Goal: Task Accomplishment & Management: Manage account settings

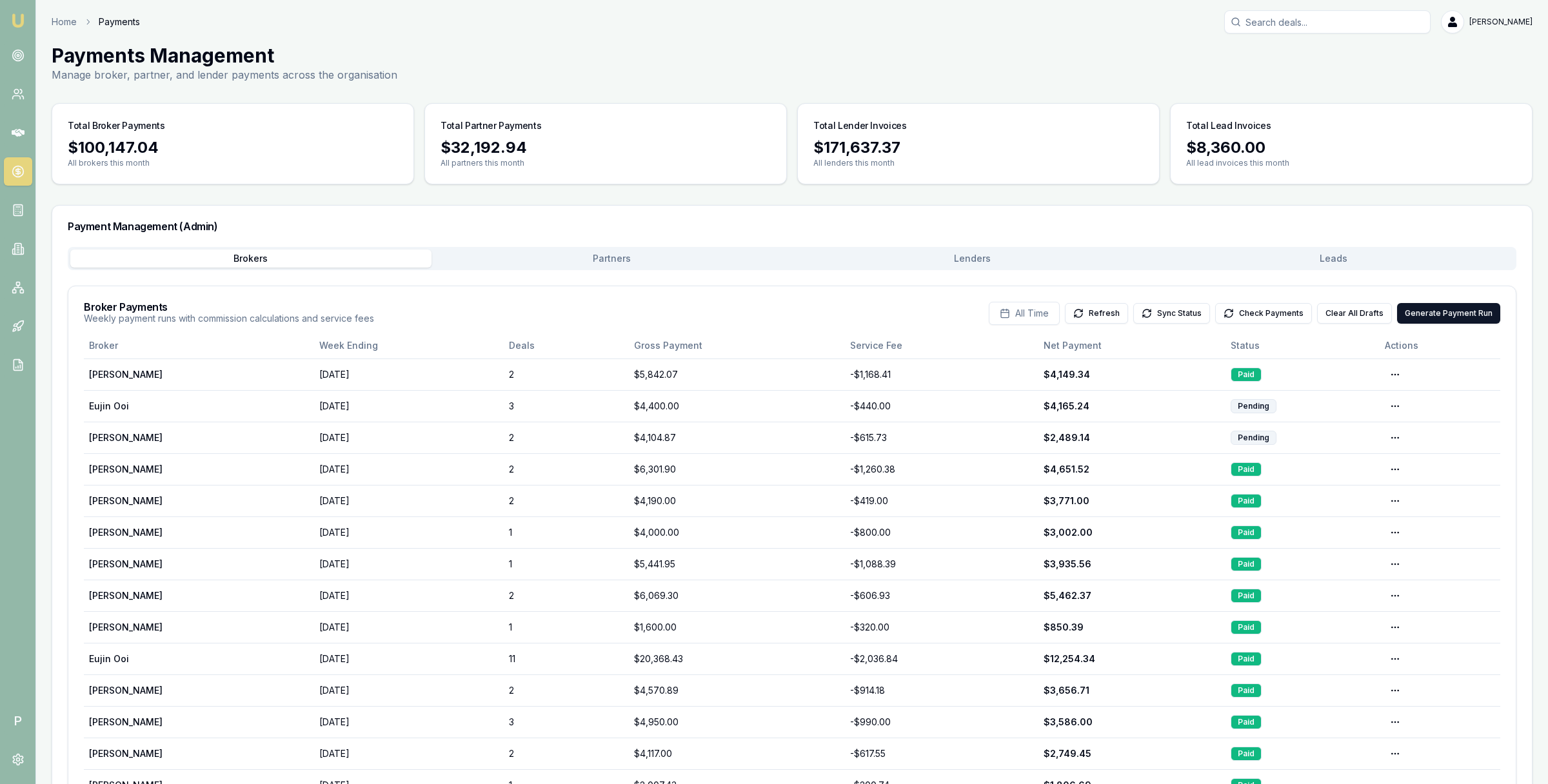
click at [9, 169] on link at bounding box center [18, 172] width 28 height 28
click at [12, 127] on icon at bounding box center [18, 133] width 13 height 13
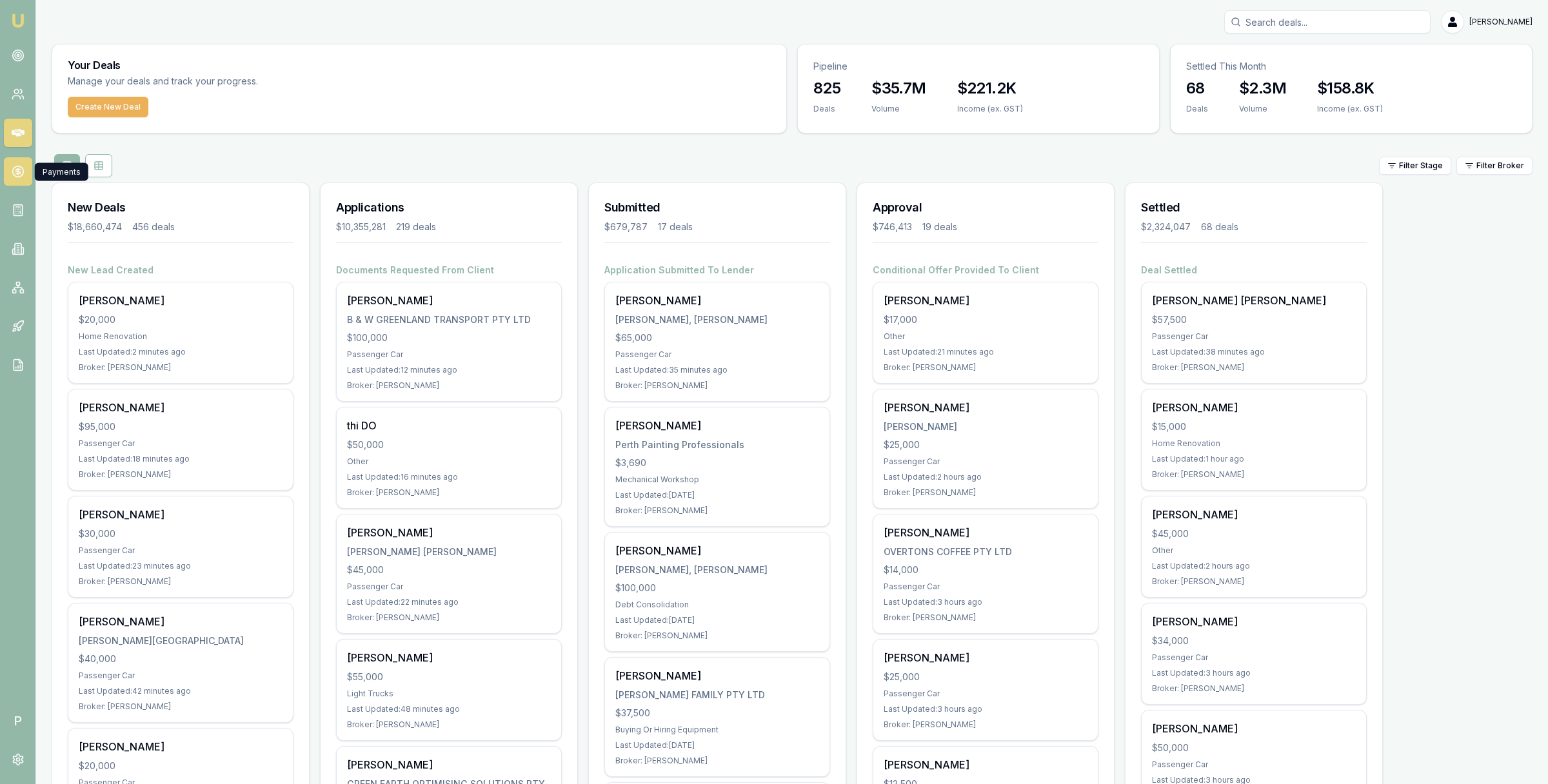
click at [18, 172] on icon at bounding box center [18, 172] width 0 height 6
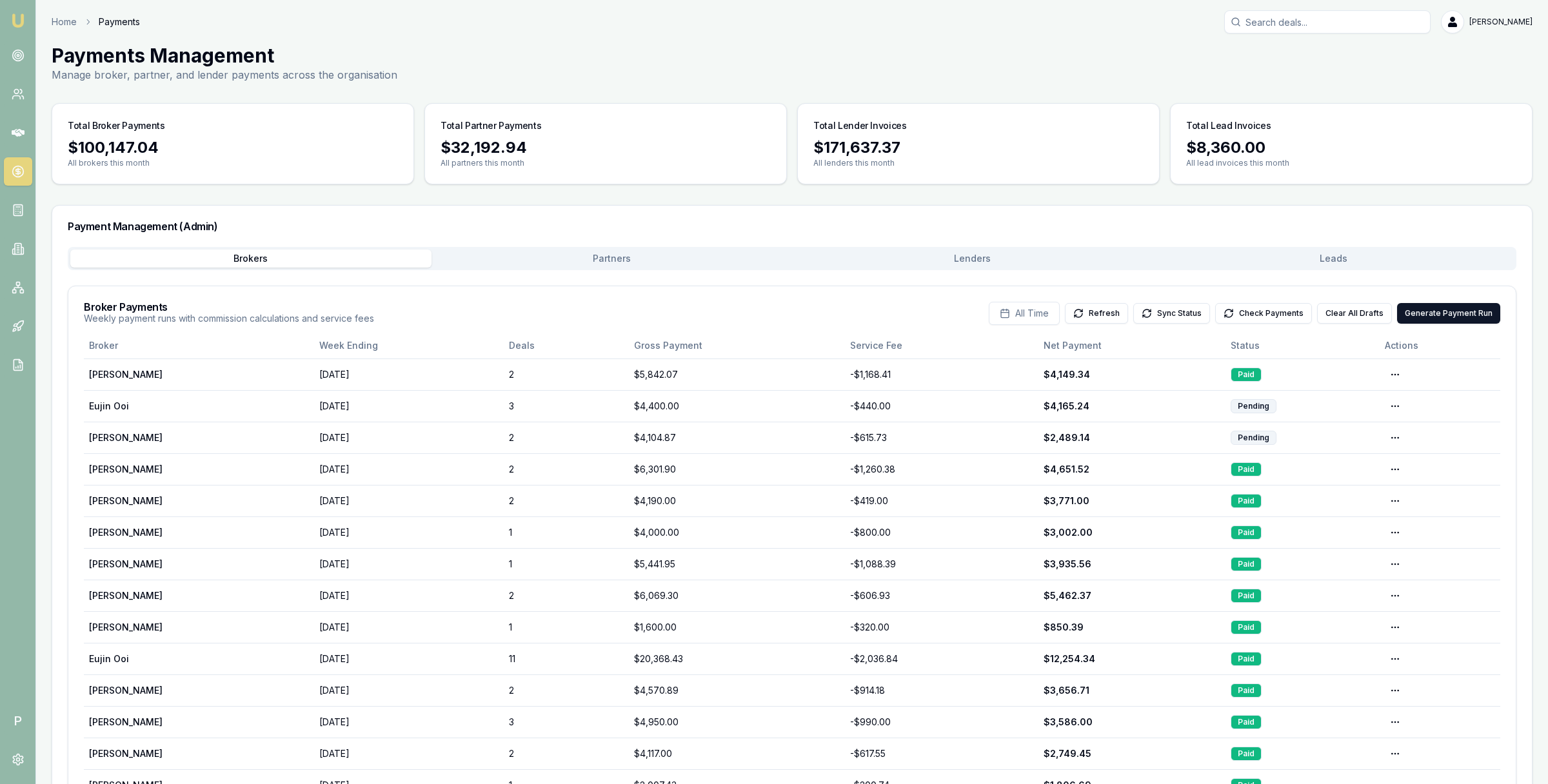
click at [970, 259] on button "Lenders" at bounding box center [972, 258] width 361 height 18
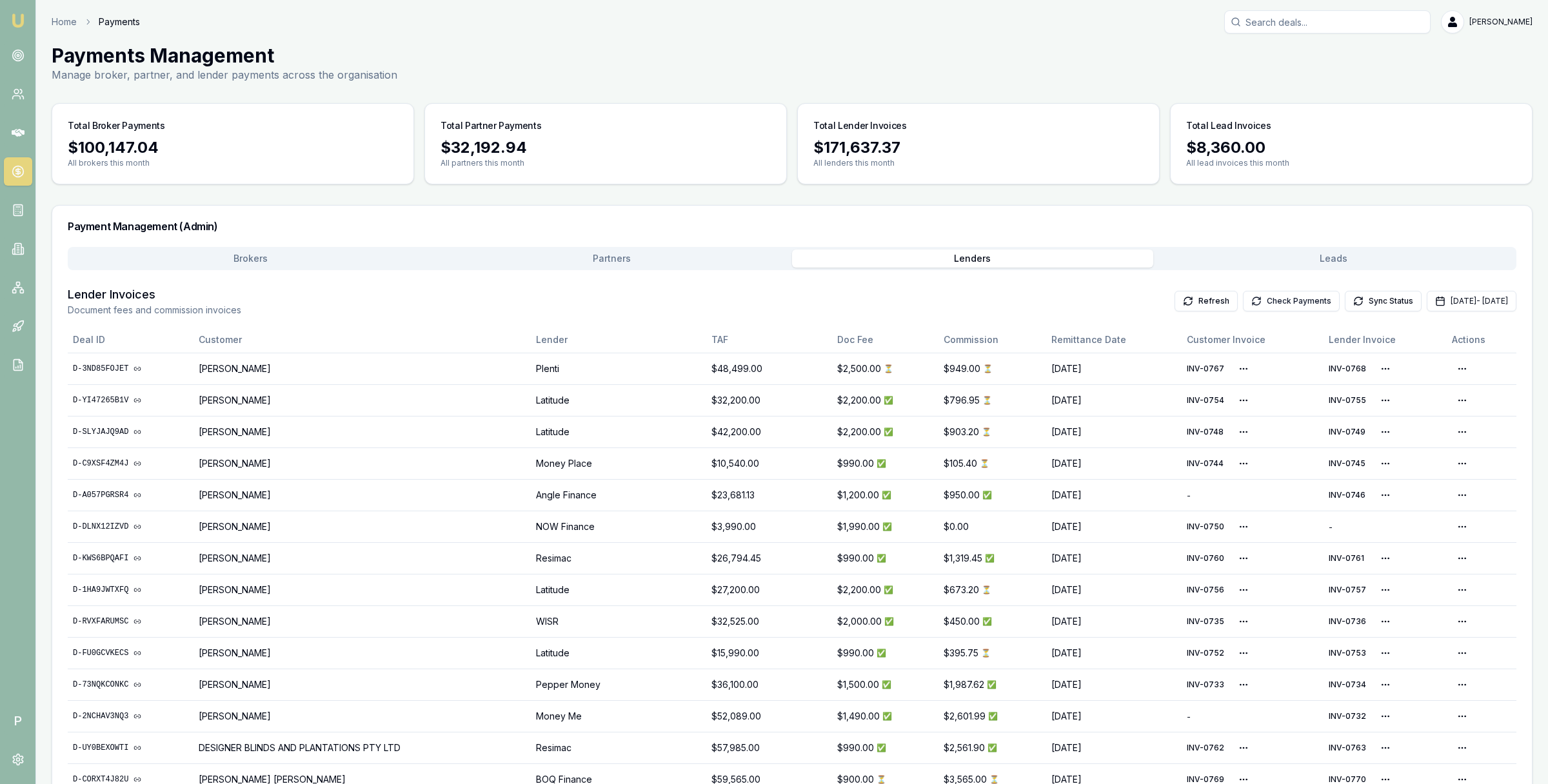
click at [1251, 298] on button "Check Payments" at bounding box center [1291, 301] width 97 height 20
click at [1253, 301] on button "Check Payments" at bounding box center [1291, 301] width 97 height 20
click at [1254, 301] on button "Check Payments" at bounding box center [1291, 301] width 97 height 20
click at [1243, 301] on button "Check Payments" at bounding box center [1291, 301] width 97 height 20
click at [1243, 306] on button "Check Payments" at bounding box center [1291, 301] width 97 height 20
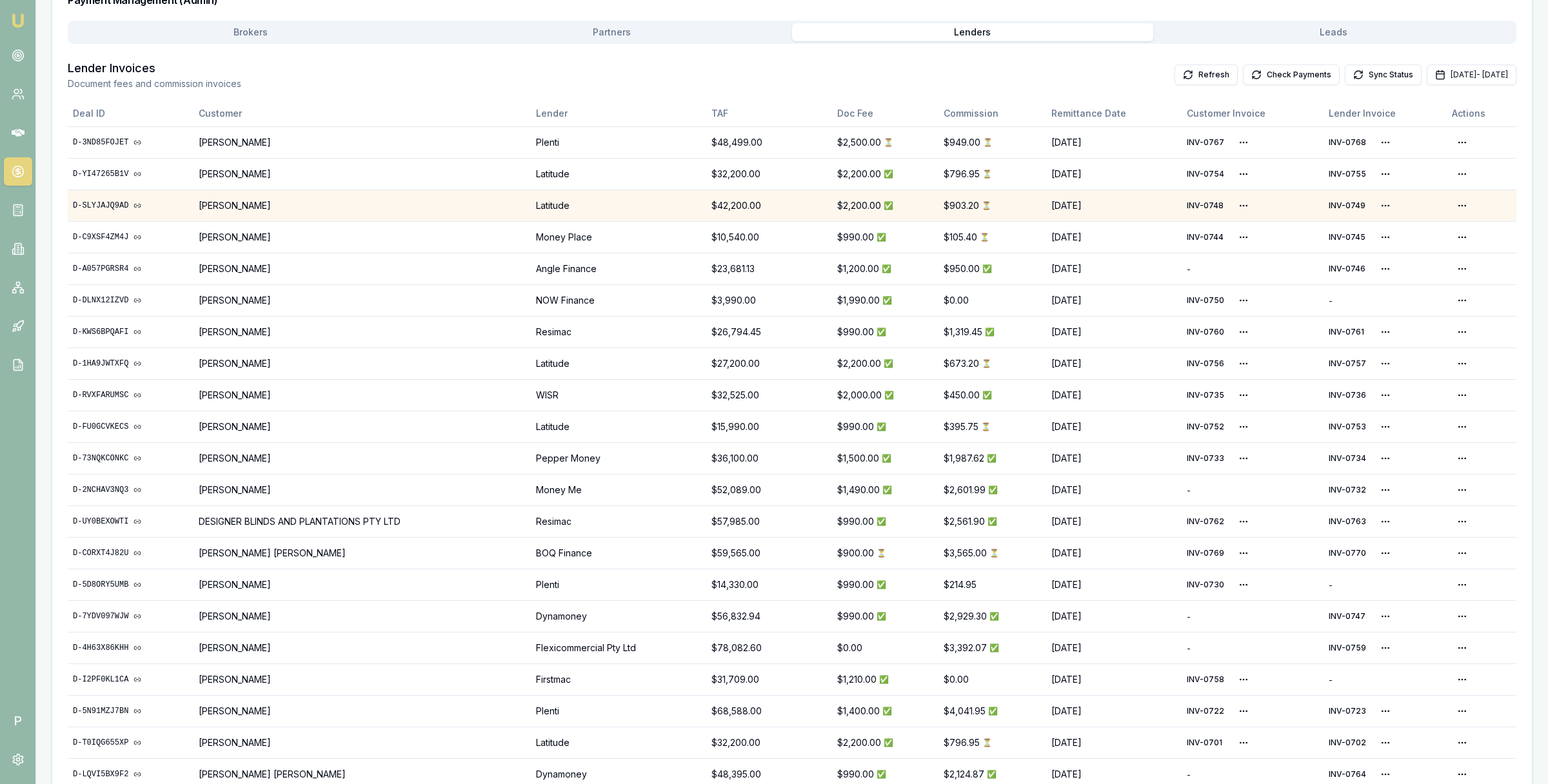
scroll to position [160, 0]
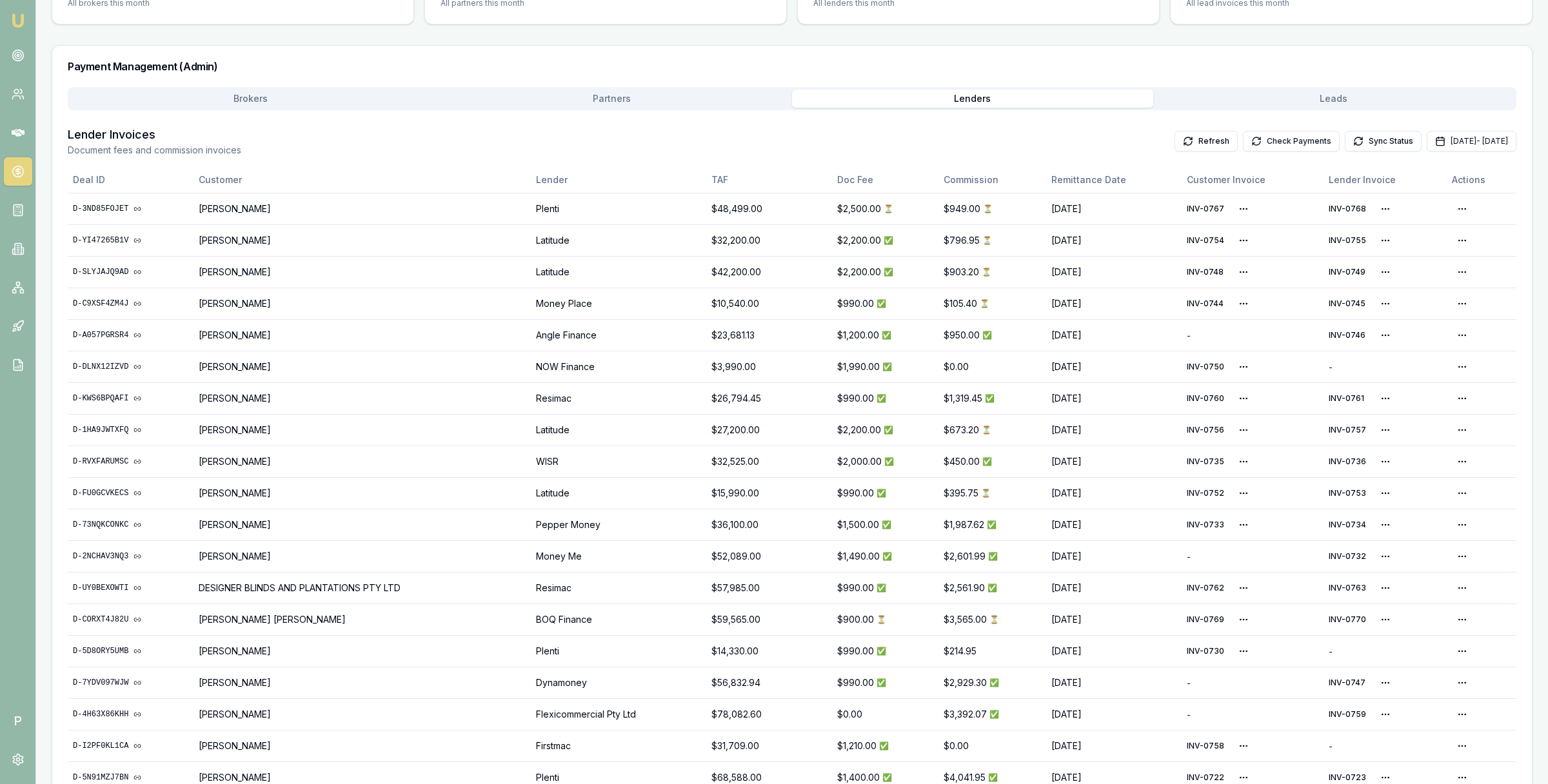
click at [1243, 149] on button "Check Payments" at bounding box center [1291, 141] width 97 height 20
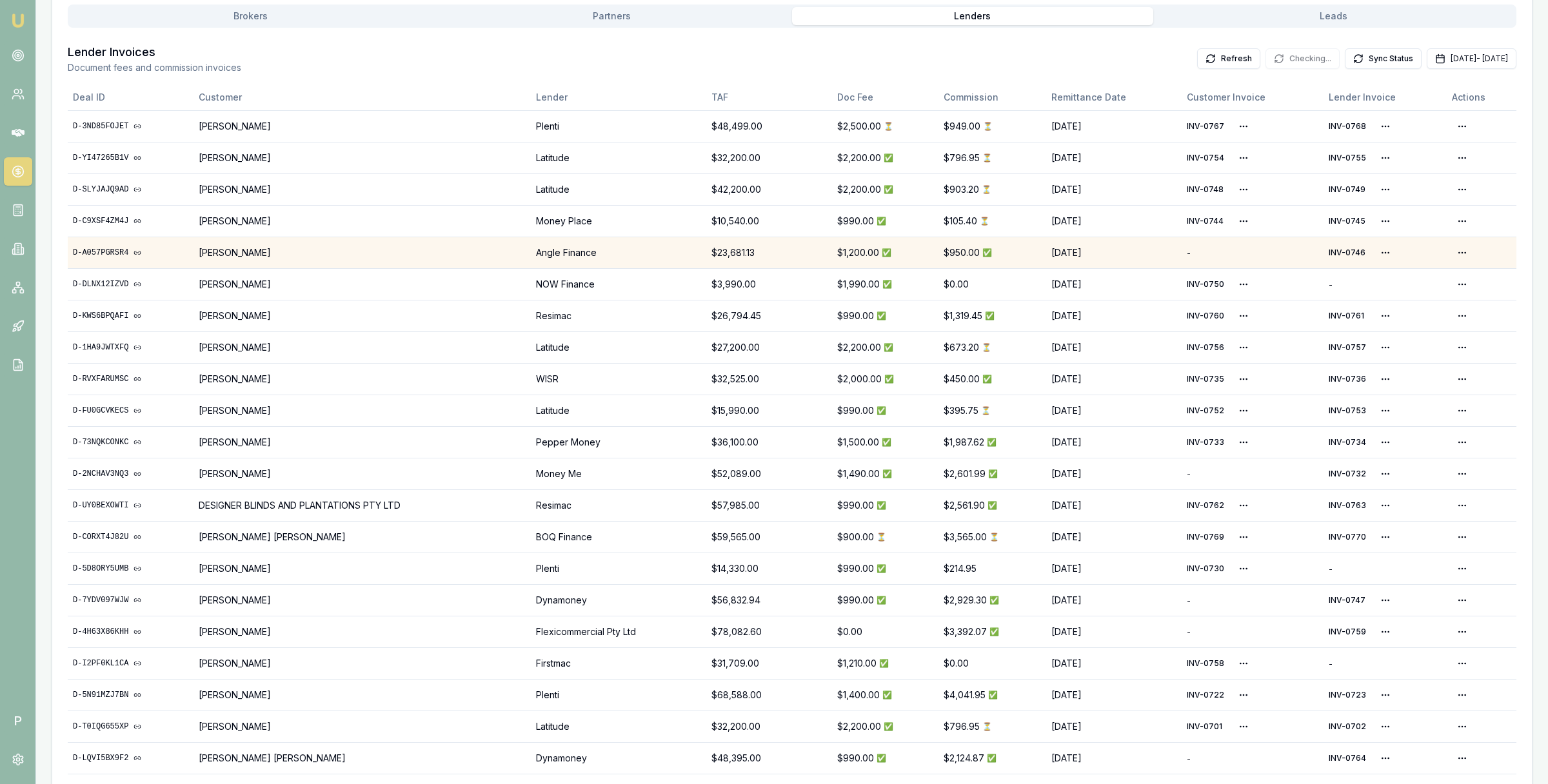
scroll to position [347, 0]
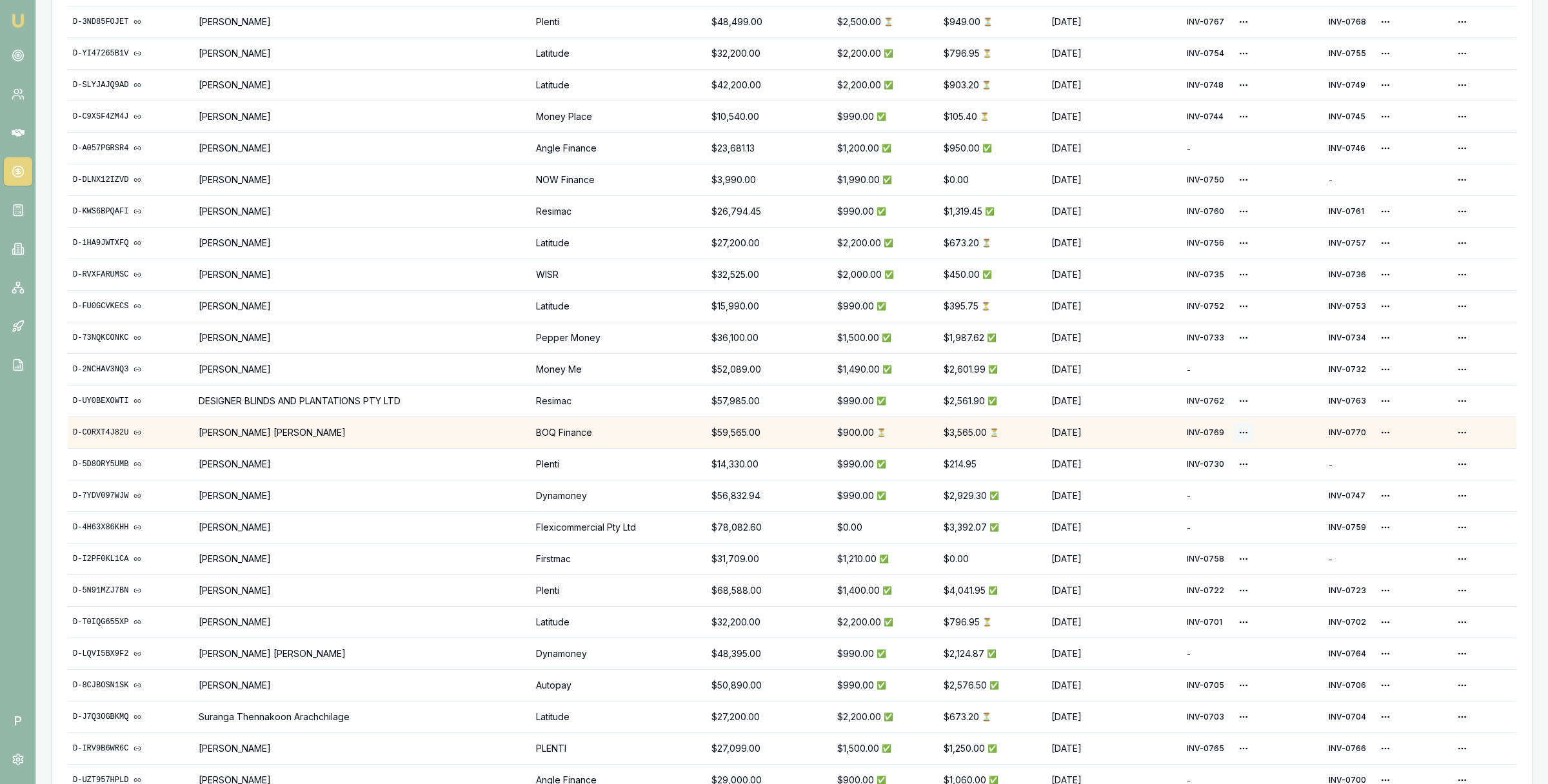
click at [1248, 434] on html "Emu Broker P Home Payments Matt Leeburn Toggle Menu Payments Management Manage …" at bounding box center [774, 45] width 1548 height 784
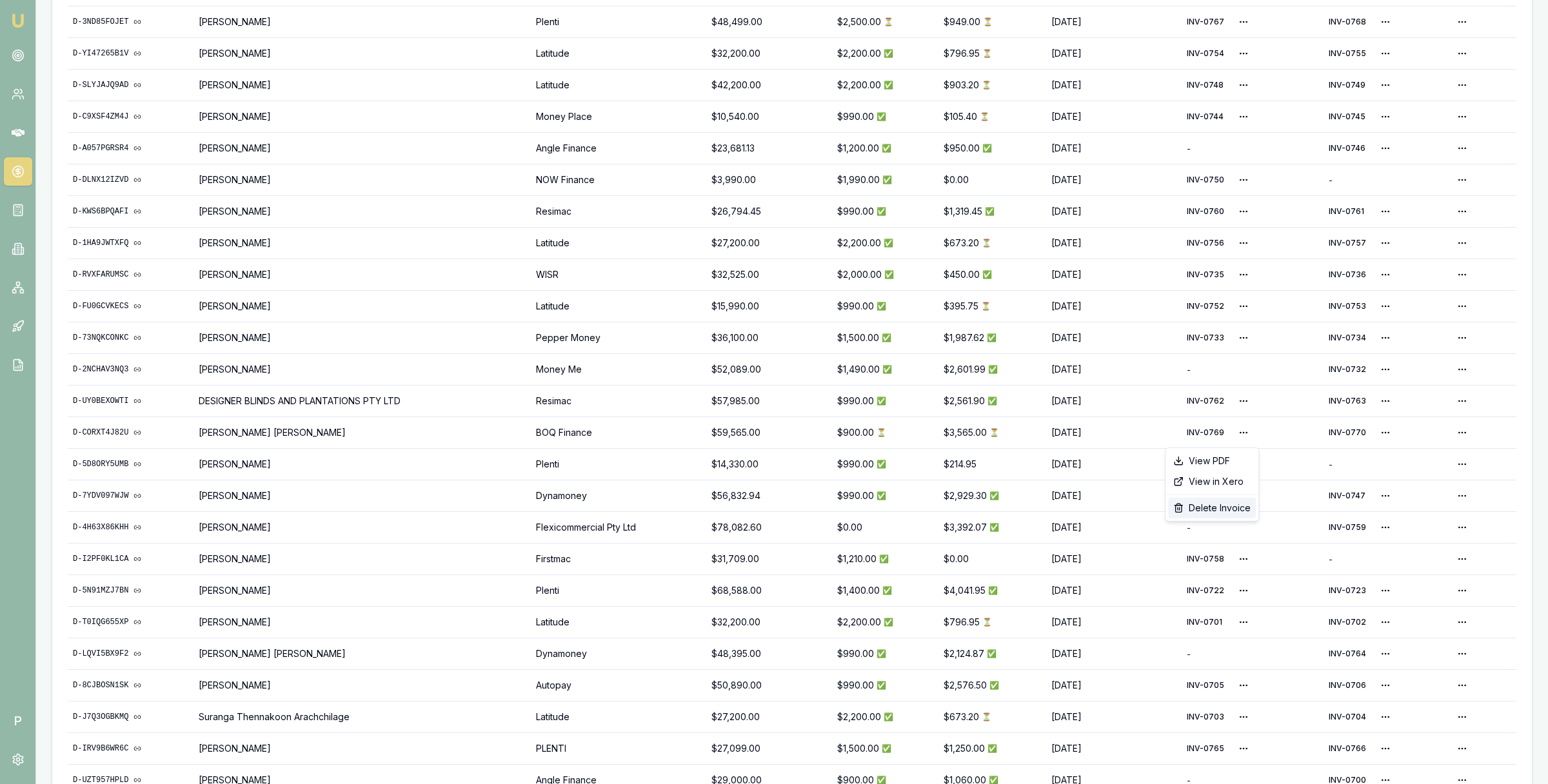
click at [1225, 503] on div "Delete Invoice" at bounding box center [1212, 508] width 87 height 20
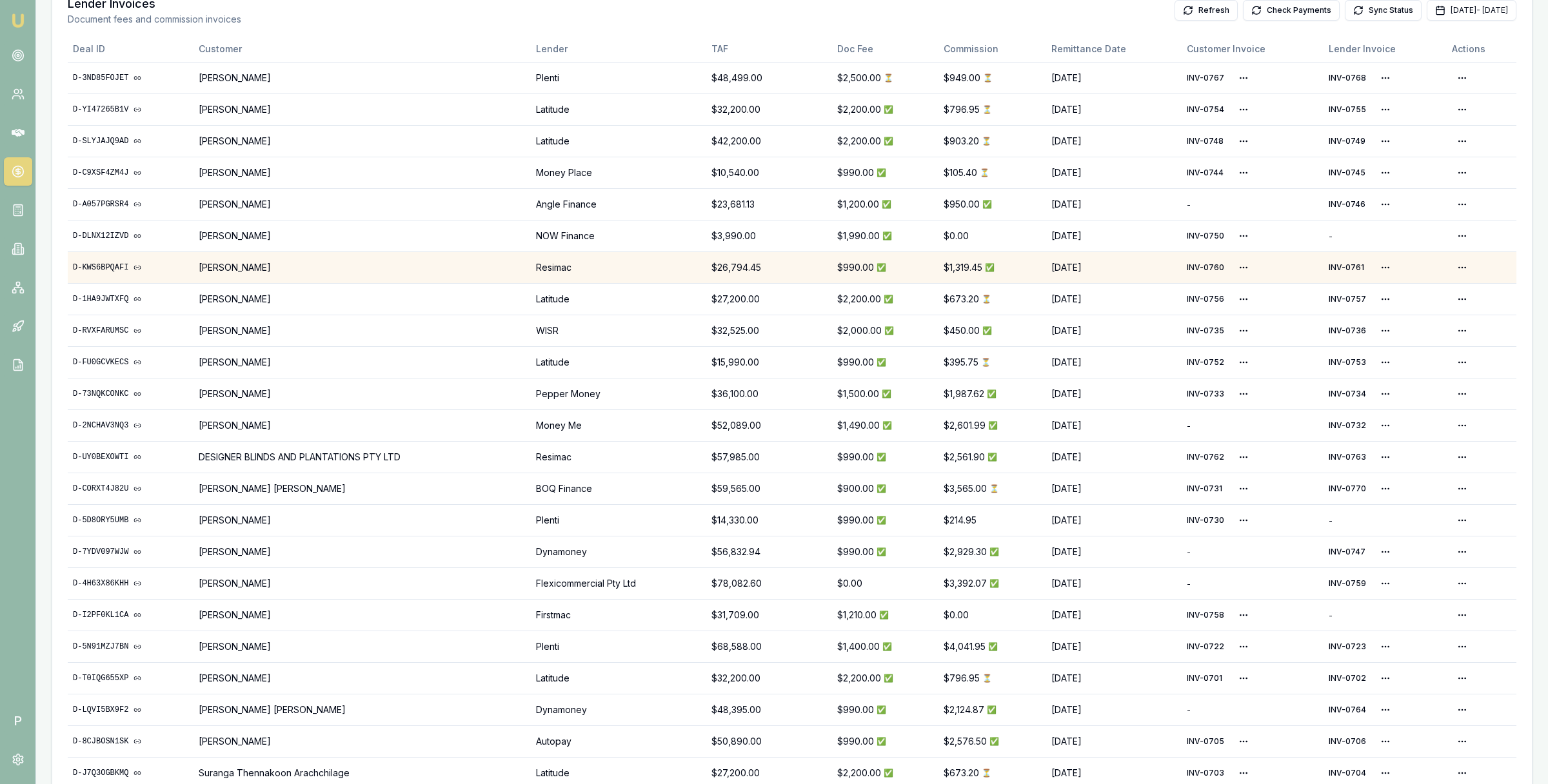
scroll to position [388, 0]
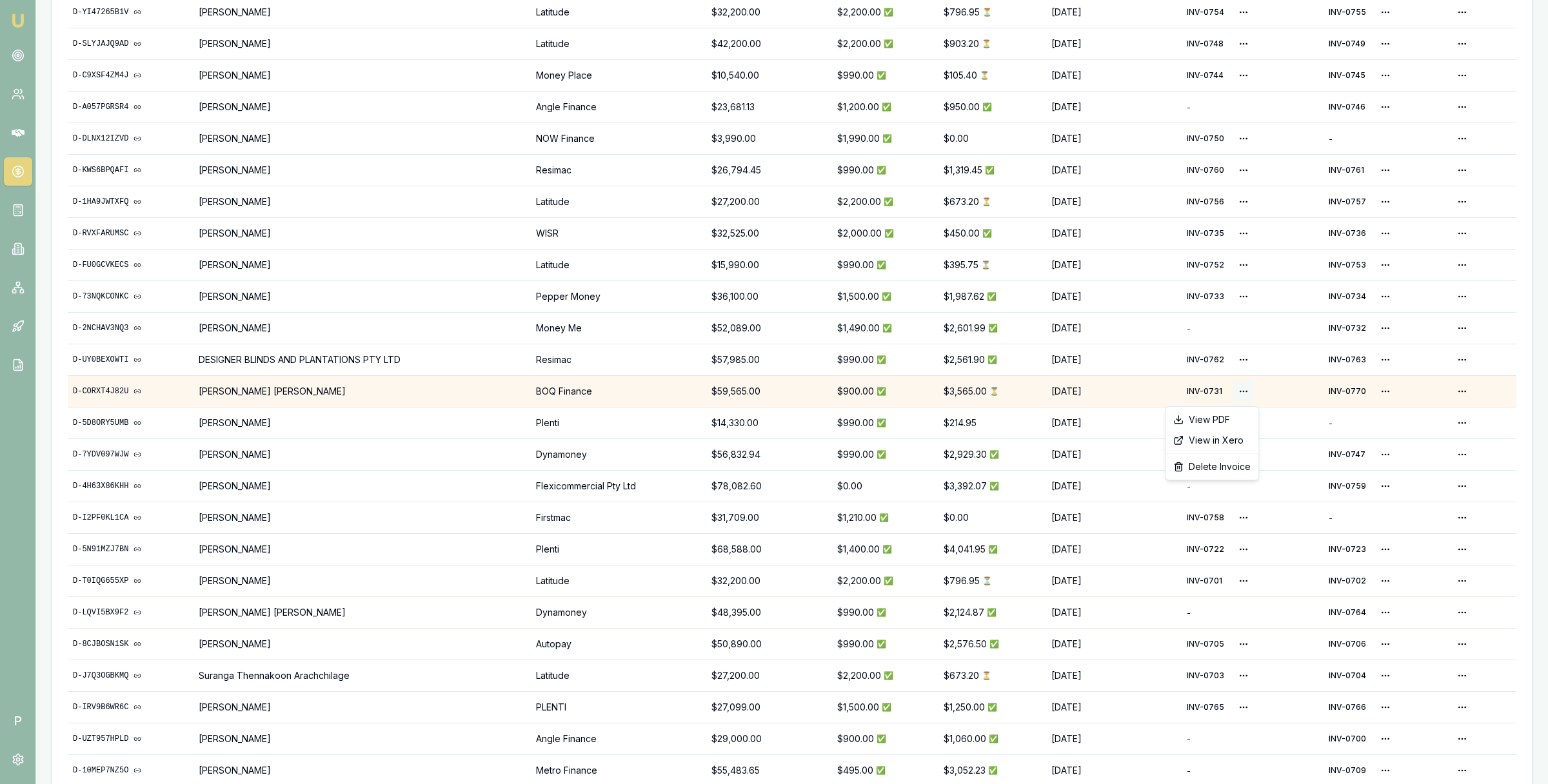
click at [1246, 391] on html "Emu Broker P Home Payments Matt Leeburn Toggle Menu Payments Management Manage …" at bounding box center [774, 4] width 1548 height 784
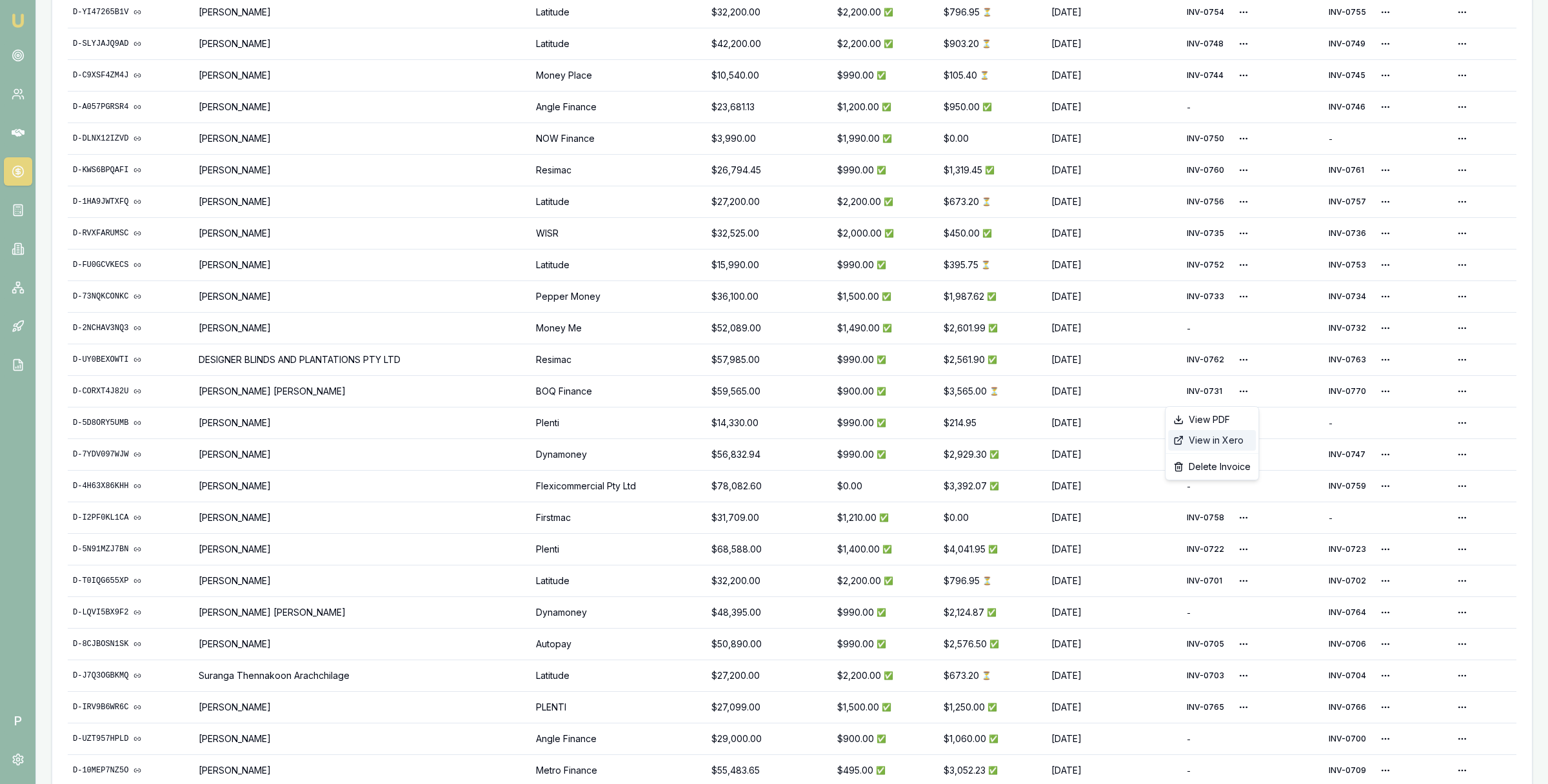
click at [1228, 435] on div "View in Xero" at bounding box center [1212, 440] width 87 height 20
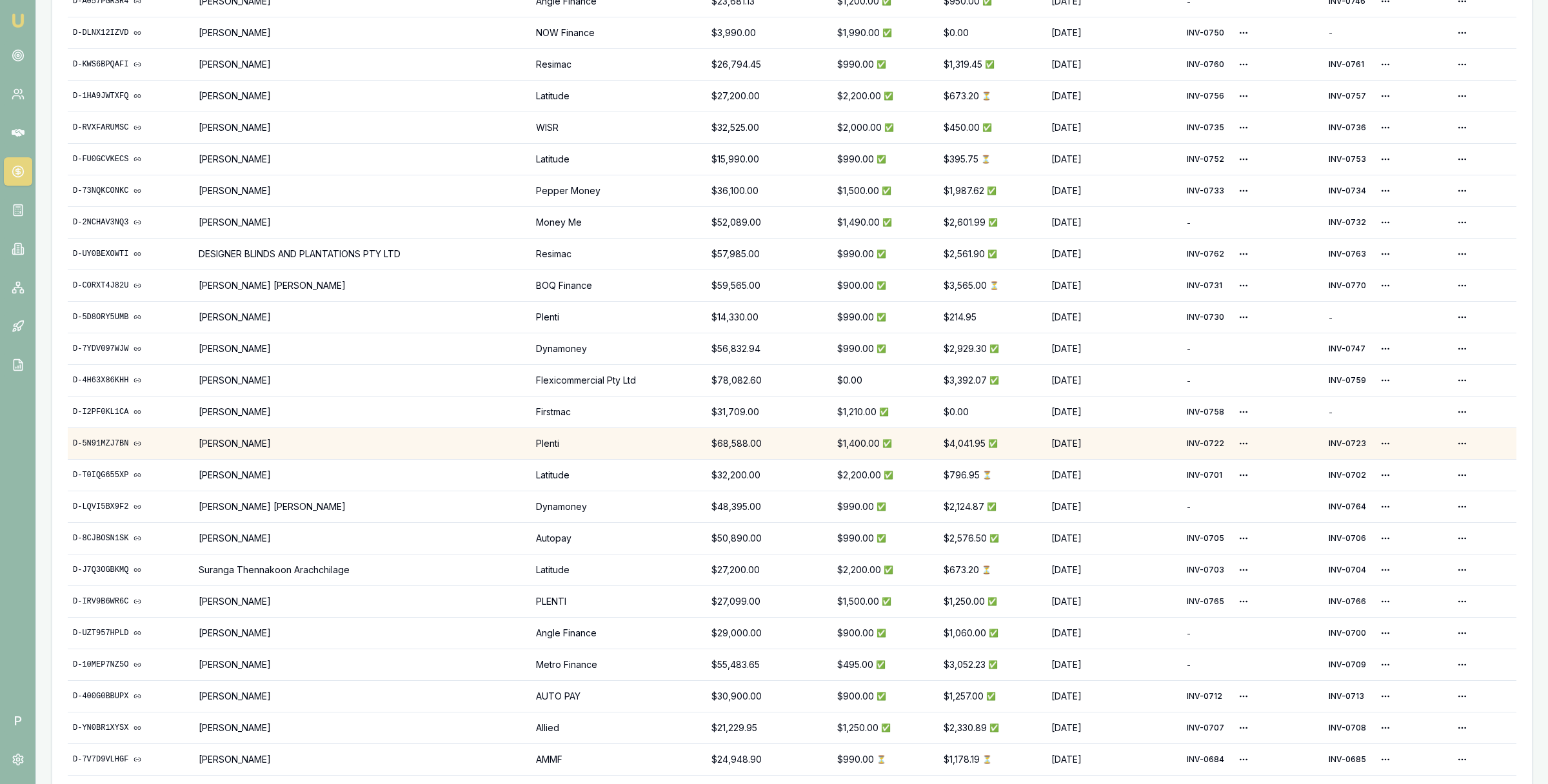
scroll to position [619, 0]
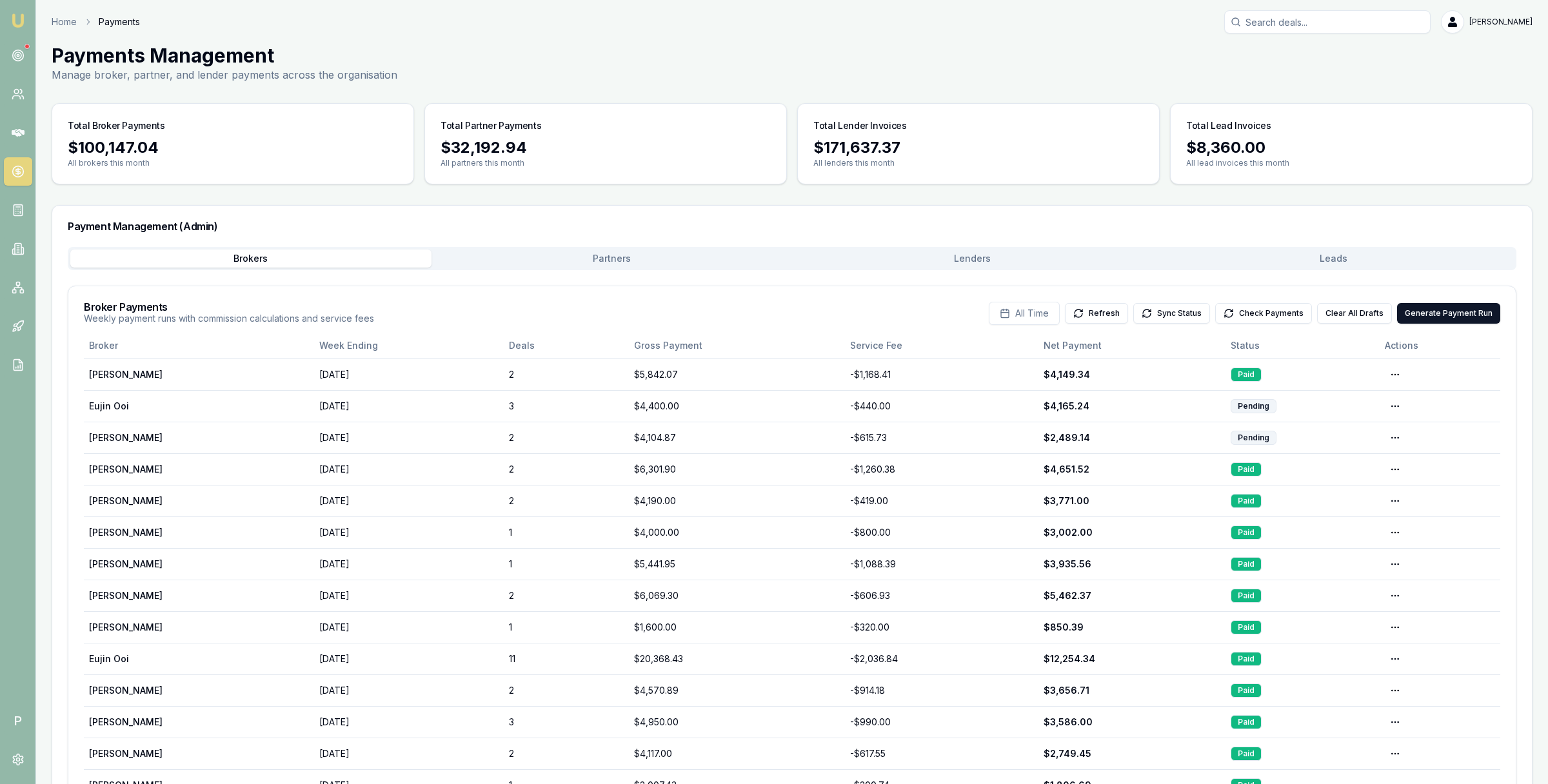
click at [980, 266] on button "Lenders" at bounding box center [972, 258] width 361 height 18
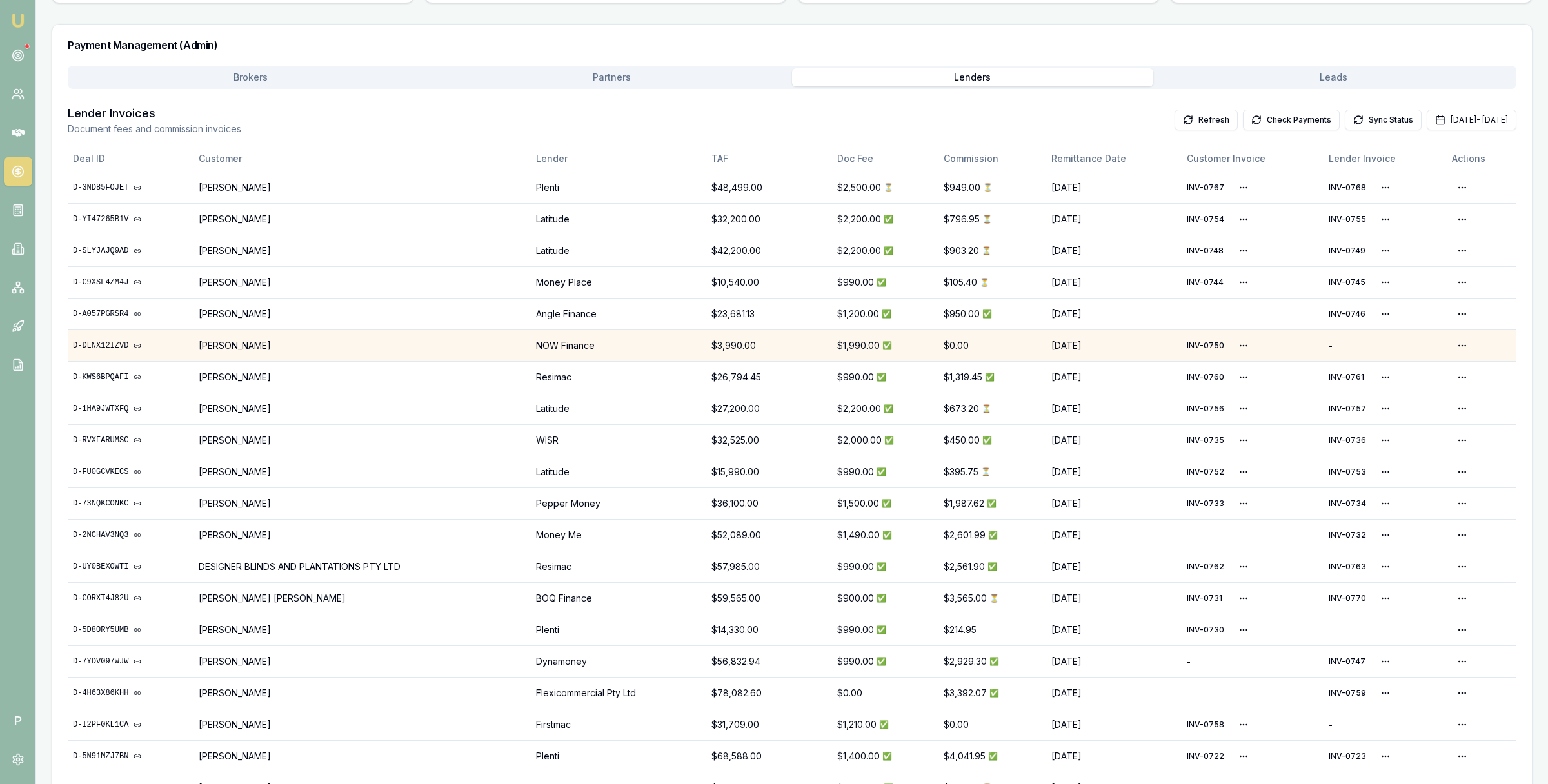
scroll to position [439, 0]
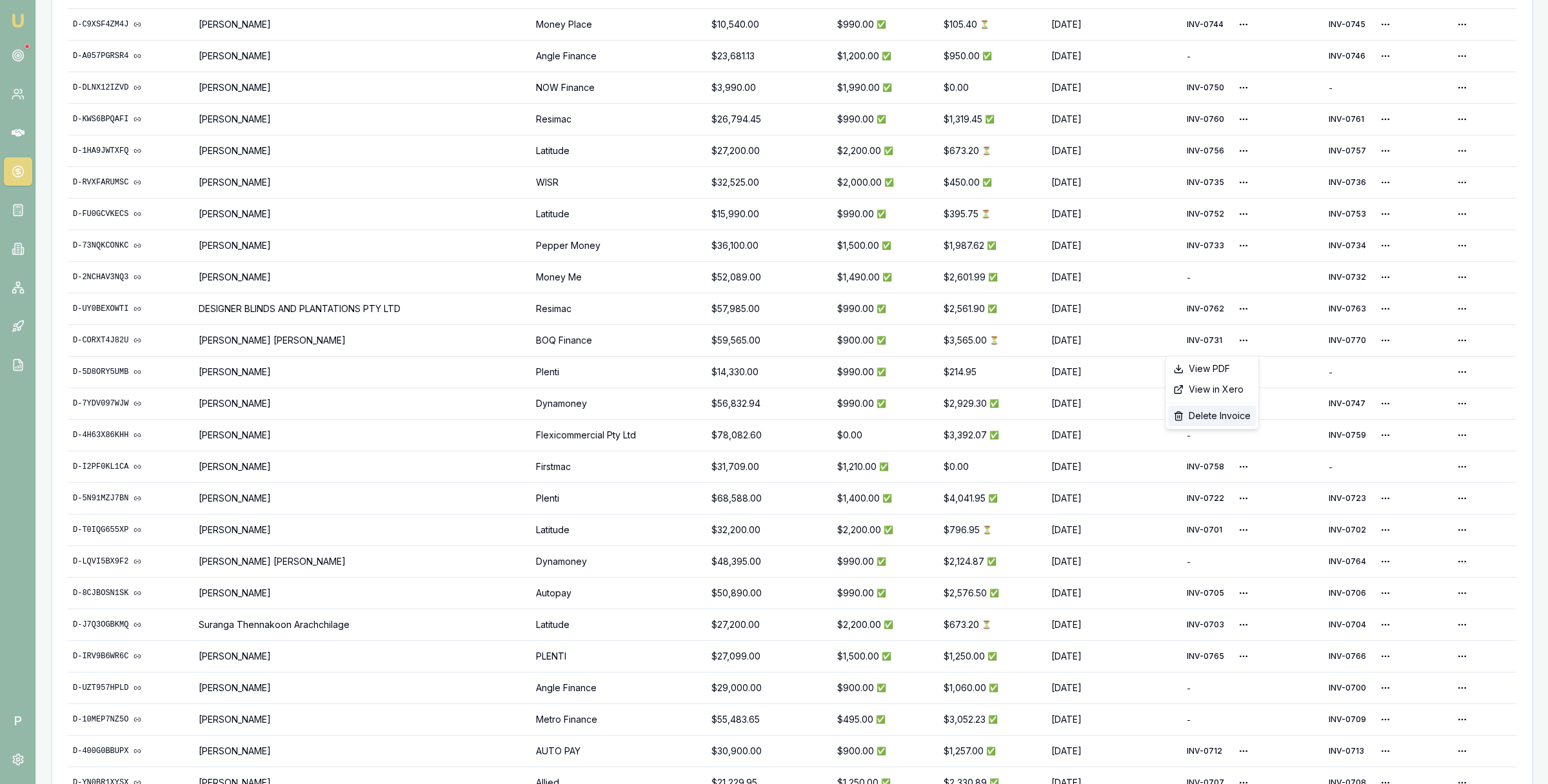
click at [1212, 415] on div "Delete Invoice" at bounding box center [1212, 416] width 87 height 20
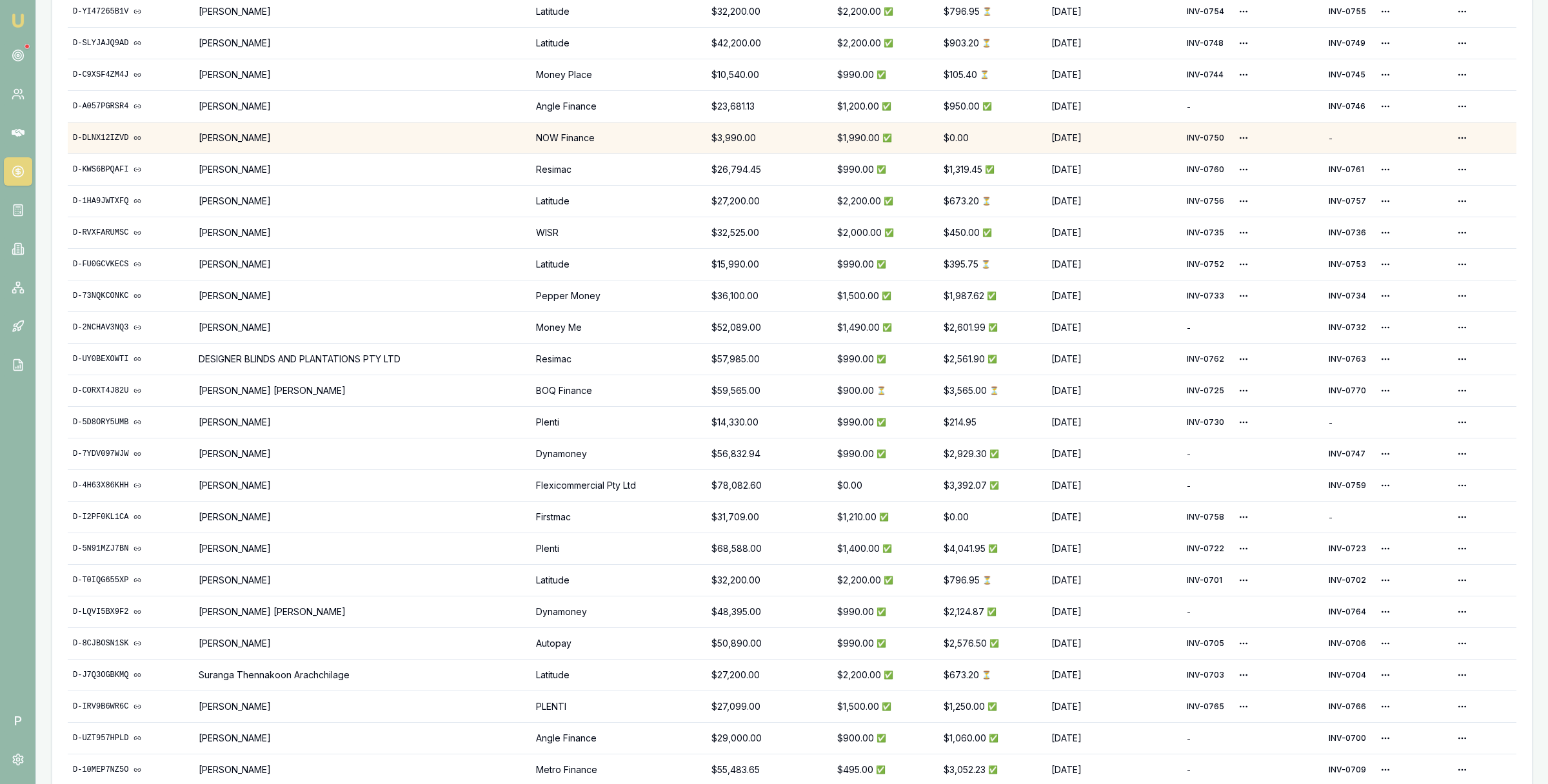
scroll to position [426, 0]
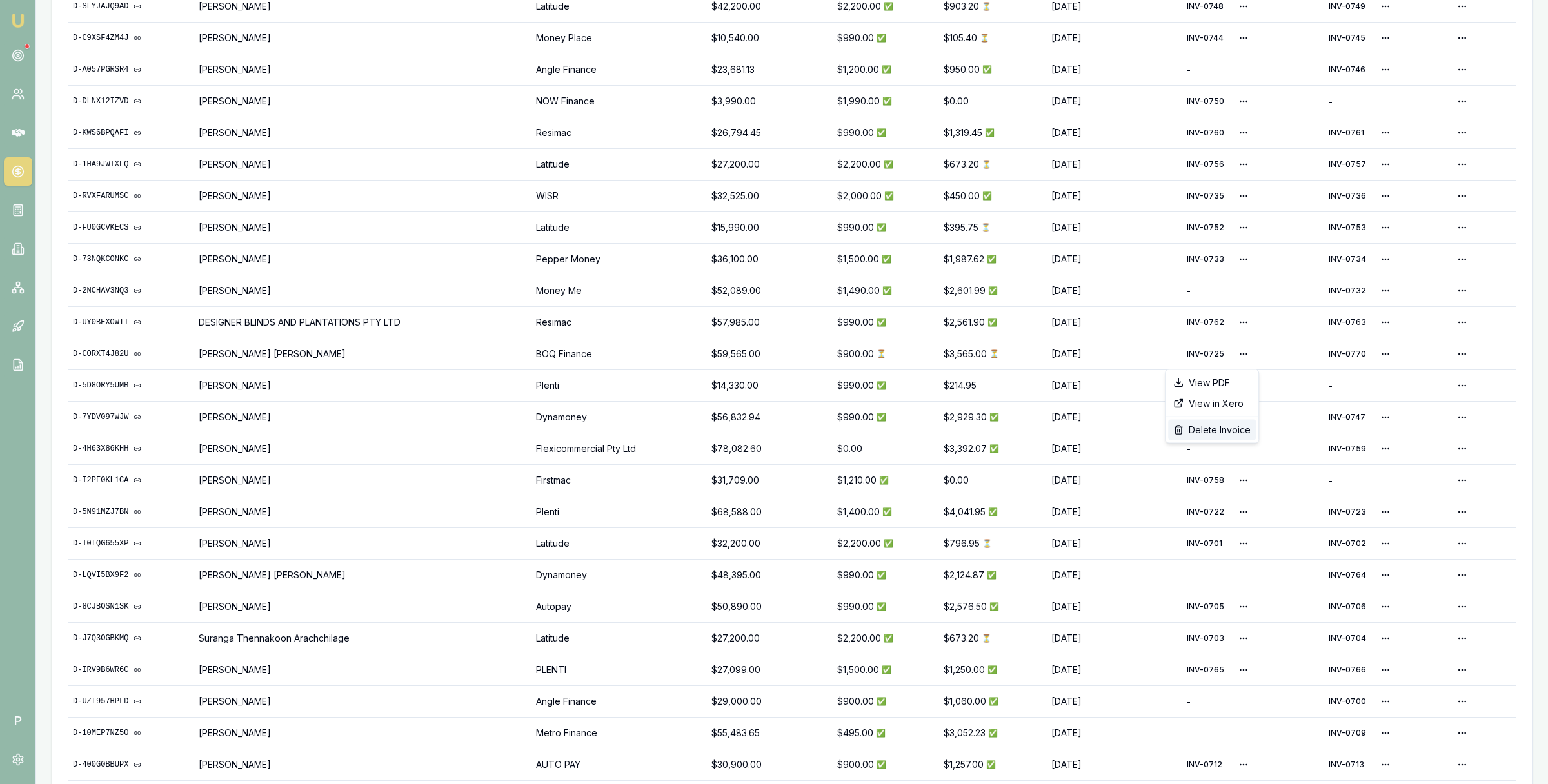
click at [1223, 428] on div "Delete Invoice" at bounding box center [1212, 430] width 87 height 20
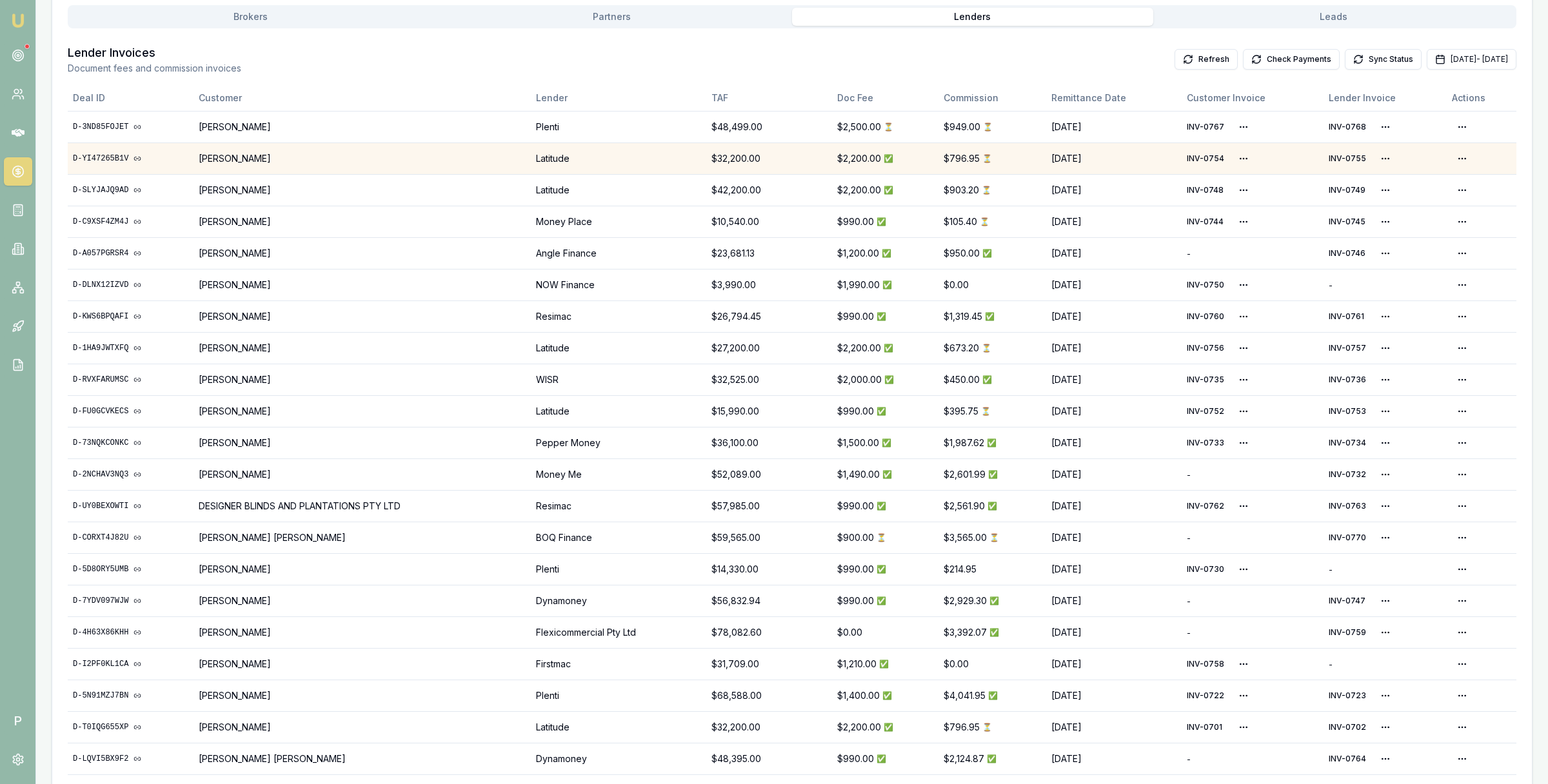
scroll to position [341, 0]
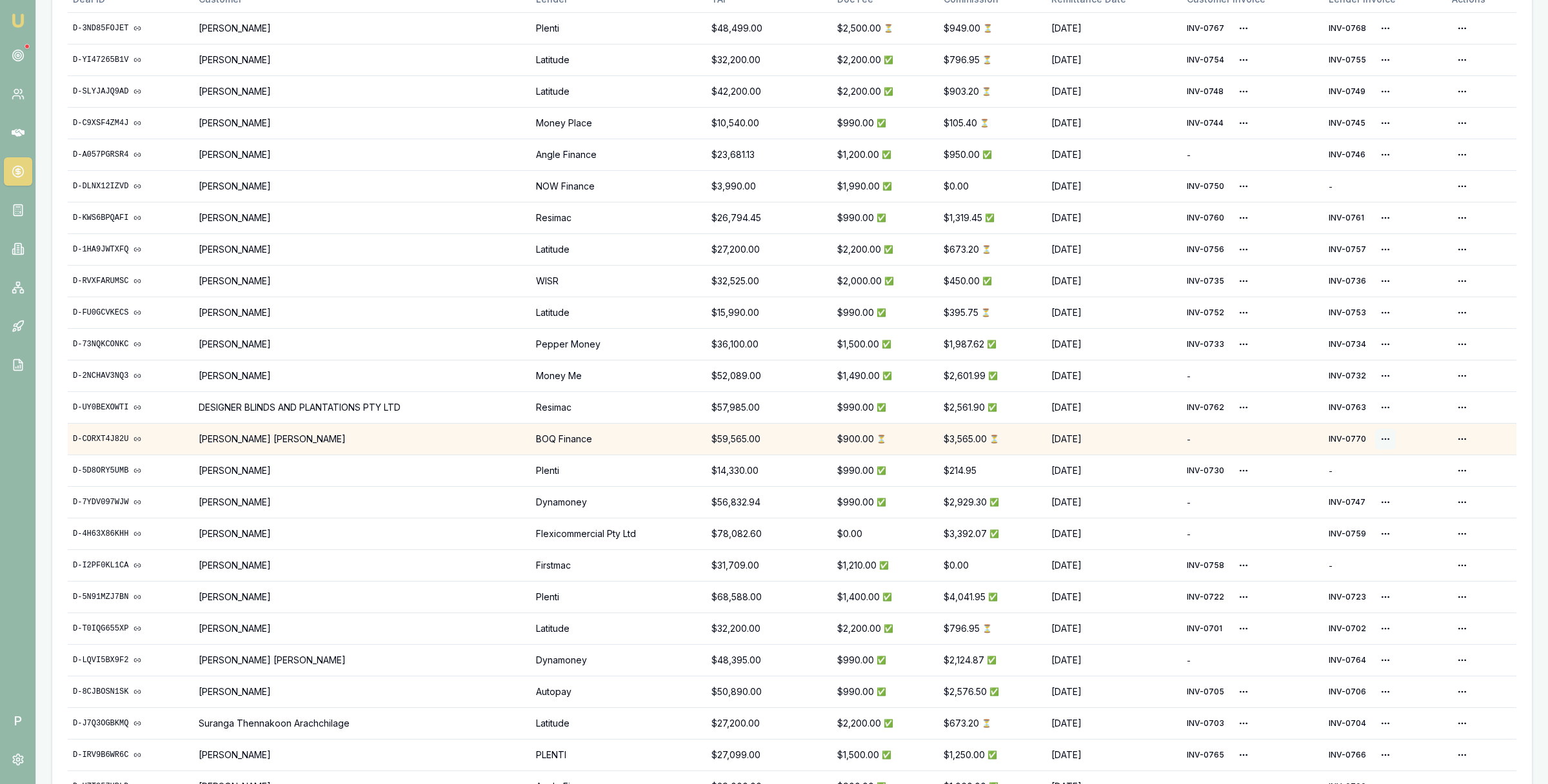
click at [1383, 440] on html "Emu Broker P Home Payments Matt Leeburn Toggle Menu Payments Management Manage …" at bounding box center [774, 51] width 1548 height 784
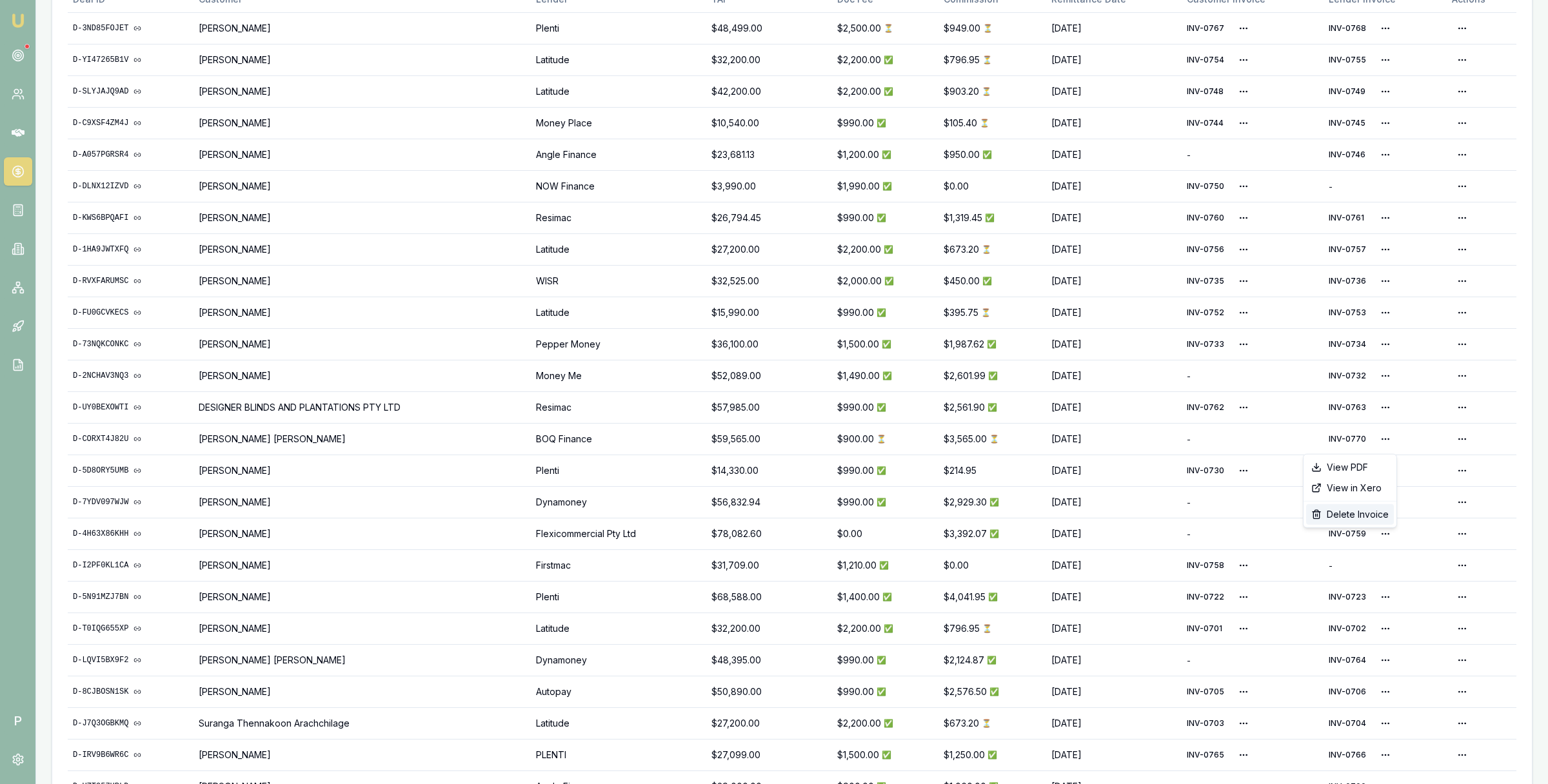
click at [1340, 512] on div "Delete Invoice" at bounding box center [1350, 515] width 87 height 20
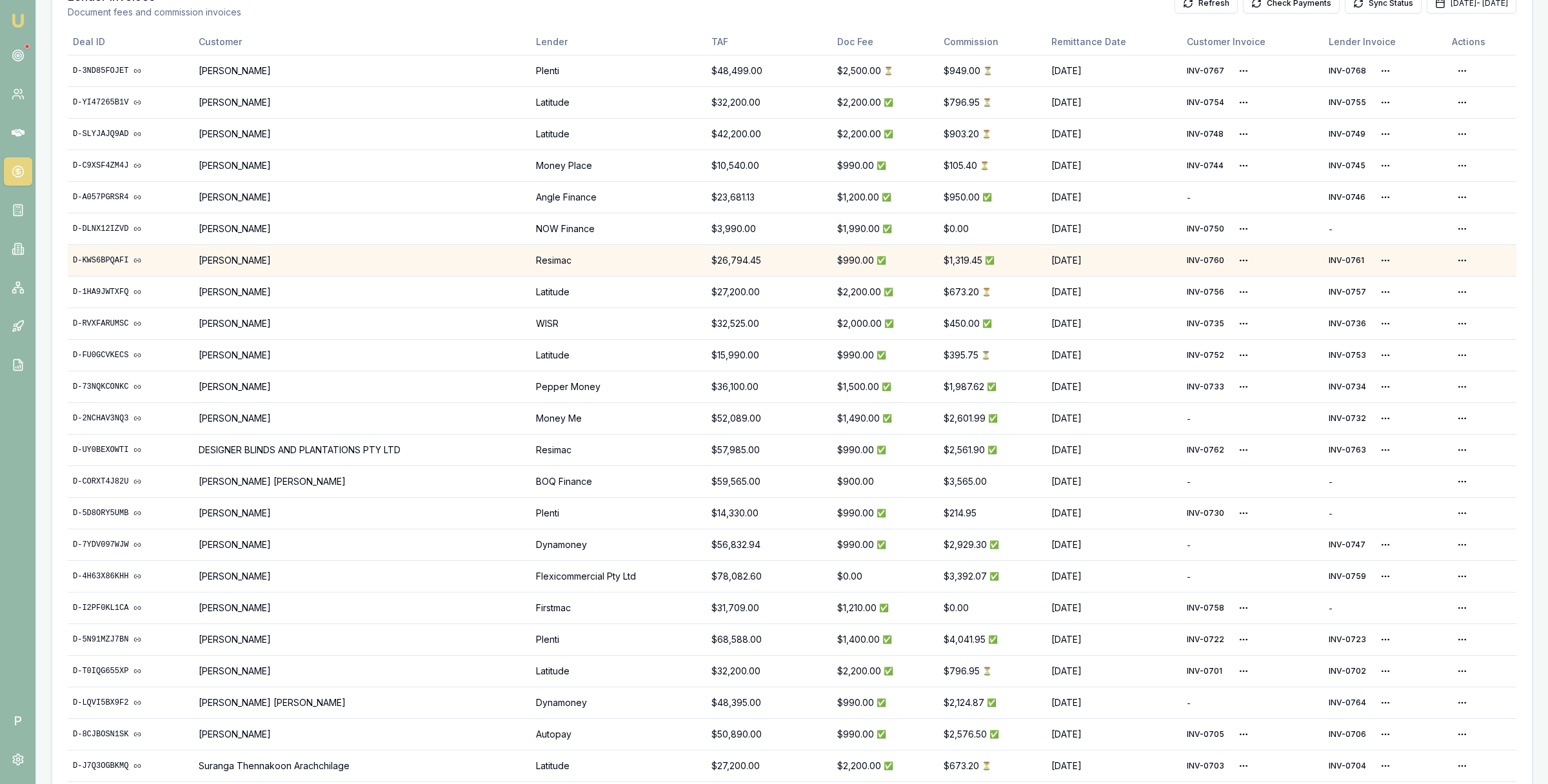
scroll to position [523, 0]
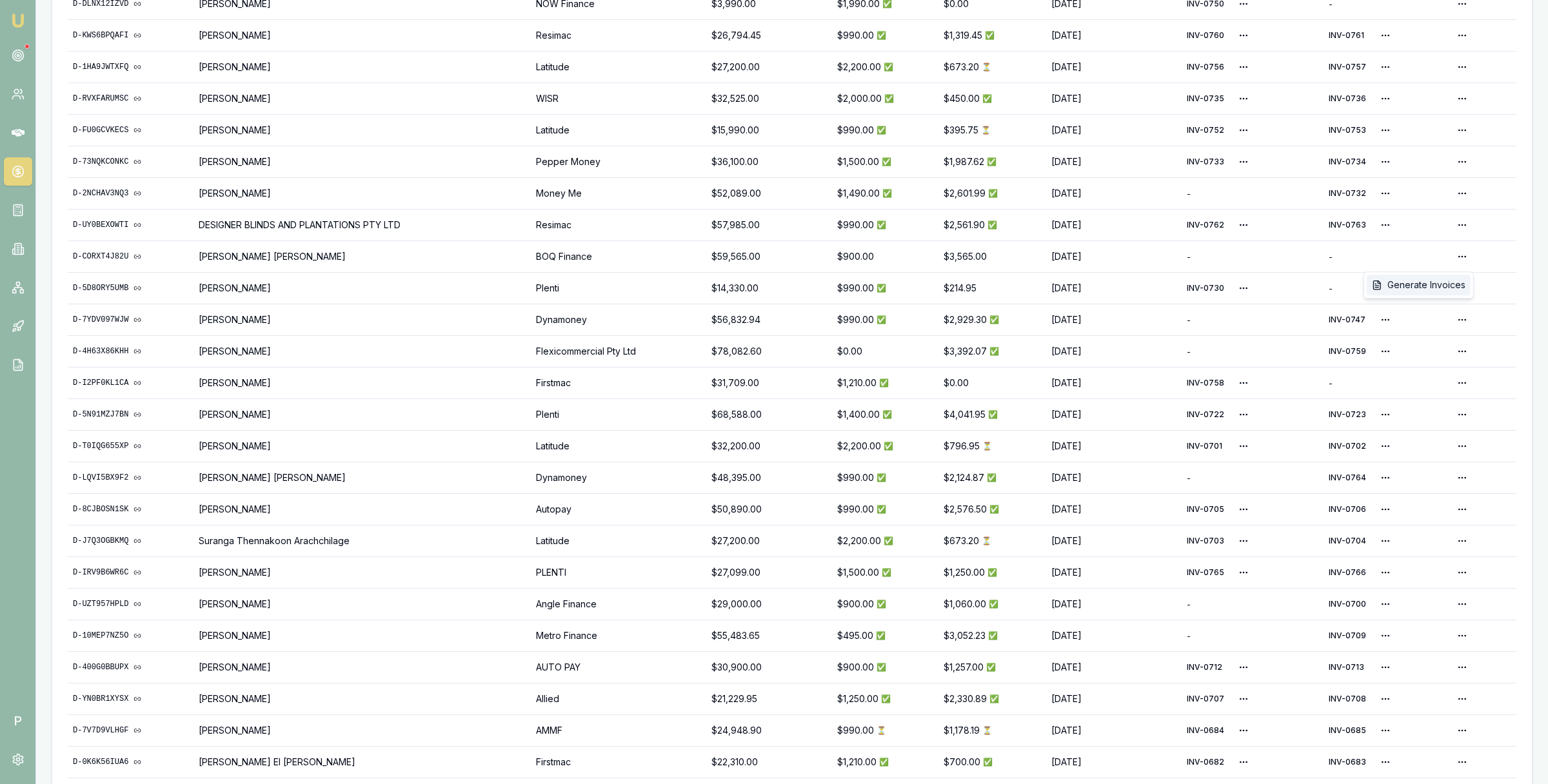
click at [1438, 279] on div "Generate Invoices" at bounding box center [1419, 285] width 104 height 20
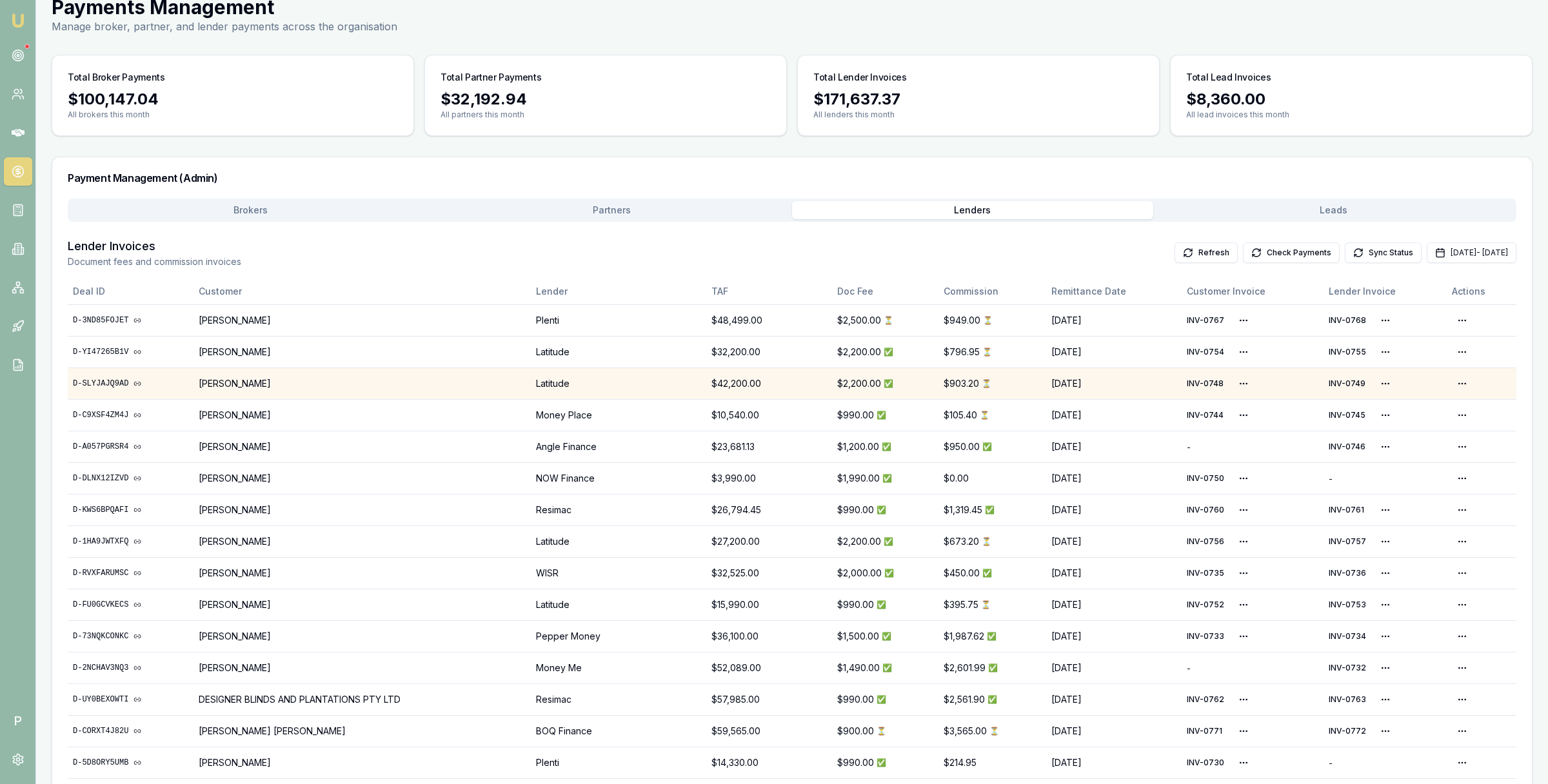
scroll to position [0, 0]
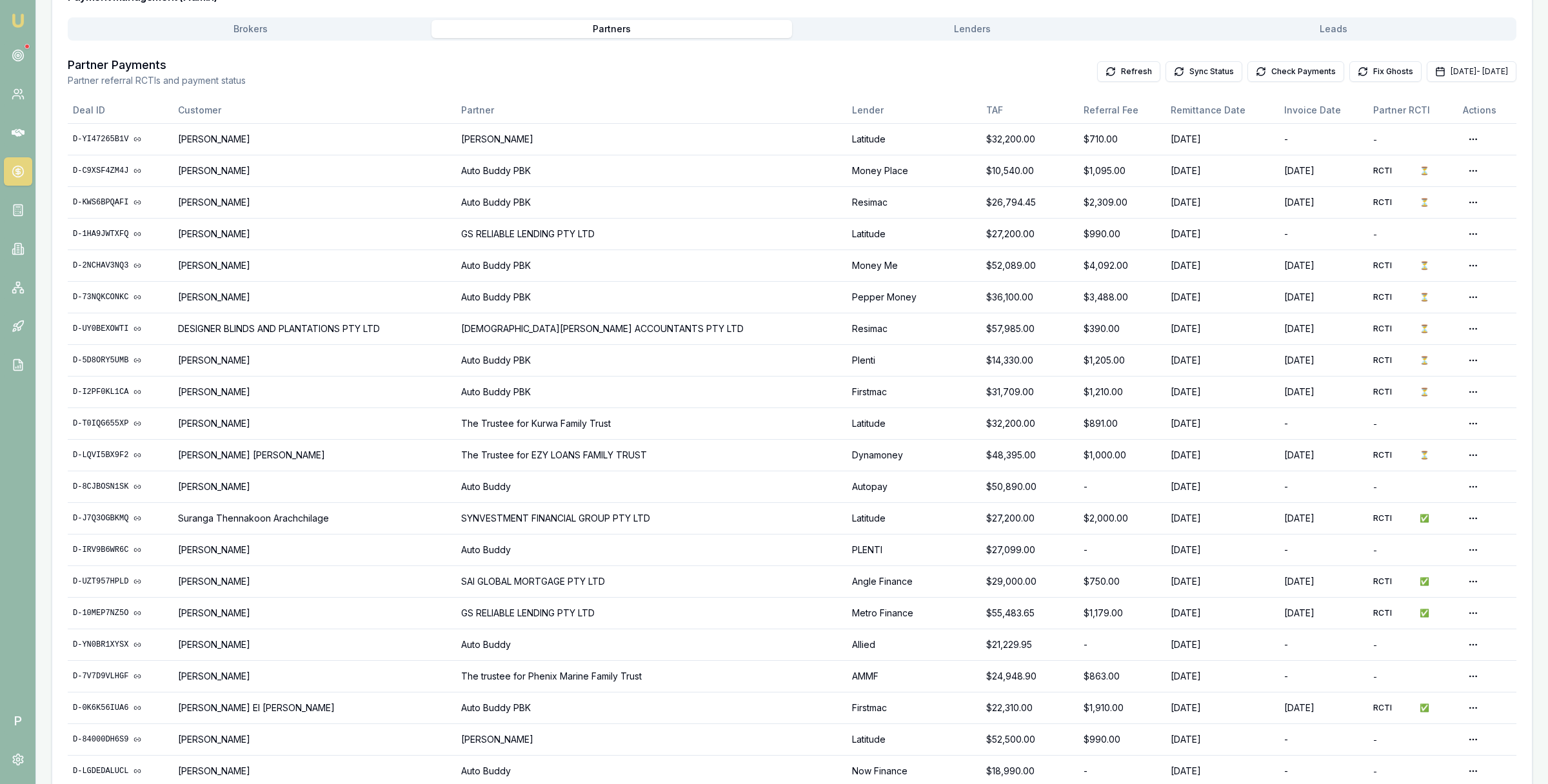
click at [1151, 36] on div "Home Payments Matt Leeburn Toggle Menu Payments Management Manage broker, partn…" at bounding box center [792, 493] width 1512 height 1426
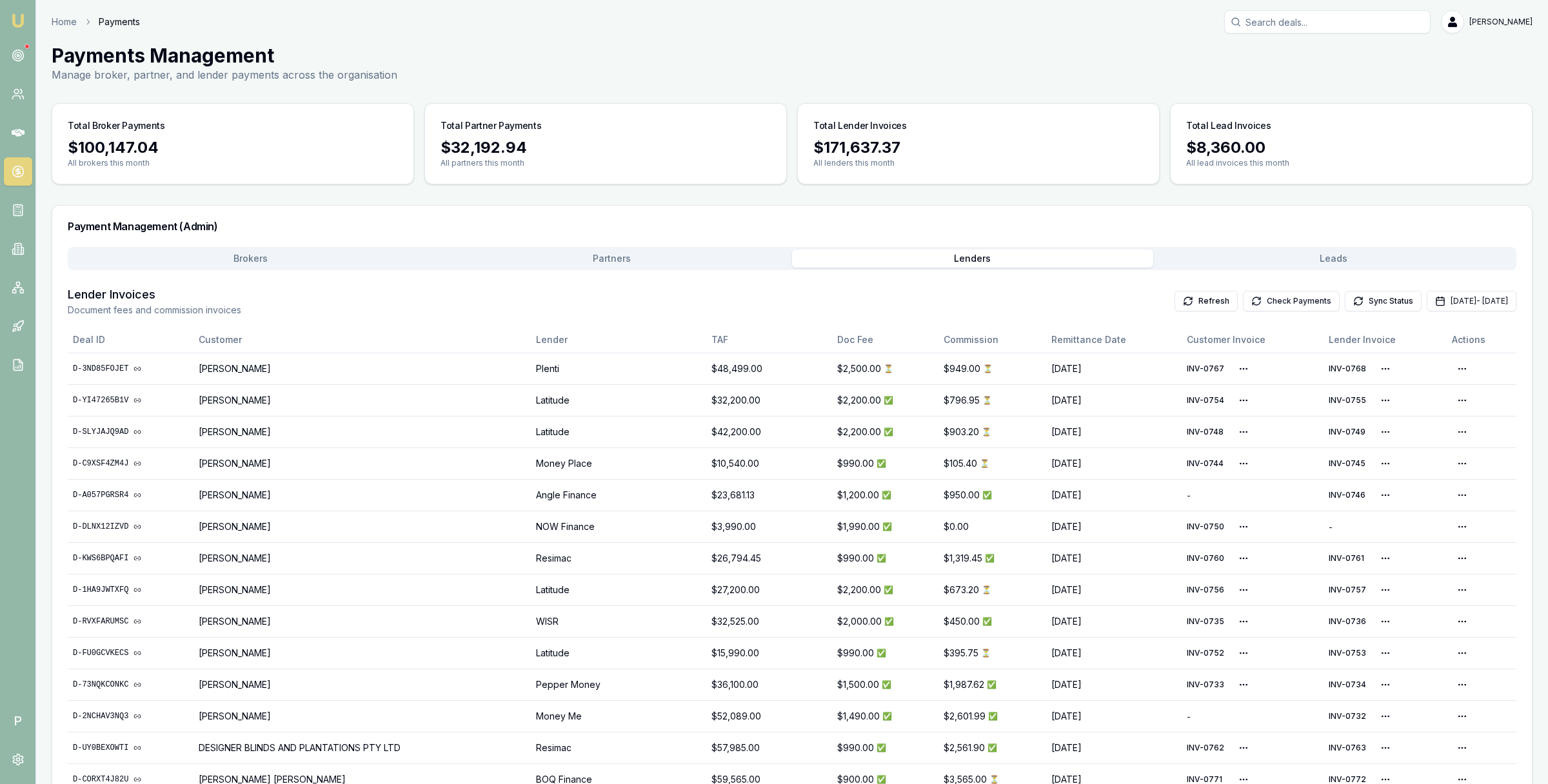
click at [1244, 301] on button "Check Payments" at bounding box center [1291, 301] width 97 height 20
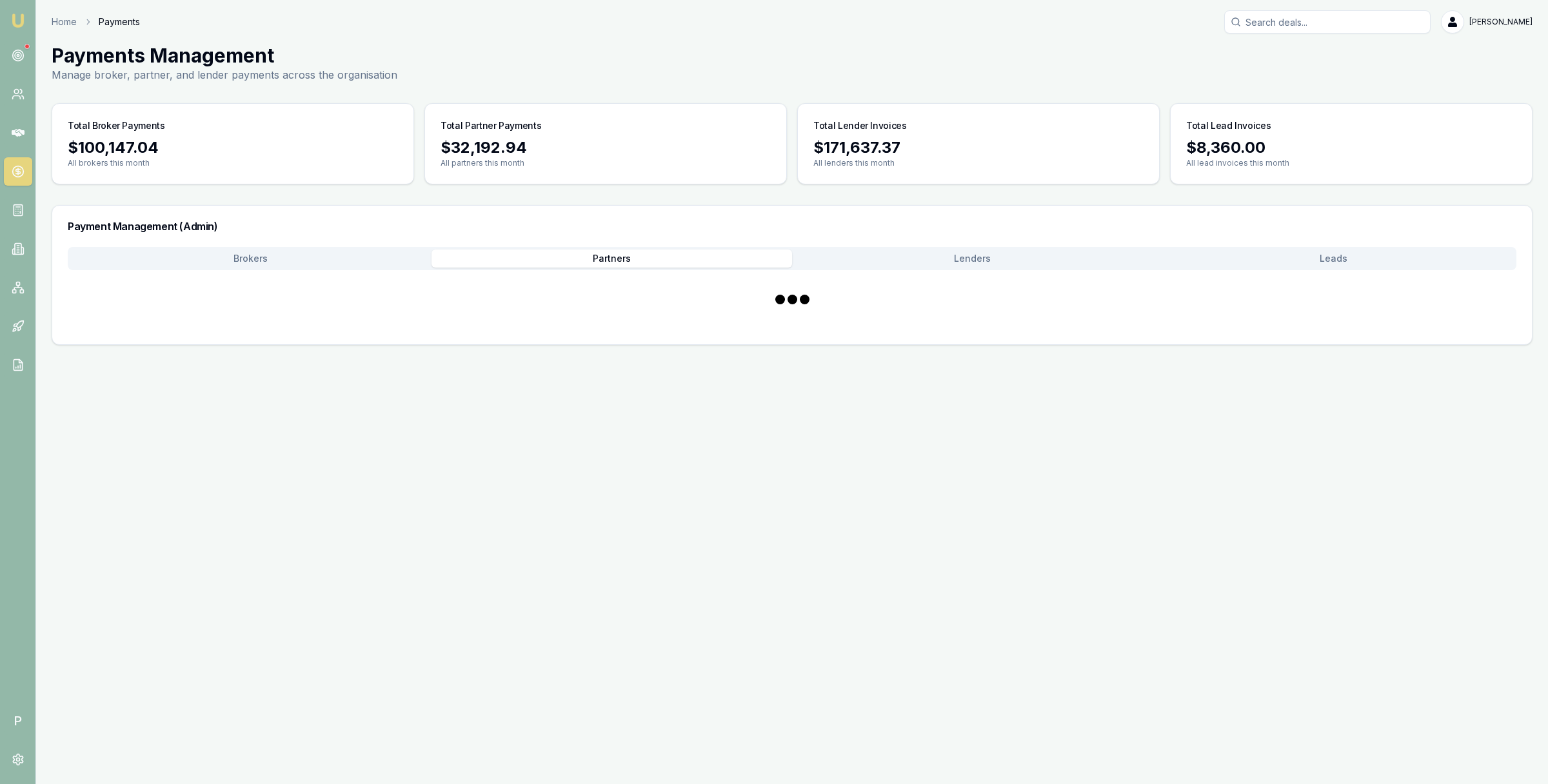
click at [604, 261] on button "Partners" at bounding box center [612, 258] width 361 height 18
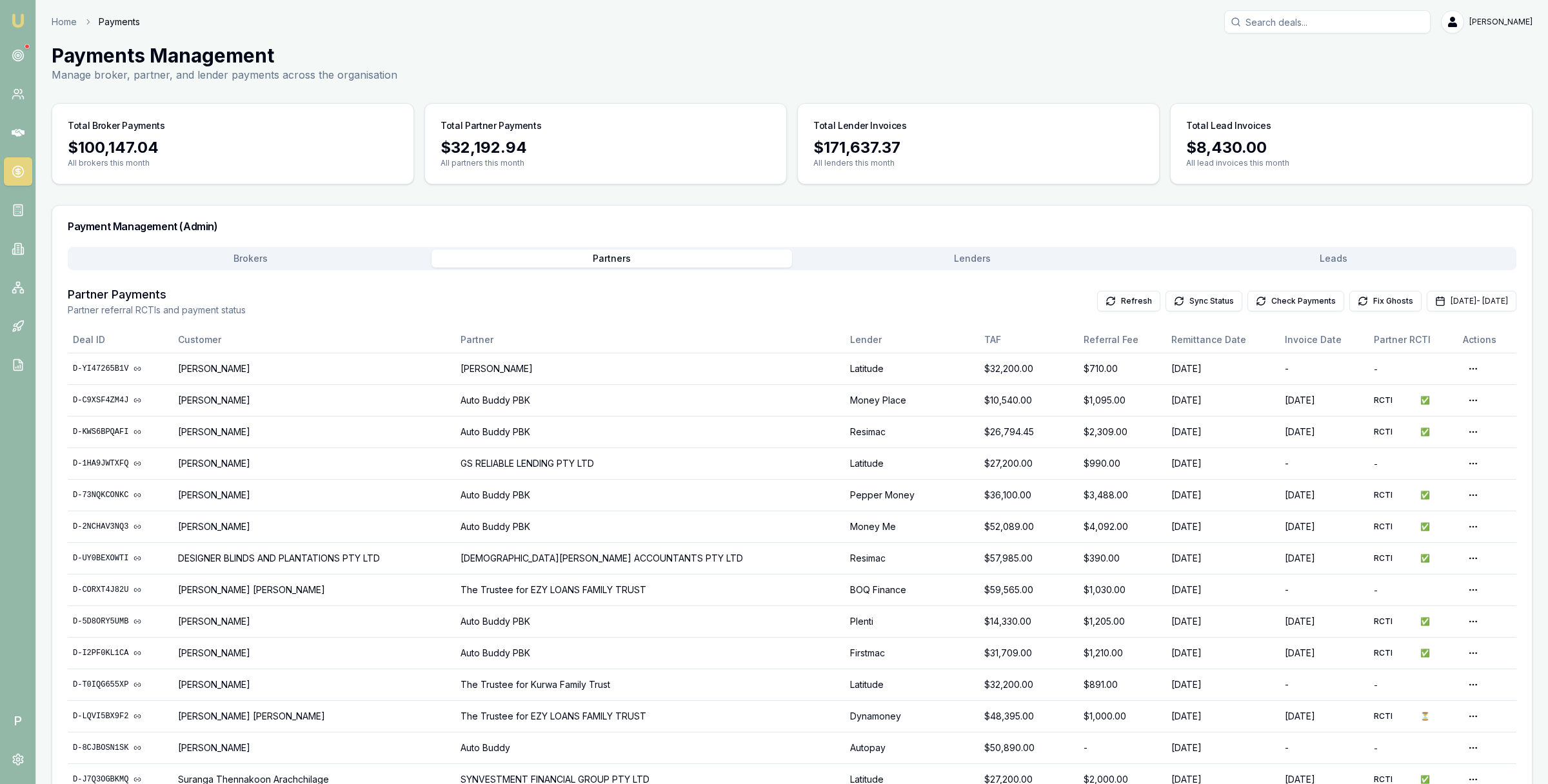
click at [43, 438] on main "Payments Management Manage broker, partner, and lender payments across the orga…" at bounding box center [792, 756] width 1512 height 1423
click at [22, 59] on icon at bounding box center [18, 55] width 13 height 13
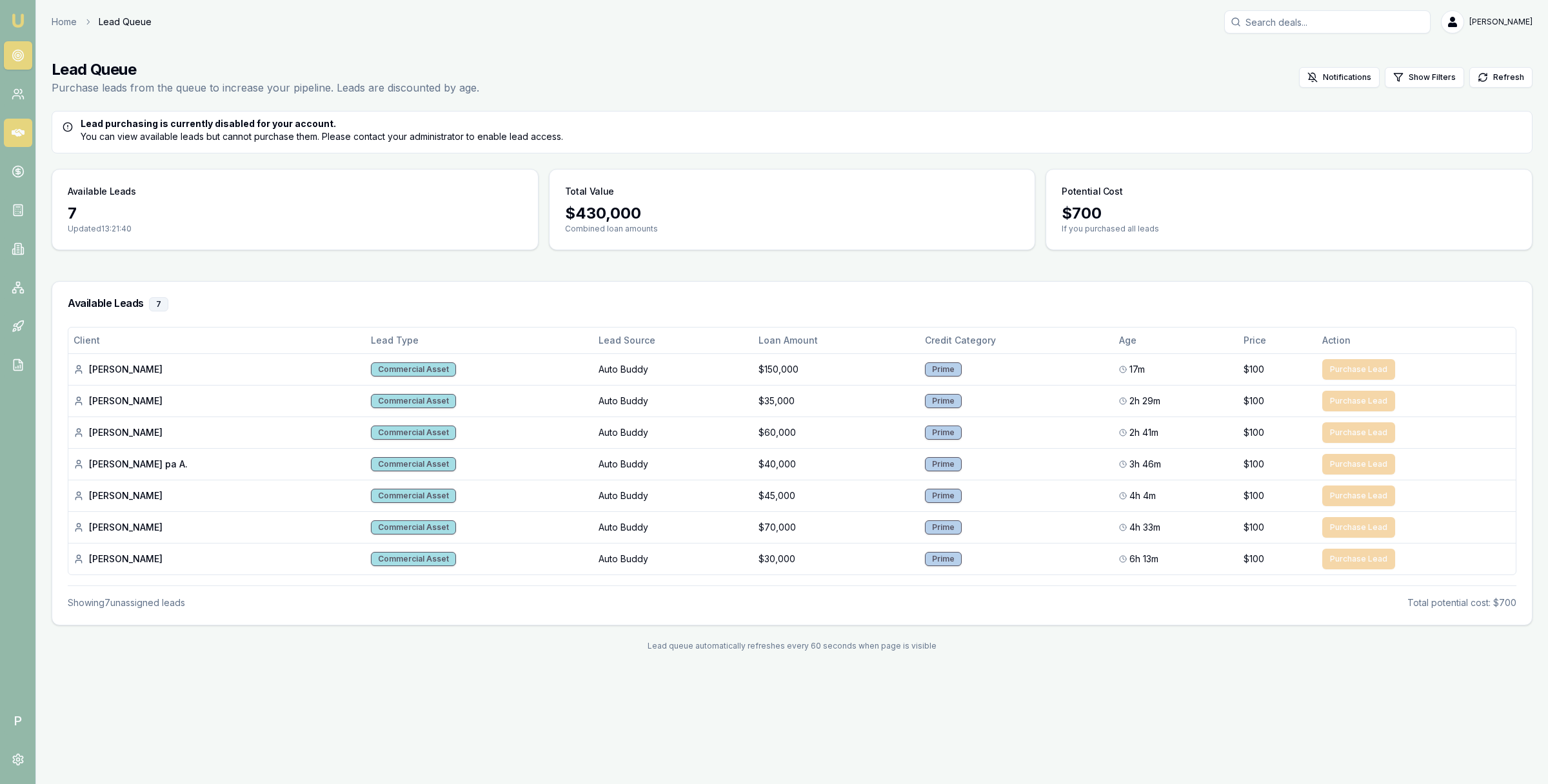
click at [17, 135] on icon at bounding box center [18, 133] width 13 height 8
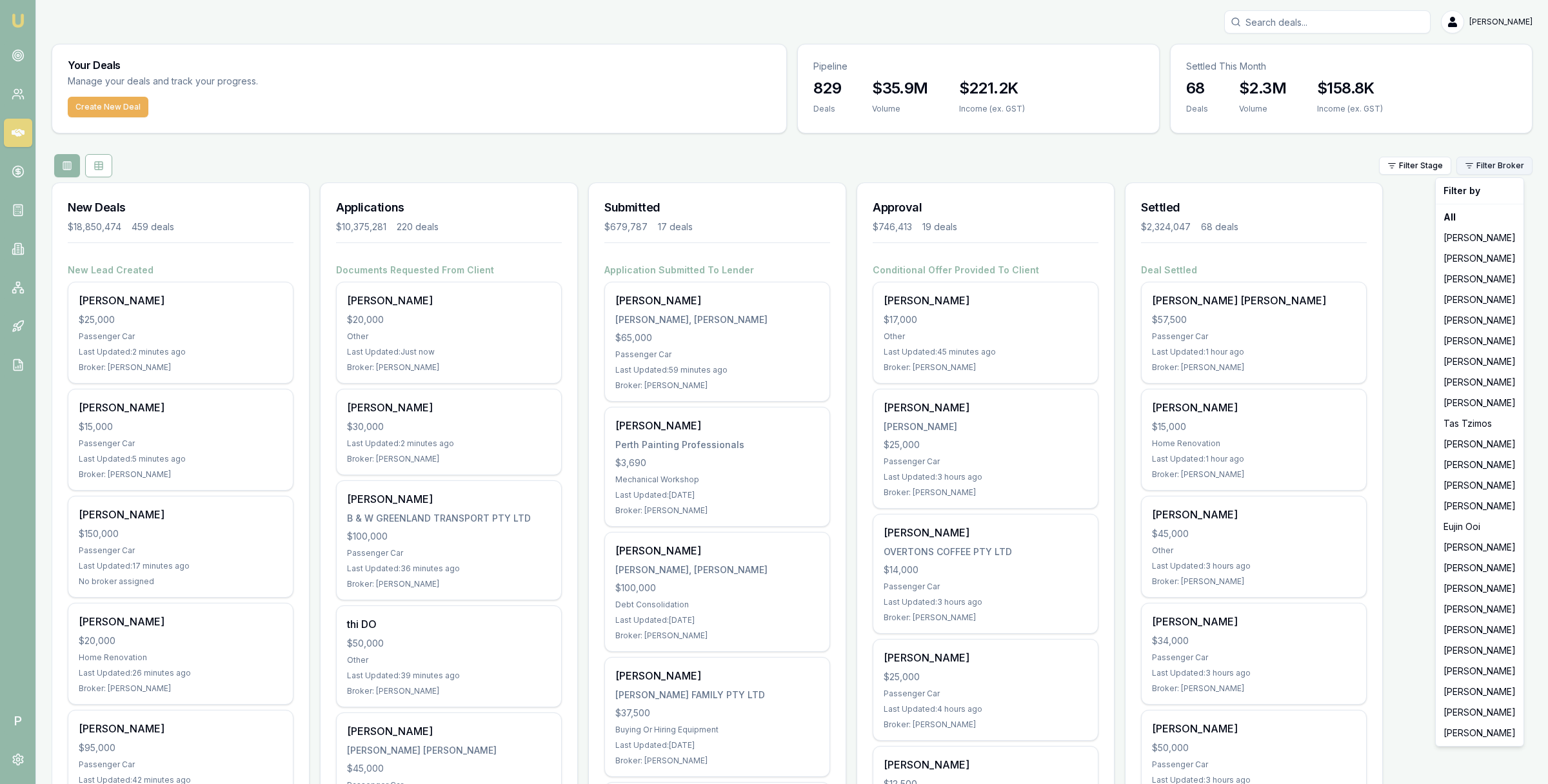
click at [1503, 166] on html "Emu Broker P Matt Leeburn Toggle Menu Your Deals Manage your deals and track yo…" at bounding box center [774, 392] width 1548 height 784
click at [102, 151] on html "Emu Broker P Matt Leeburn Toggle Menu Your Deals Manage your deals and track yo…" at bounding box center [774, 392] width 1548 height 784
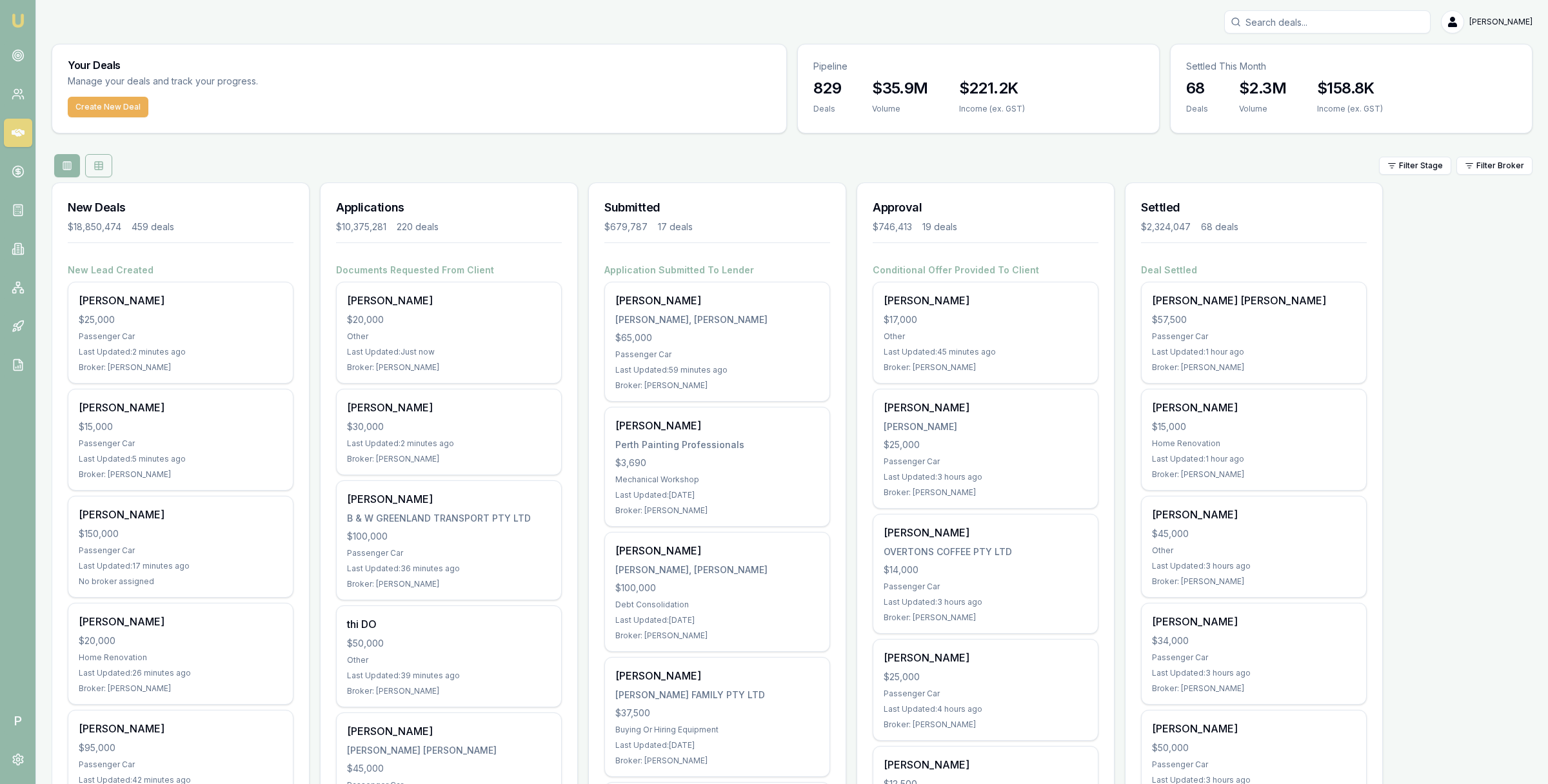
click at [101, 166] on icon at bounding box center [98, 165] width 10 height 10
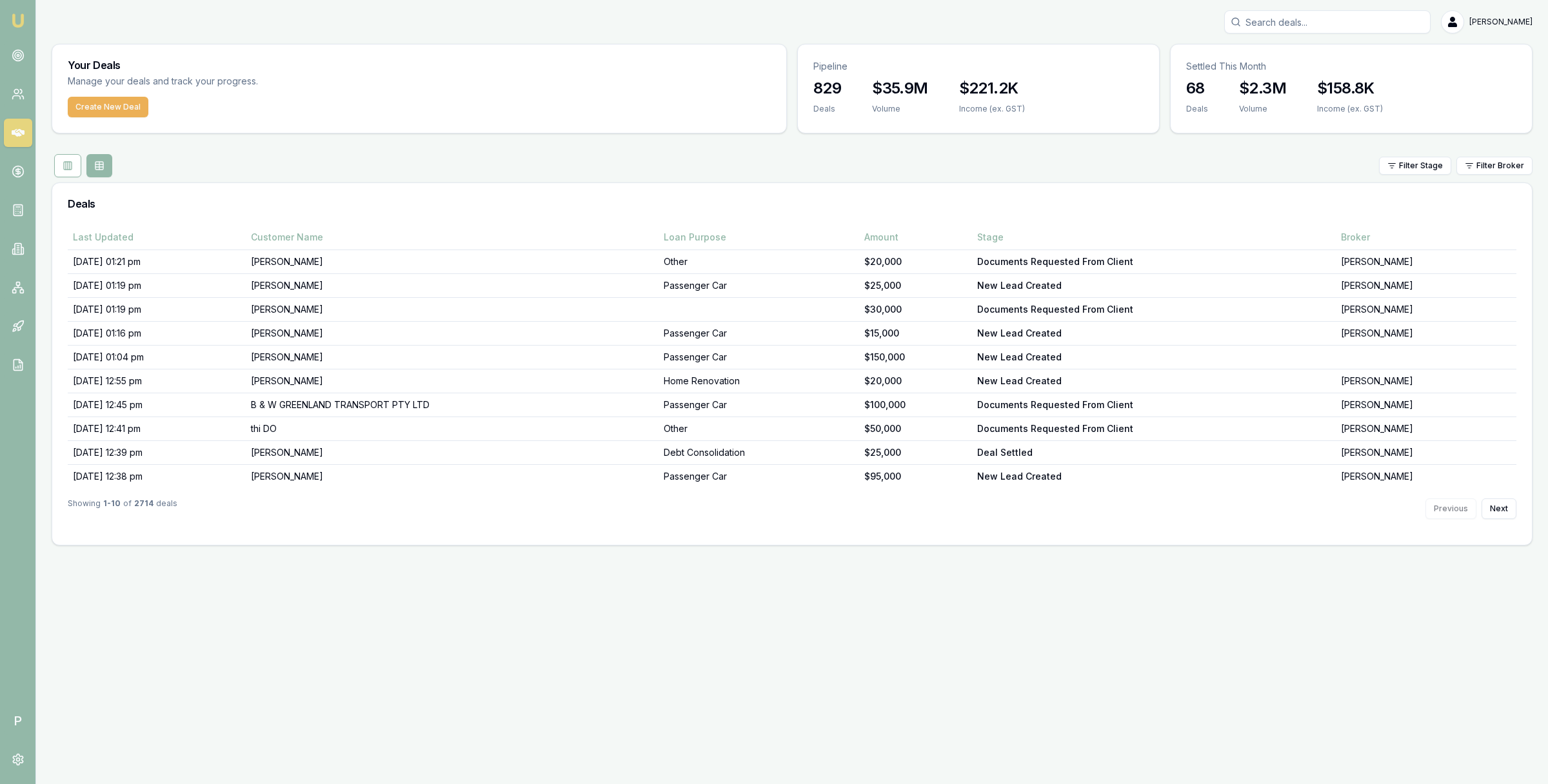
click at [1519, 515] on div "Last Updated Customer Name Loan Purpose Amount Stage Broker 29/09/25, 01:21 pm …" at bounding box center [791, 385] width 1479 height 321
click at [1510, 515] on button "Next" at bounding box center [1499, 508] width 35 height 20
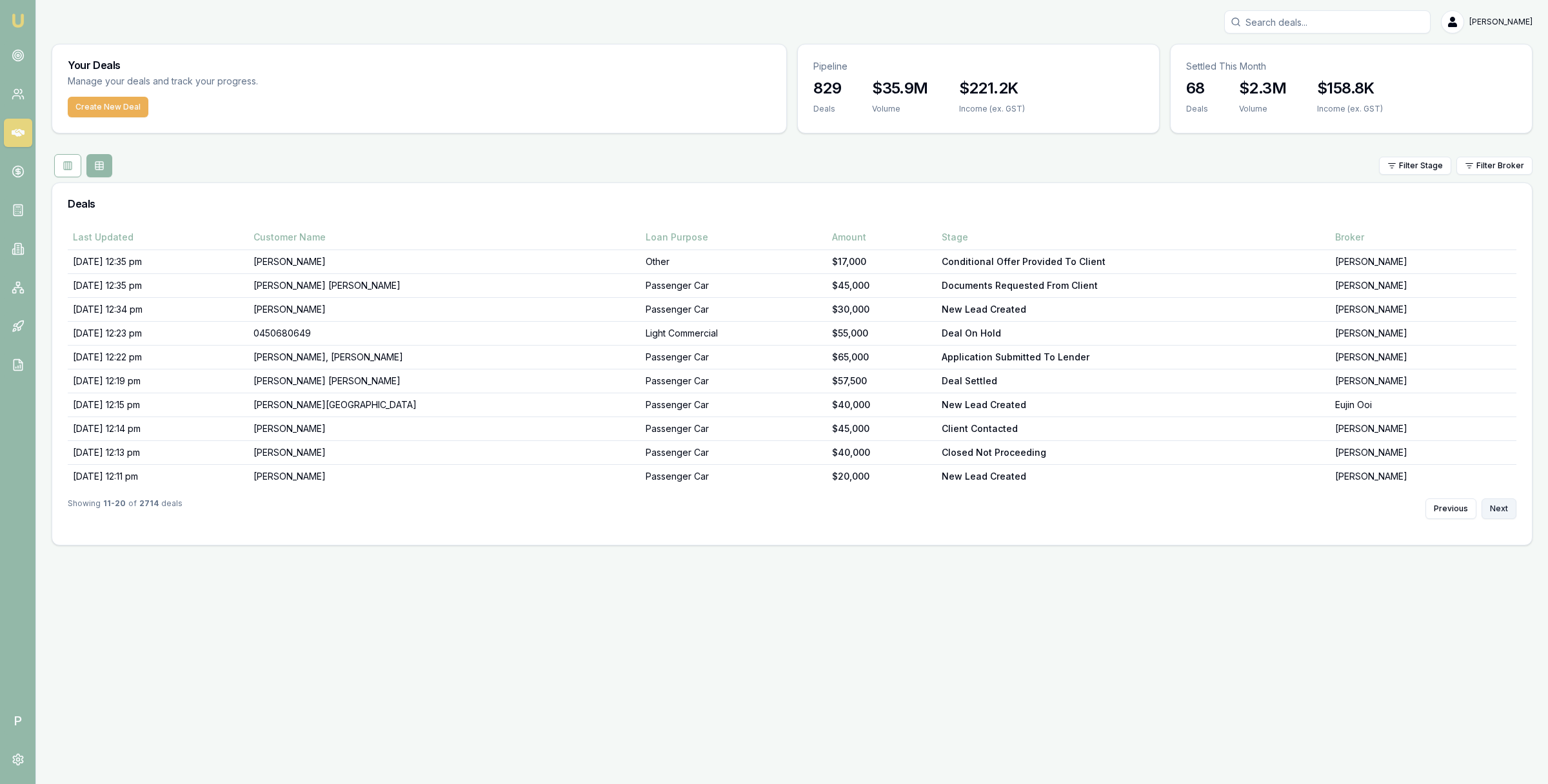
click at [1510, 515] on button "Next" at bounding box center [1499, 508] width 35 height 20
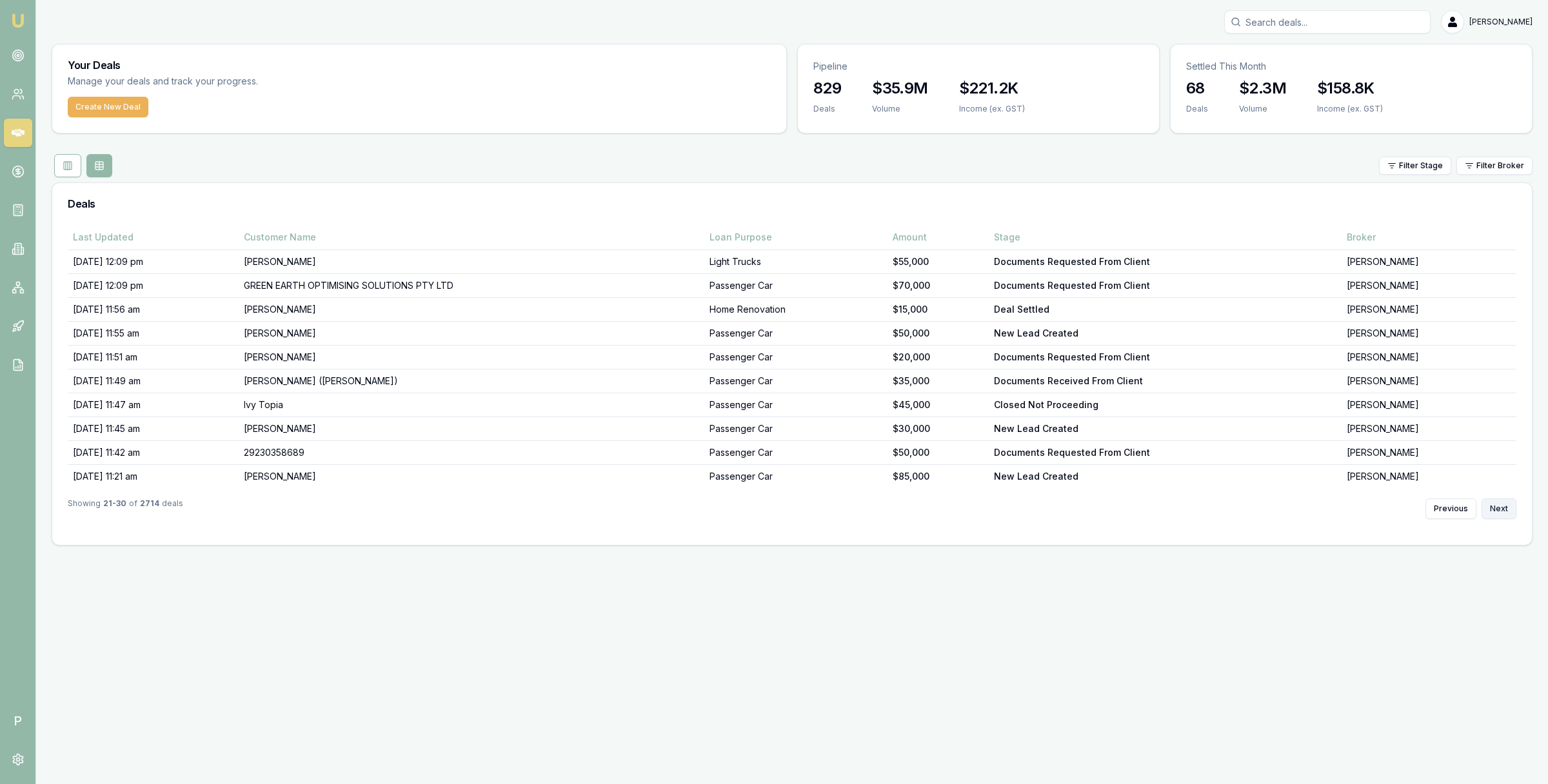
click at [1510, 515] on button "Next" at bounding box center [1499, 508] width 35 height 20
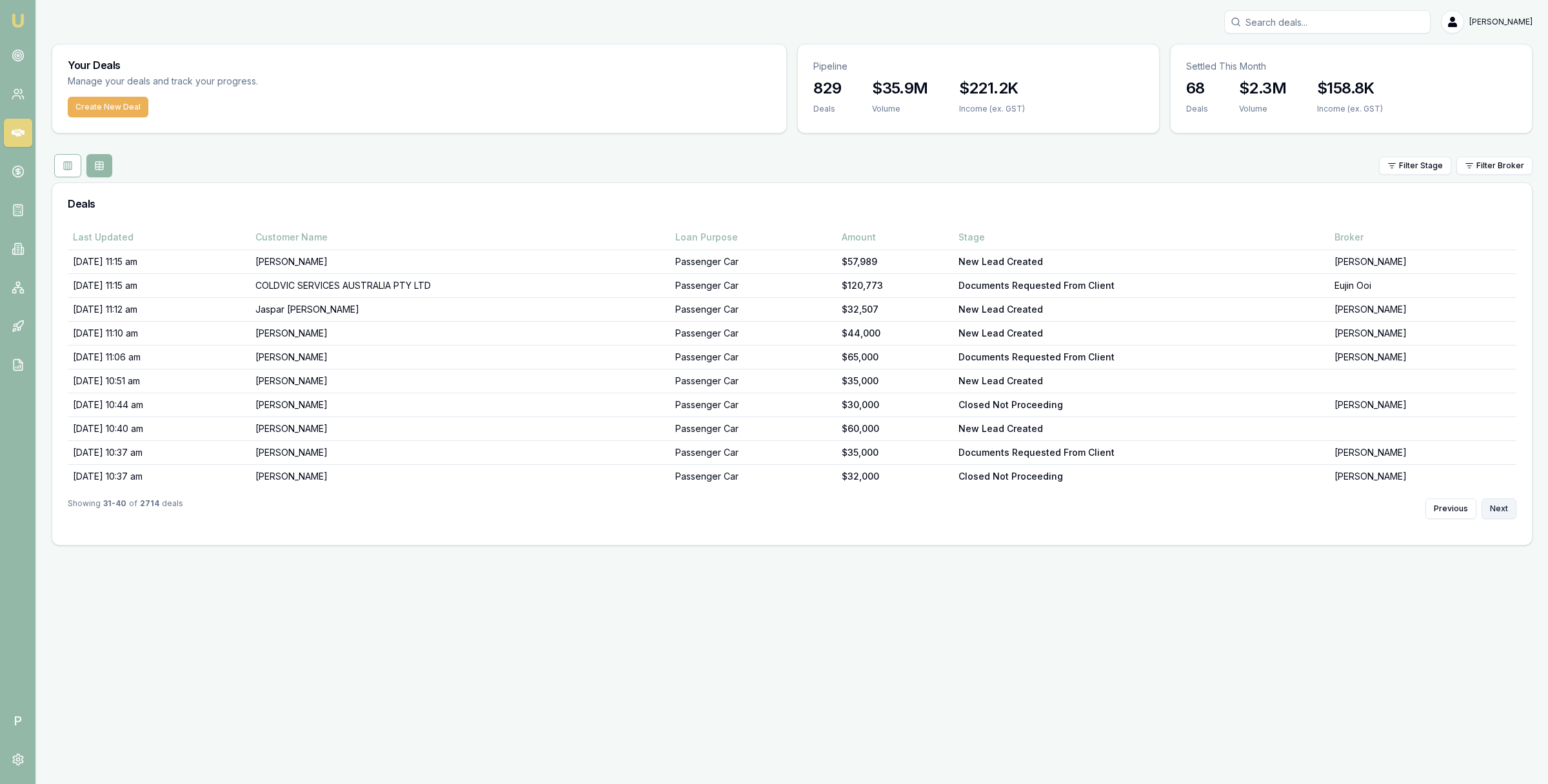
click at [1510, 515] on button "Next" at bounding box center [1499, 508] width 35 height 20
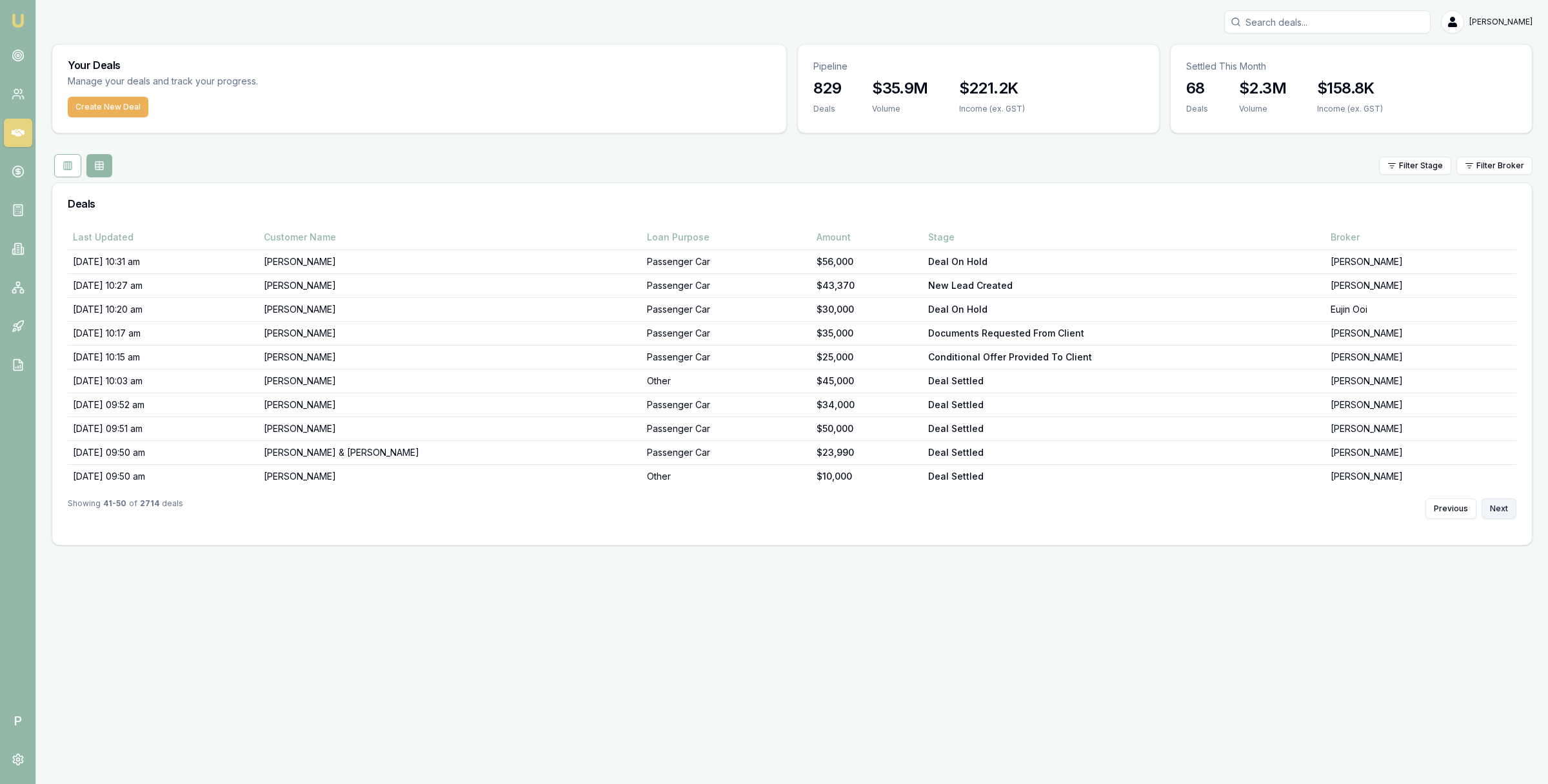
click at [1510, 515] on button "Next" at bounding box center [1499, 508] width 35 height 20
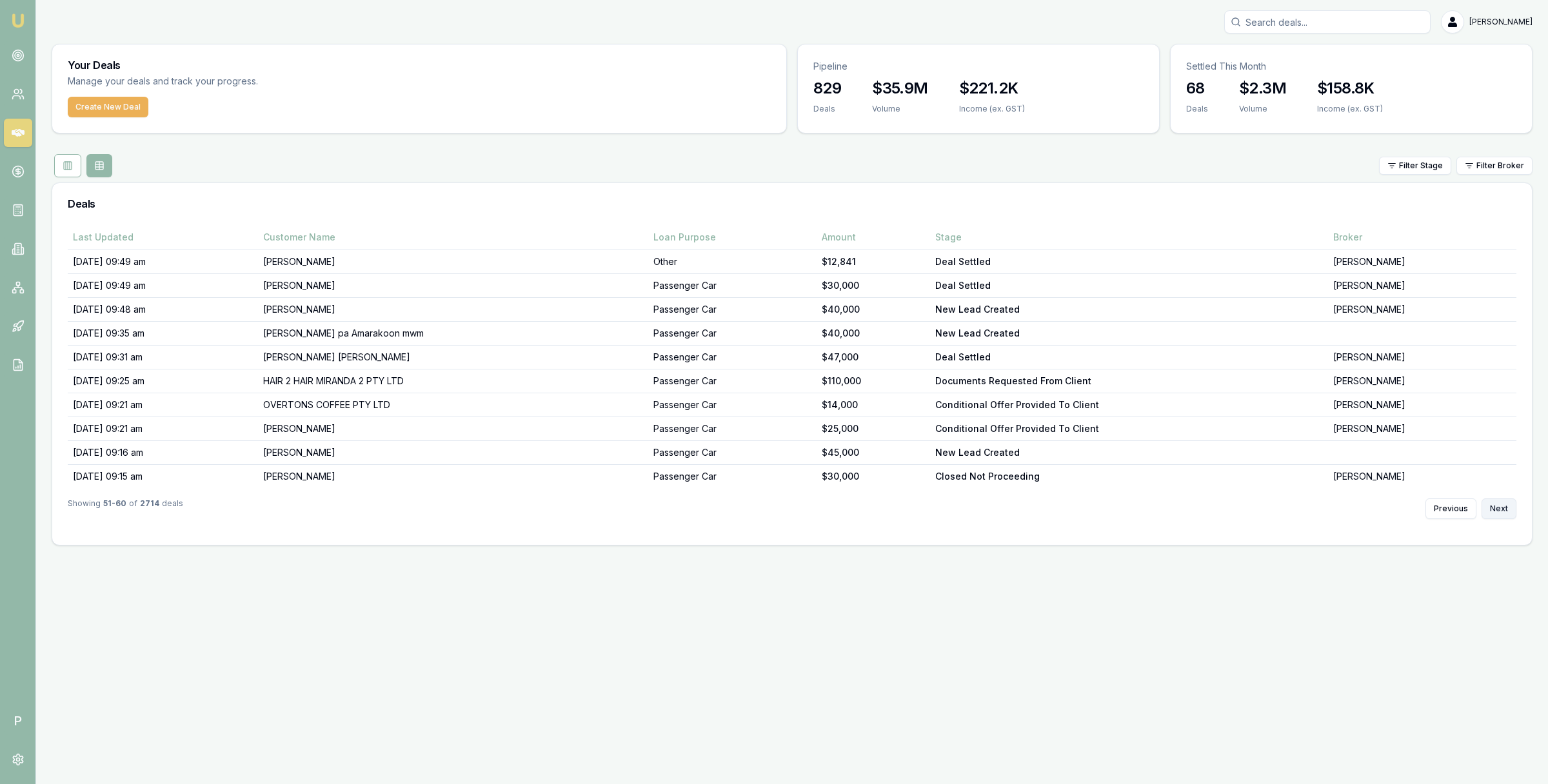
click at [1510, 515] on button "Next" at bounding box center [1499, 508] width 35 height 20
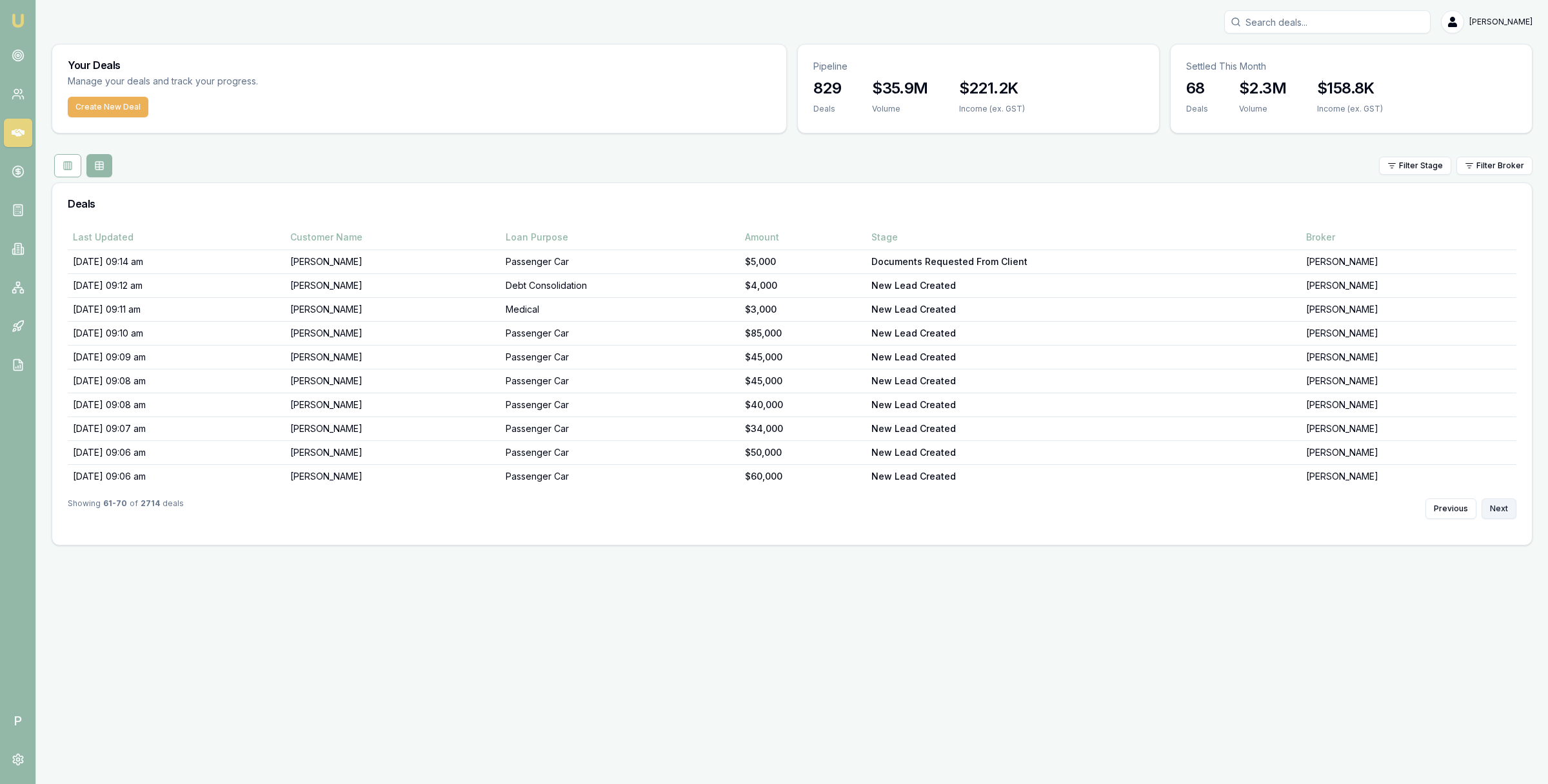
click at [1510, 515] on button "Next" at bounding box center [1499, 508] width 35 height 20
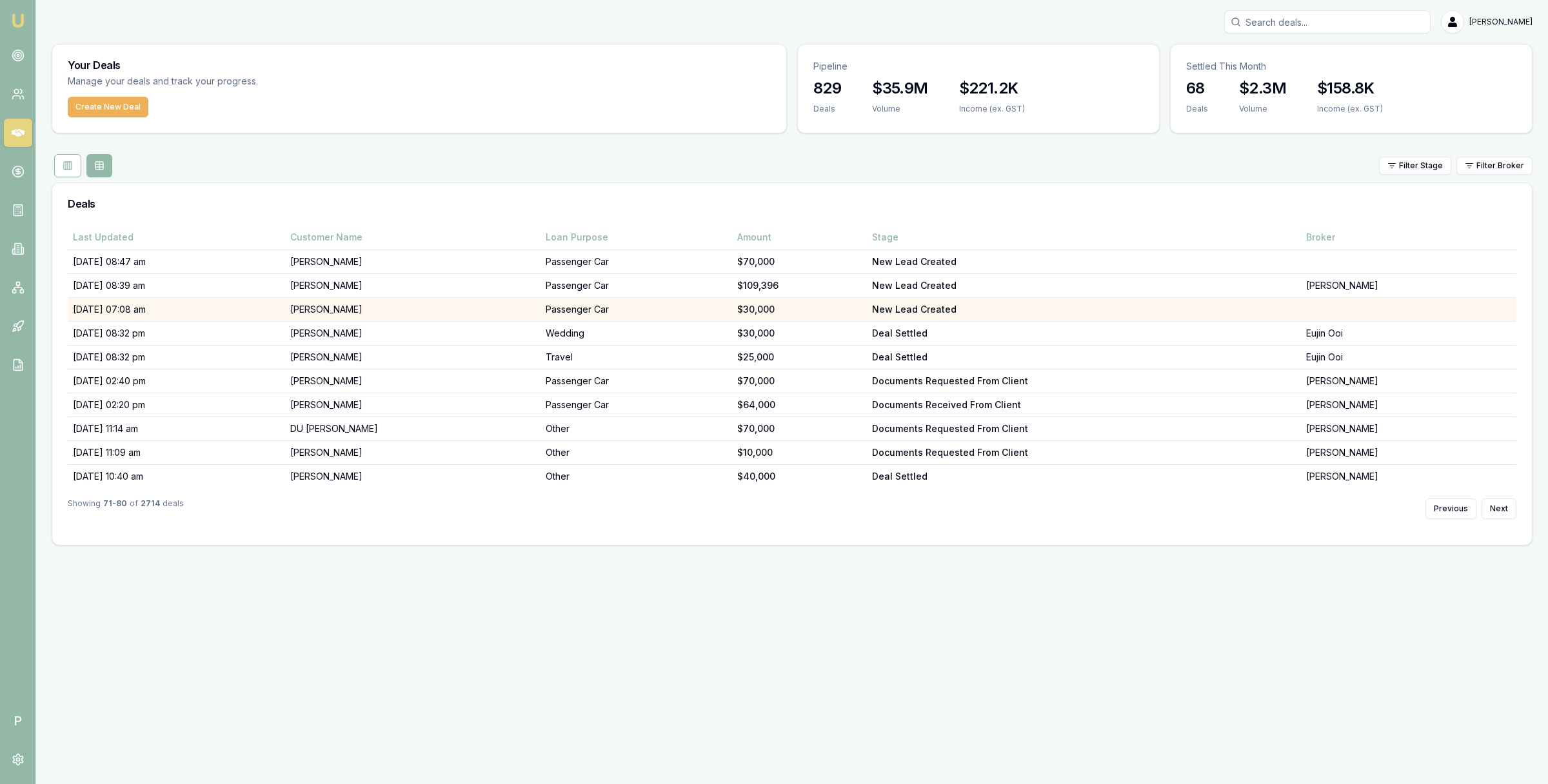
click at [406, 310] on td "[PERSON_NAME]" at bounding box center [413, 310] width 256 height 24
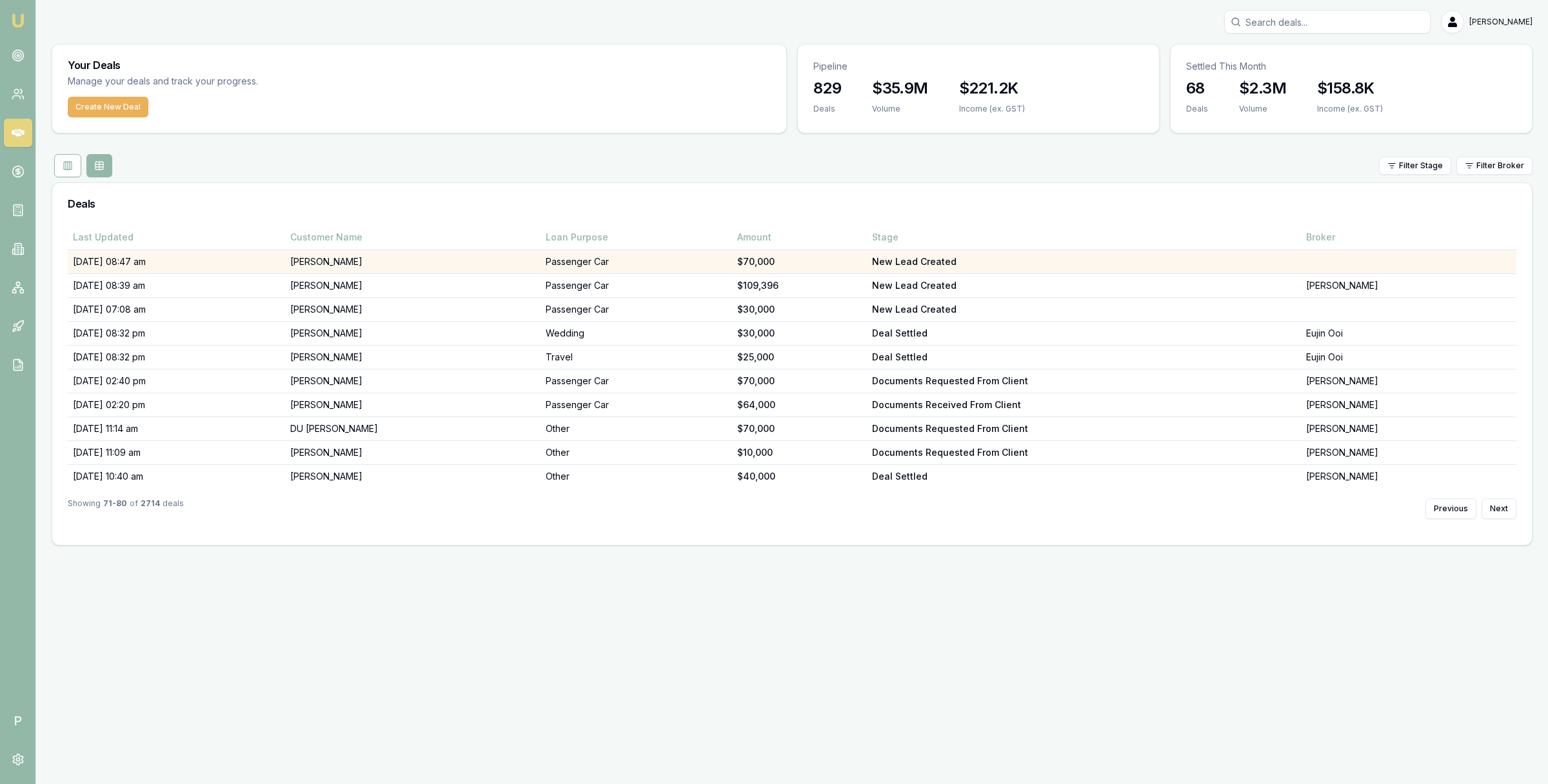
click at [285, 264] on td "29/09/25, 08:47 am" at bounding box center [176, 262] width 217 height 24
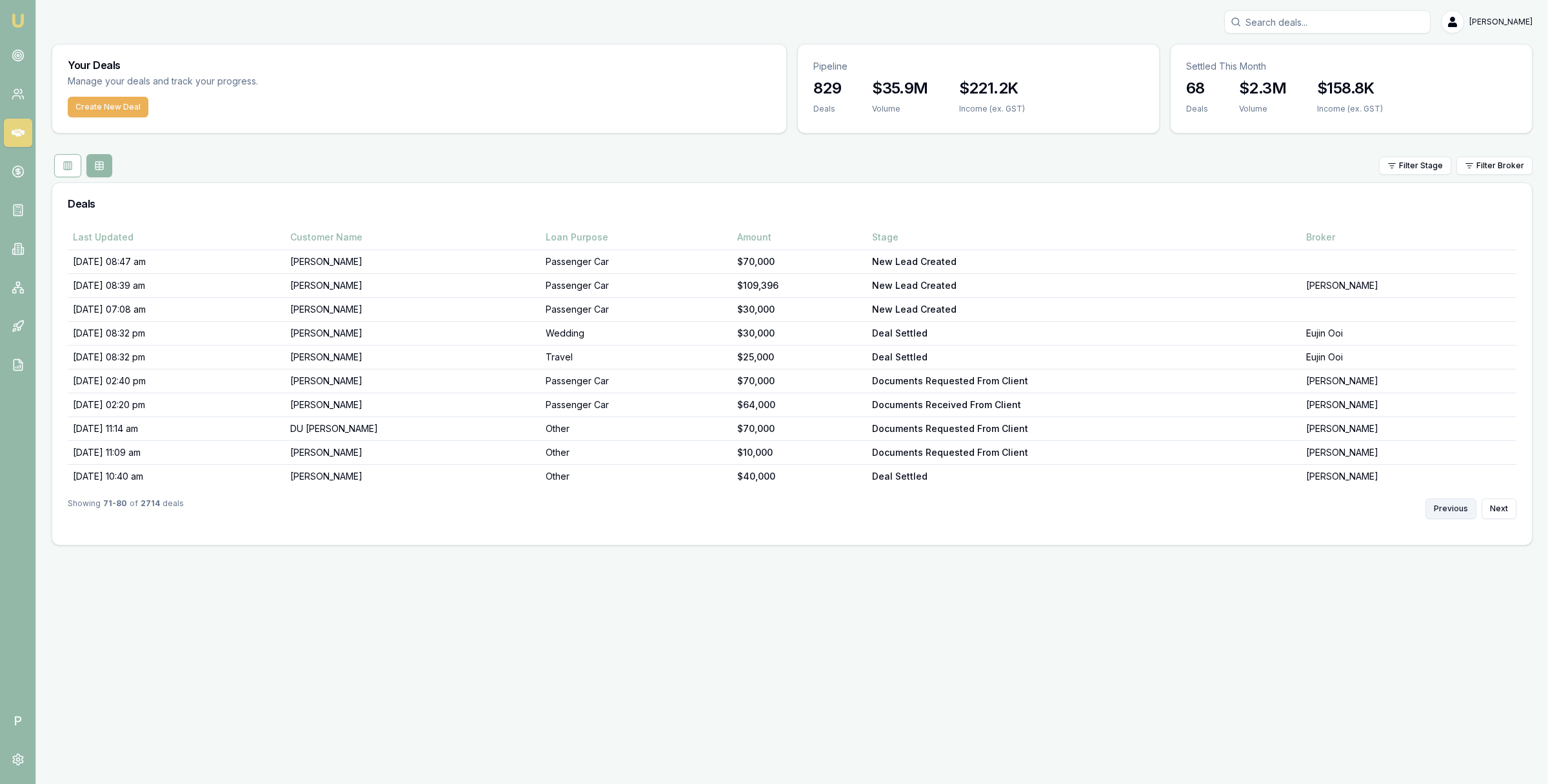
click at [1437, 501] on button "Previous" at bounding box center [1451, 508] width 51 height 20
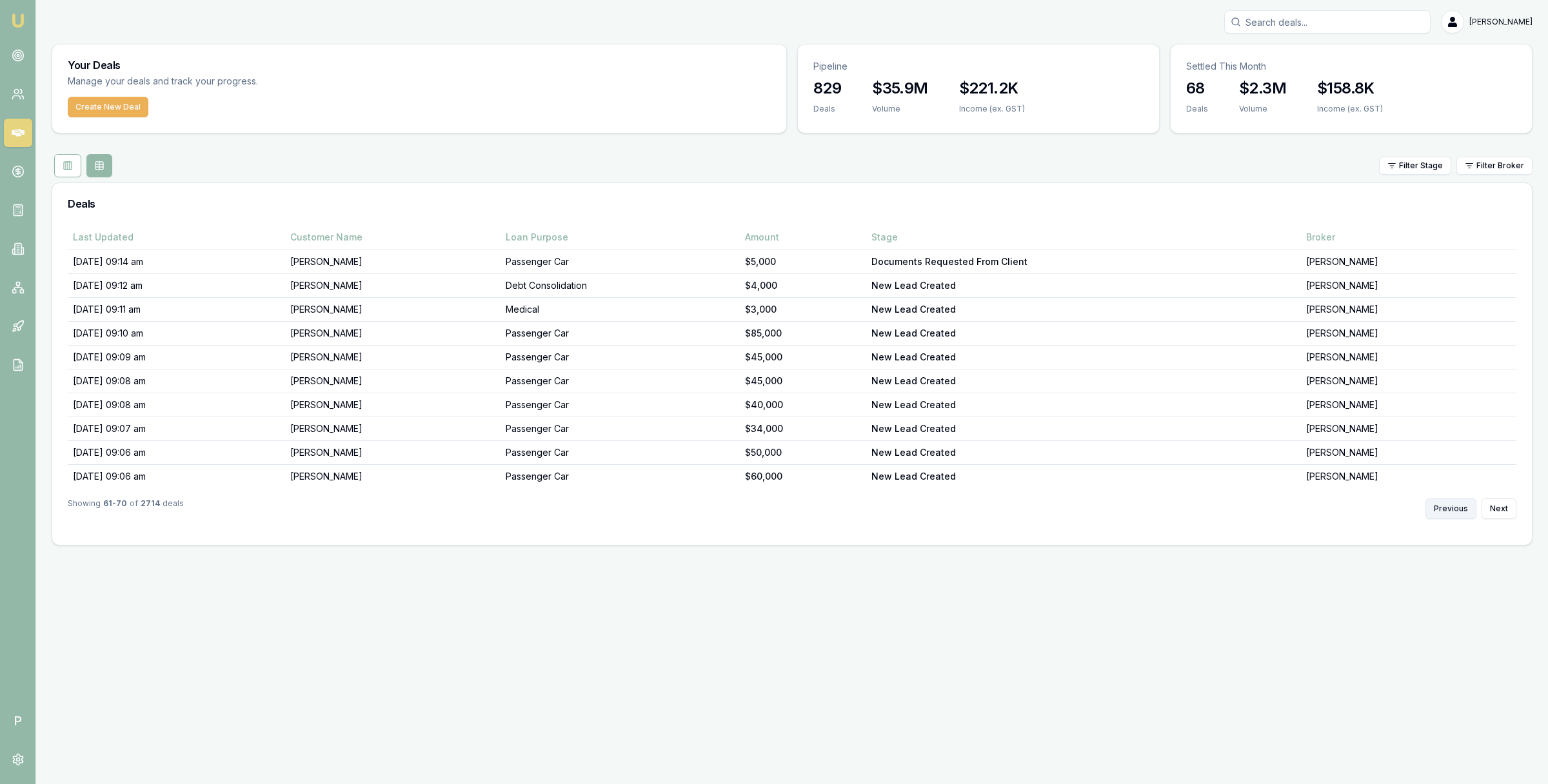
click at [1446, 510] on button "Previous" at bounding box center [1451, 508] width 51 height 20
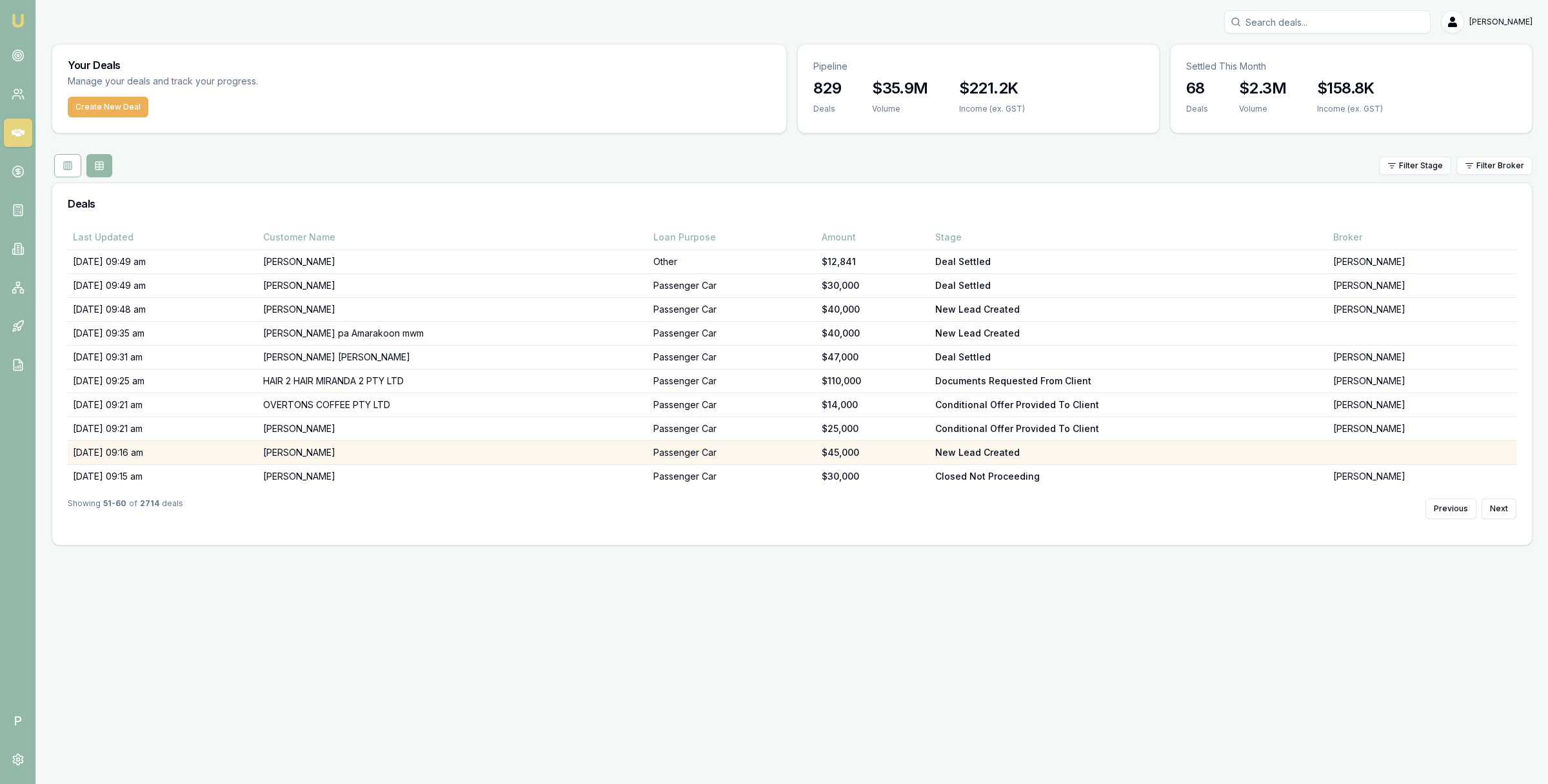
click at [398, 453] on td "[PERSON_NAME]" at bounding box center [454, 453] width 391 height 24
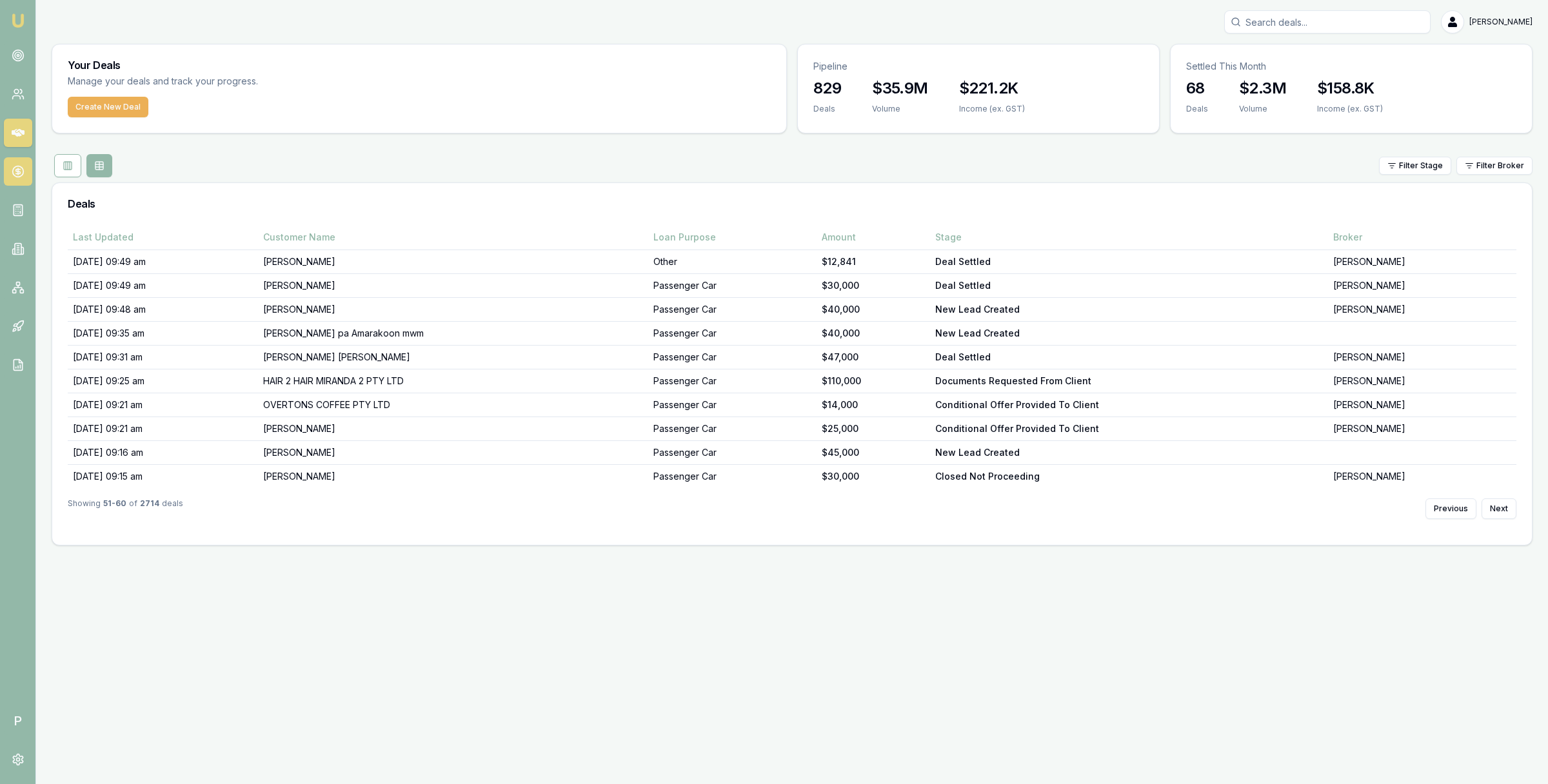
click at [14, 163] on link at bounding box center [18, 172] width 28 height 28
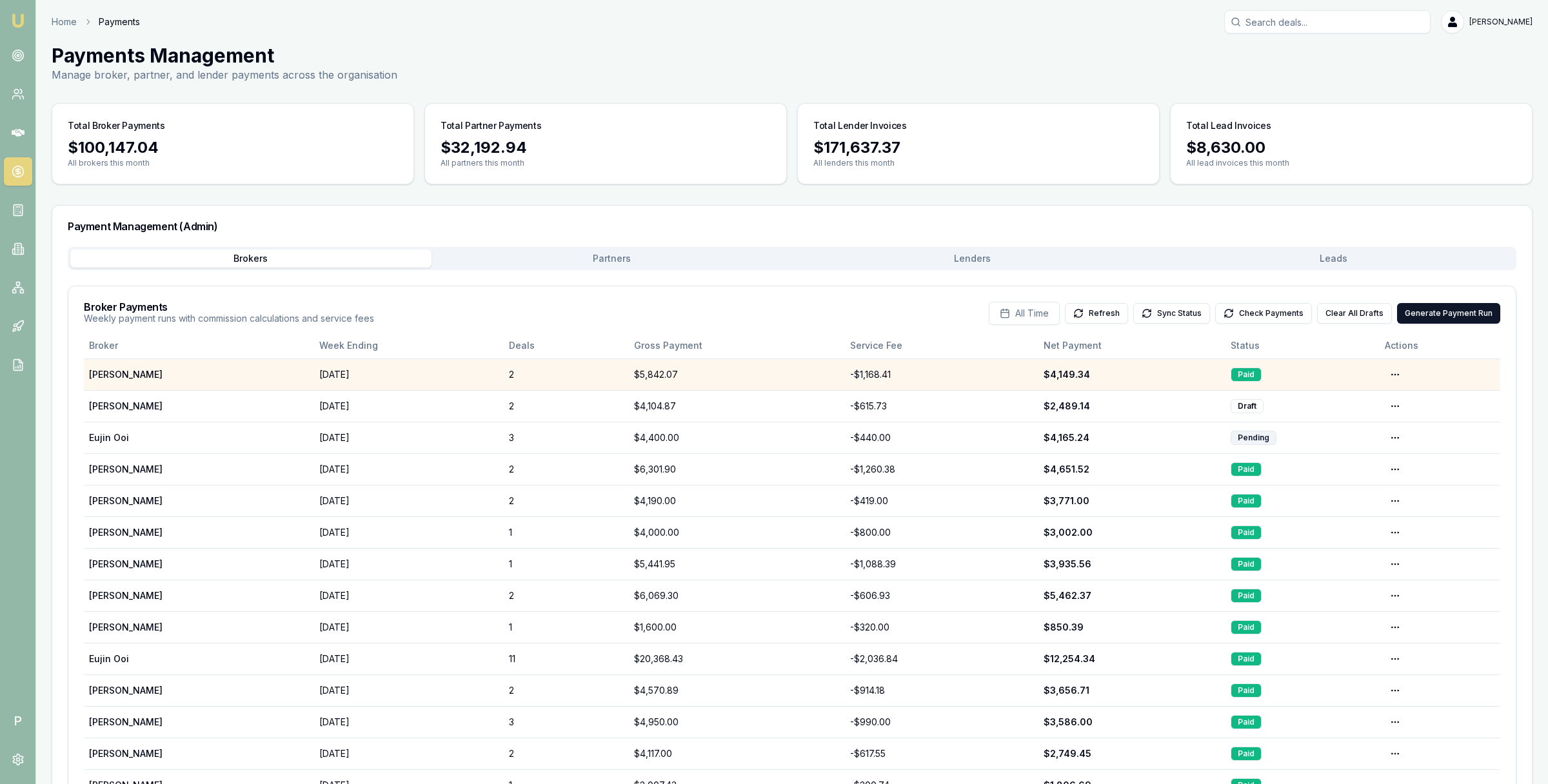
scroll to position [87, 0]
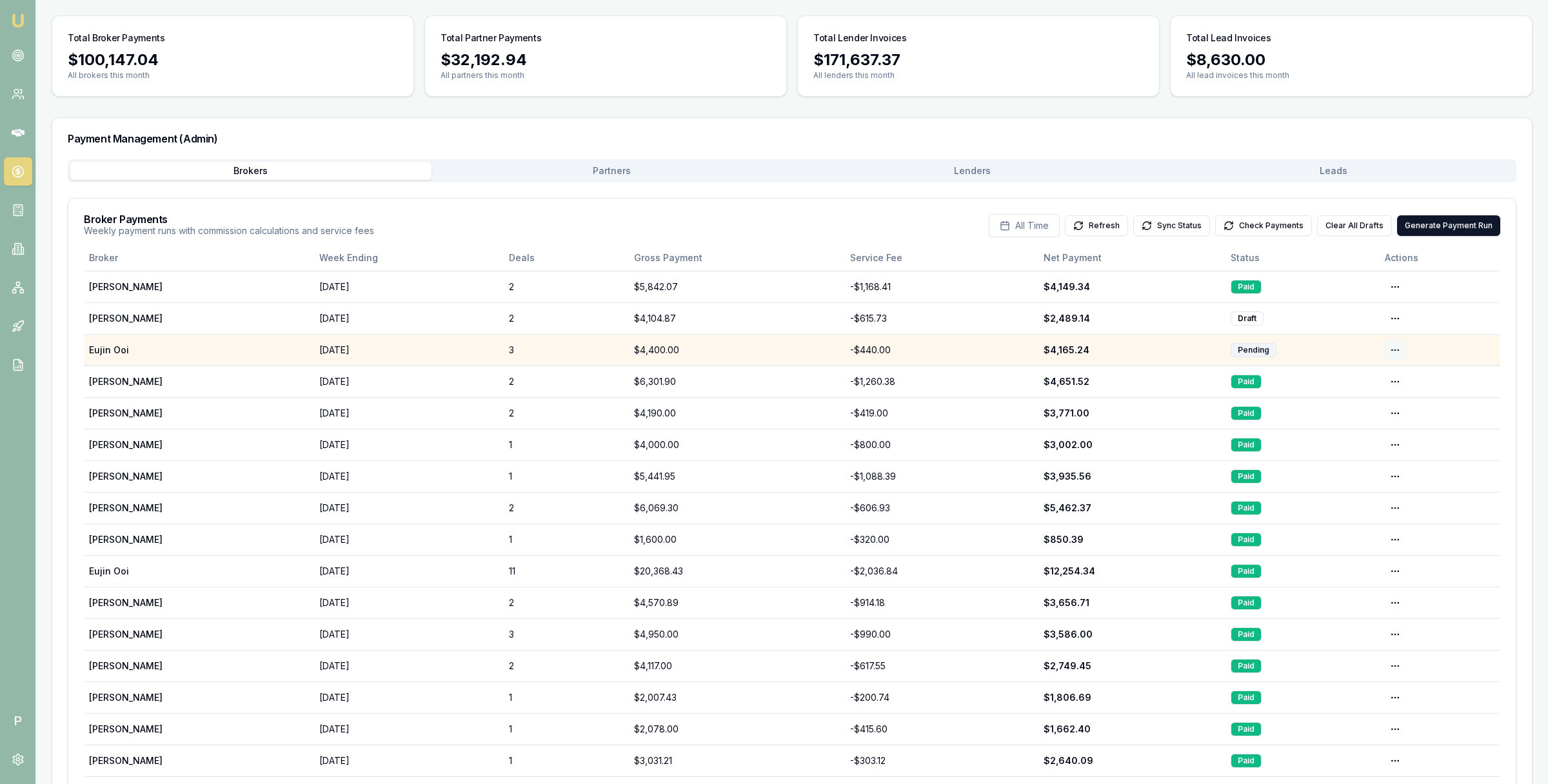
click at [1396, 347] on html "Emu Broker P Home Payments Matt Leeburn Toggle Menu Payments Management Manage …" at bounding box center [774, 305] width 1548 height 784
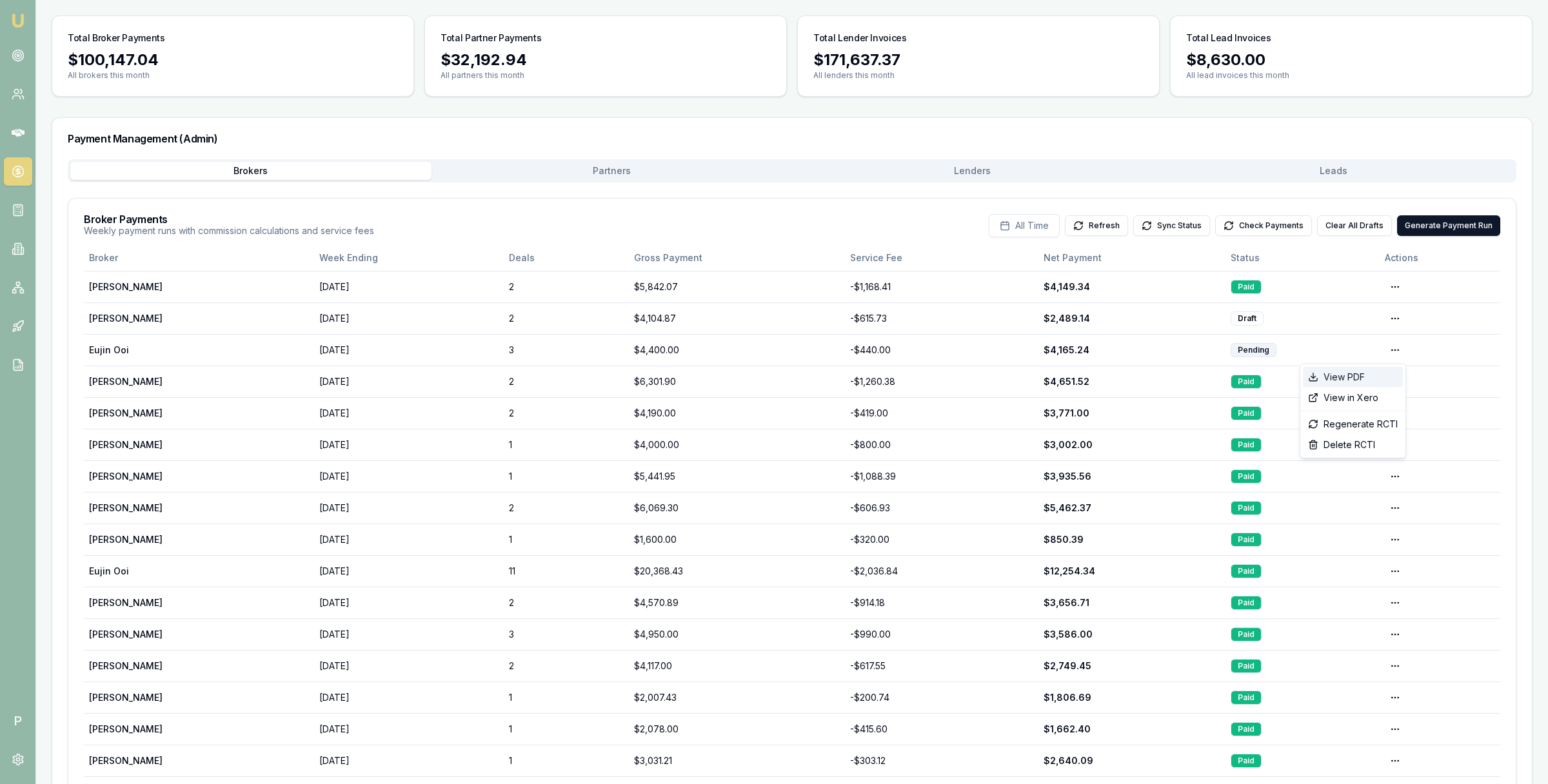
click at [1354, 386] on div "View PDF" at bounding box center [1353, 377] width 100 height 20
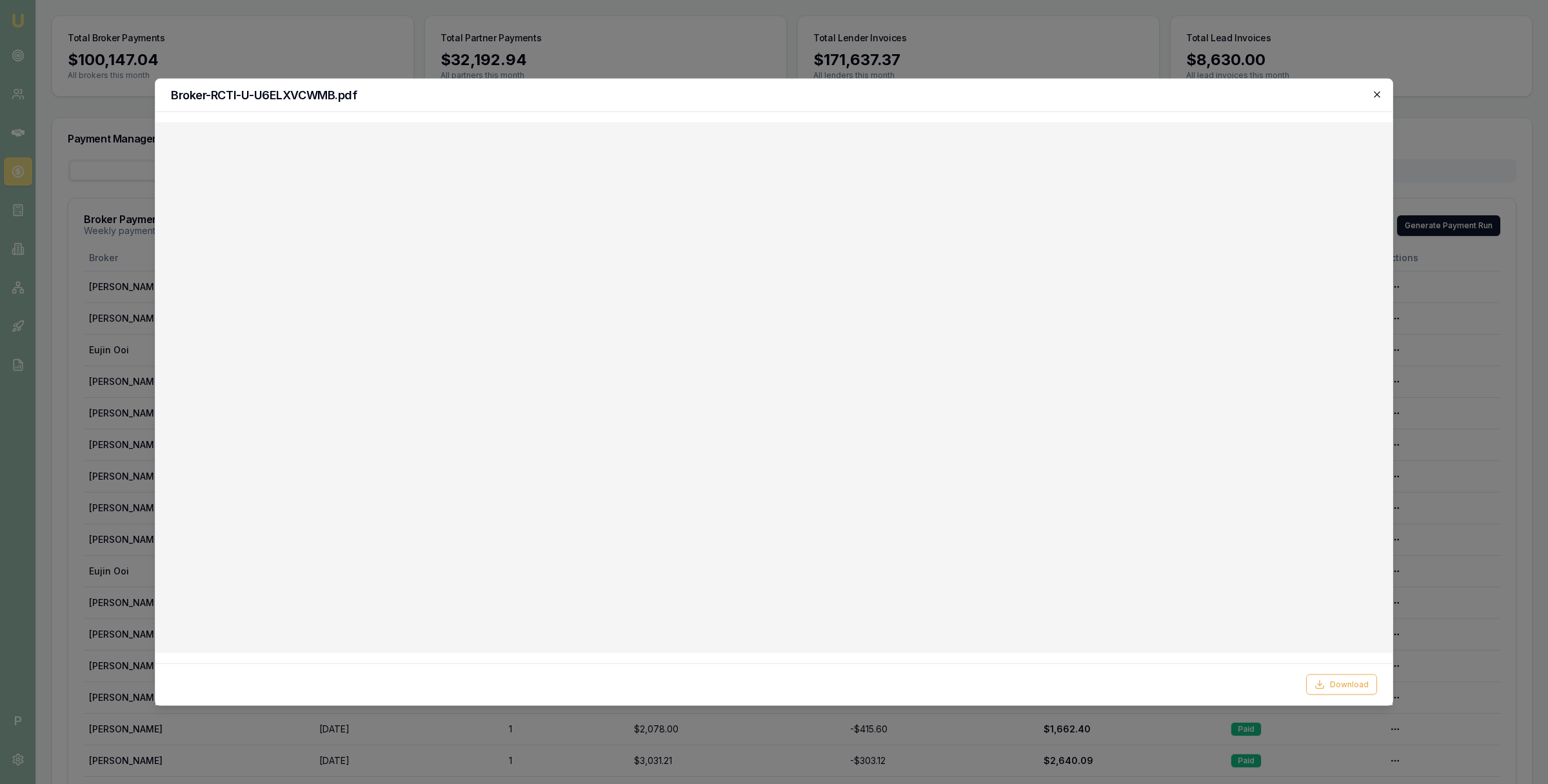
click at [1376, 94] on icon "button" at bounding box center [1376, 94] width 6 height 6
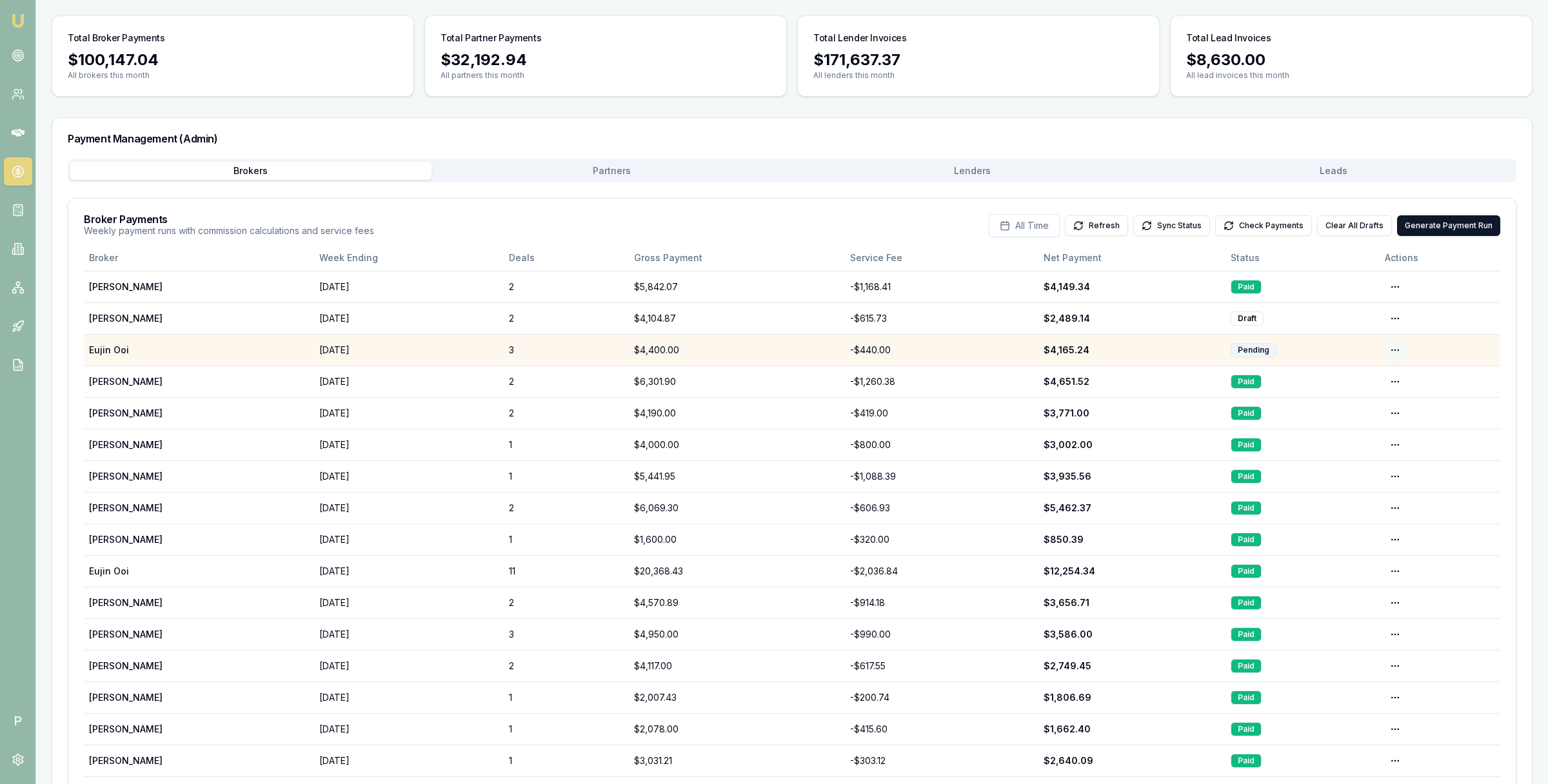
click at [1397, 349] on html "Emu Broker P Home Payments Matt Leeburn Toggle Menu Payments Management Manage …" at bounding box center [774, 305] width 1548 height 784
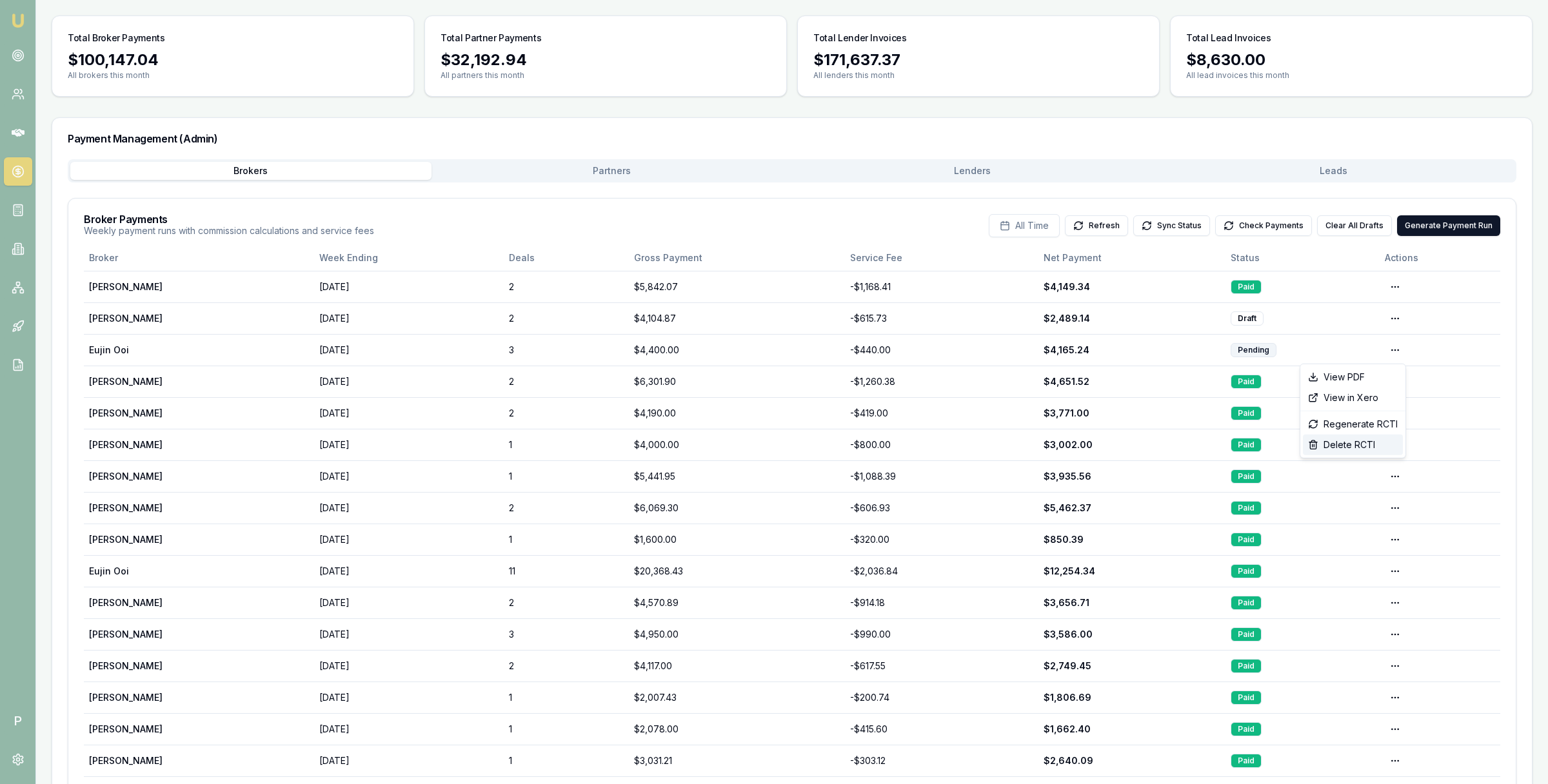
click at [1360, 449] on div "Delete RCTI" at bounding box center [1353, 445] width 100 height 20
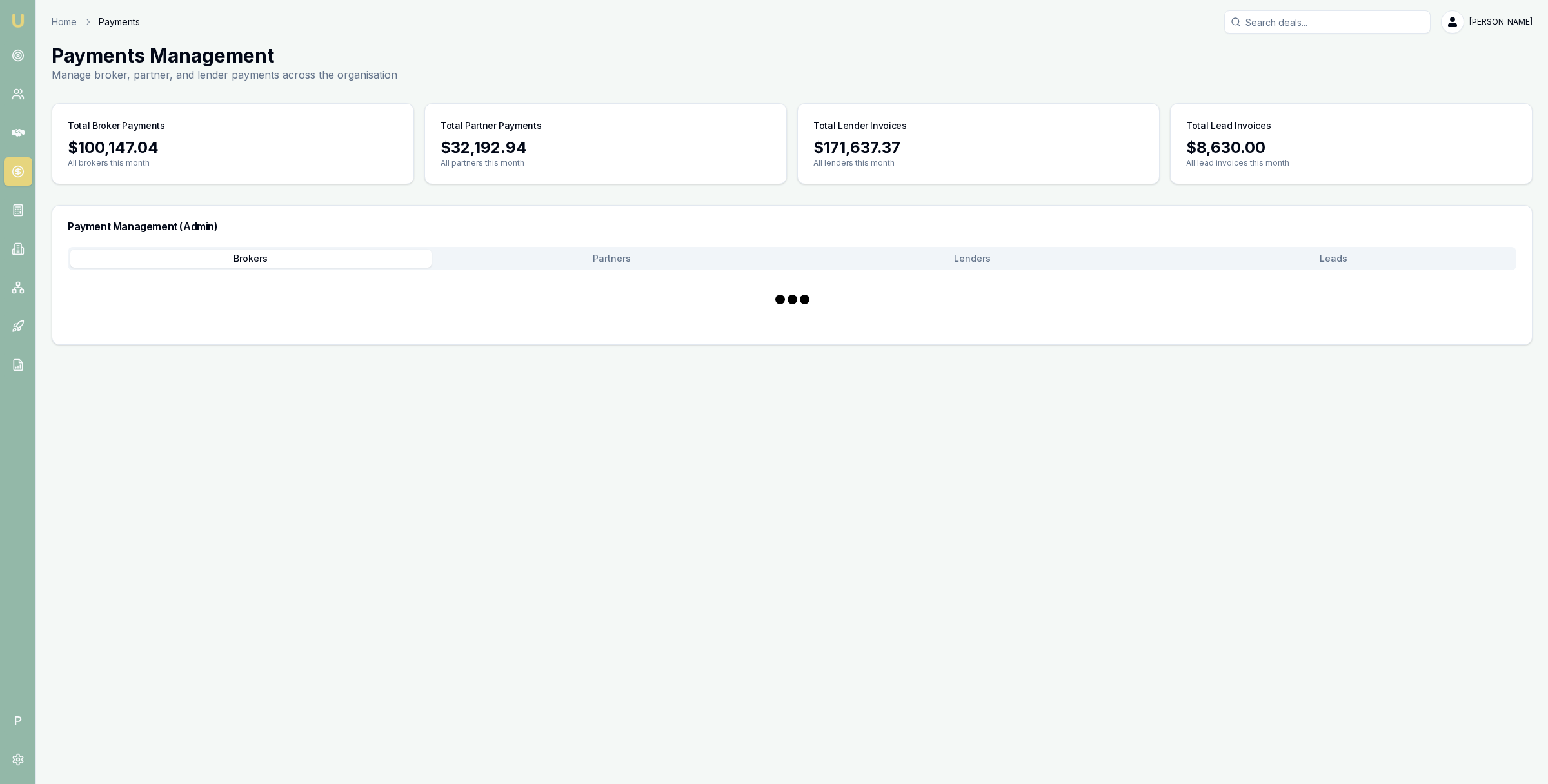
scroll to position [0, 0]
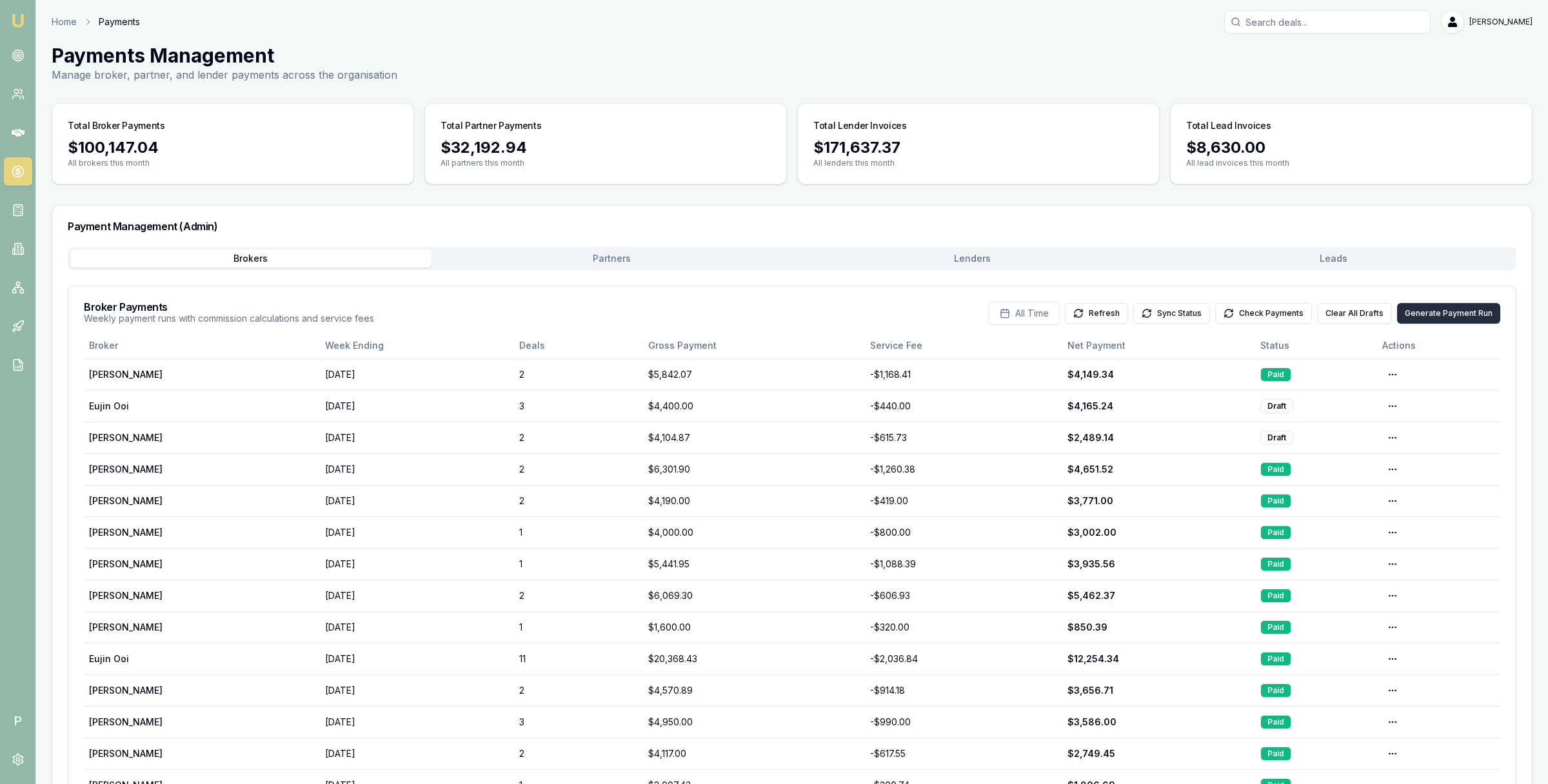
click at [1427, 309] on button "Generate Payment Run" at bounding box center [1449, 313] width 103 height 20
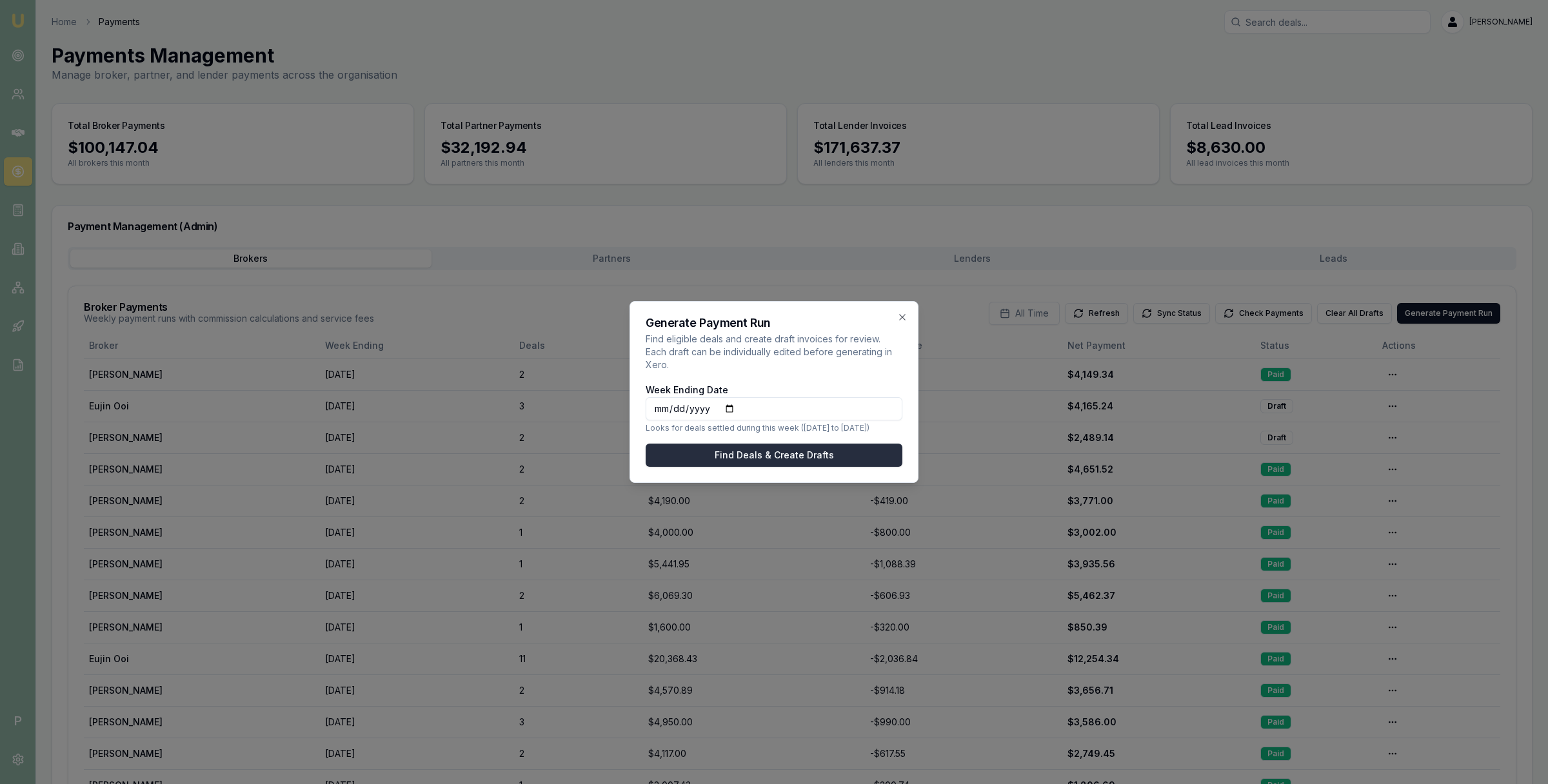
click at [794, 459] on button "Find Deals & Create Drafts" at bounding box center [774, 455] width 257 height 23
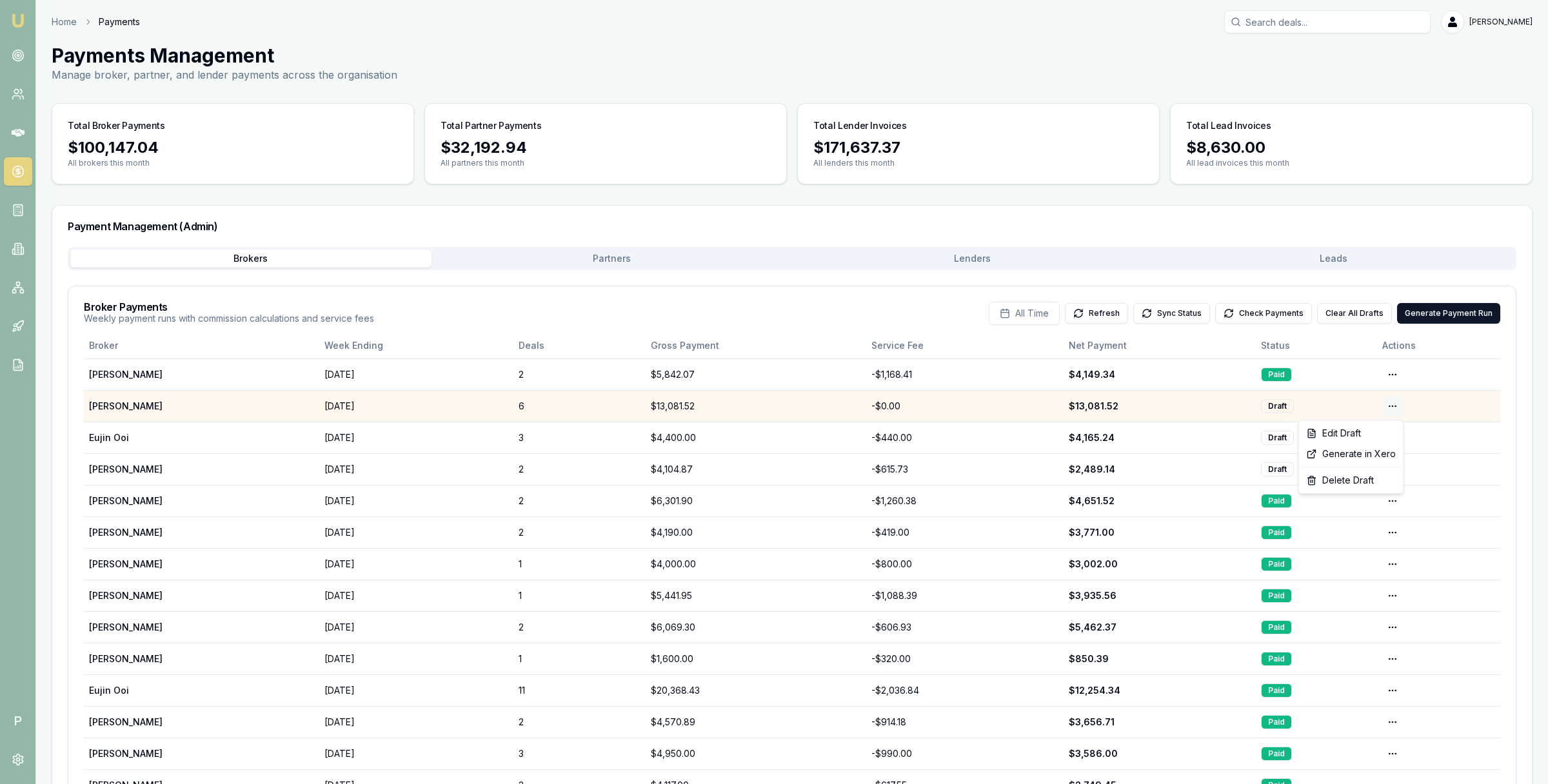
click at [1391, 405] on html "Emu Broker P Home Payments Matt Leeburn Toggle Menu Payments Management Manage …" at bounding box center [774, 392] width 1548 height 784
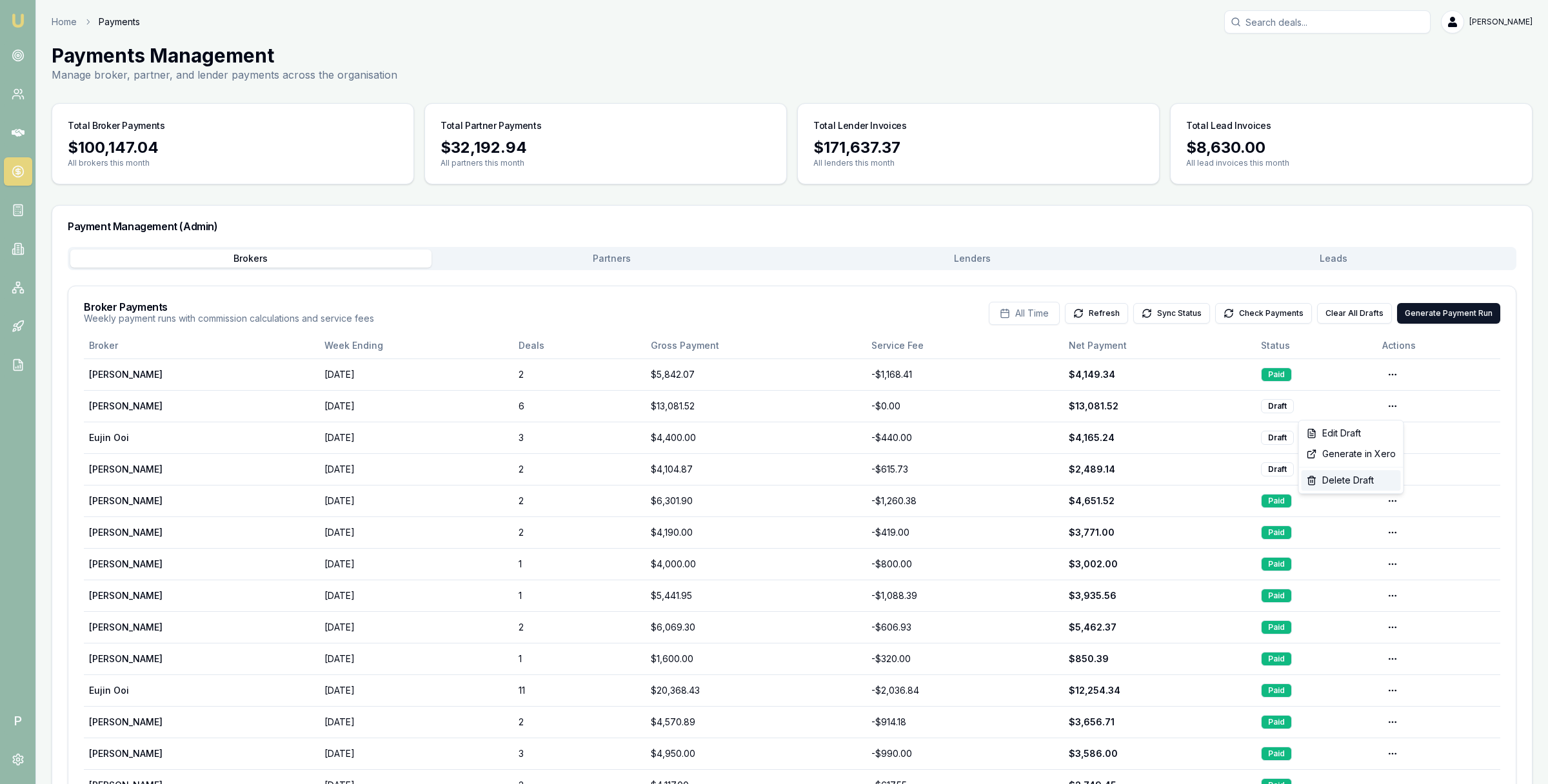
click at [1363, 477] on div "Delete Draft" at bounding box center [1351, 480] width 99 height 20
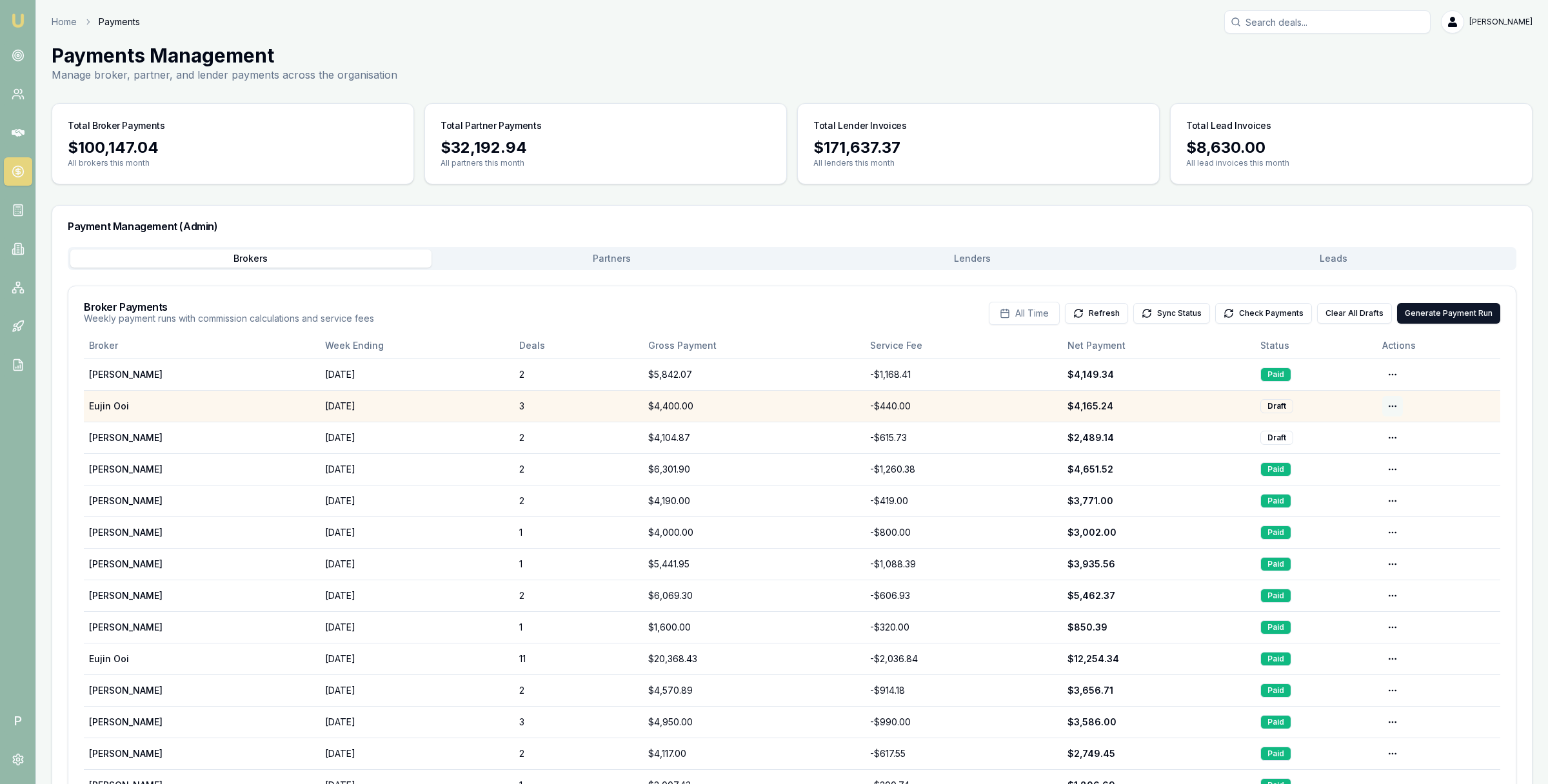
click at [1395, 405] on html "Emu Broker P Home Payments Matt Leeburn Toggle Menu Payments Management Manage …" at bounding box center [774, 392] width 1548 height 784
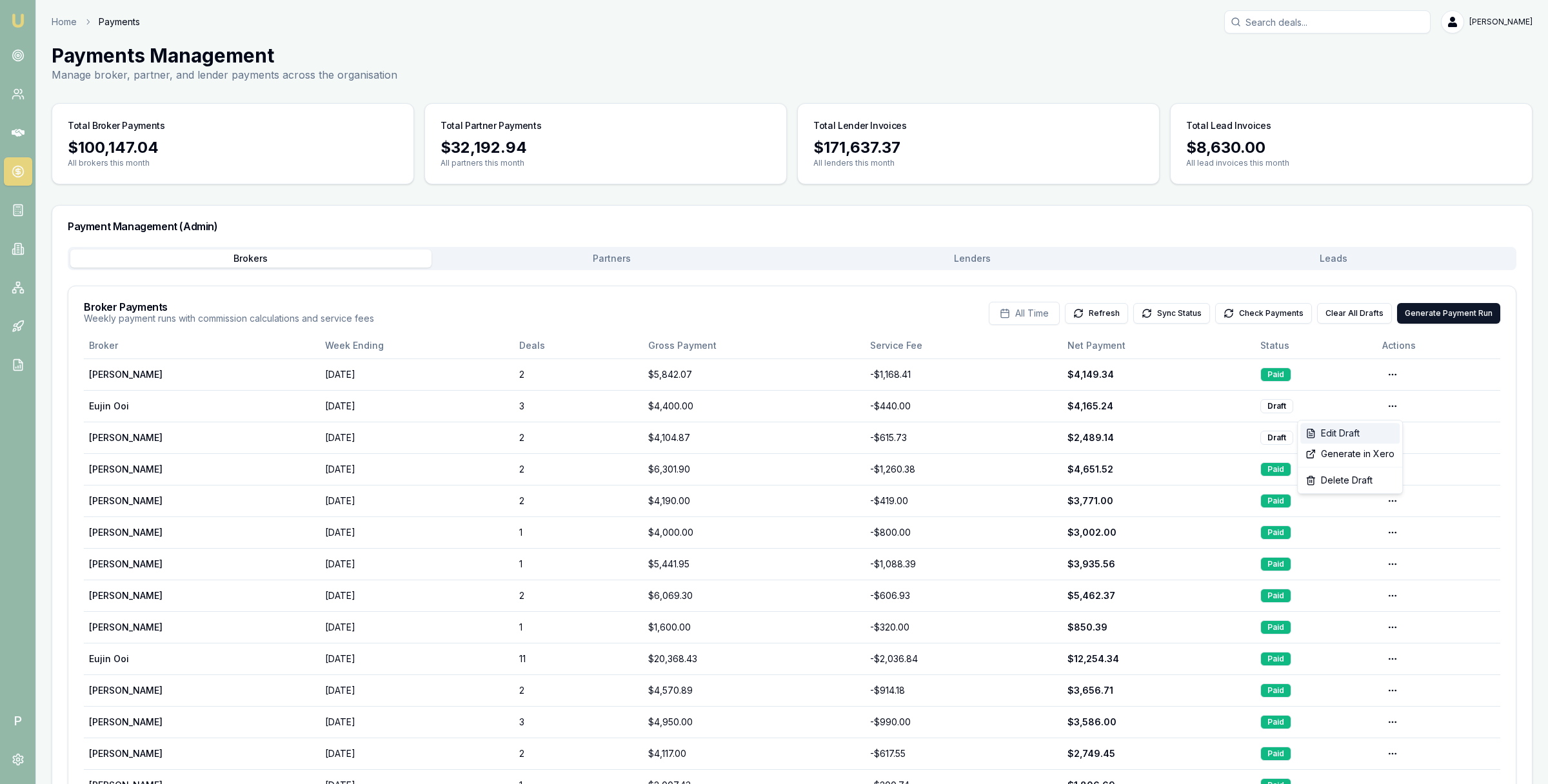
click at [1374, 425] on div "Edit Draft" at bounding box center [1350, 433] width 99 height 20
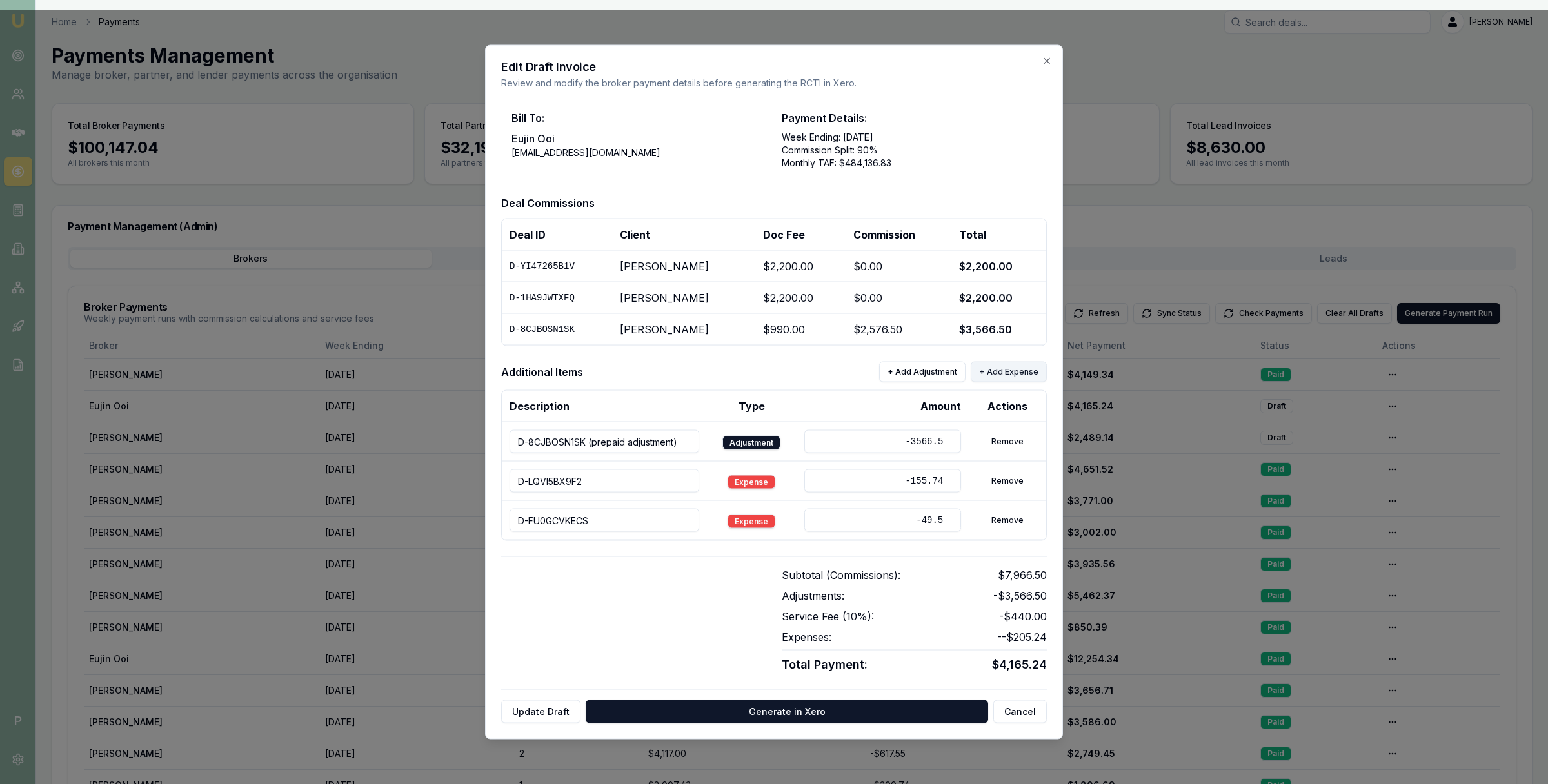
click at [1004, 371] on button "+ Add Expense" at bounding box center [1009, 372] width 76 height 20
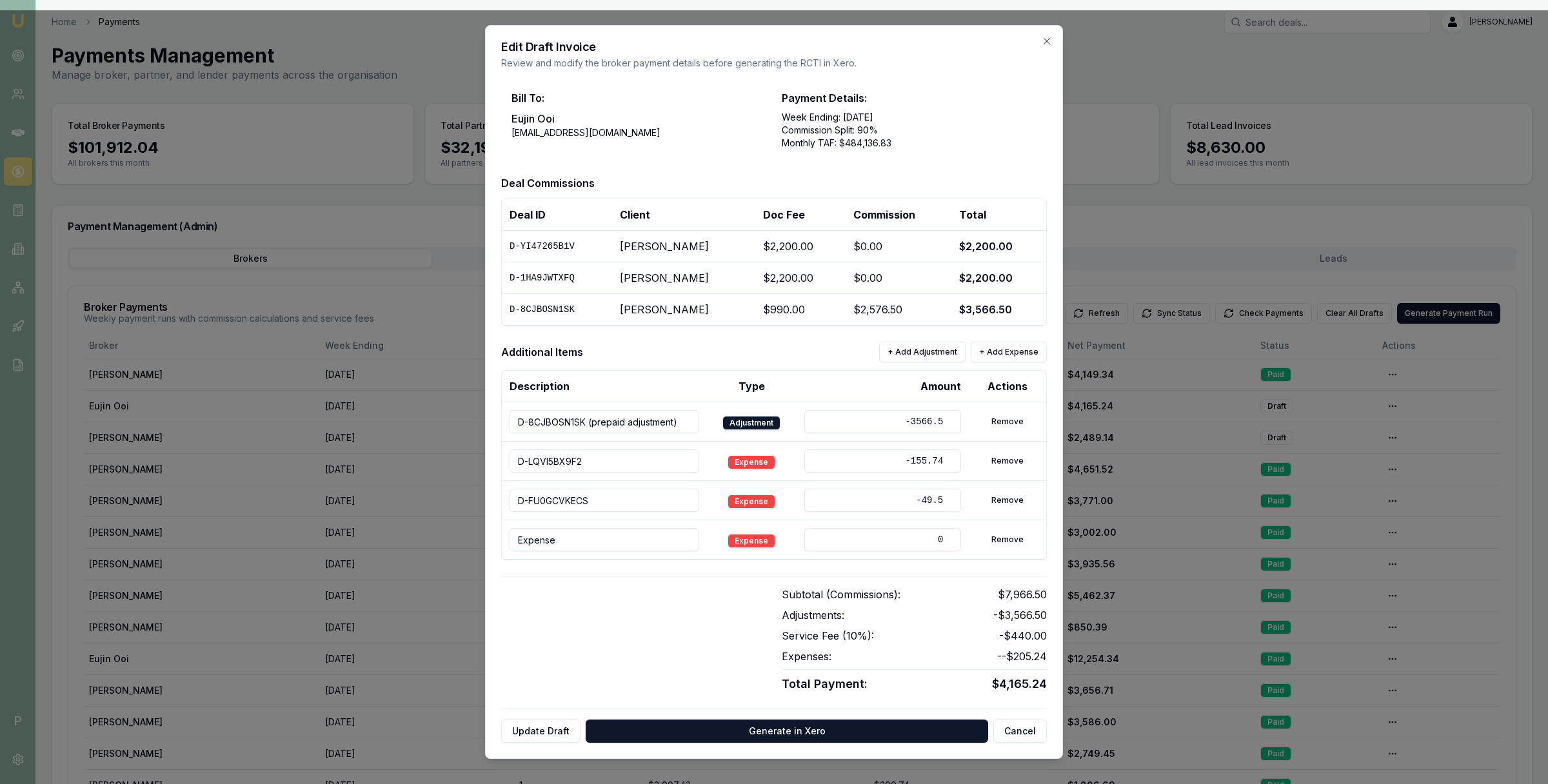
click at [604, 551] on input "Expense" at bounding box center [604, 539] width 190 height 23
click at [597, 543] on input "Expense" at bounding box center [604, 539] width 190 height 23
click at [564, 536] on input "Expense" at bounding box center [604, 539] width 190 height 23
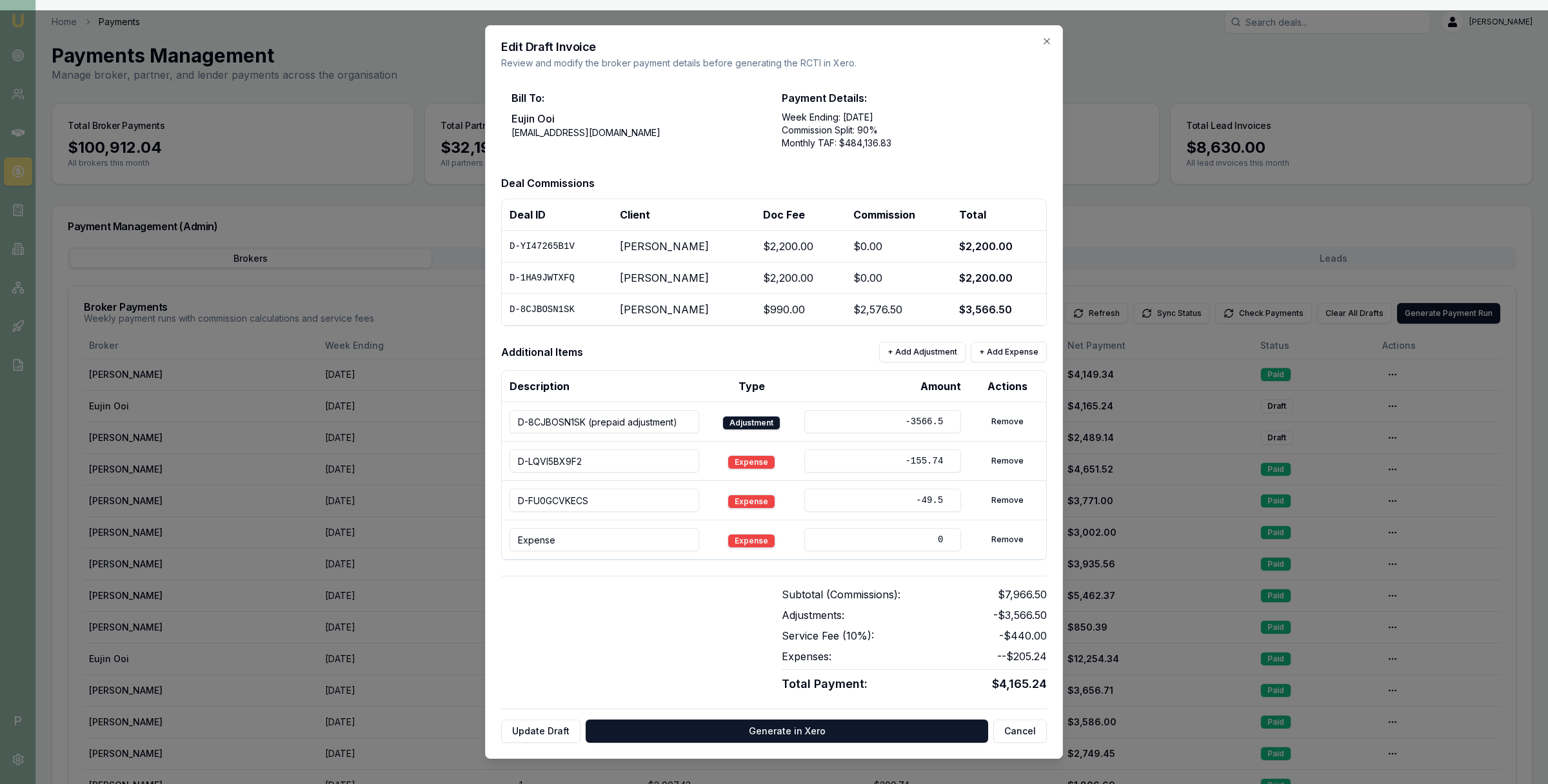
paste input "D-CORXT4J82U"
type input "D-CORXT4J82U"
drag, startPoint x: 930, startPoint y: 538, endPoint x: 942, endPoint y: 538, distance: 12.0
click at [942, 538] on input "0" at bounding box center [883, 539] width 157 height 23
type input "-45"
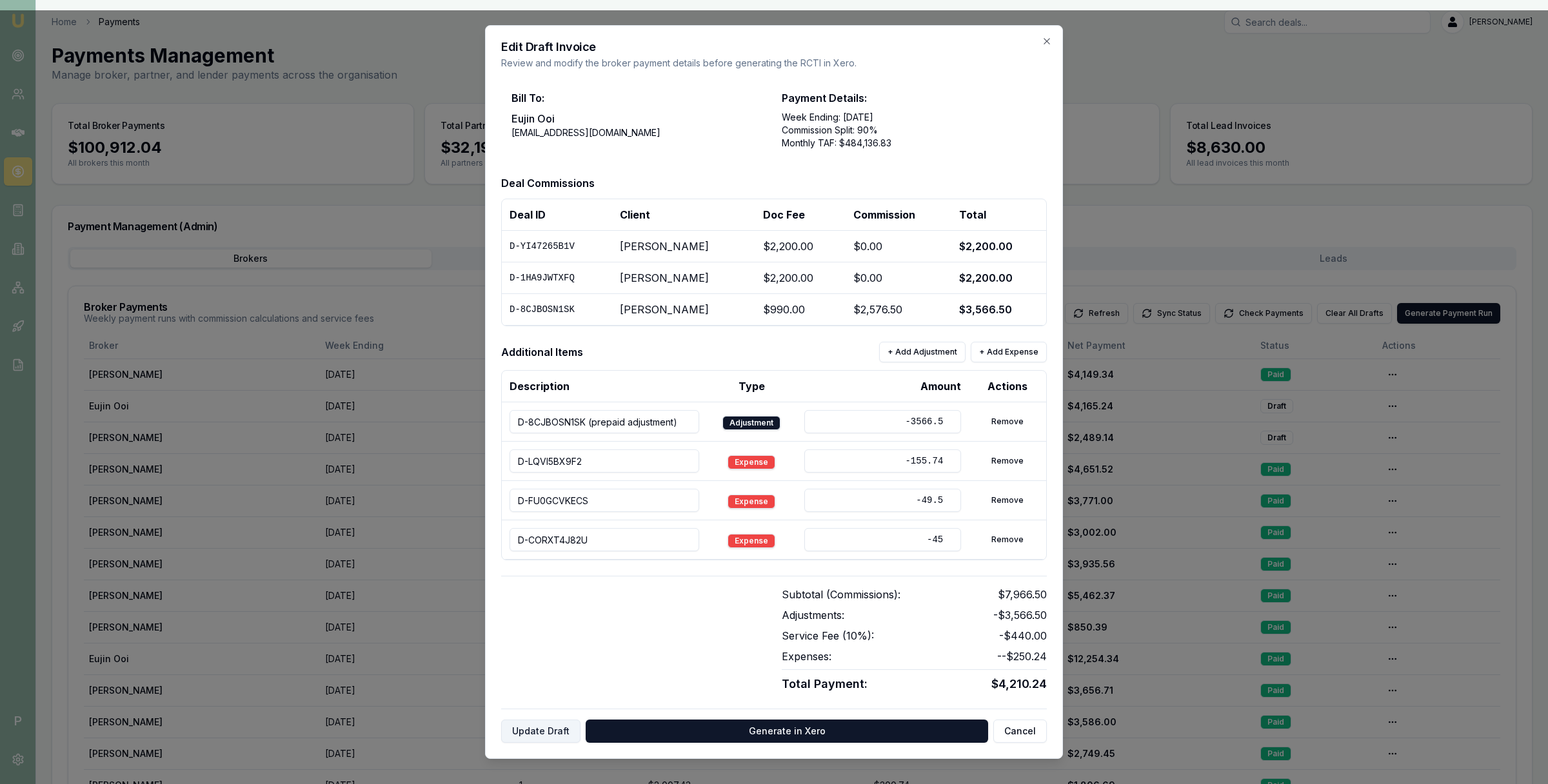
click at [546, 728] on button "Update Draft" at bounding box center [541, 730] width 80 height 23
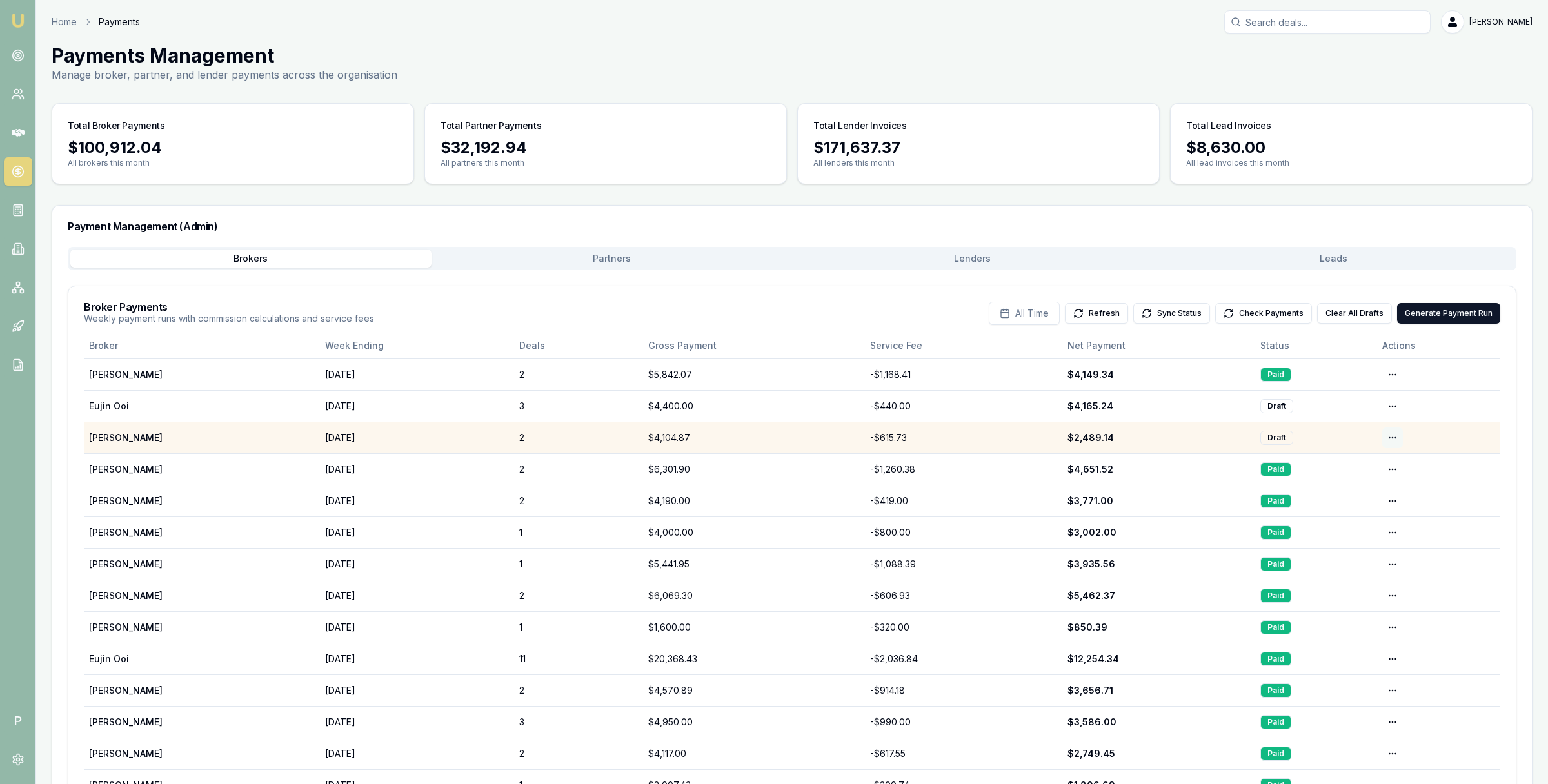
click at [1386, 438] on html "Emu Broker P Home Payments Matt Leeburn Toggle Menu Payments Management Manage …" at bounding box center [774, 392] width 1548 height 784
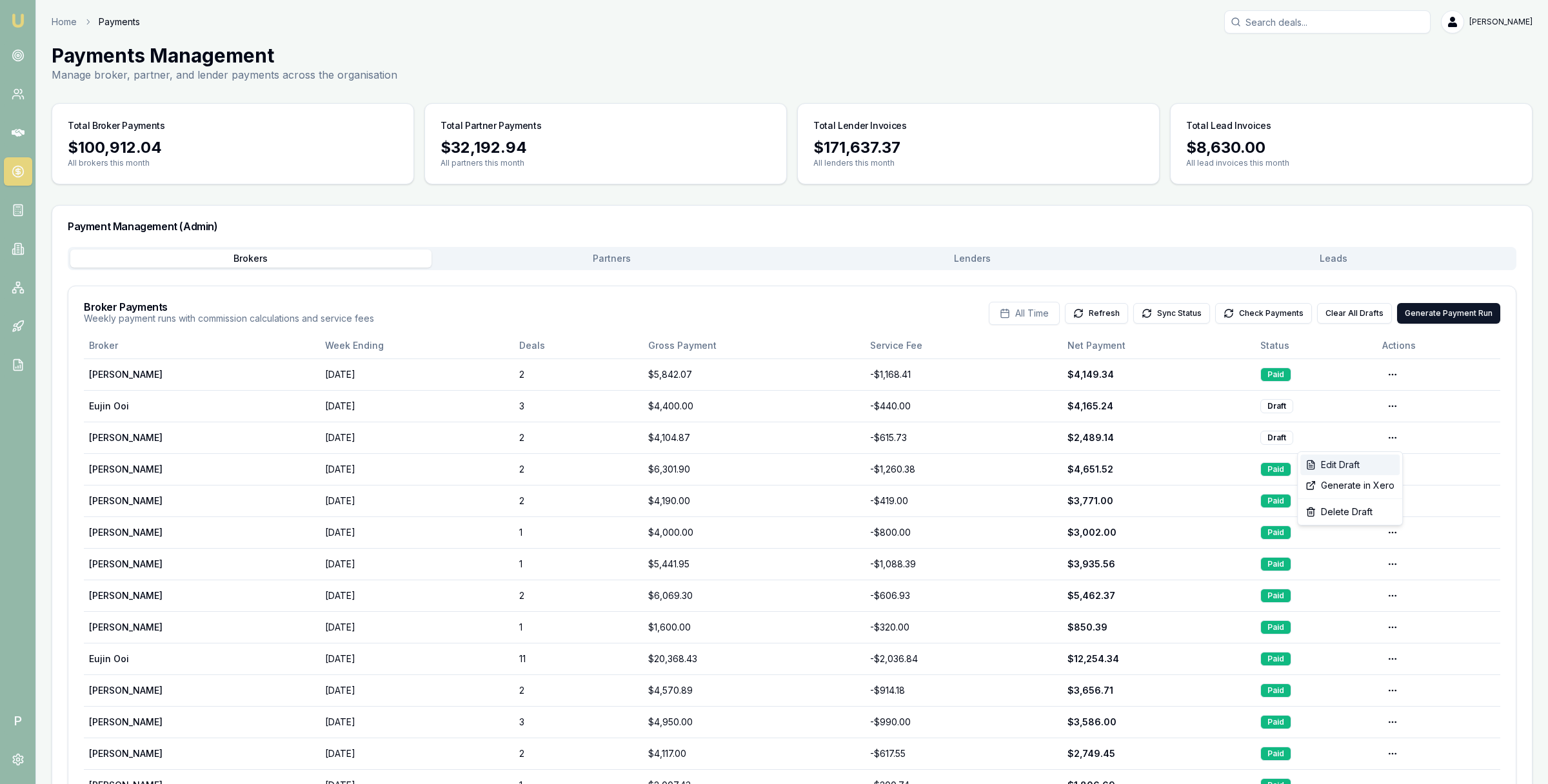
click at [1369, 457] on div "Edit Draft" at bounding box center [1350, 465] width 99 height 20
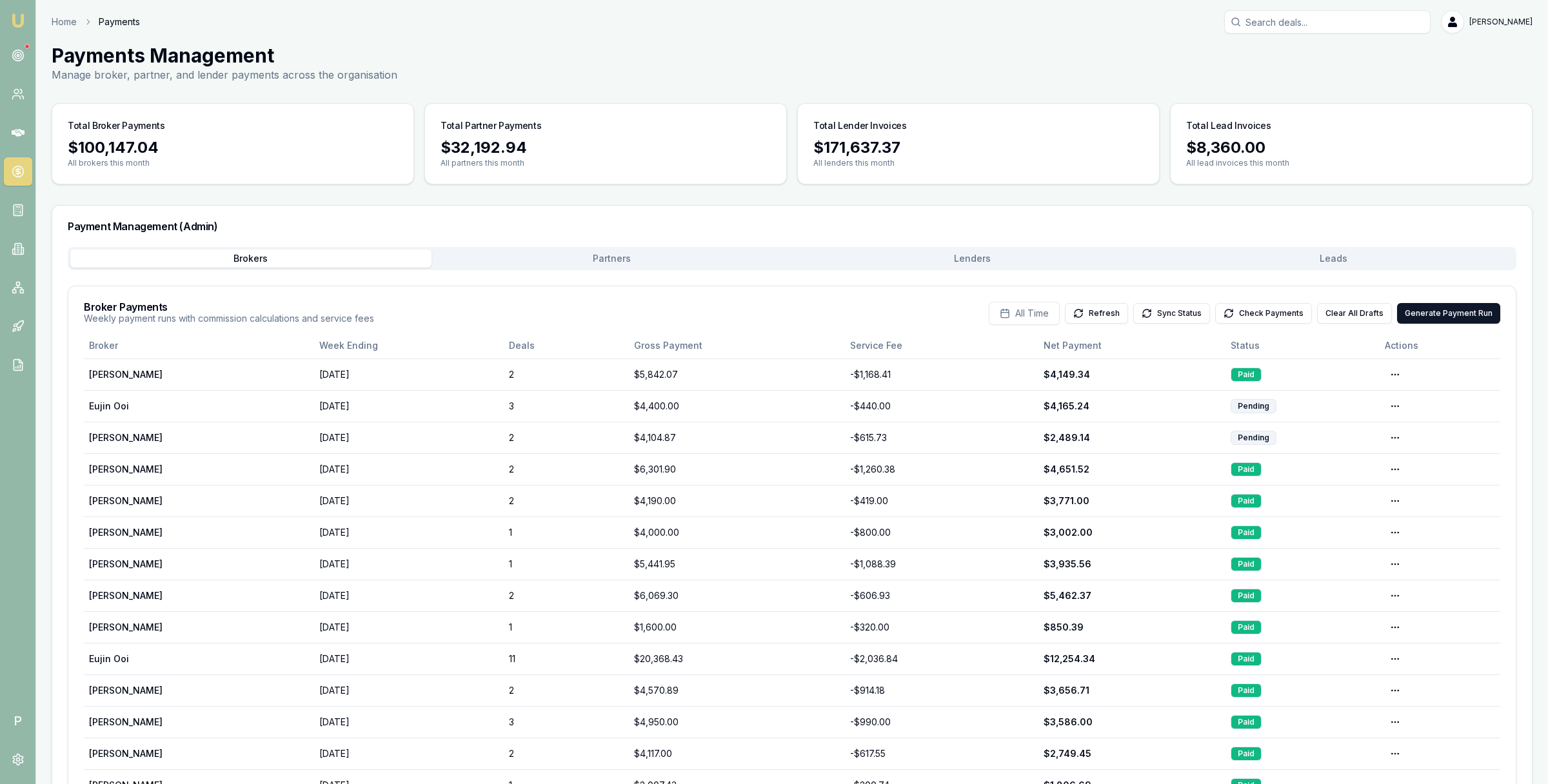
click at [966, 250] on button "Lenders" at bounding box center [972, 258] width 361 height 18
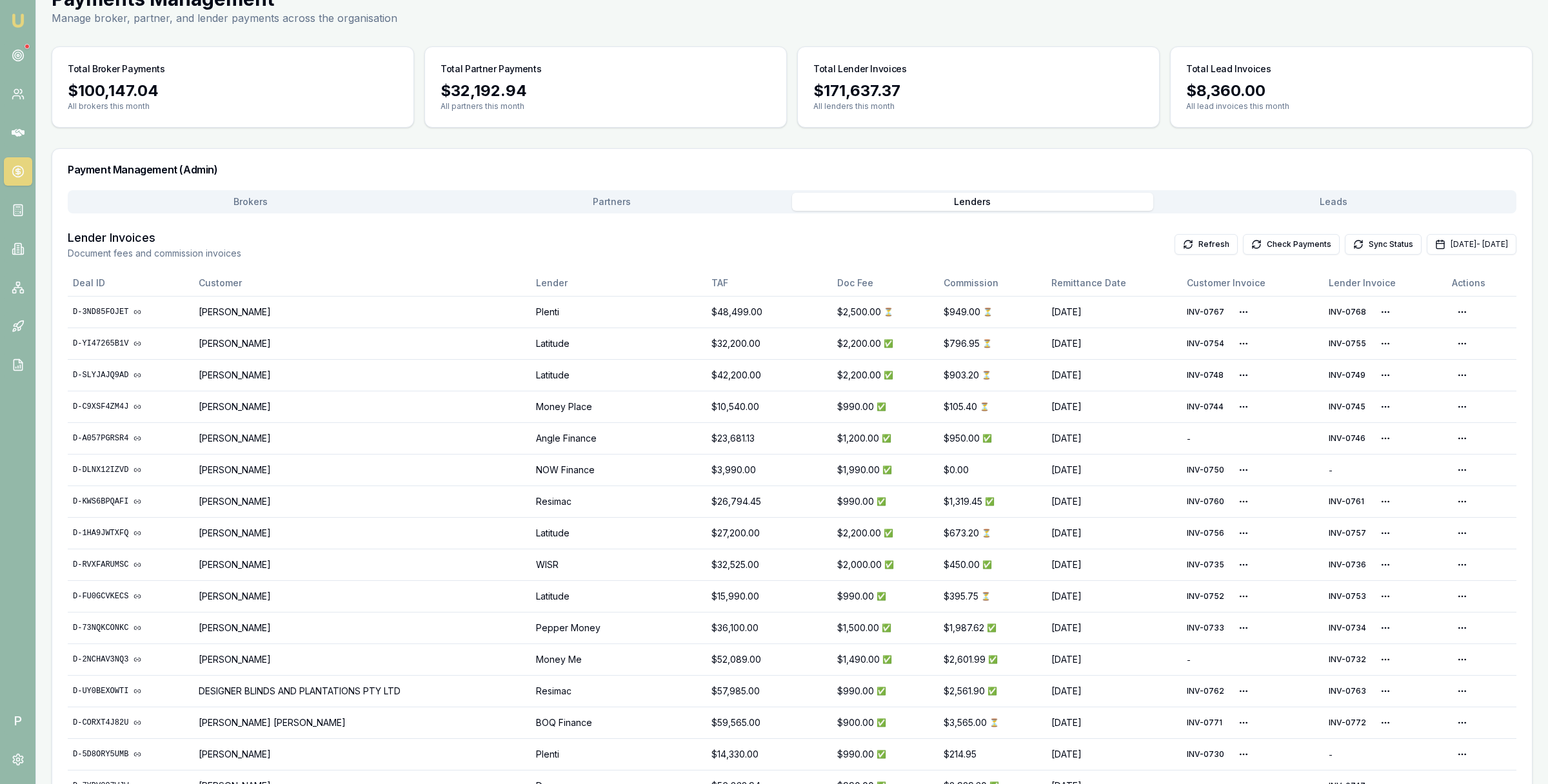
scroll to position [104, 0]
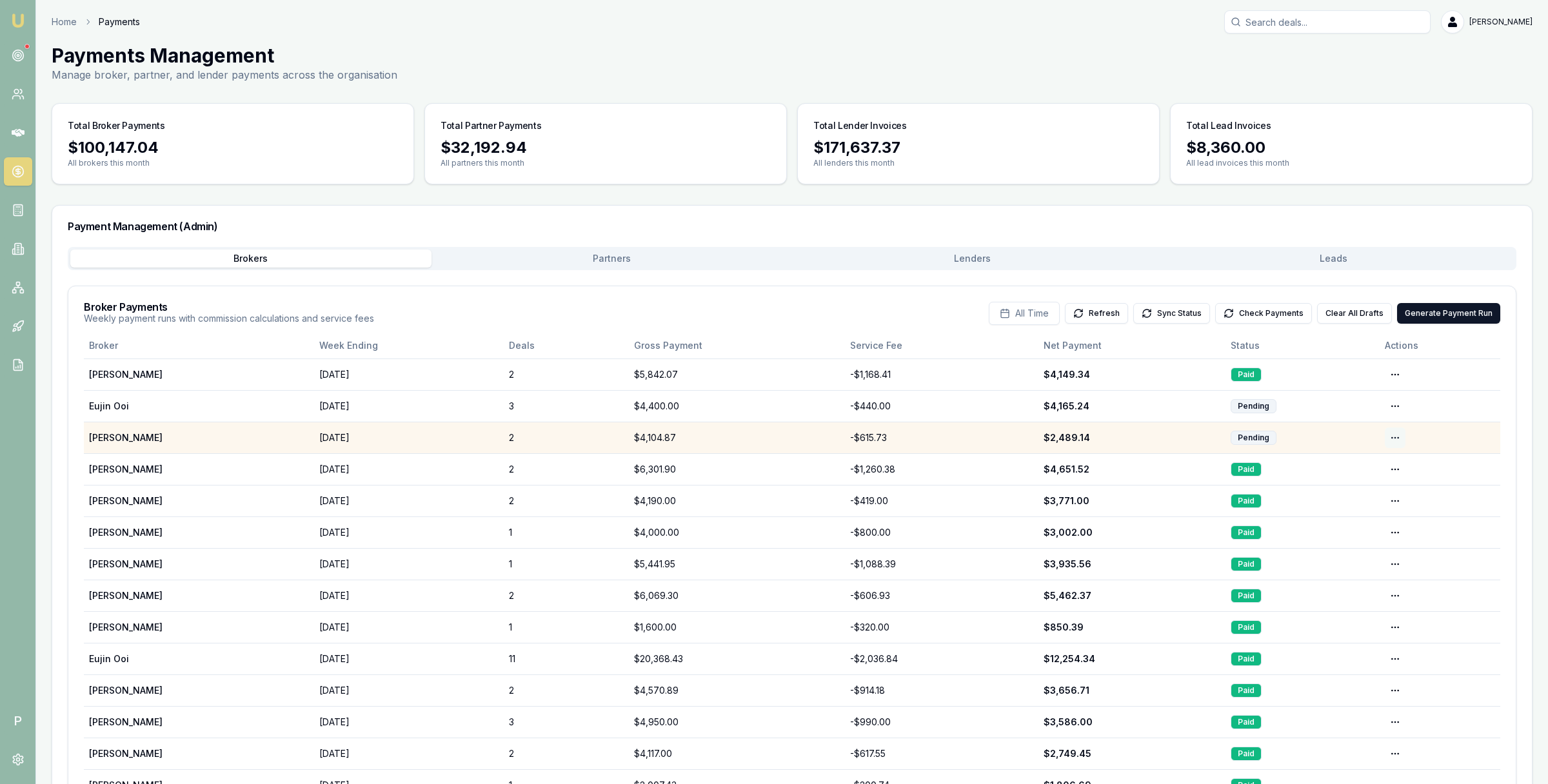
click at [1394, 437] on html "Emu Broker P Home Payments [PERSON_NAME] Toggle Menu Payments Management Manage…" at bounding box center [774, 392] width 1548 height 784
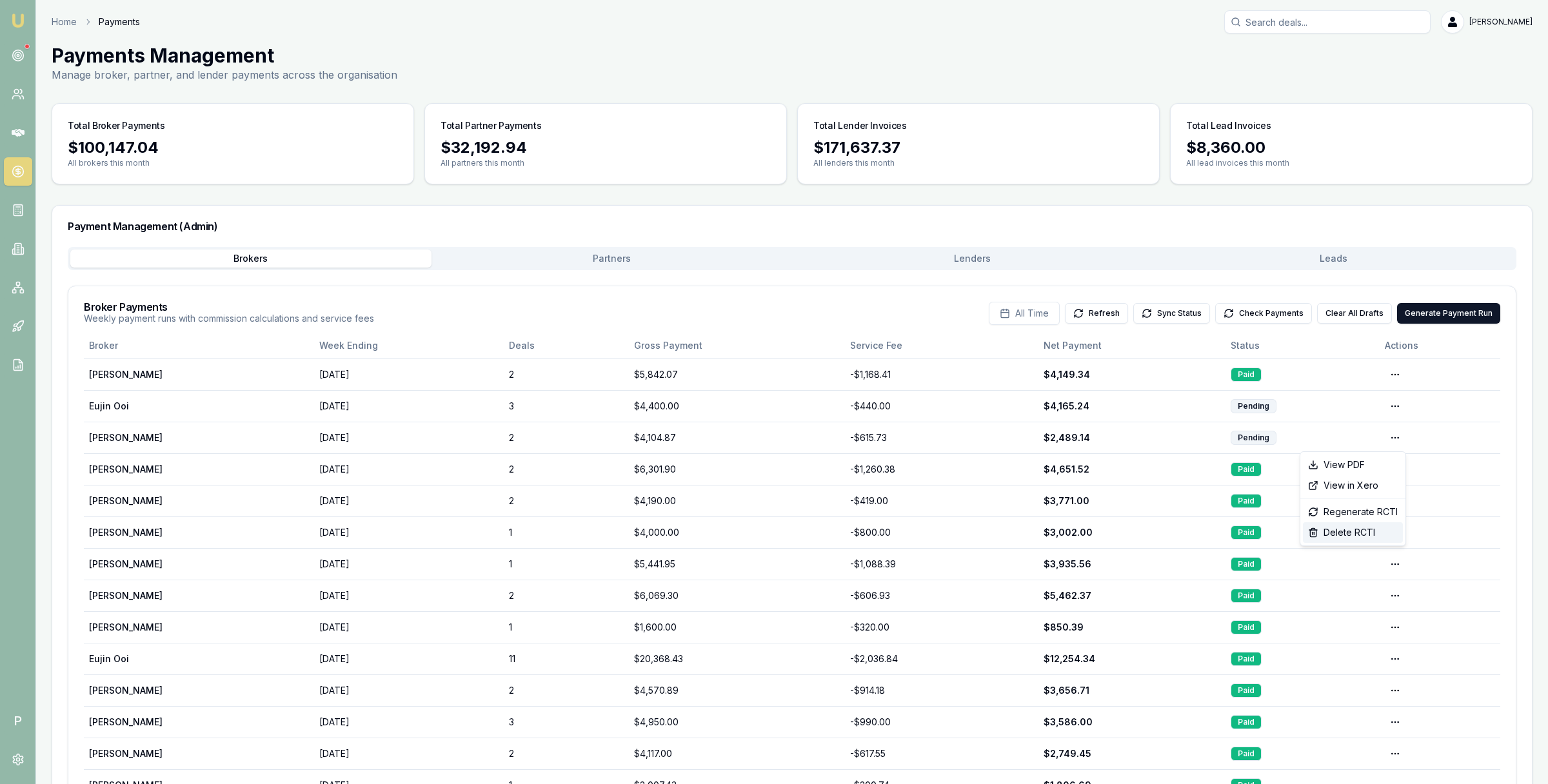
click at [1351, 531] on div "Delete RCTI" at bounding box center [1353, 533] width 100 height 20
click at [1426, 315] on button "Generate Payment Run" at bounding box center [1449, 313] width 103 height 20
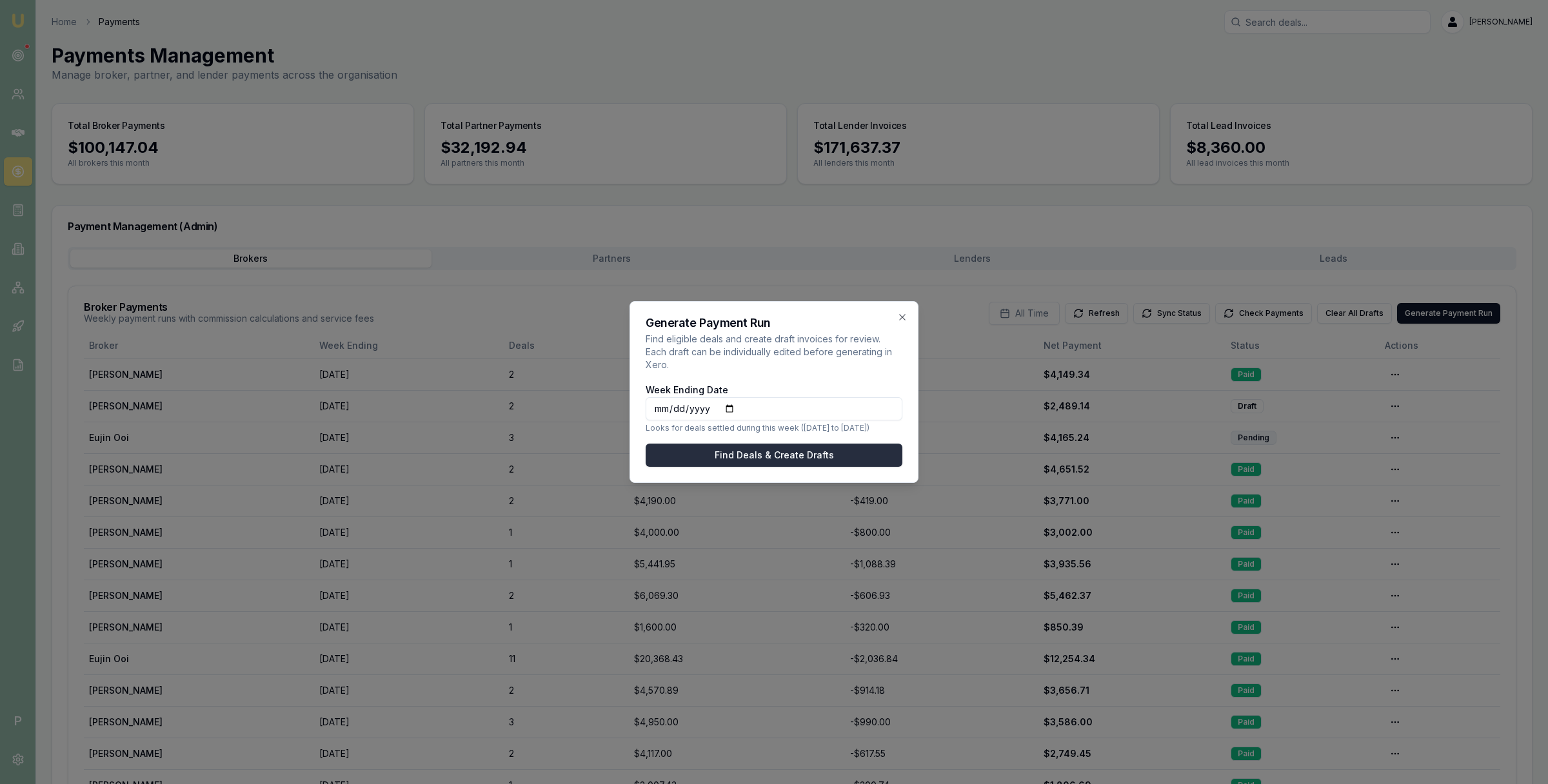
click at [780, 454] on button "Find Deals & Create Drafts" at bounding box center [774, 455] width 257 height 23
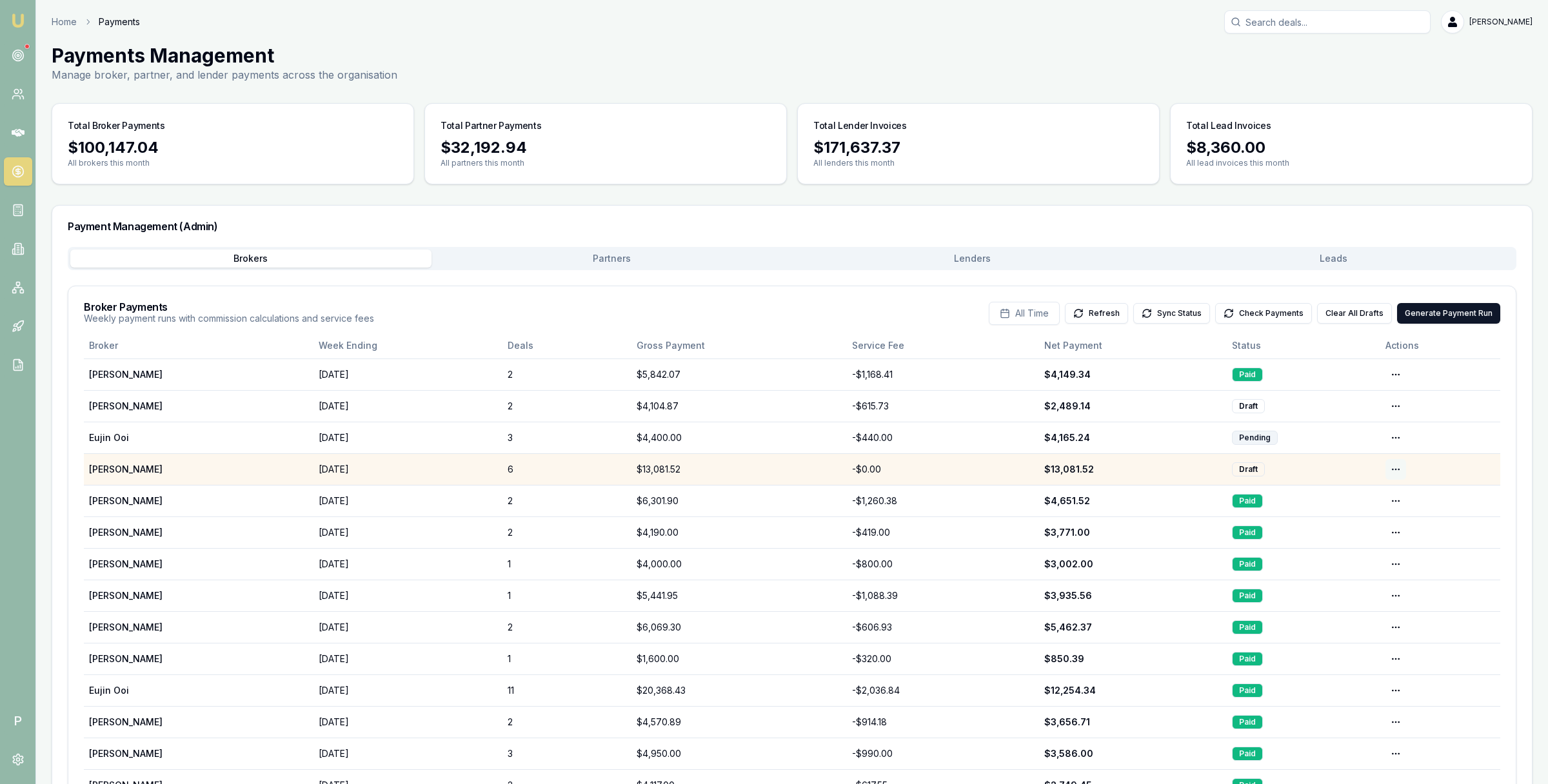
click at [1398, 469] on html "Emu Broker P Home Payments [PERSON_NAME] Toggle Menu Payments Management Manage…" at bounding box center [774, 392] width 1548 height 784
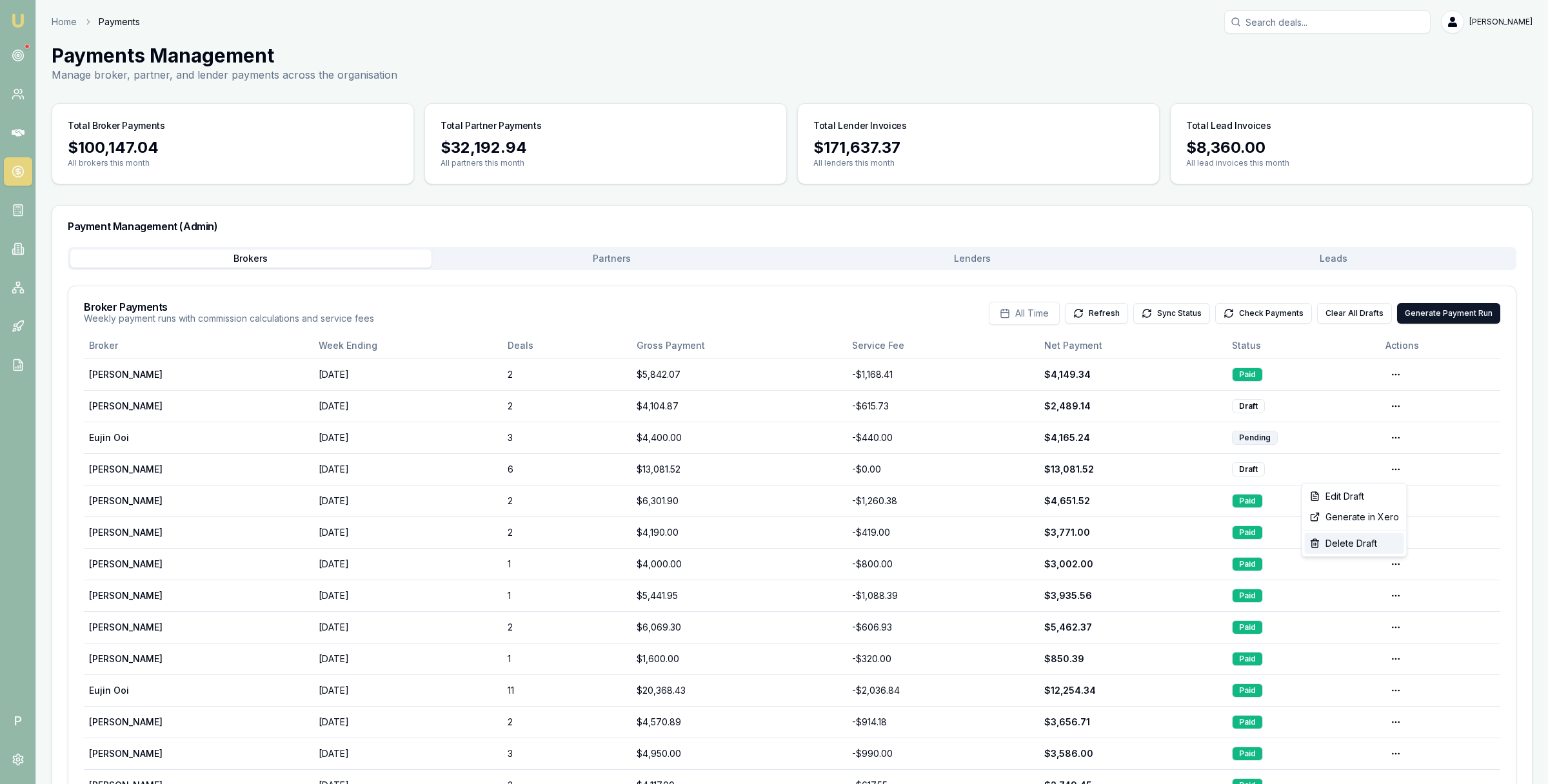
click at [1355, 542] on div "Delete Draft" at bounding box center [1354, 544] width 99 height 20
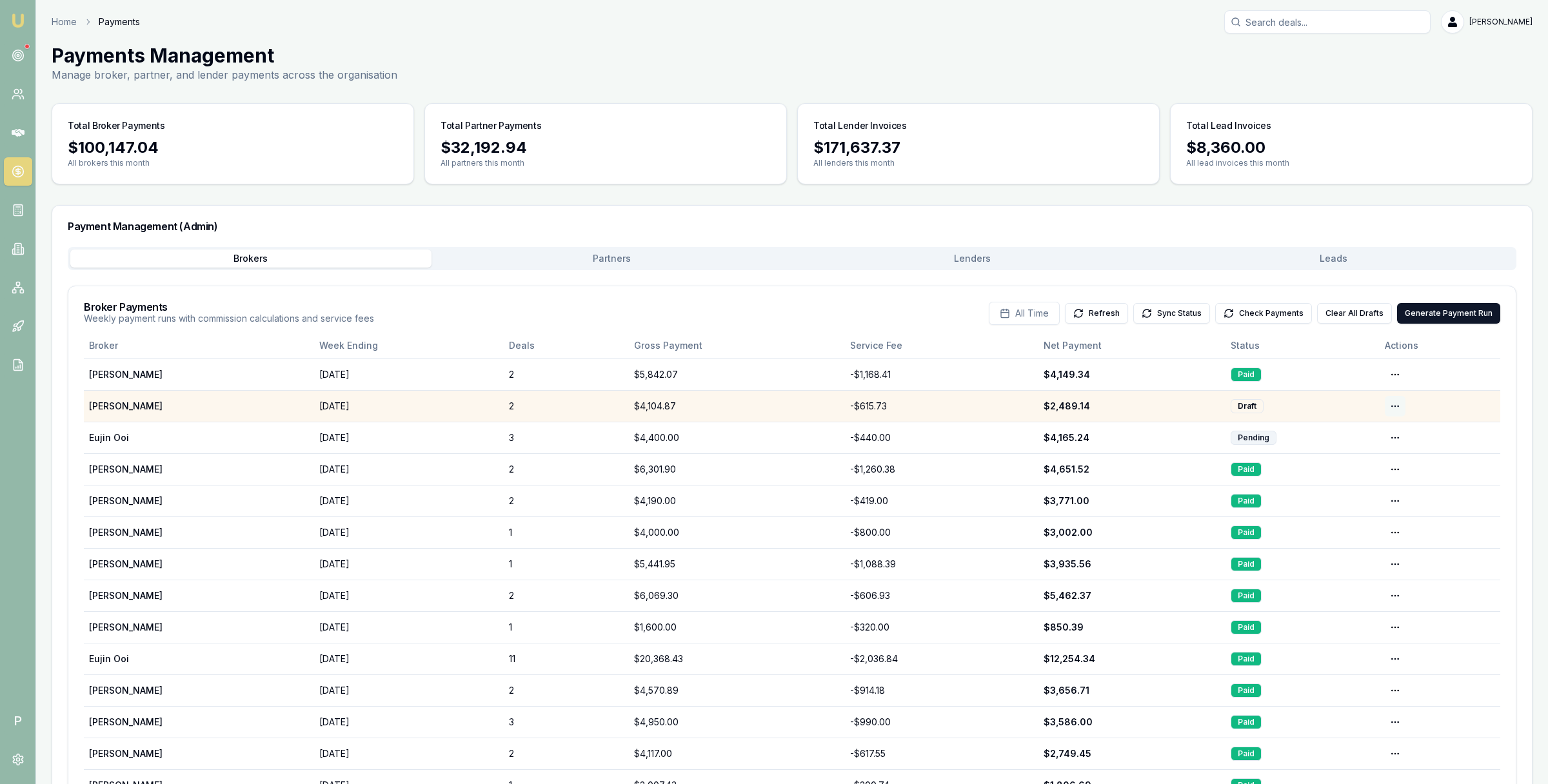
click at [1392, 405] on html "Emu Broker P Home Payments [PERSON_NAME] Toggle Menu Payments Management Manage…" at bounding box center [774, 392] width 1548 height 784
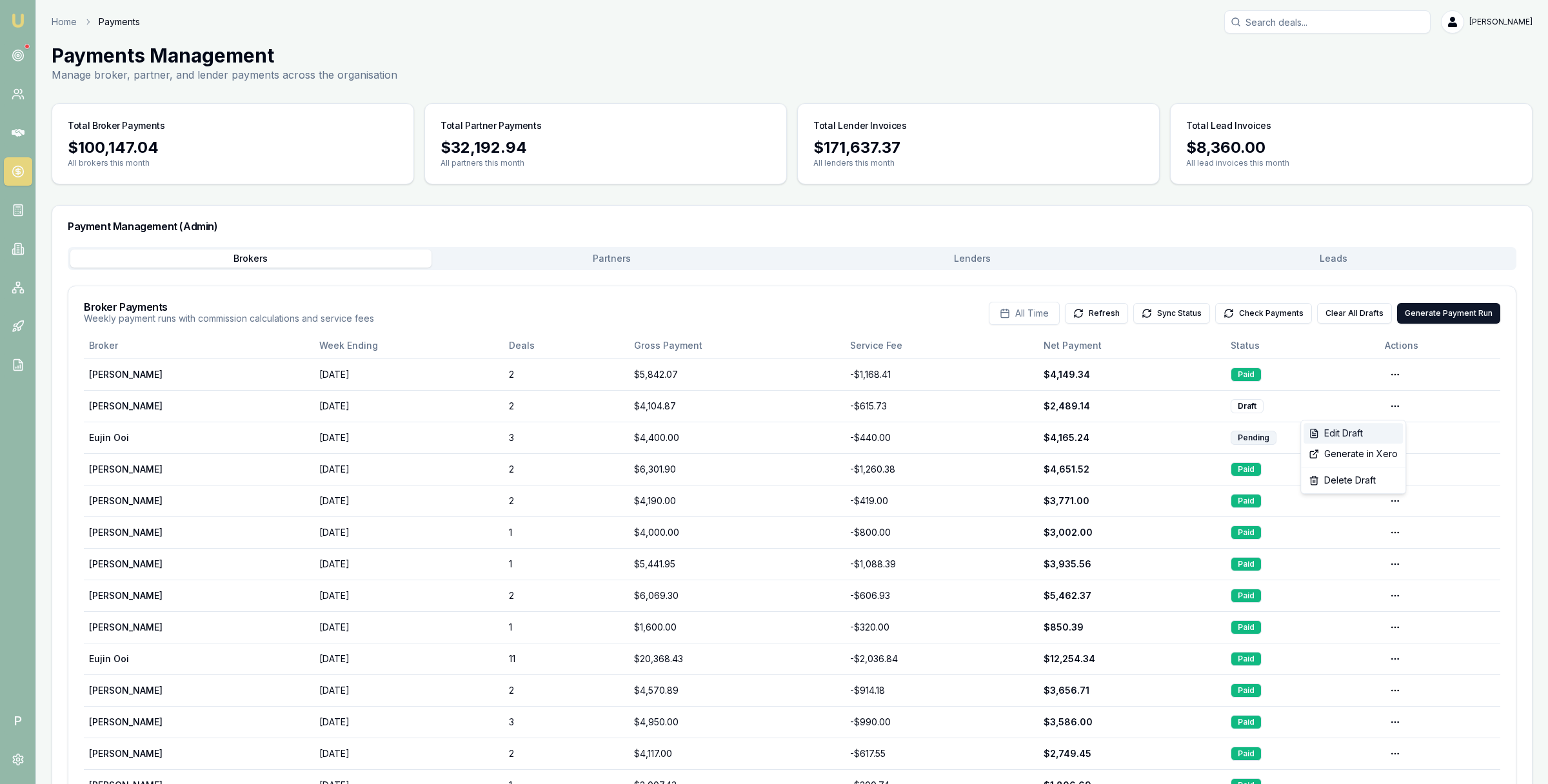
click at [1372, 431] on div "Edit Draft" at bounding box center [1354, 433] width 99 height 20
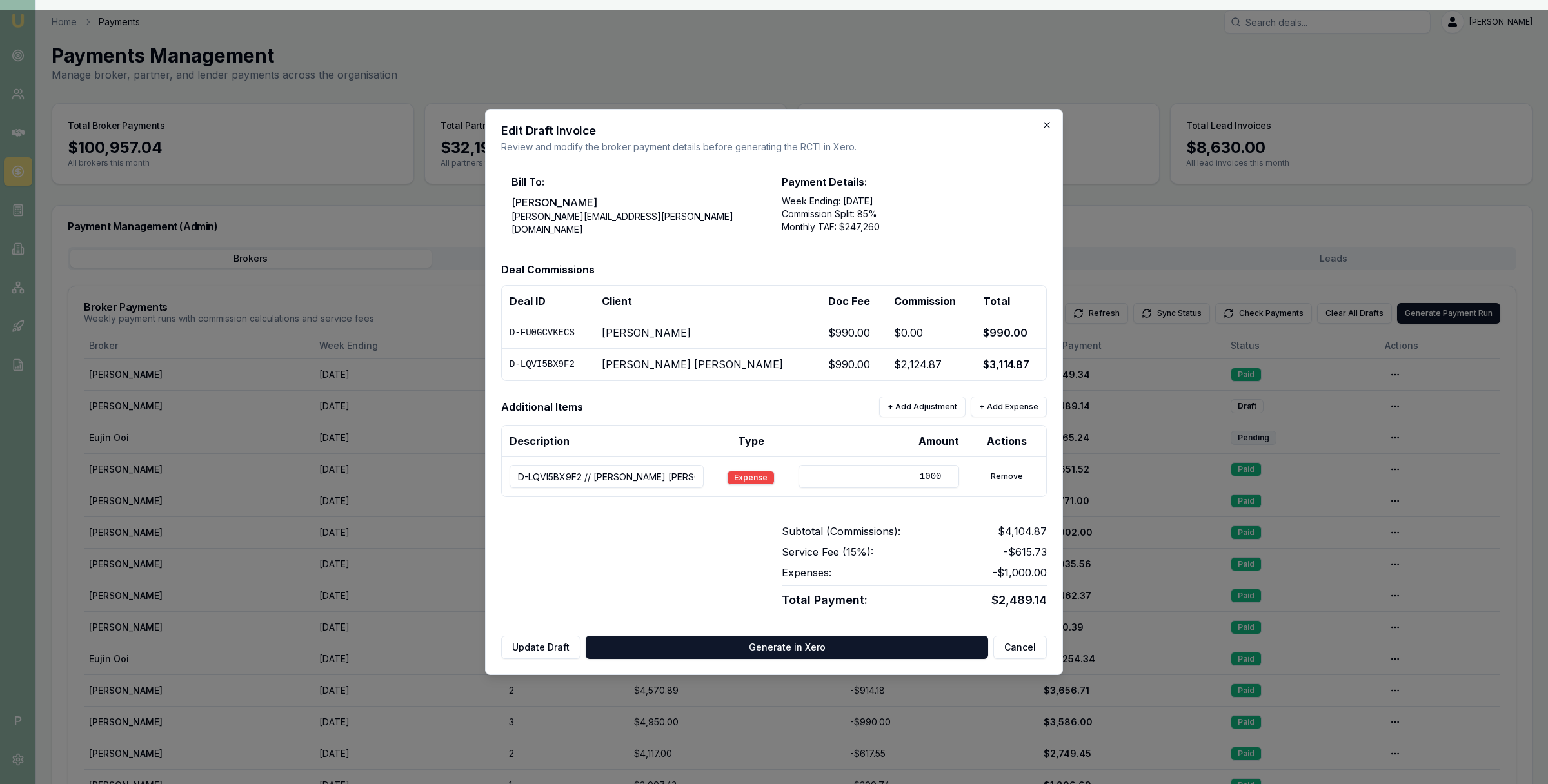
click at [1048, 126] on icon "button" at bounding box center [1046, 124] width 10 height 10
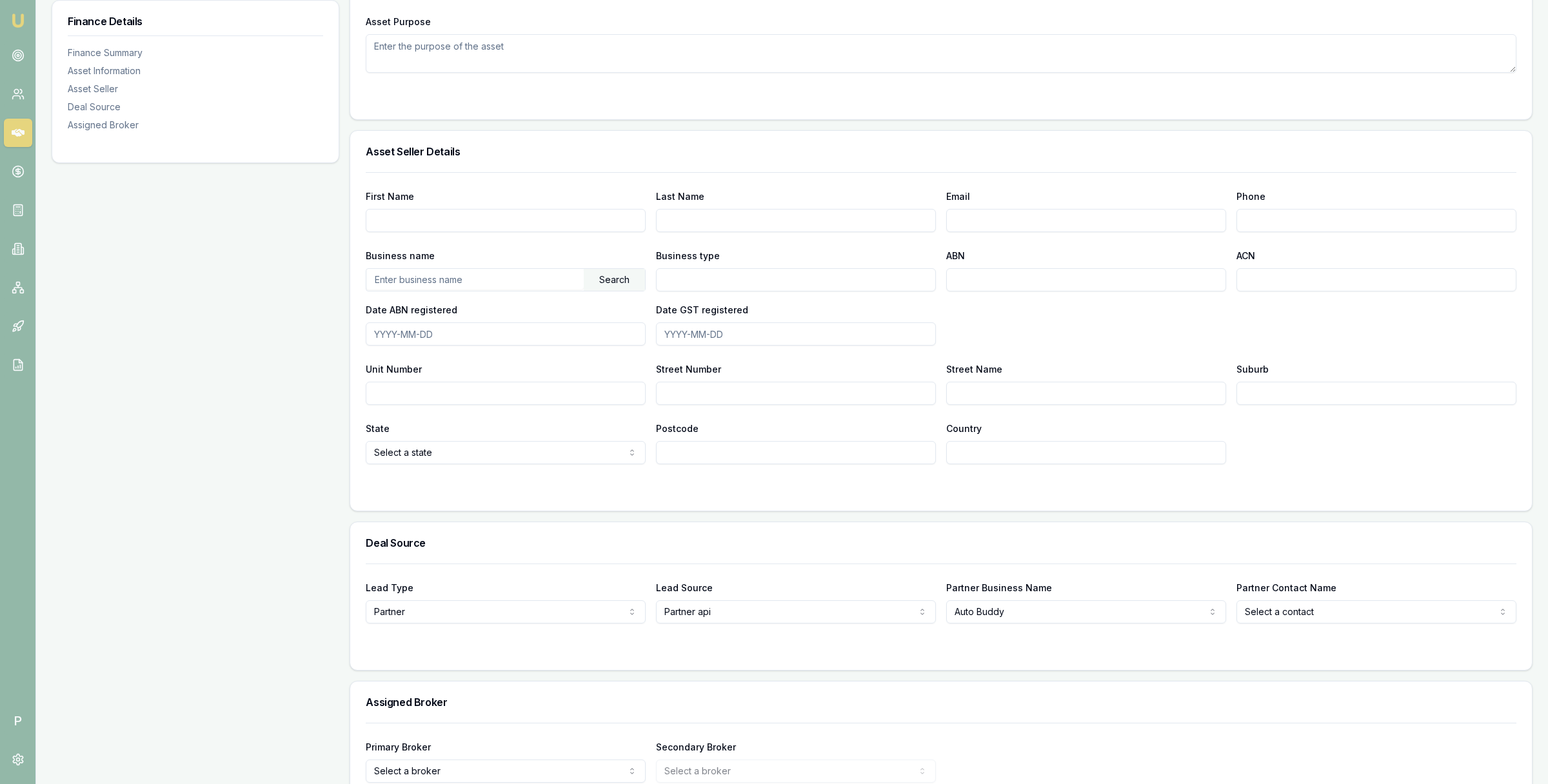
scroll to position [650, 0]
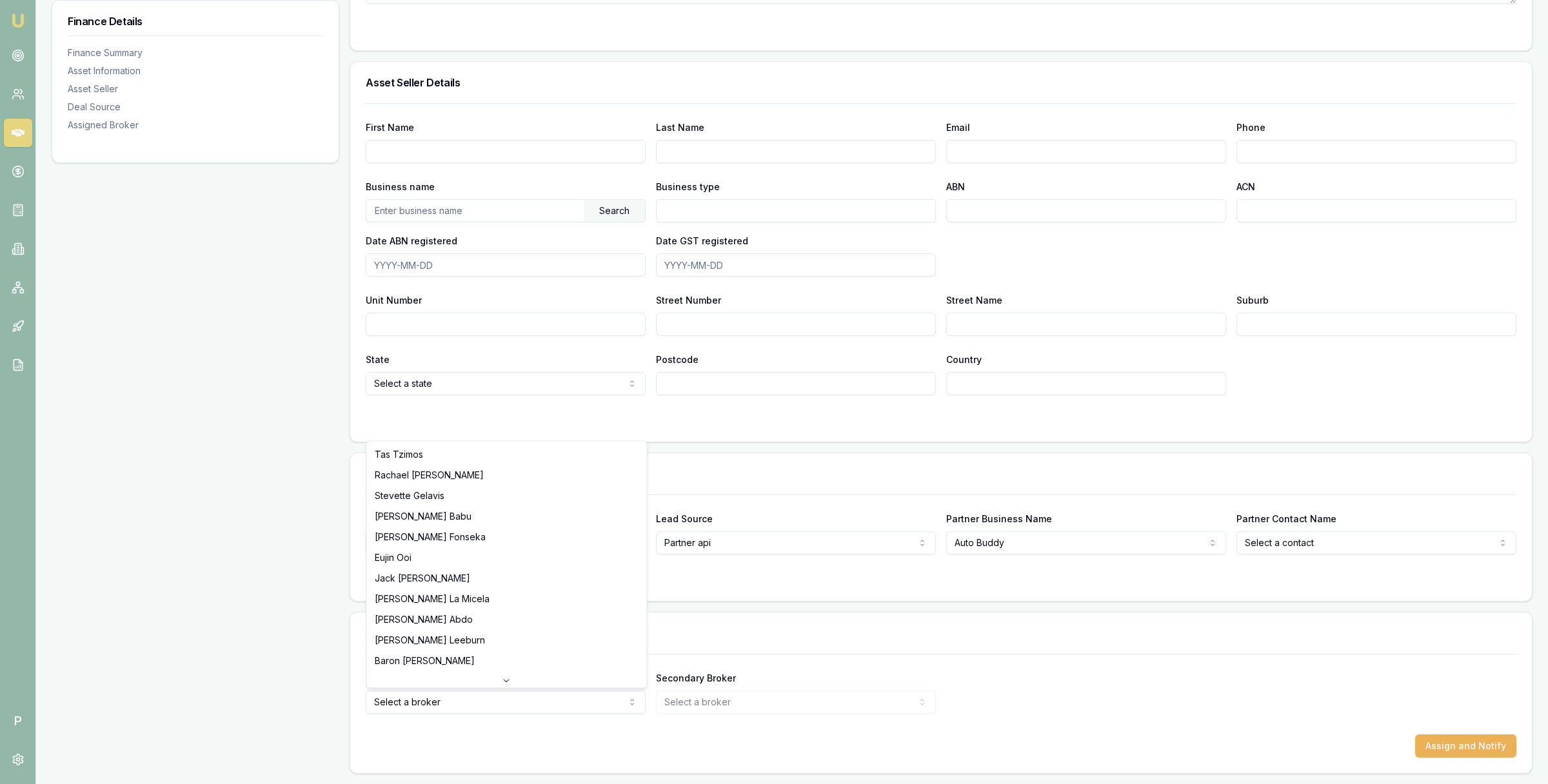
select select "U-K70KOTNJ1Z"
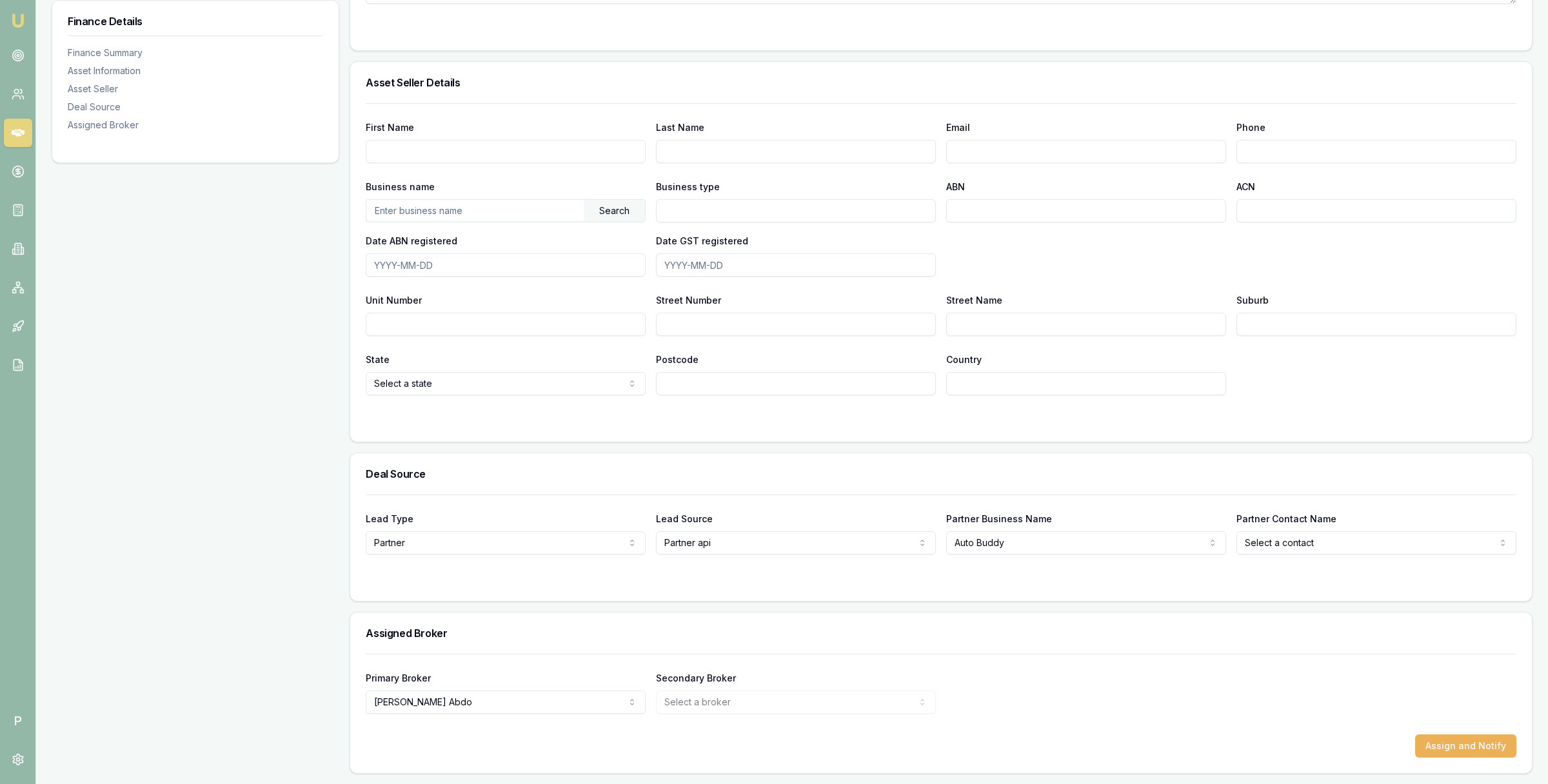
click at [1088, 685] on div "Primary Broker [PERSON_NAME] Tzimos [PERSON_NAME] [PERSON_NAME] [PERSON_NAME] […" at bounding box center [942, 692] width 1151 height 44
click at [1448, 745] on button "Assign and Notify" at bounding box center [1466, 745] width 102 height 23
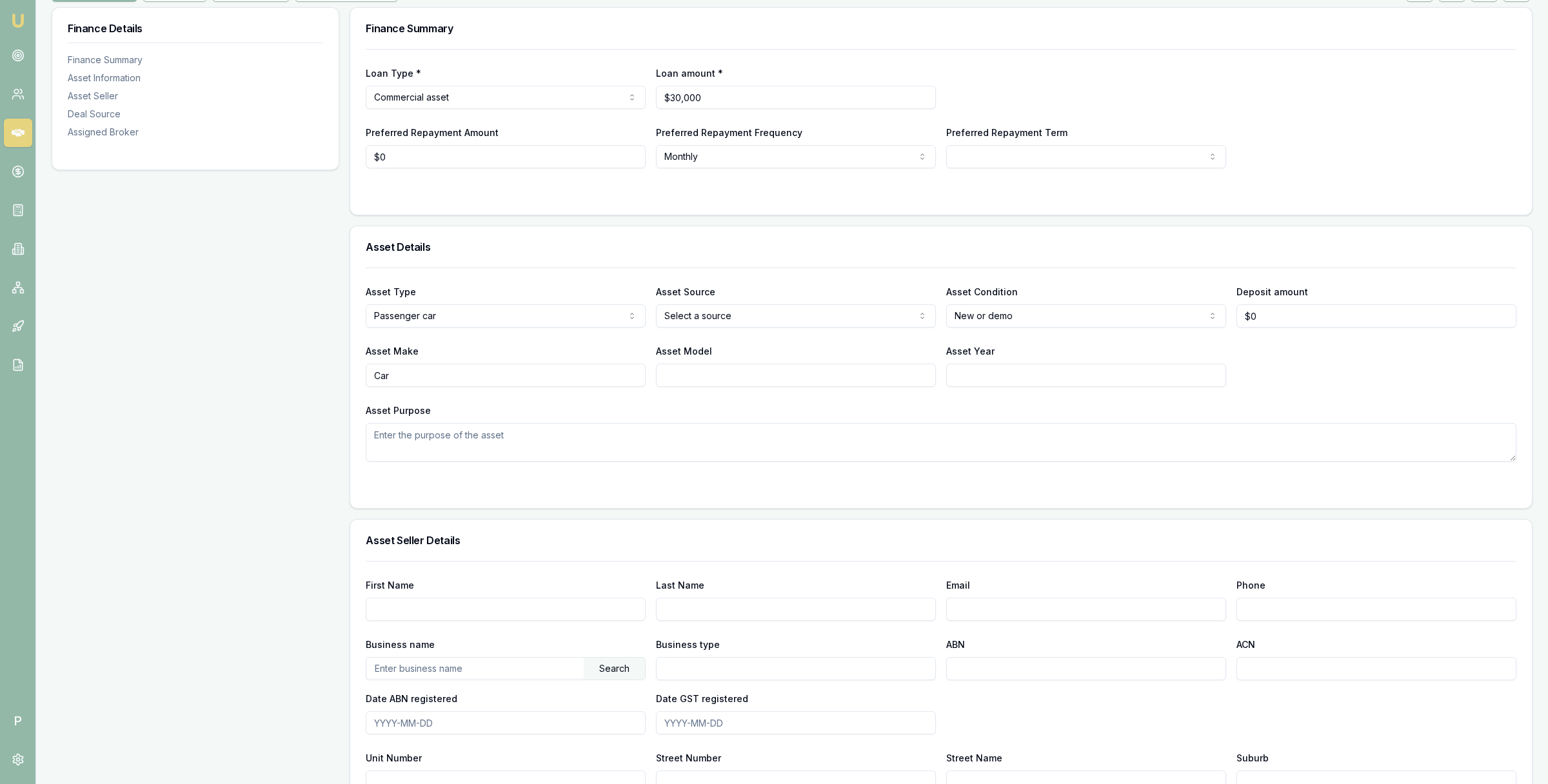
scroll to position [0, 0]
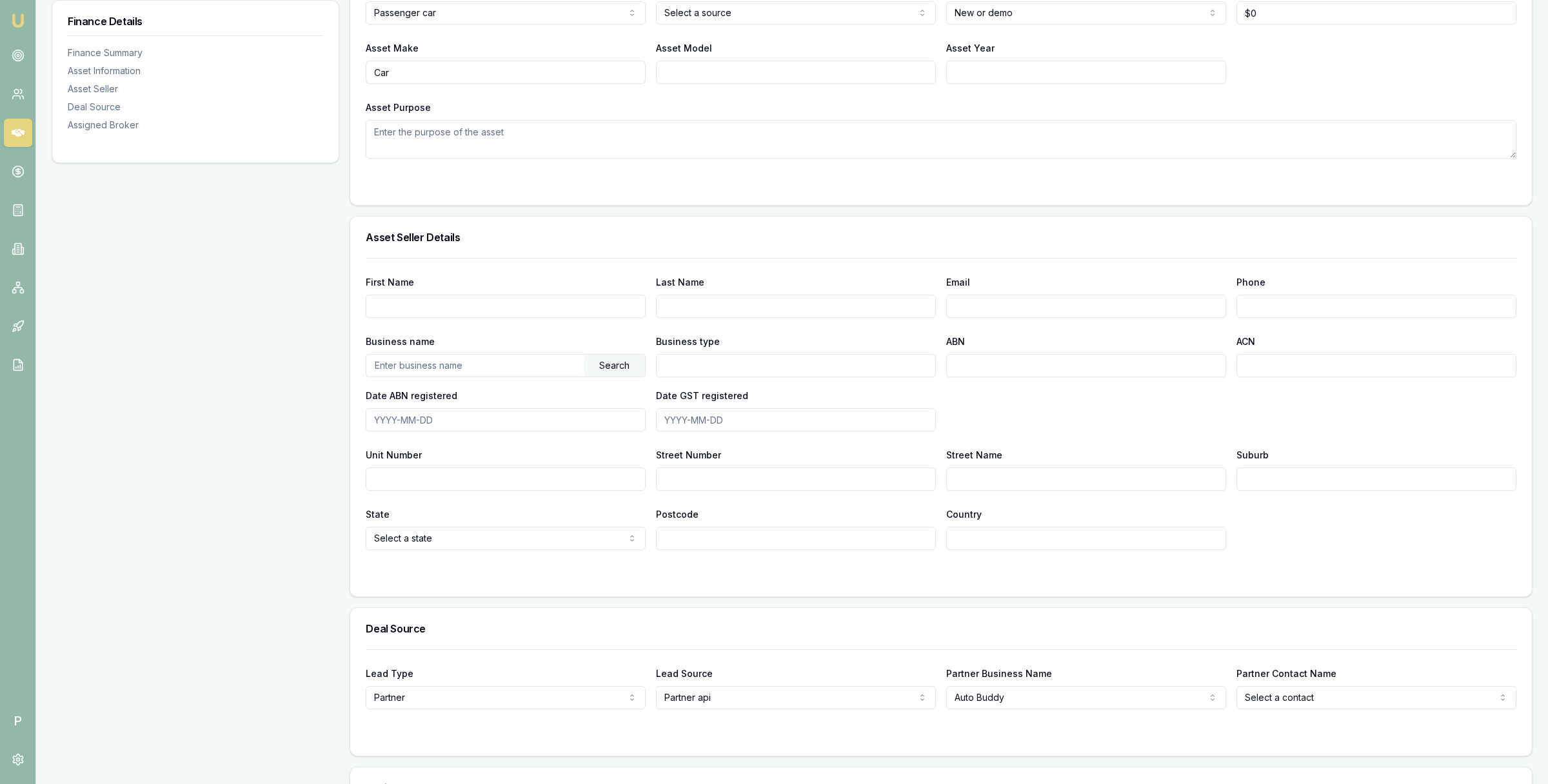
scroll to position [650, 0]
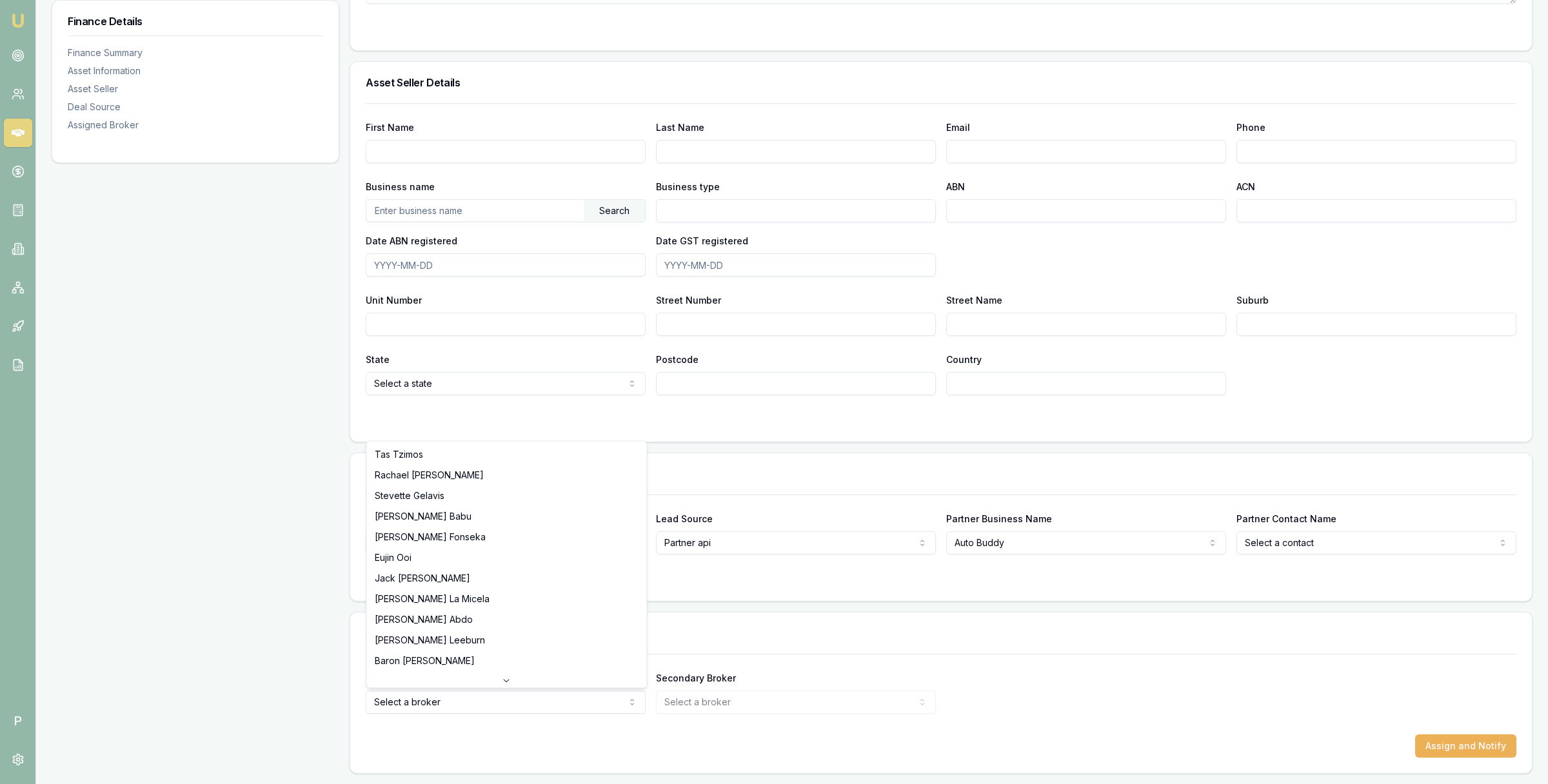
select select "U-K70KOTNJ1Z"
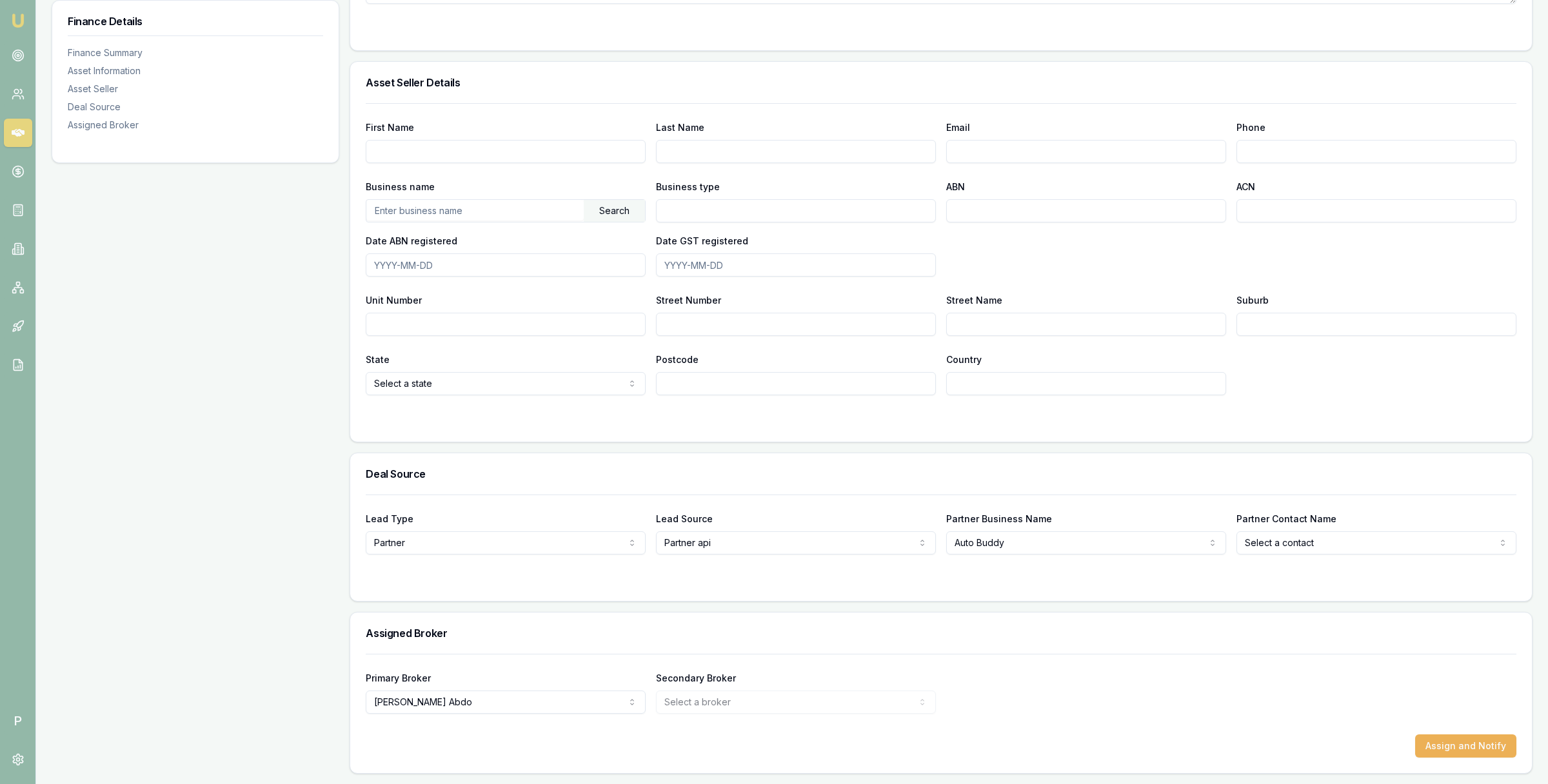
click at [930, 675] on div "Secondary Broker Select a broker Tas Tzimos Rachael Connors Stevette Gelavis Kr…" at bounding box center [796, 692] width 280 height 44
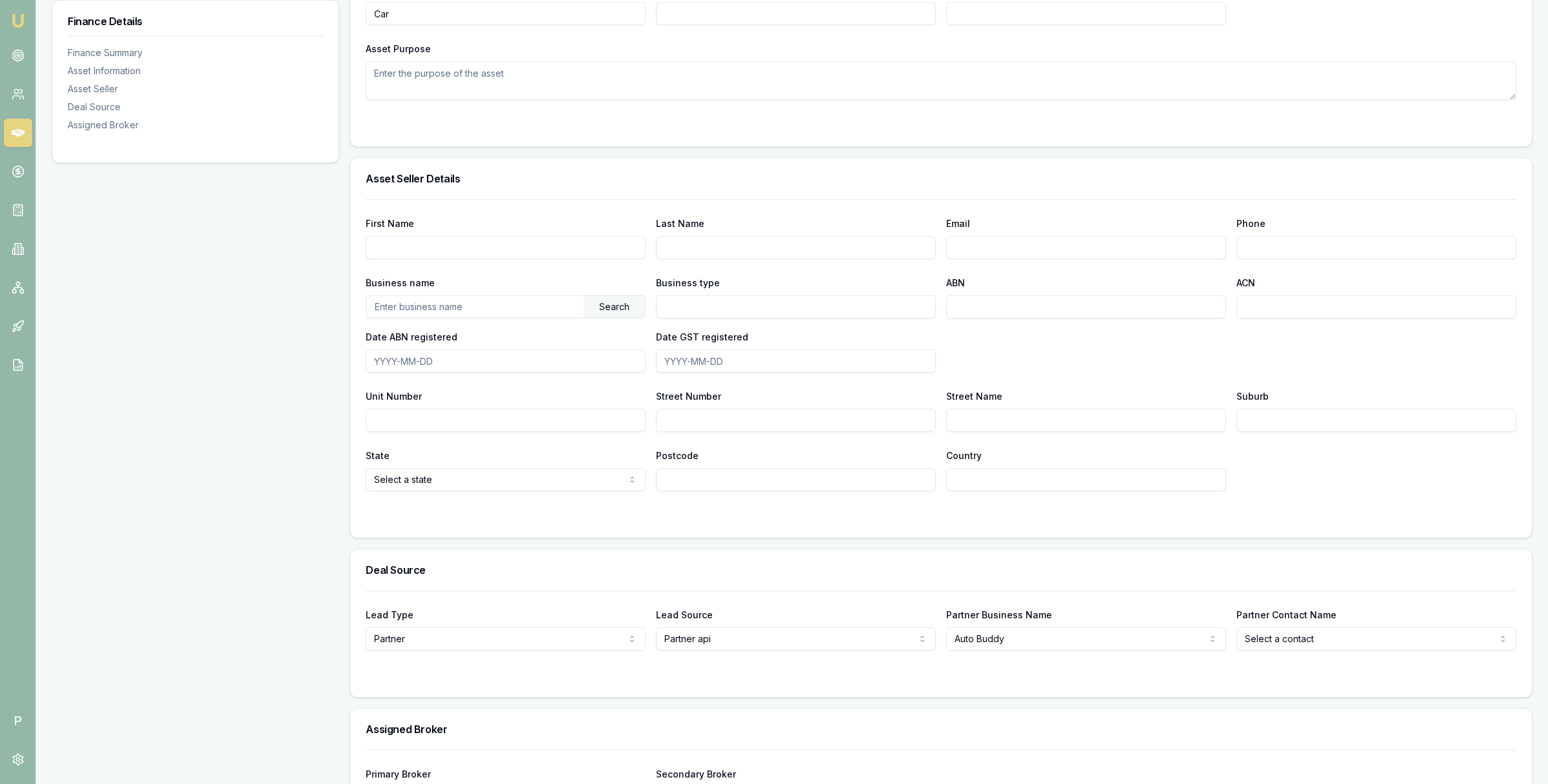
scroll to position [650, 0]
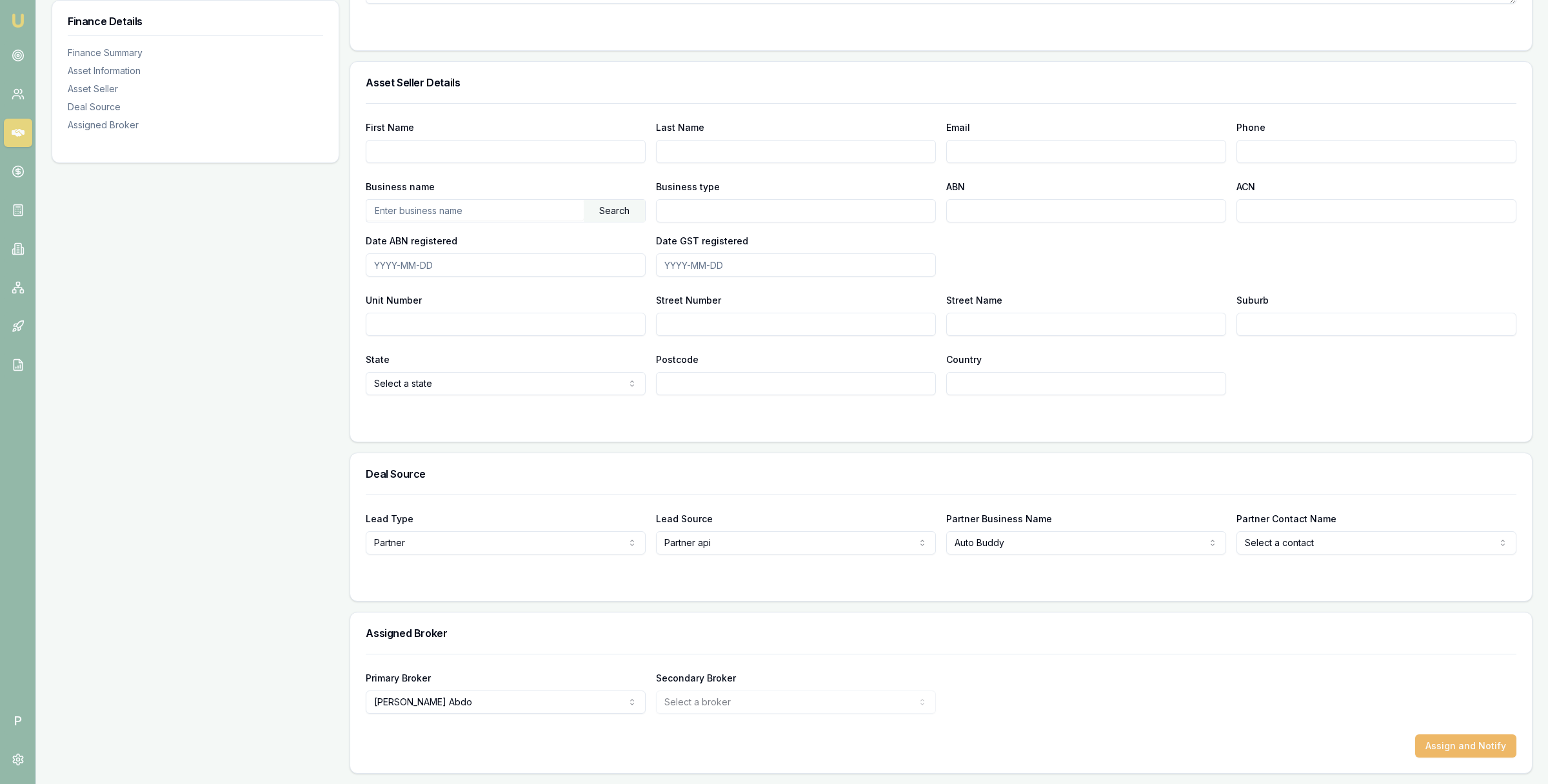
click at [1443, 747] on button "Assign and Notify" at bounding box center [1466, 745] width 102 height 23
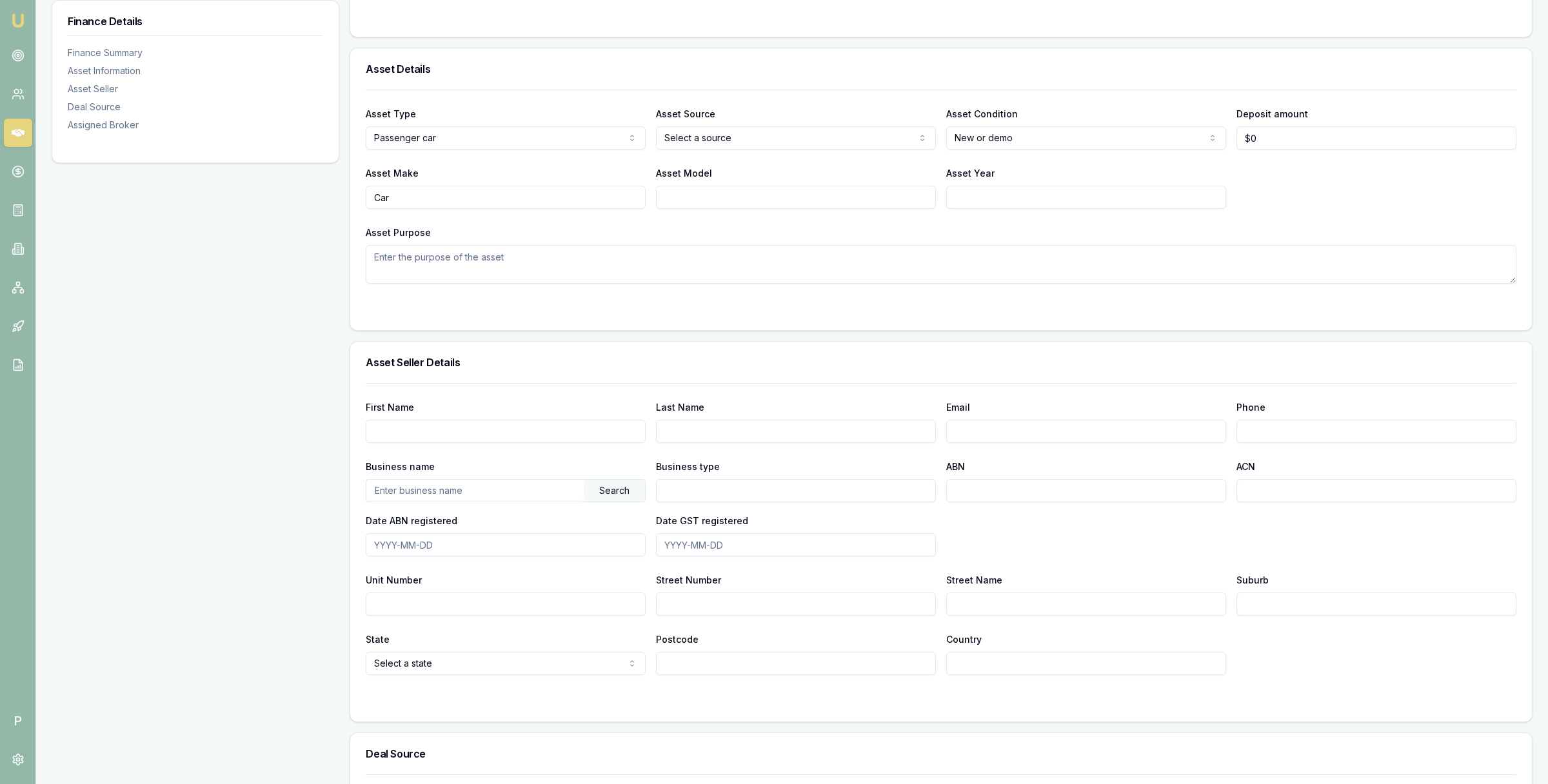
scroll to position [0, 0]
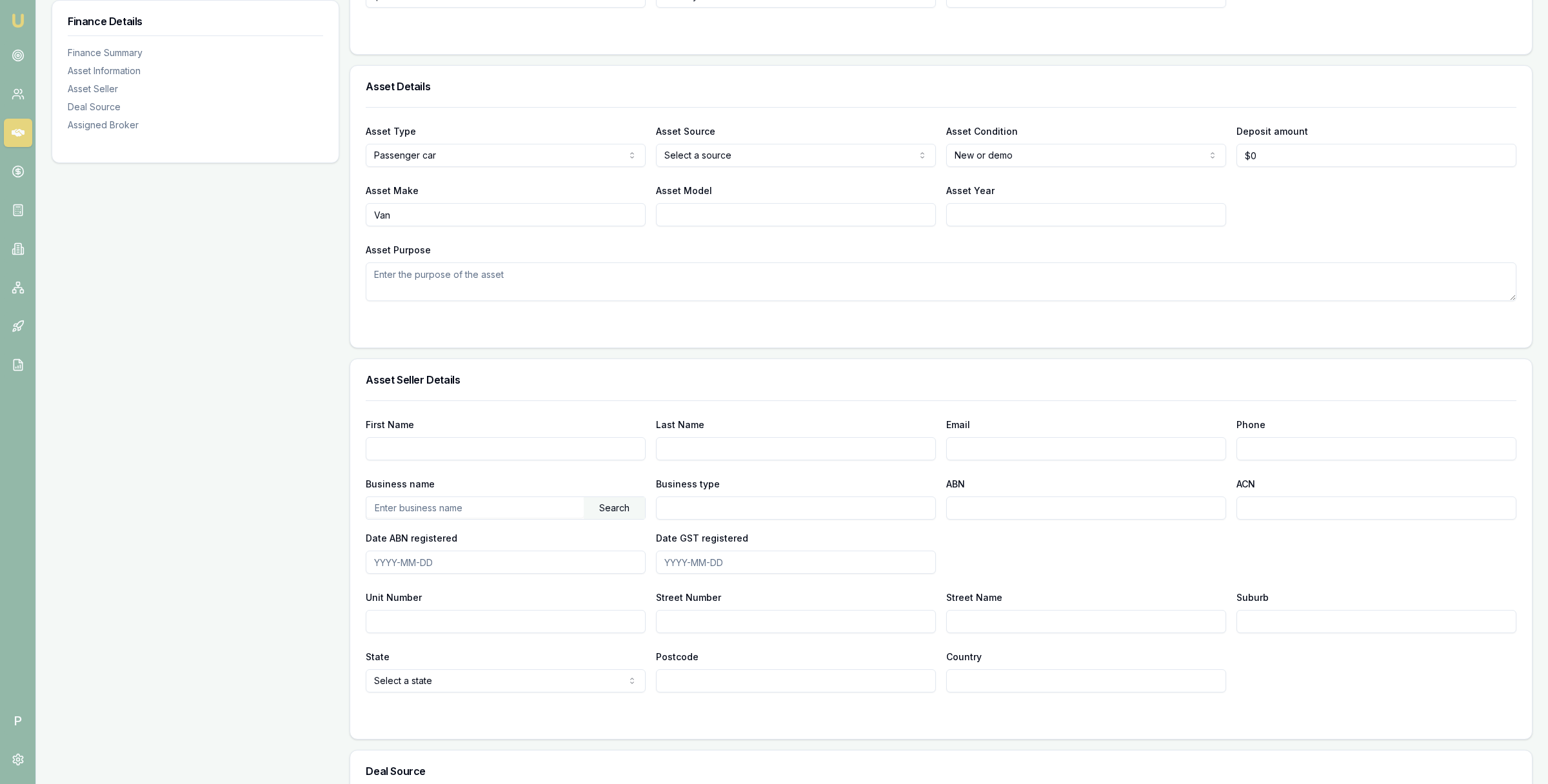
scroll to position [650, 0]
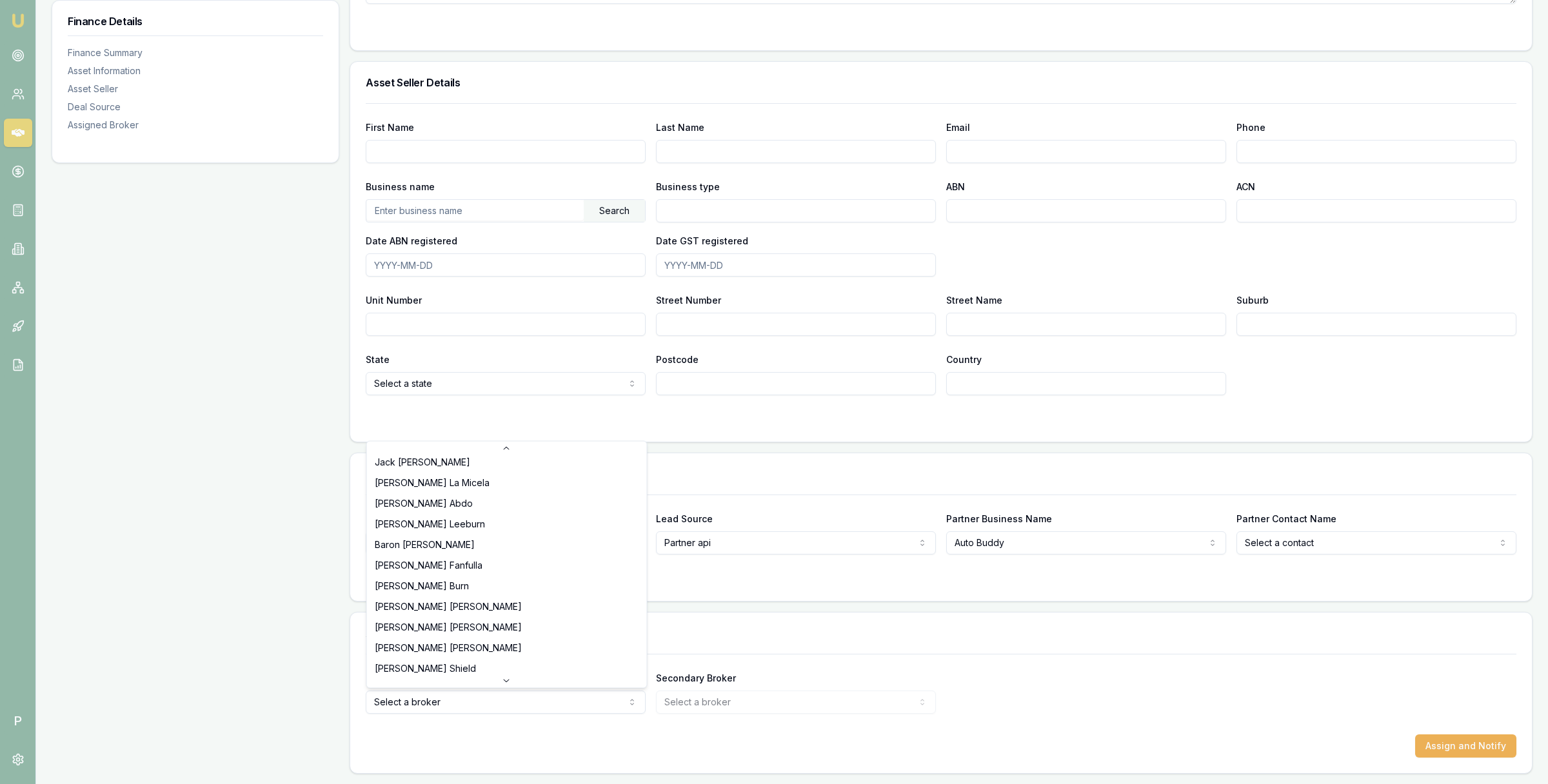
scroll to position [128, 0]
select select "U-K70KOTNJ1Z"
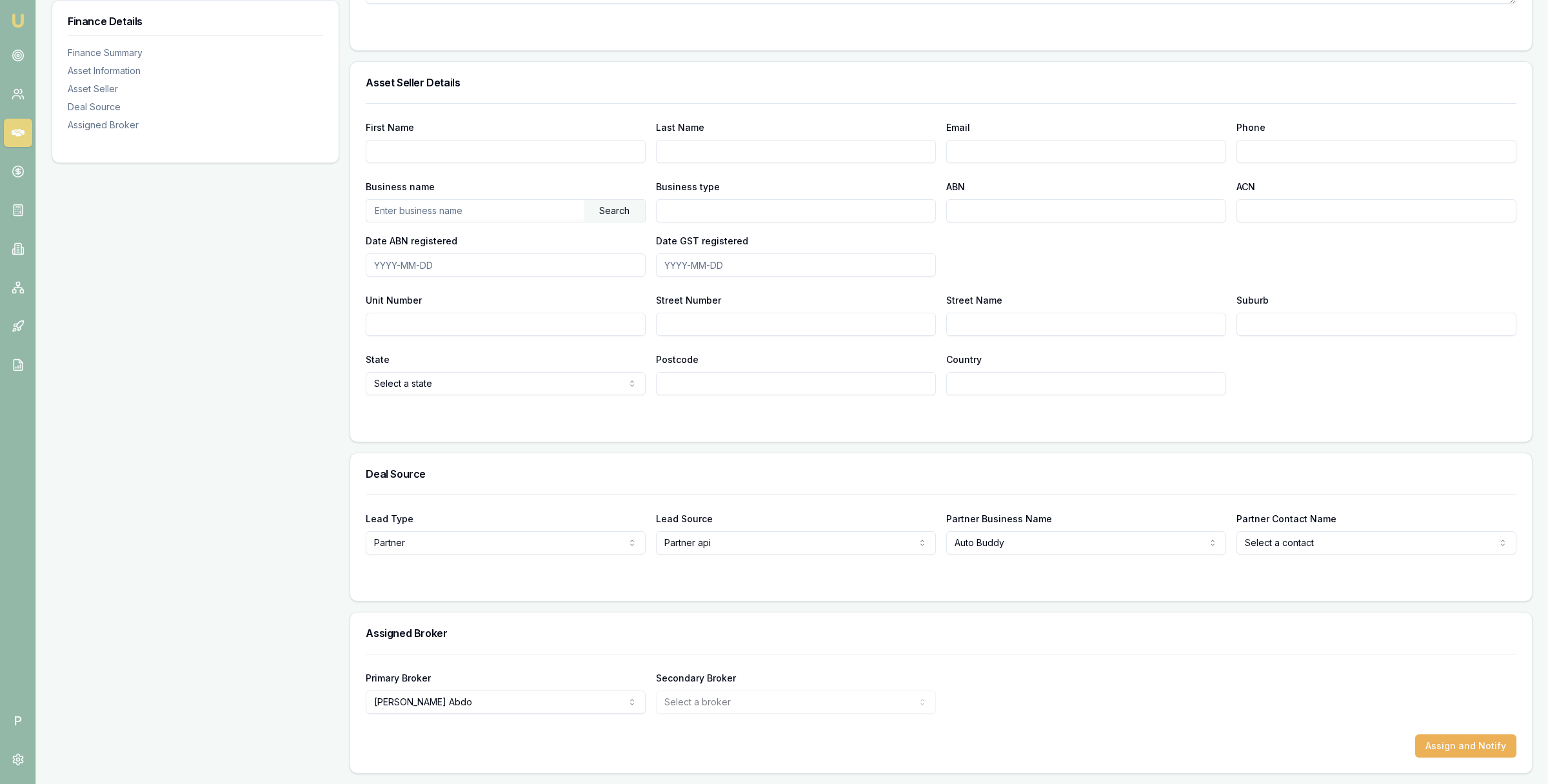
click at [1076, 694] on div "Primary Broker Evette Abdo Tas Tzimos Rachael Connors Stevette Gelavis Krish Ba…" at bounding box center [942, 692] width 1151 height 44
click at [1461, 744] on button "Assign and Notify" at bounding box center [1466, 745] width 102 height 23
click at [24, 128] on link at bounding box center [18, 133] width 28 height 28
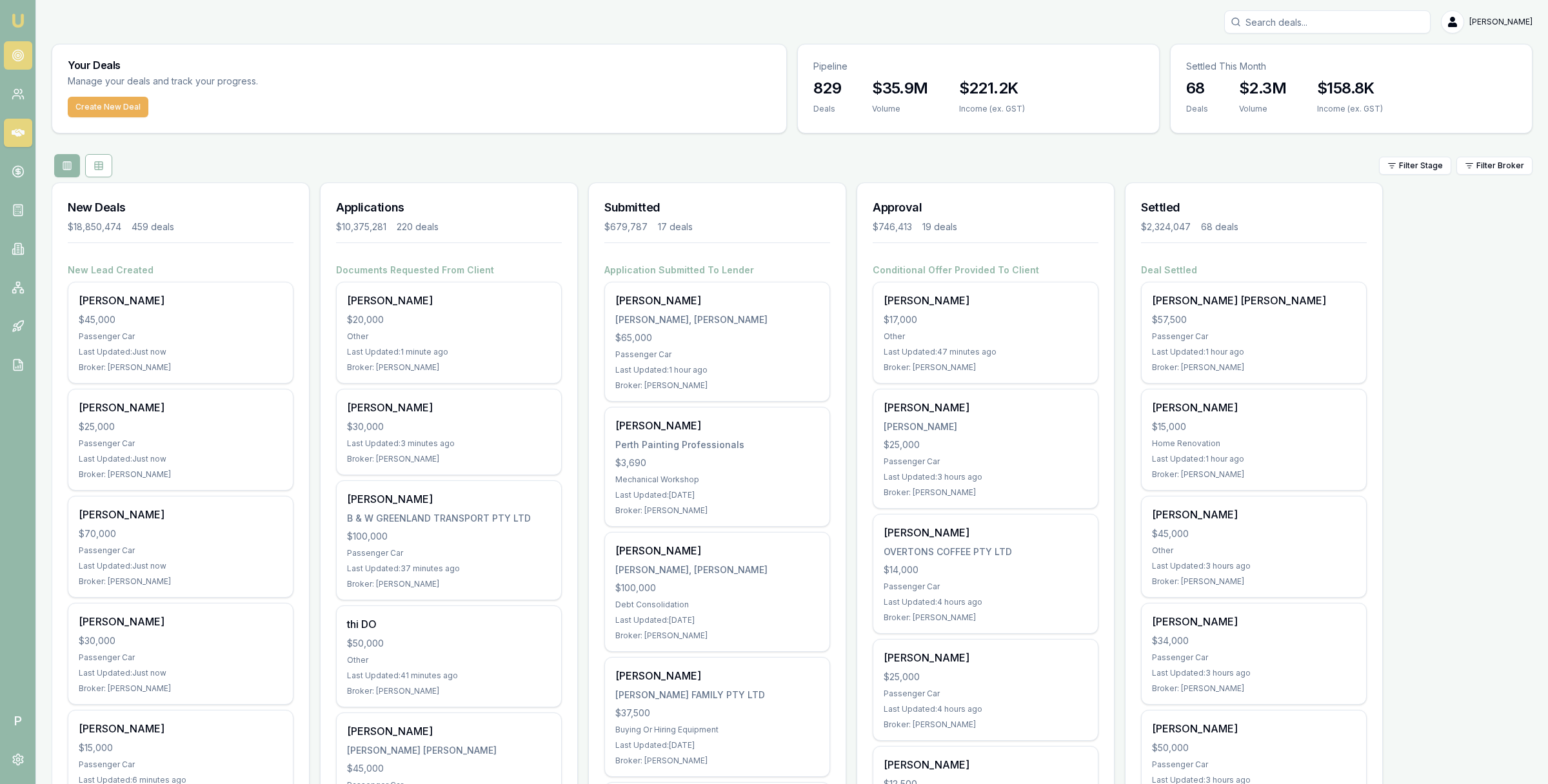
click at [24, 66] on link at bounding box center [18, 55] width 28 height 28
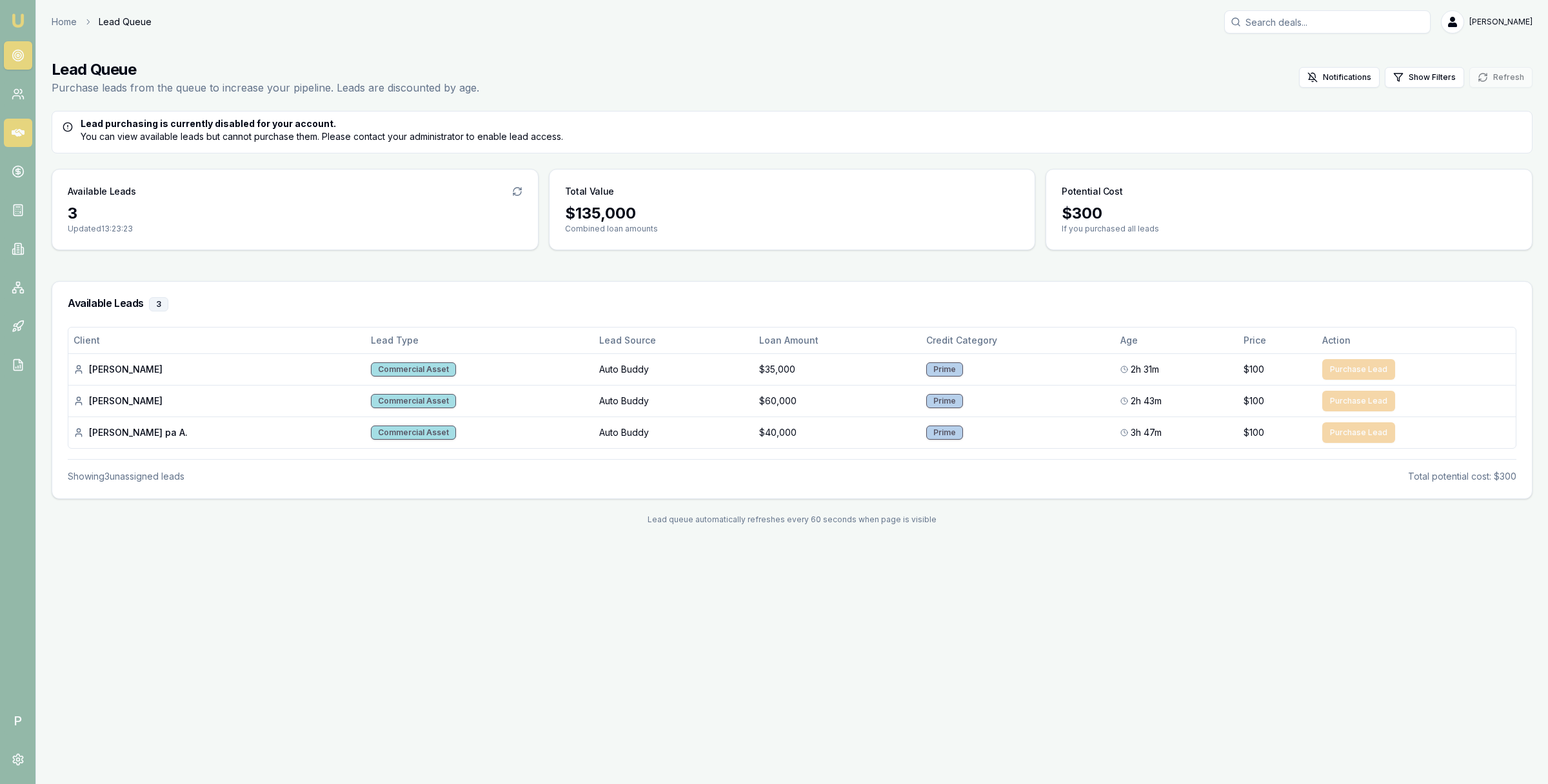
click at [23, 144] on link at bounding box center [18, 133] width 28 height 28
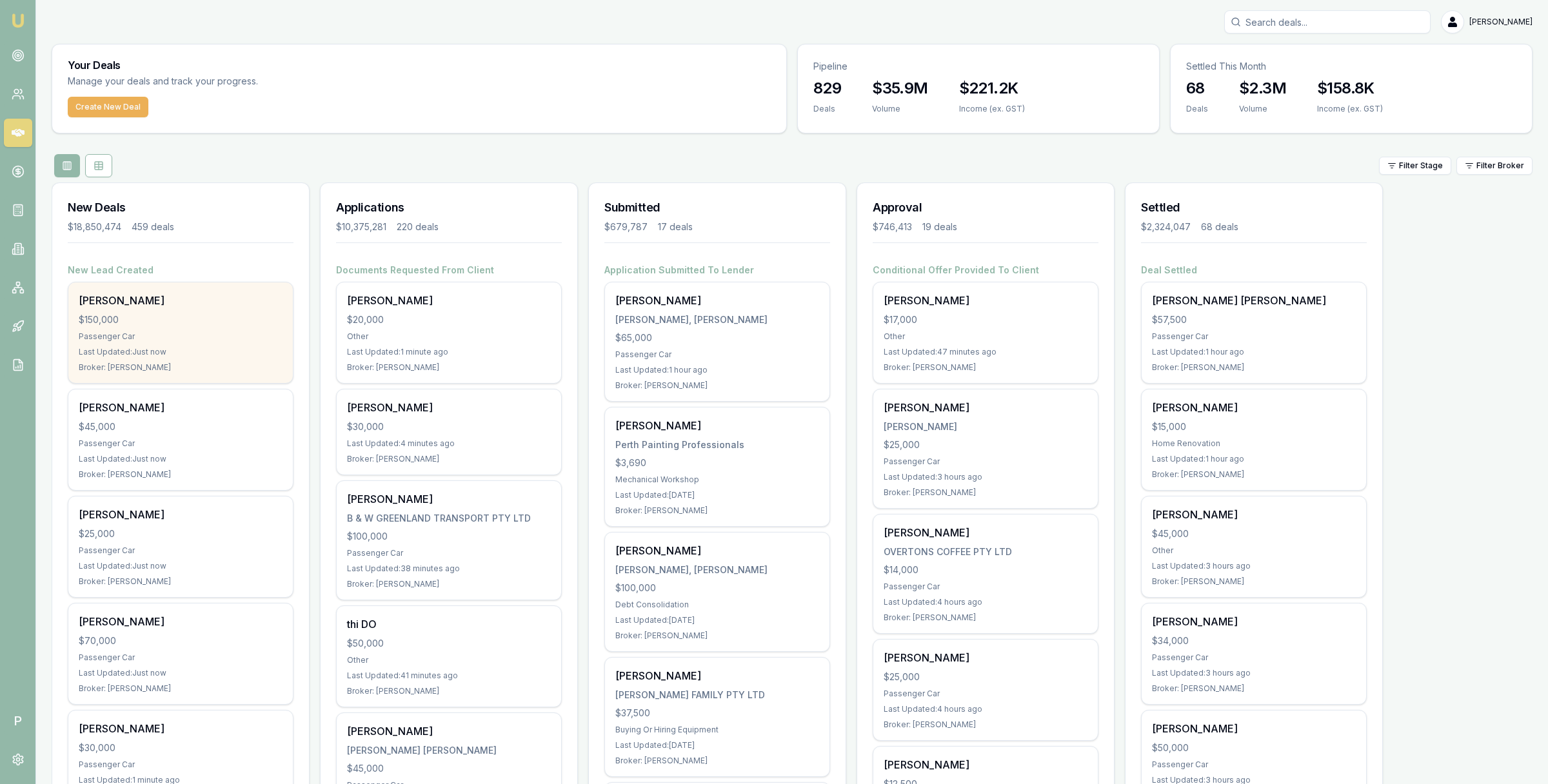
click at [198, 305] on div "[PERSON_NAME]" at bounding box center [180, 301] width 204 height 16
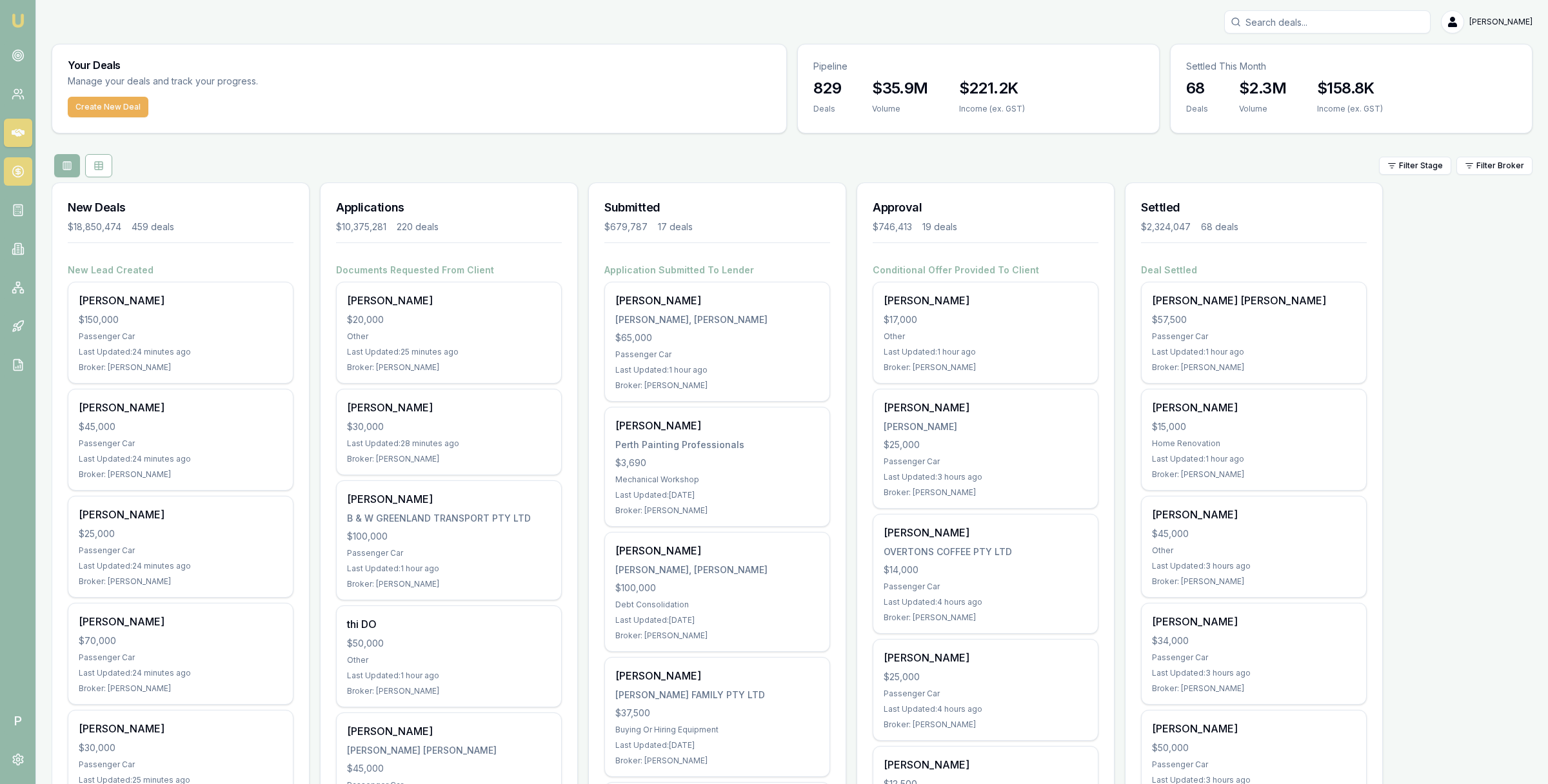
click at [23, 175] on link at bounding box center [18, 172] width 28 height 28
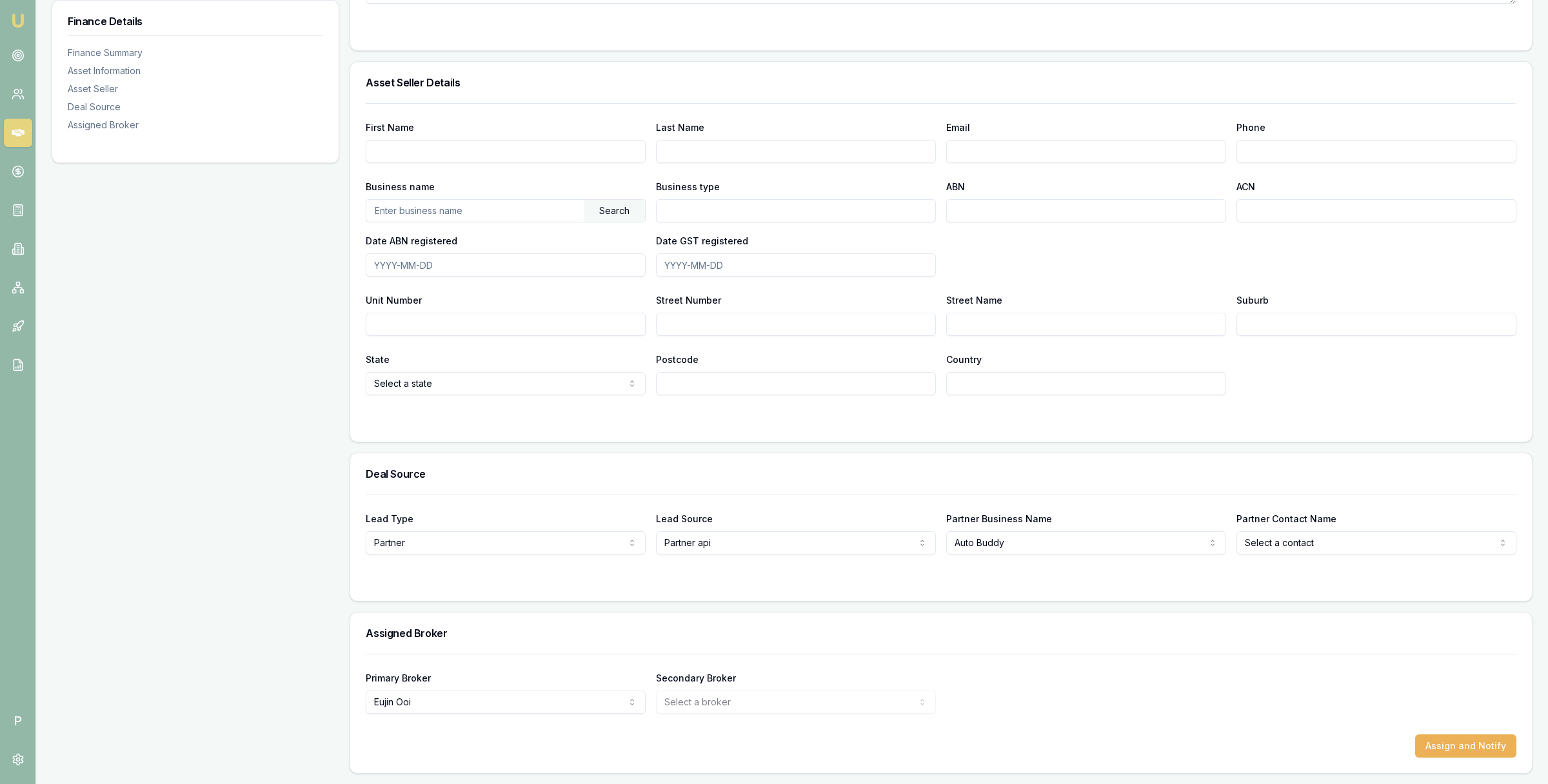
scroll to position [646, 0]
click at [17, 157] on link at bounding box center [18, 172] width 28 height 28
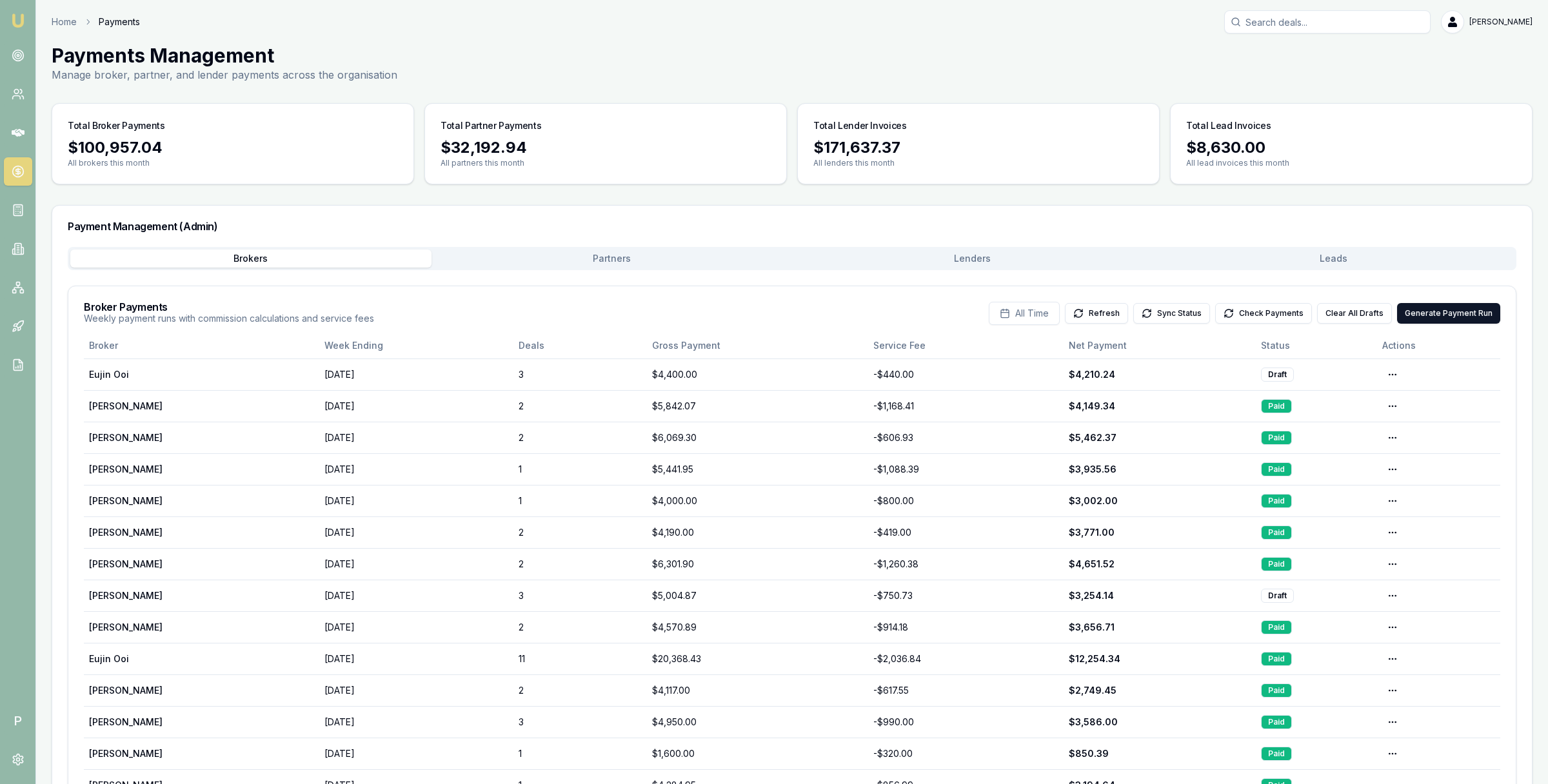
click at [698, 257] on button "Partners" at bounding box center [612, 258] width 361 height 18
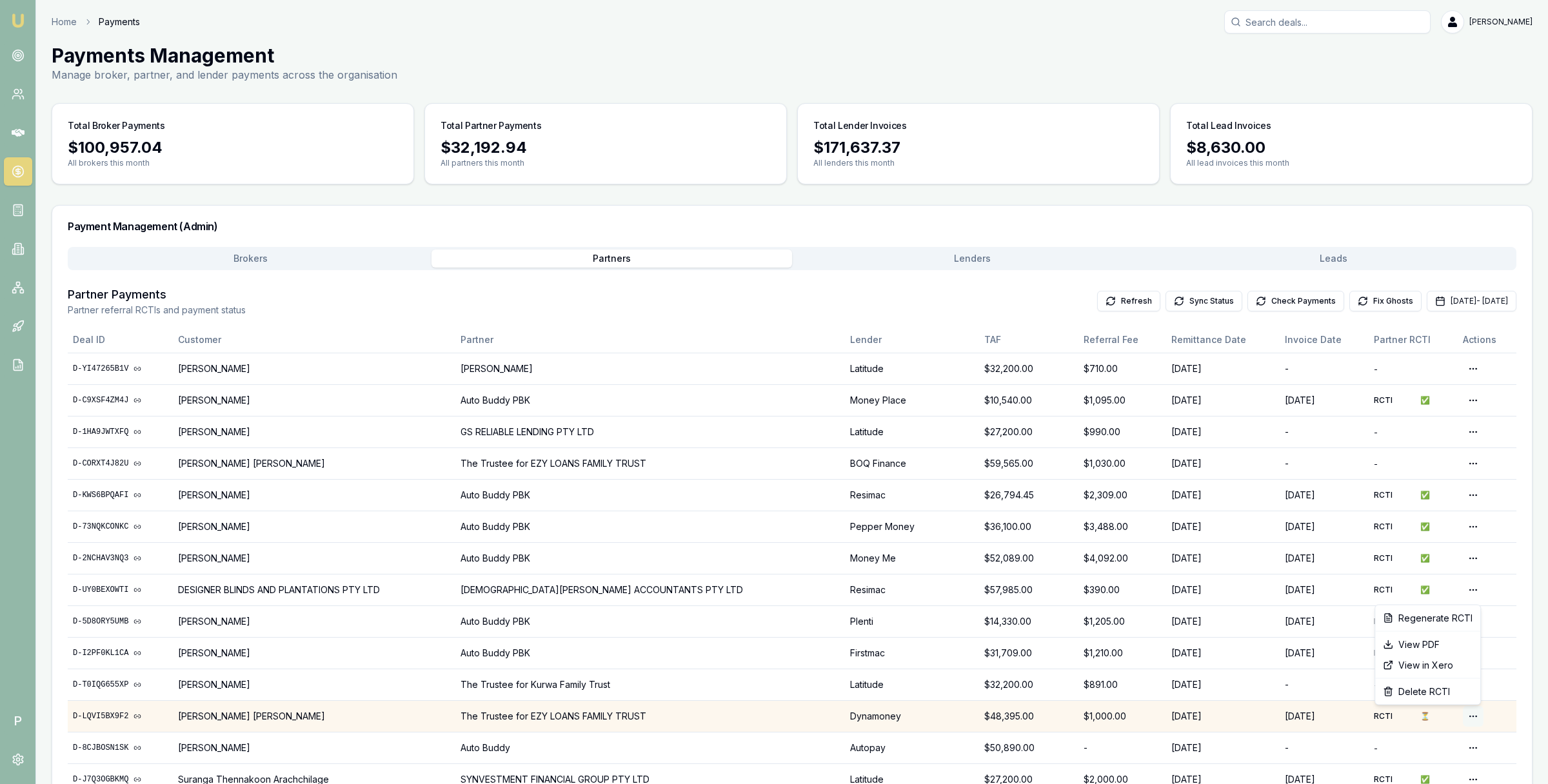
click at [1476, 718] on html "Emu Broker P Home Payments [PERSON_NAME] Toggle Menu Payments Management Manage…" at bounding box center [774, 392] width 1548 height 784
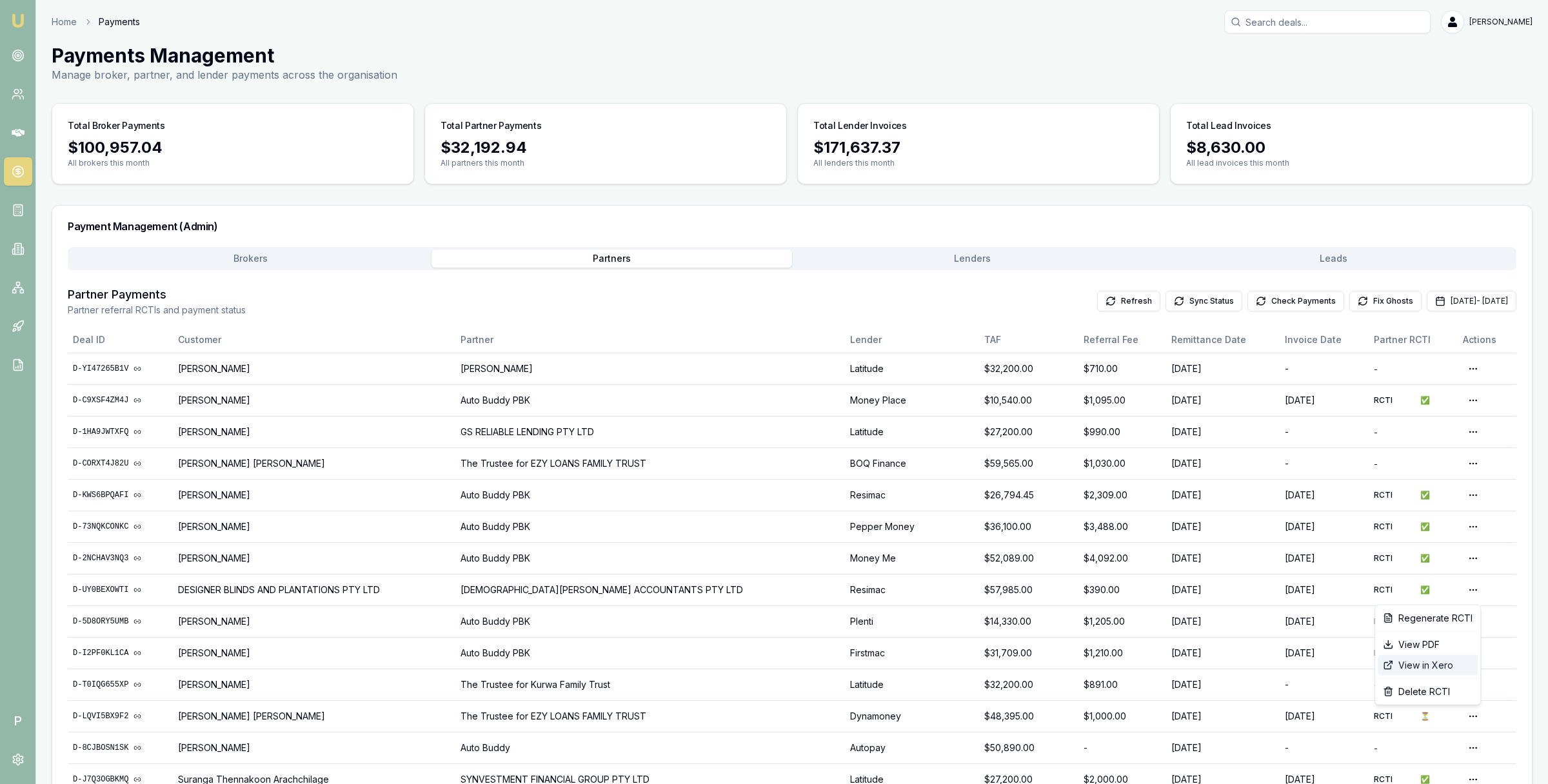
click at [1439, 666] on div "View in Xero" at bounding box center [1428, 665] width 100 height 20
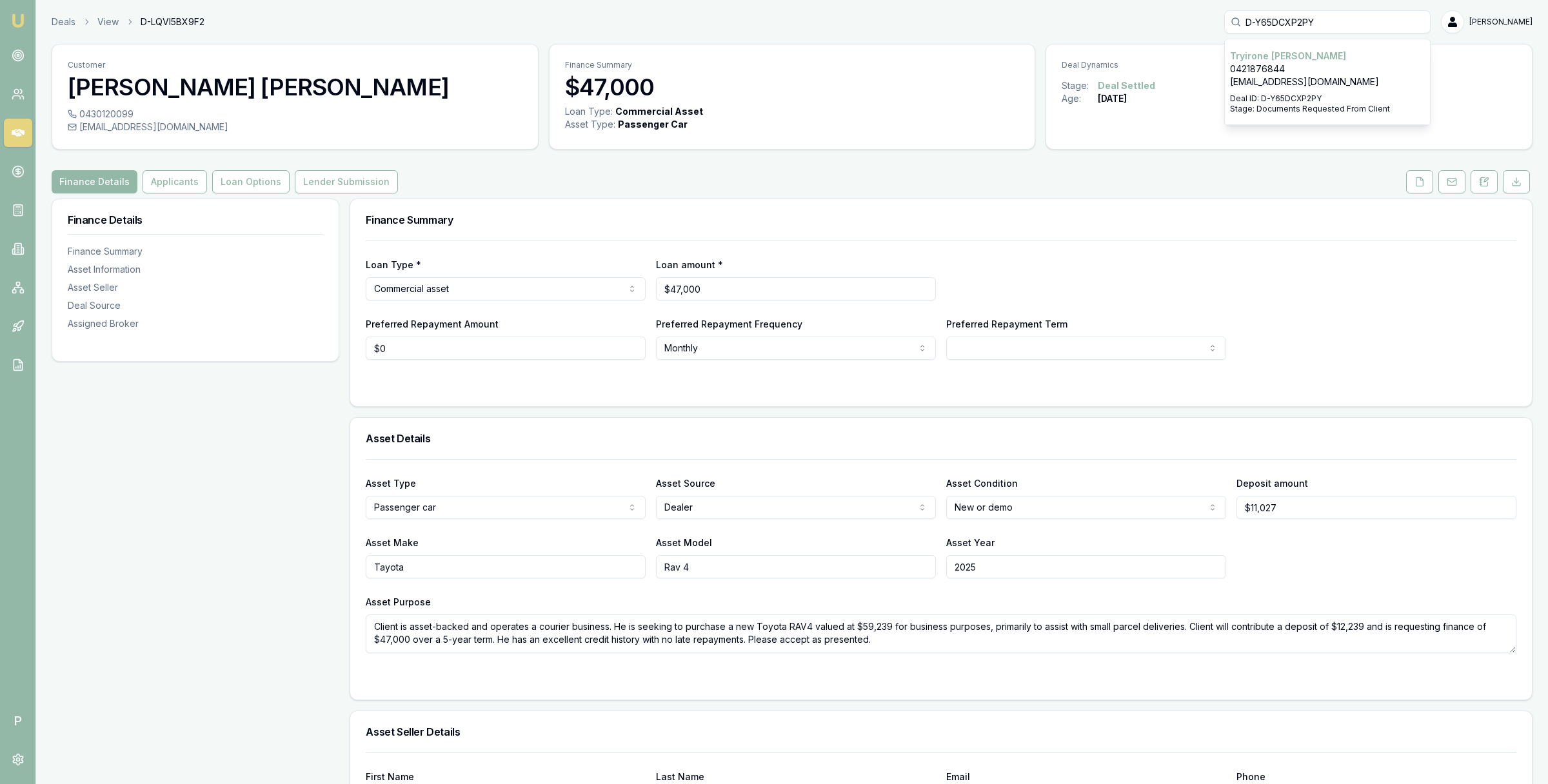
type input "D-Y65DCXP2PY"
click at [1276, 67] on p "0421876844" at bounding box center [1327, 68] width 194 height 13
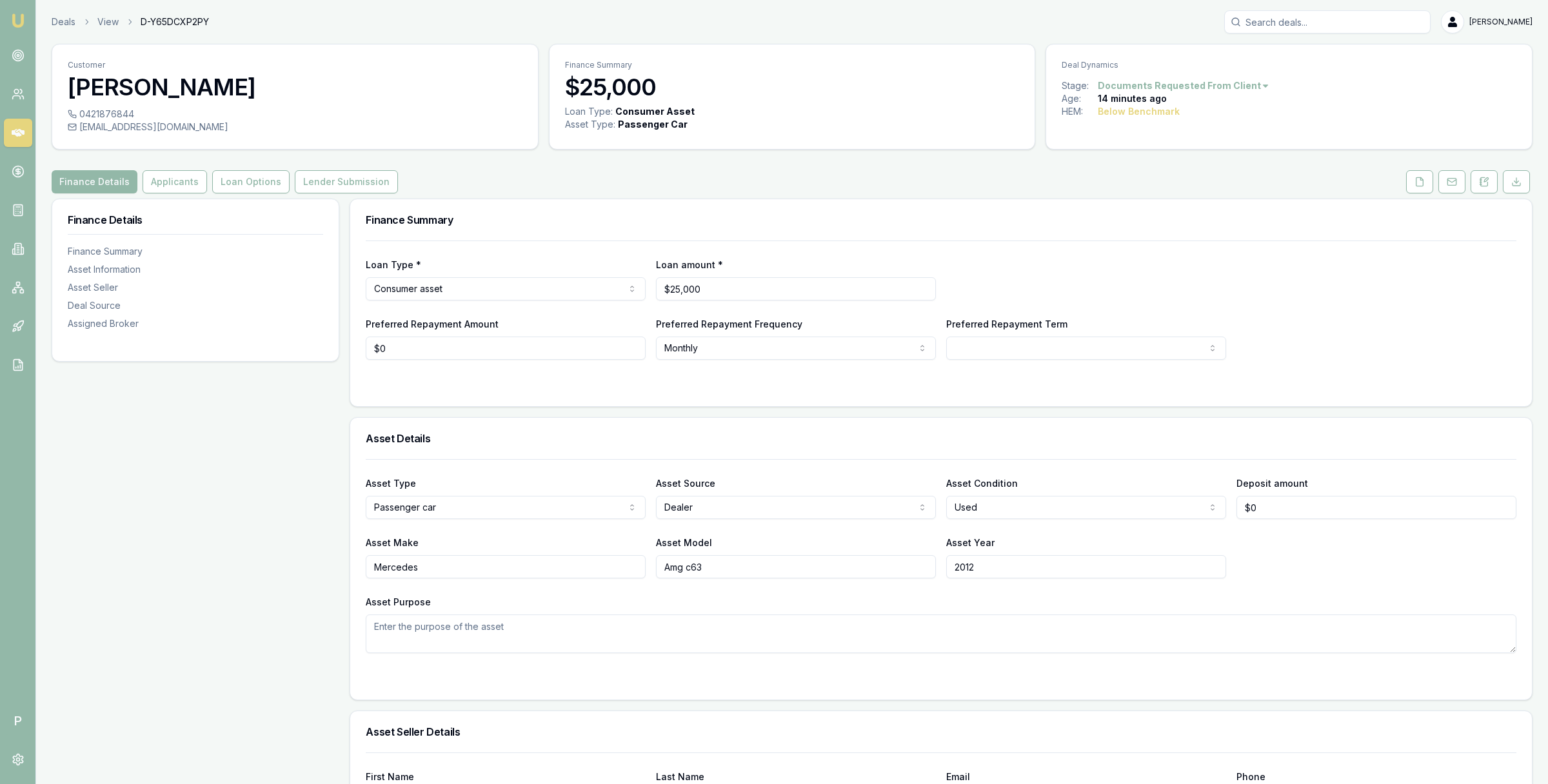
click at [20, 131] on icon at bounding box center [18, 133] width 13 height 8
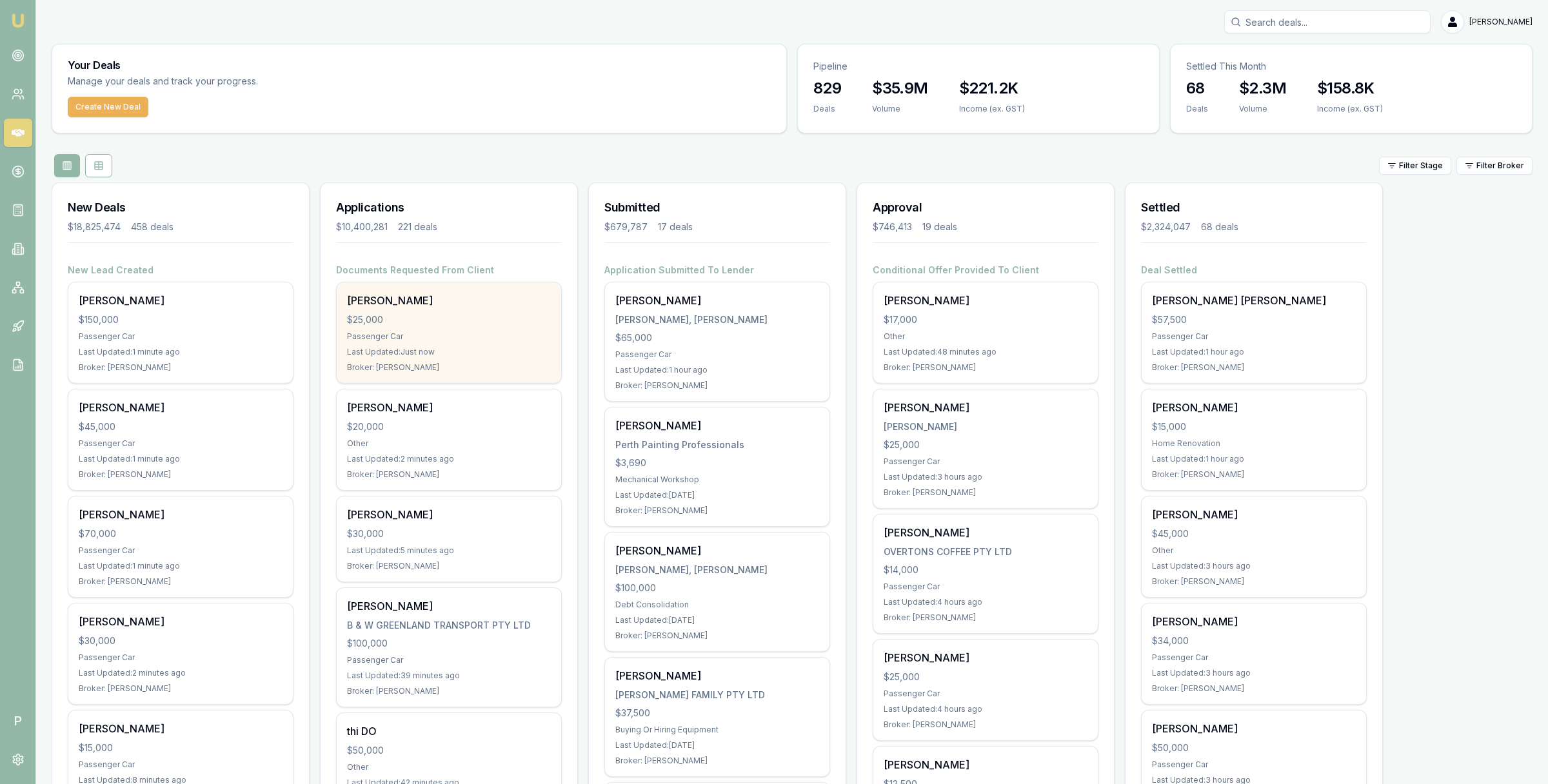
click at [482, 309] on div "Tryirone Stewart $25,000 Passenger Car Last Updated: Just now Broker: Peter Sar…" at bounding box center [449, 333] width 224 height 101
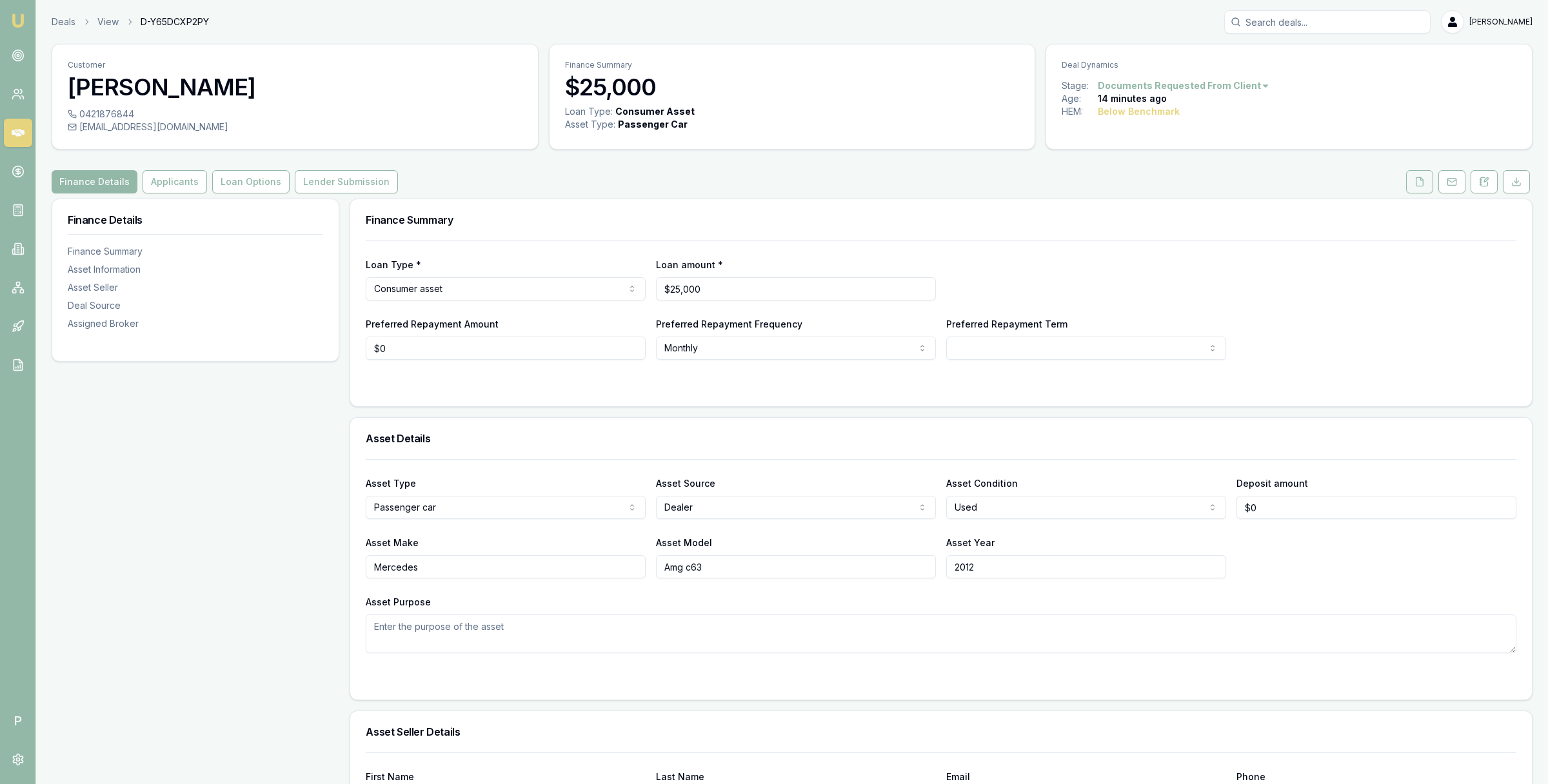
click at [1419, 180] on icon at bounding box center [1420, 181] width 10 height 10
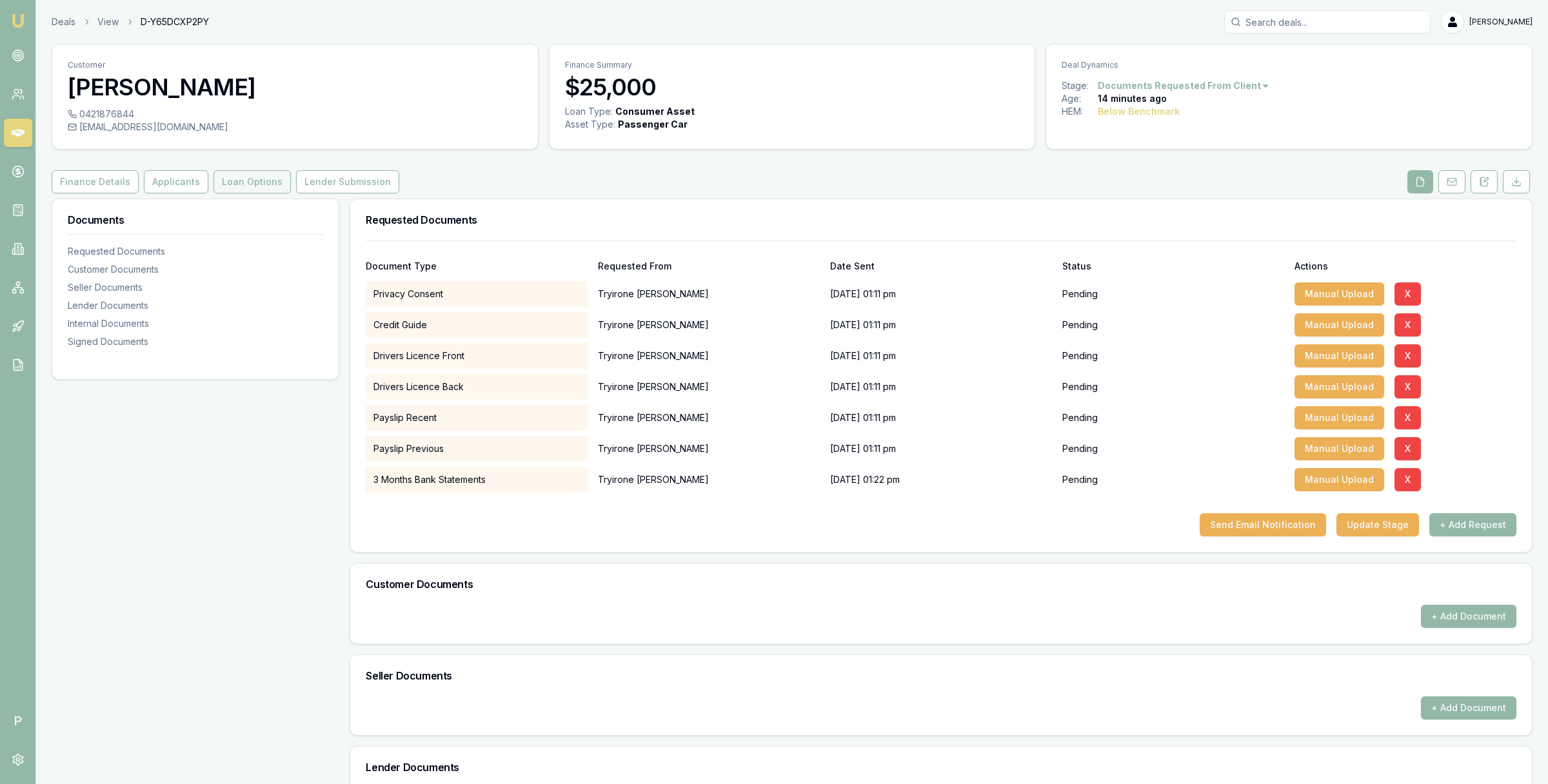
click at [224, 181] on button "Loan Options" at bounding box center [252, 181] width 77 height 23
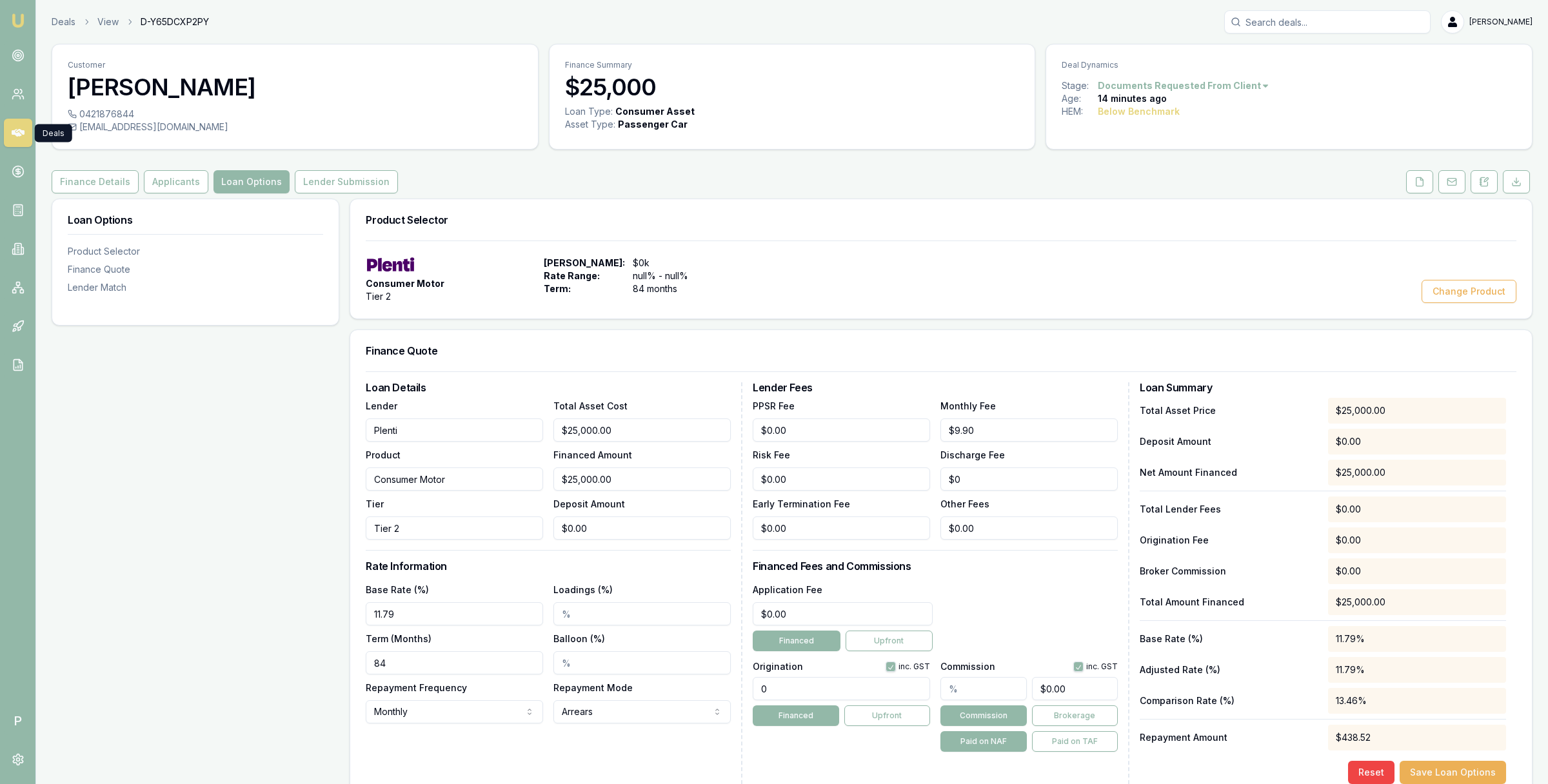
click at [18, 130] on icon at bounding box center [18, 133] width 13 height 8
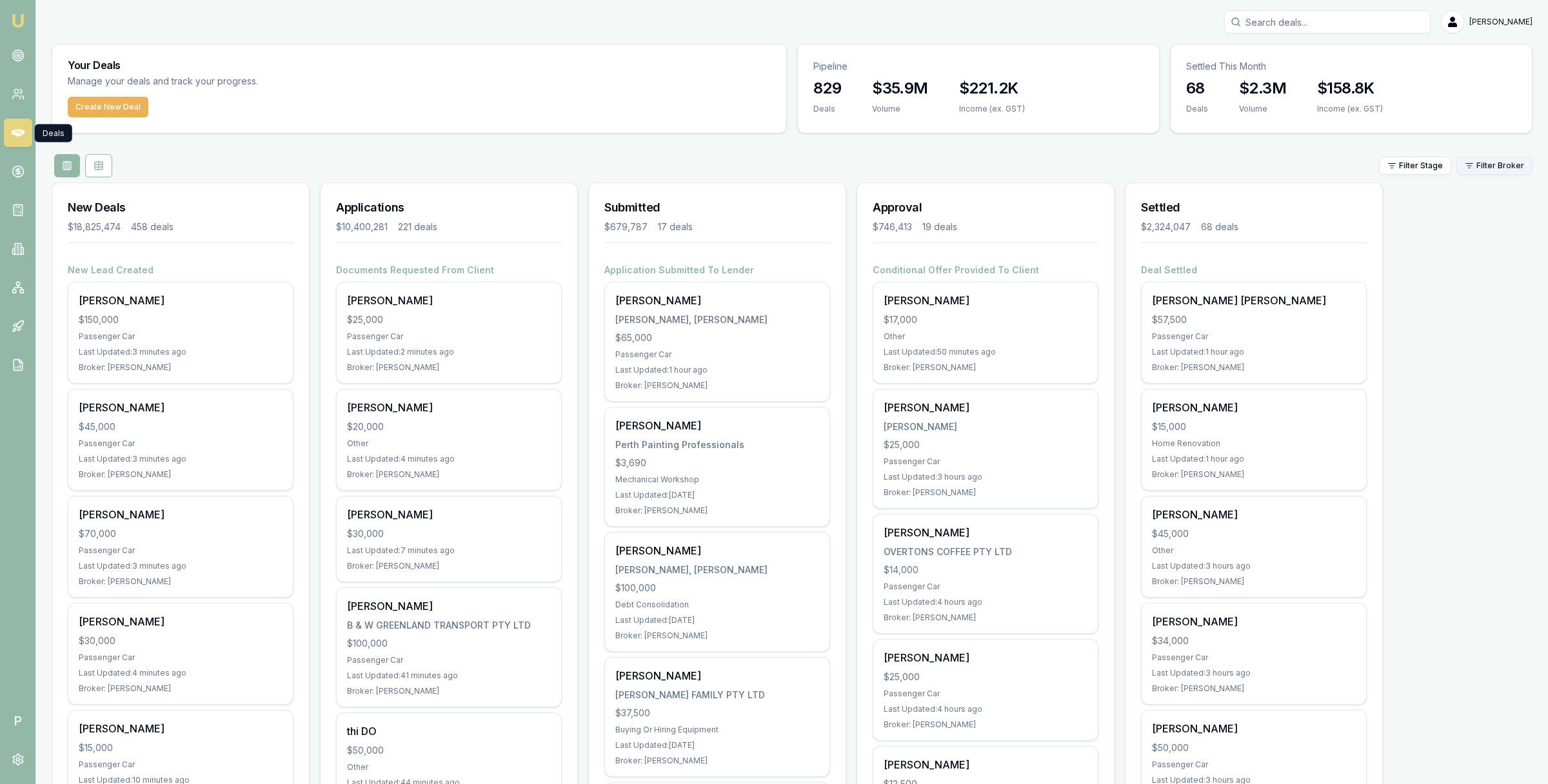
click at [1495, 172] on html "Emu Broker P Matt Leeburn Toggle Menu Your Deals Manage your deals and track yo…" at bounding box center [774, 392] width 1548 height 784
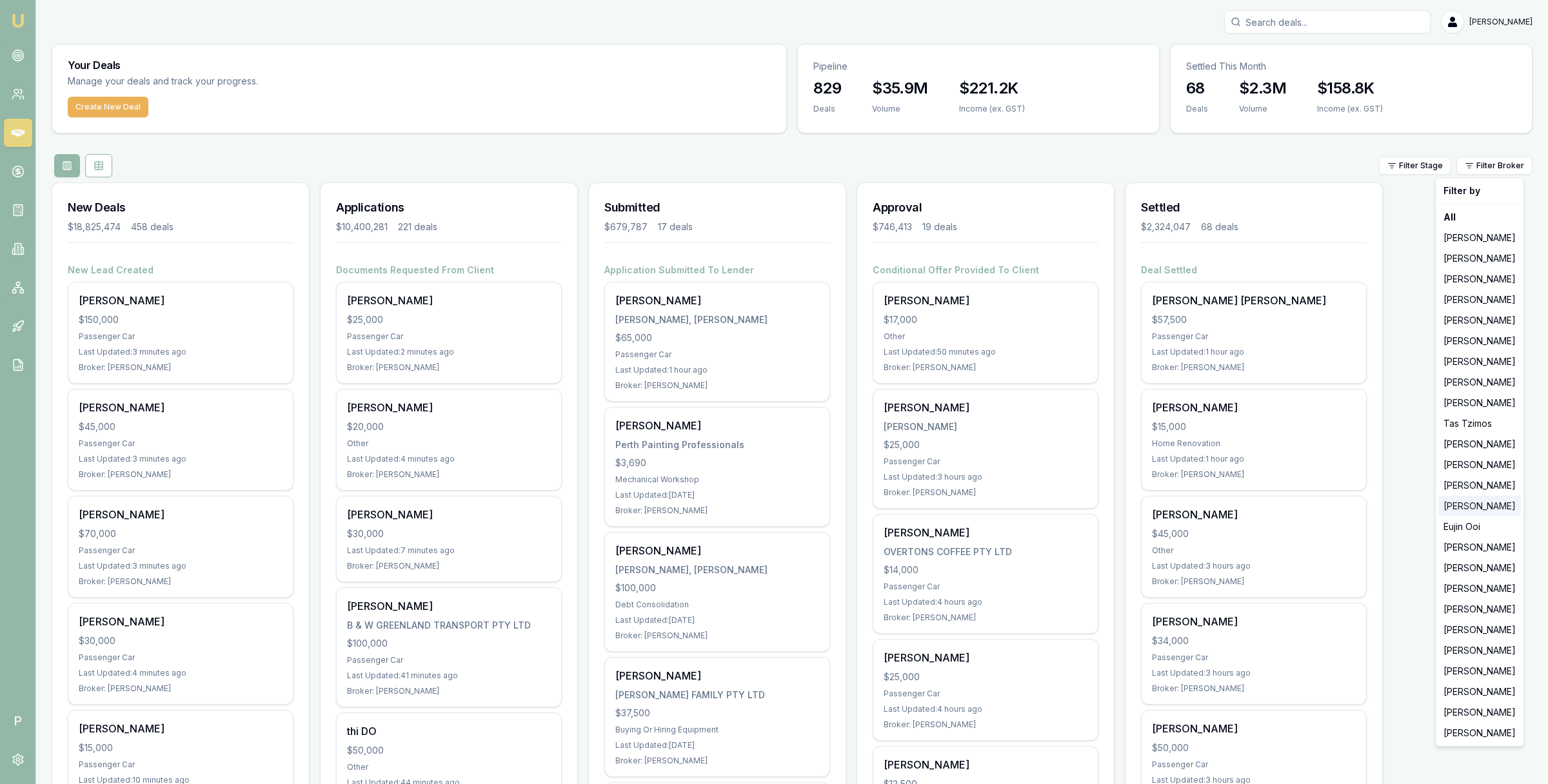
click at [1465, 512] on div "[PERSON_NAME]" at bounding box center [1479, 506] width 83 height 20
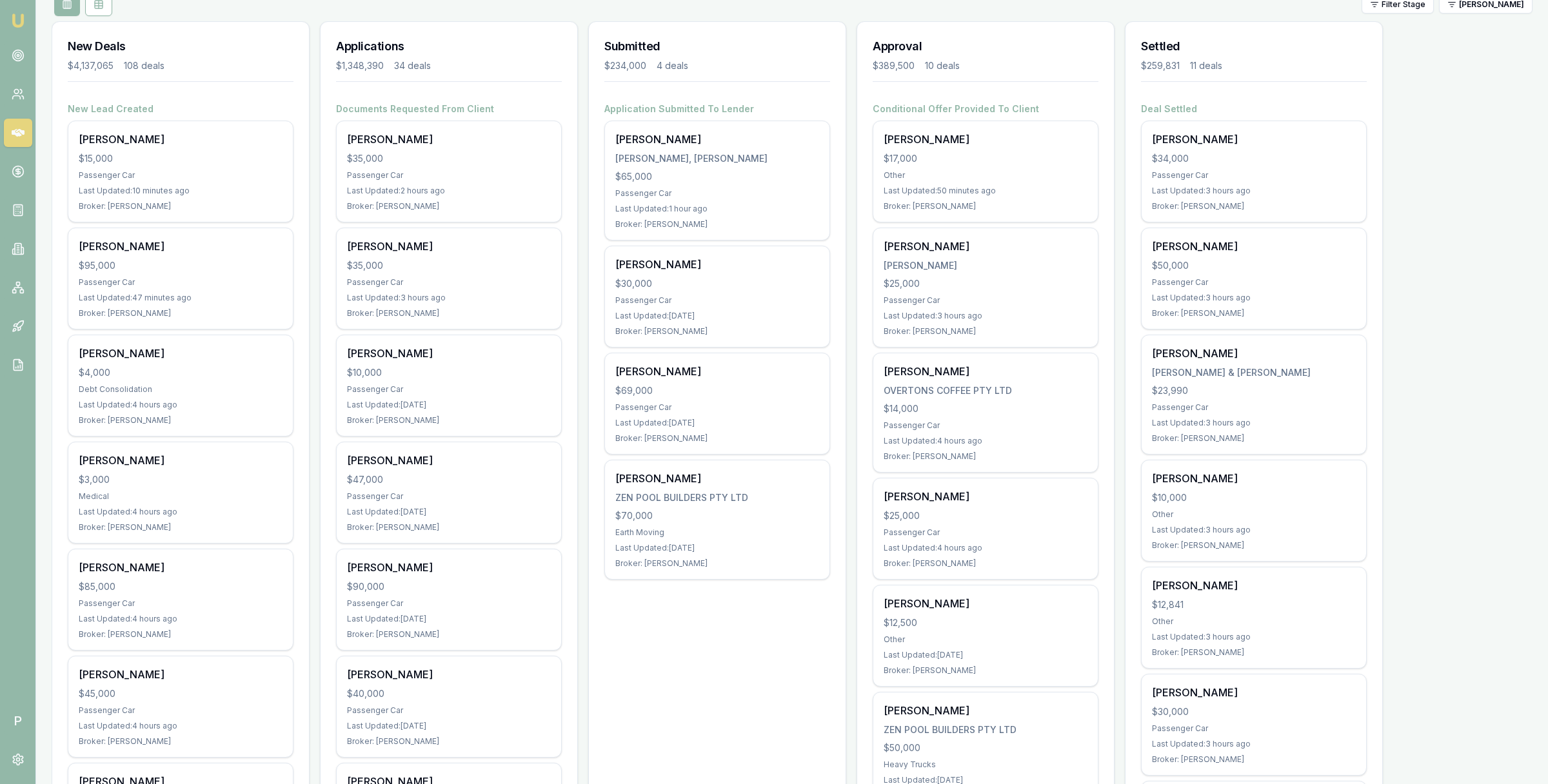
scroll to position [43, 0]
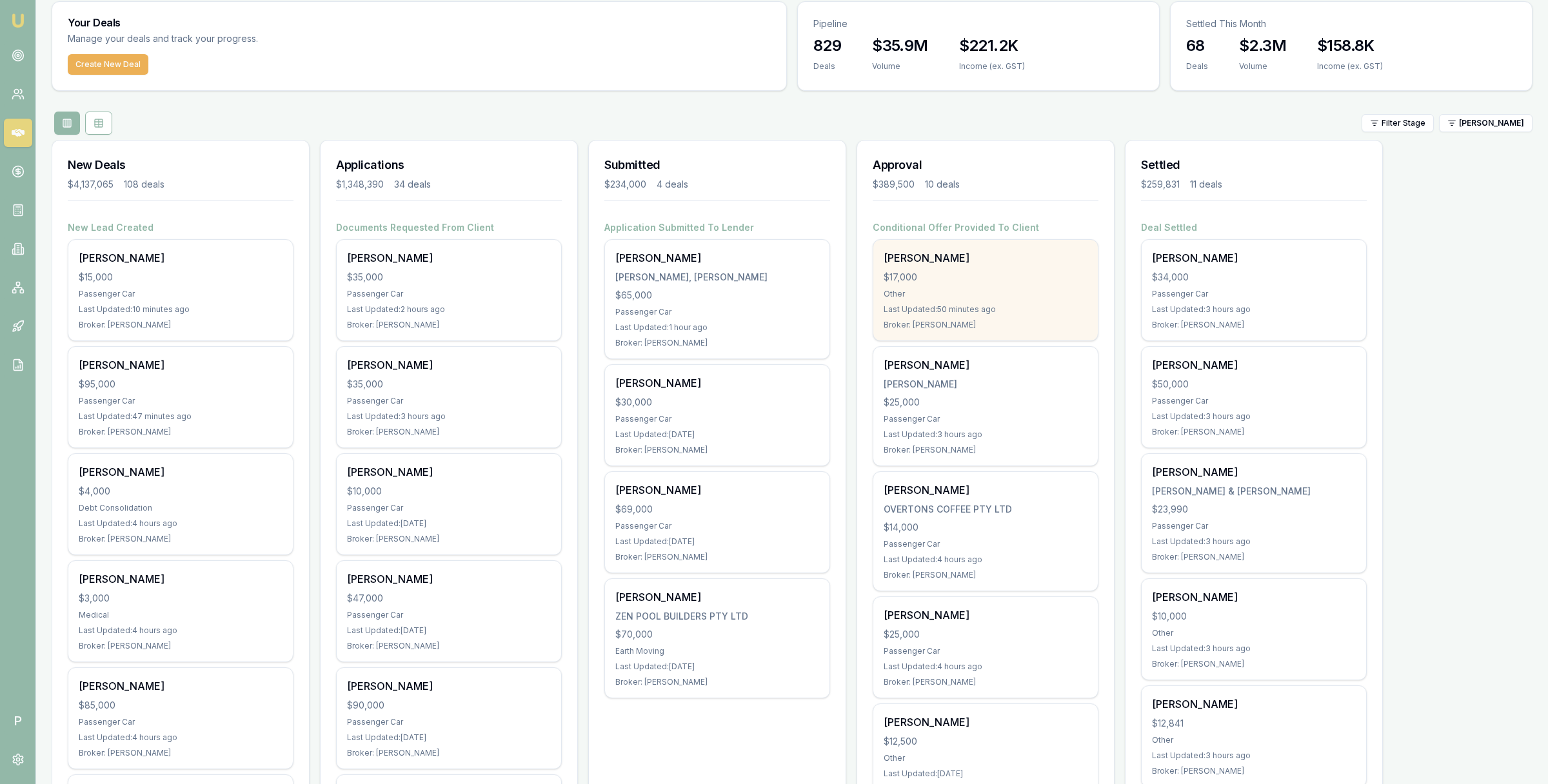
click at [984, 261] on div "Phillip Ward" at bounding box center [985, 258] width 204 height 16
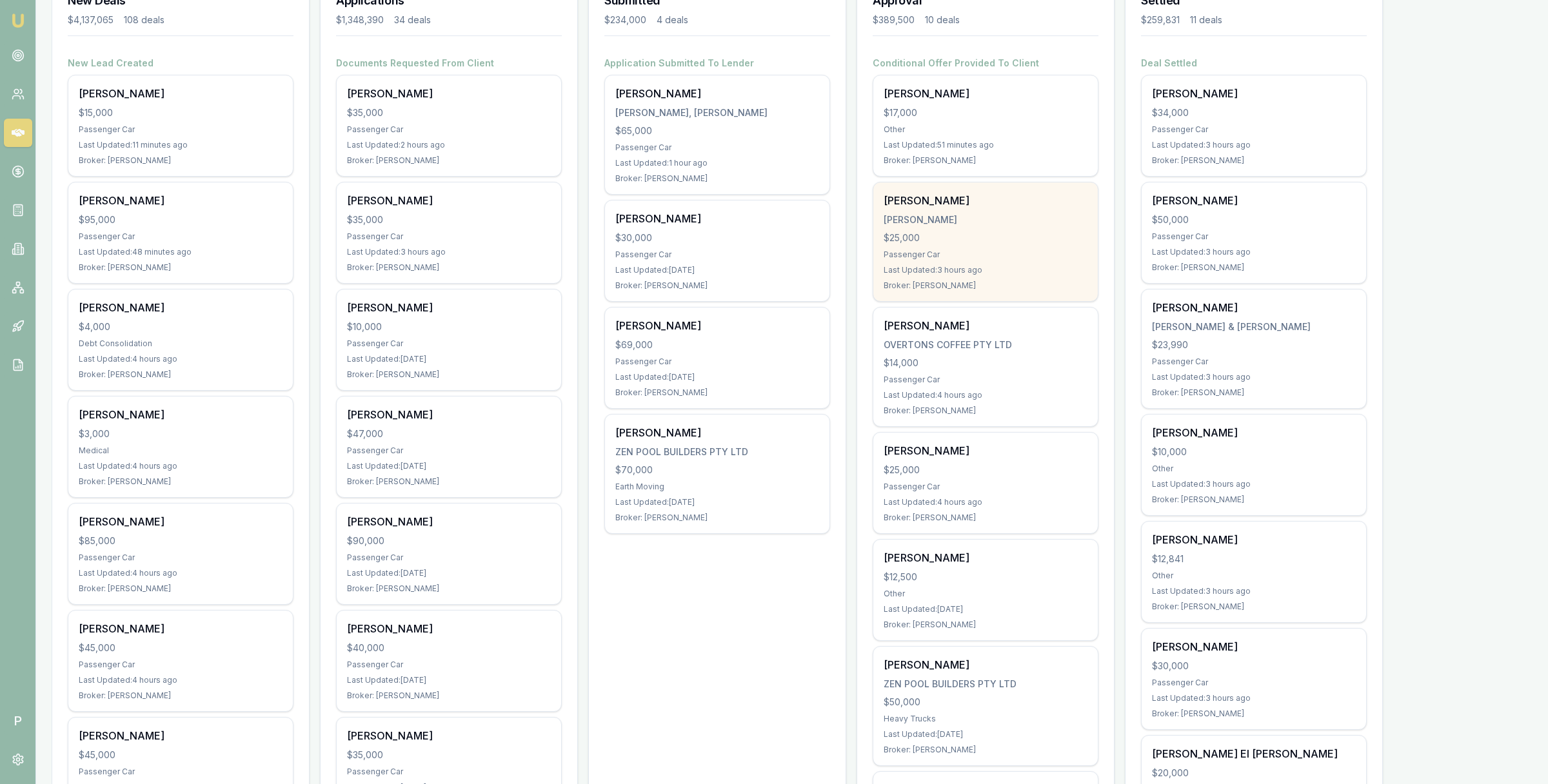
scroll to position [227, 0]
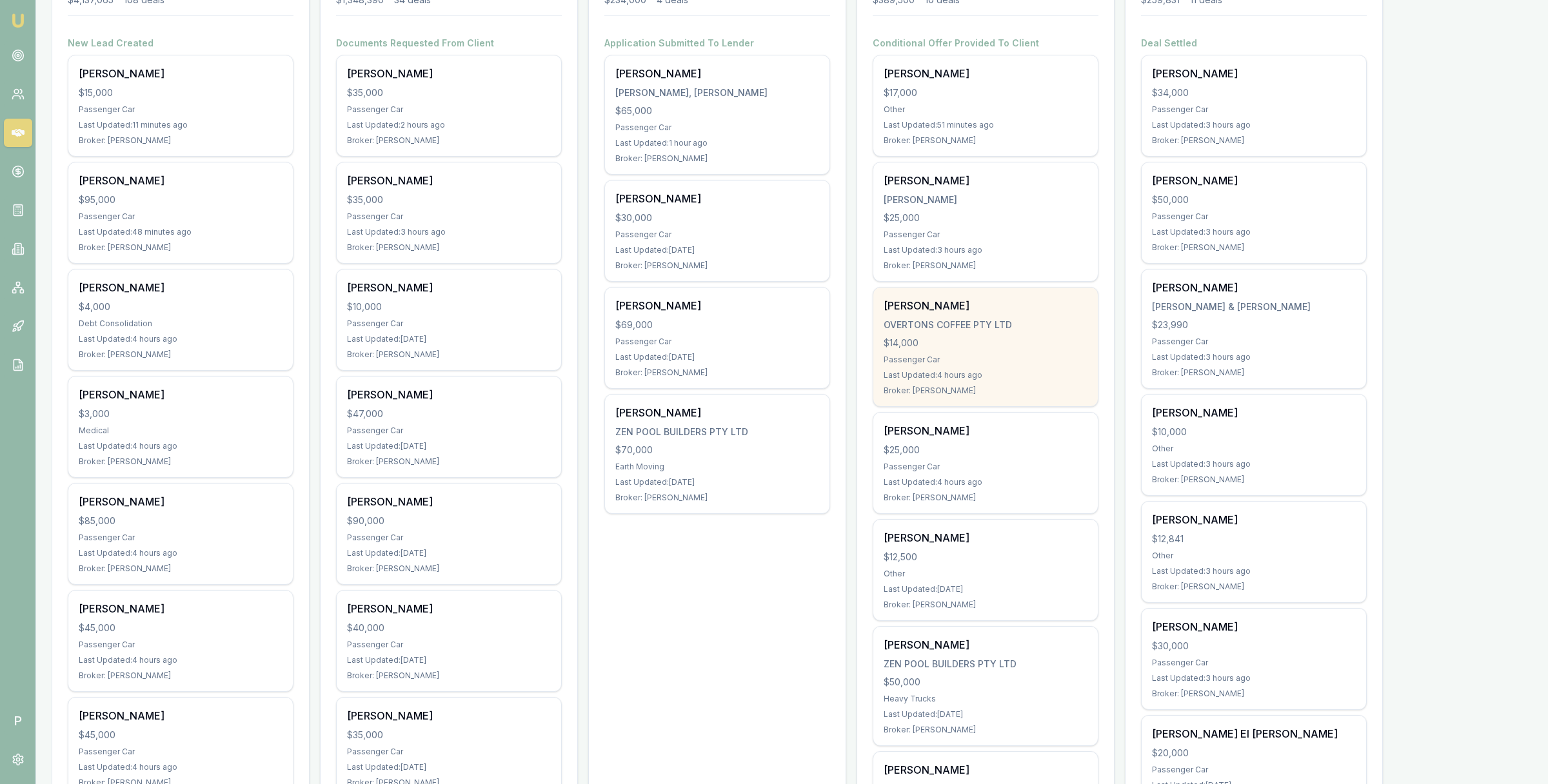
click at [1020, 313] on div "Ashley Overton" at bounding box center [985, 306] width 204 height 16
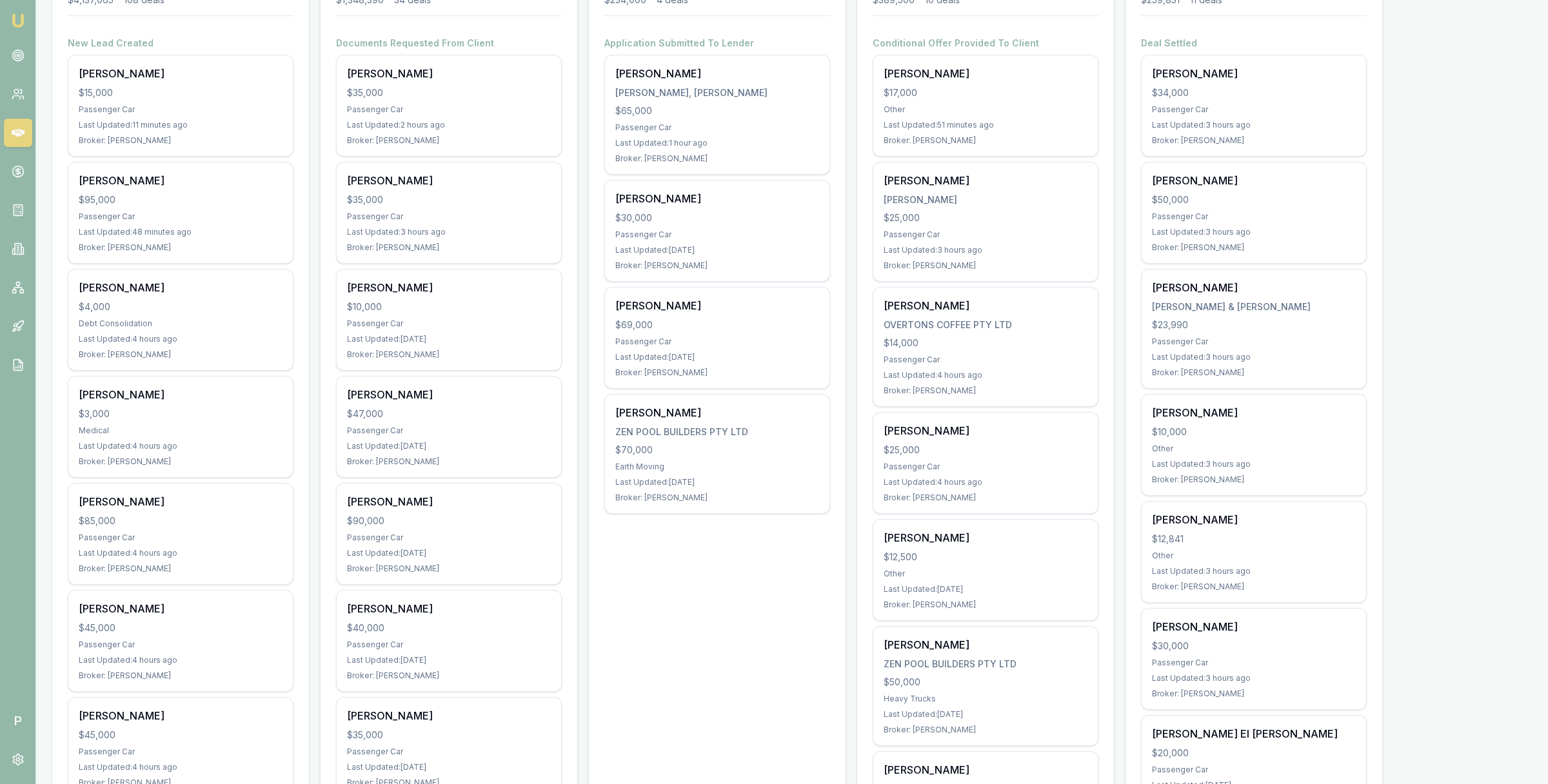
scroll to position [324, 0]
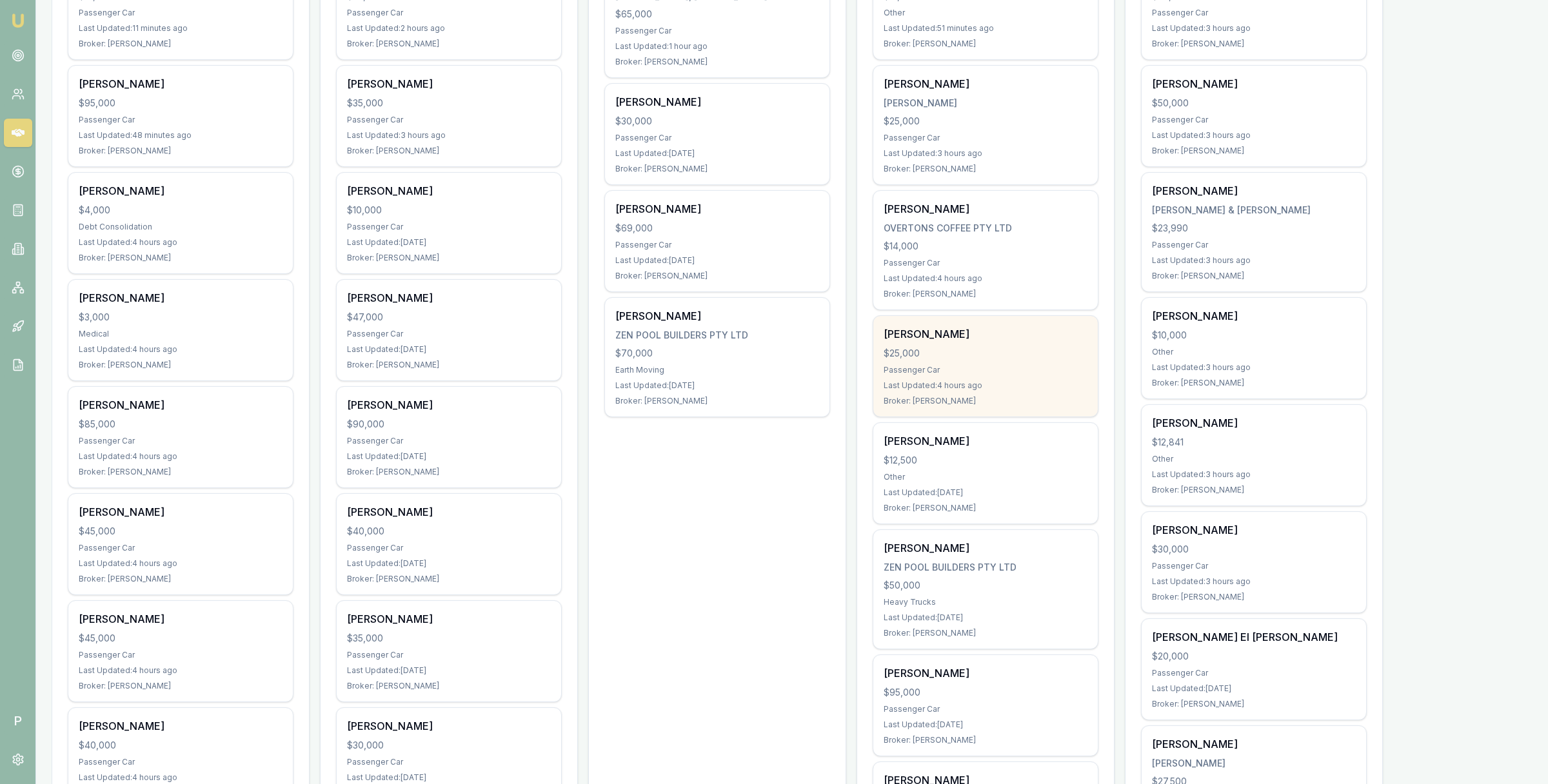
click at [1015, 349] on div "$25,000" at bounding box center [985, 353] width 204 height 13
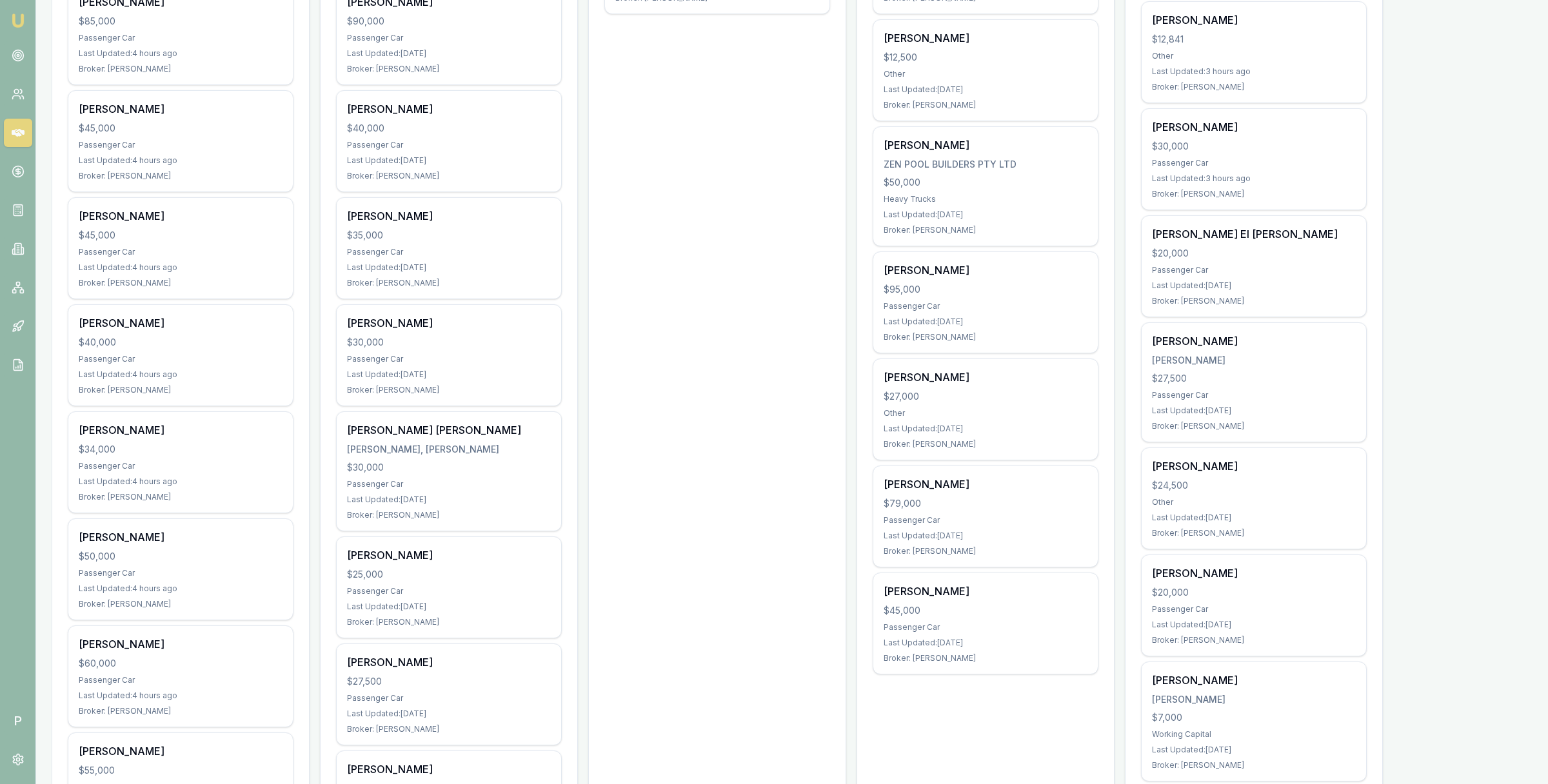
scroll to position [758, 0]
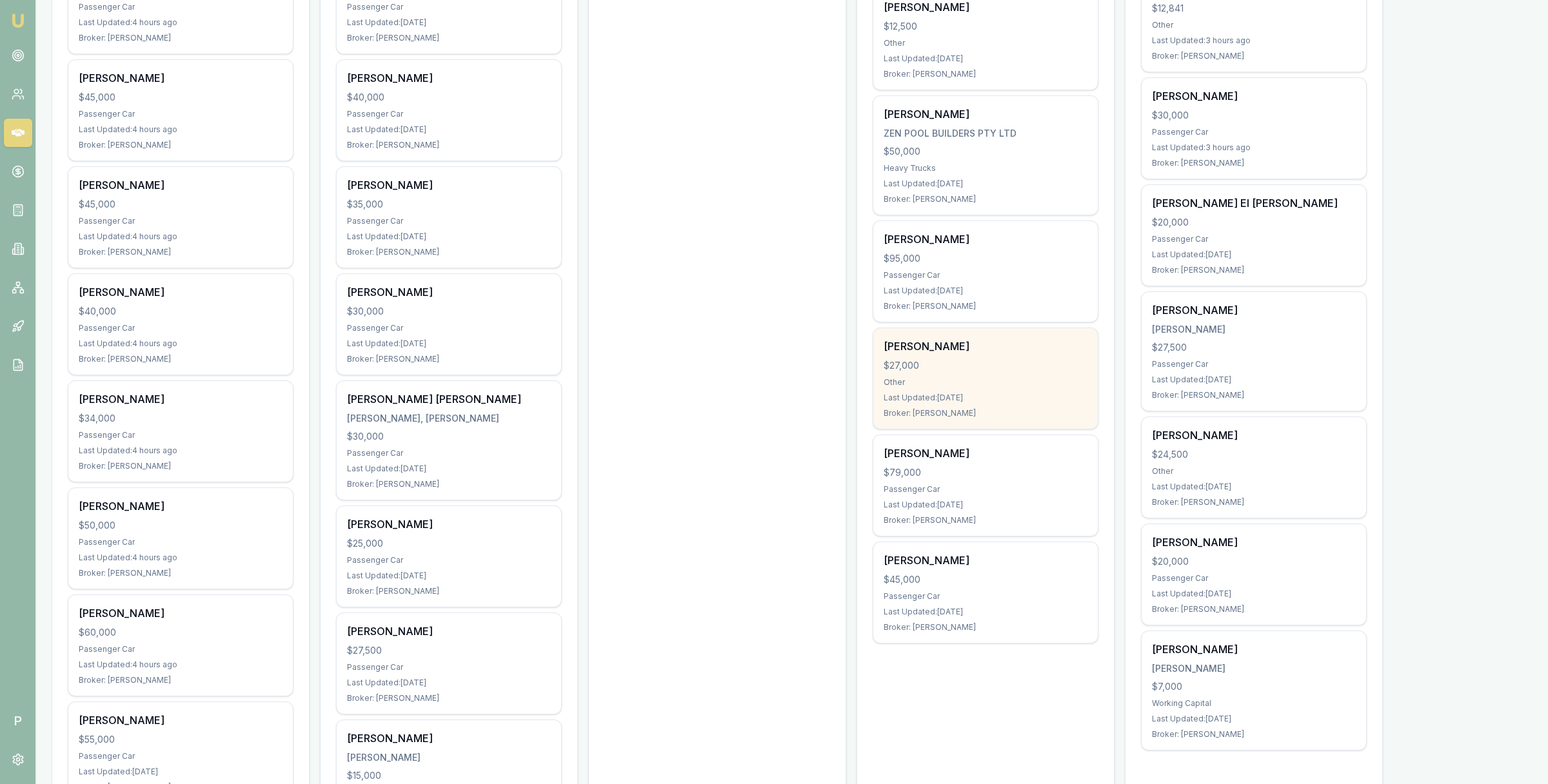
click at [1020, 378] on div "Jarrad Learoyd $27,000 Other Last Updated: 6 days ago Broker: Erin Shield" at bounding box center [985, 379] width 224 height 101
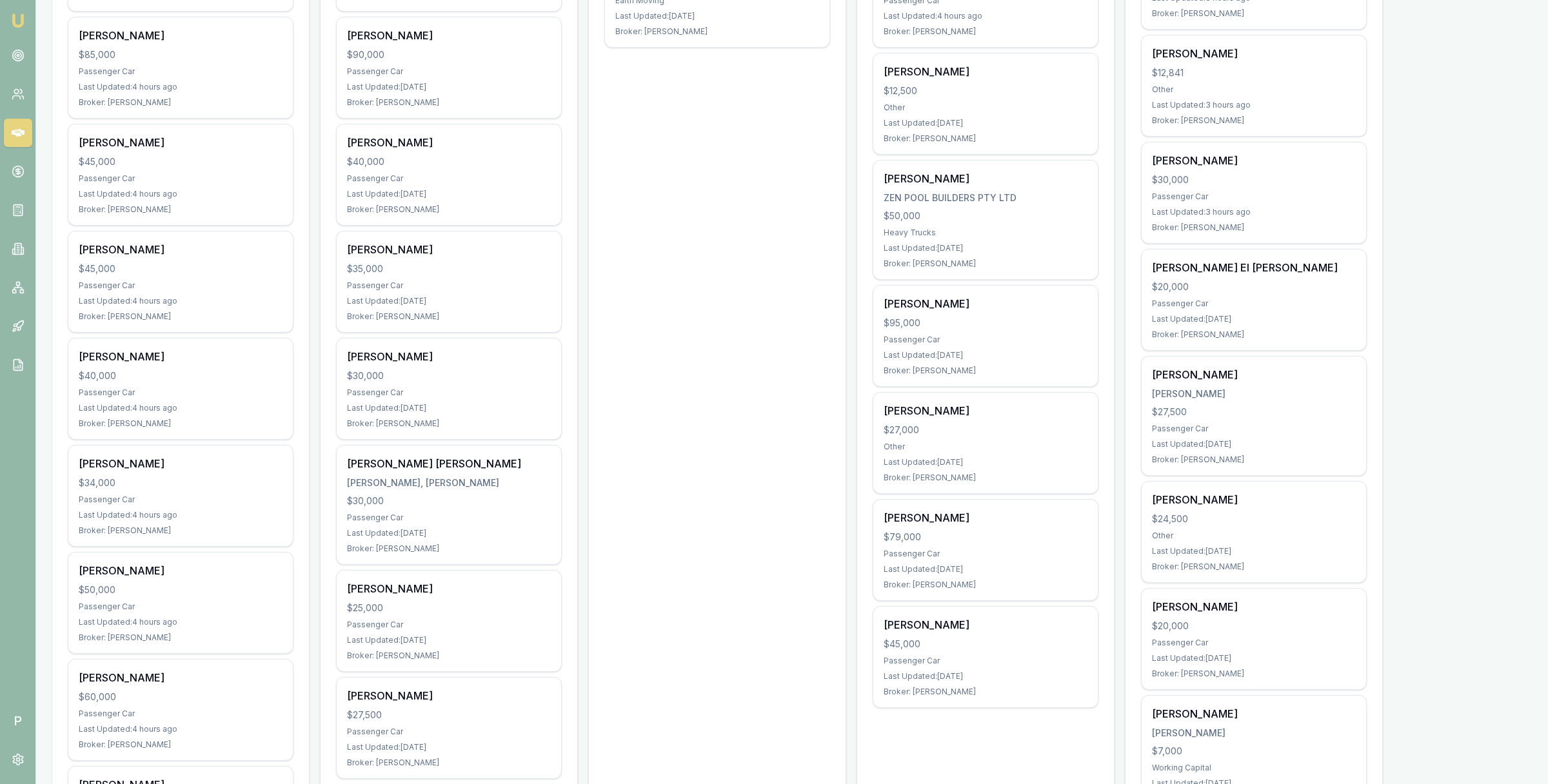
scroll to position [679, 0]
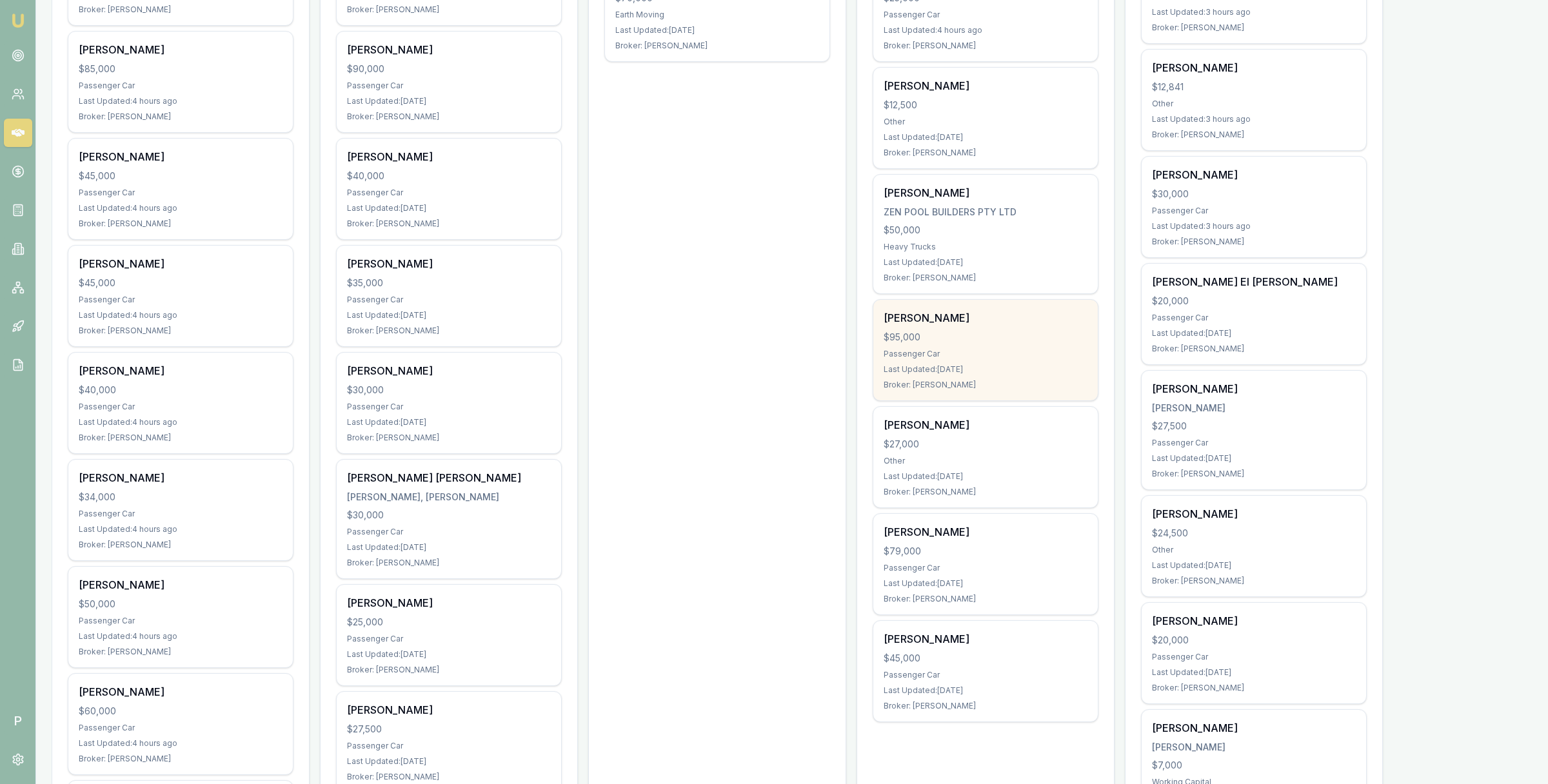
click at [1018, 339] on div "$95,000" at bounding box center [985, 337] width 204 height 13
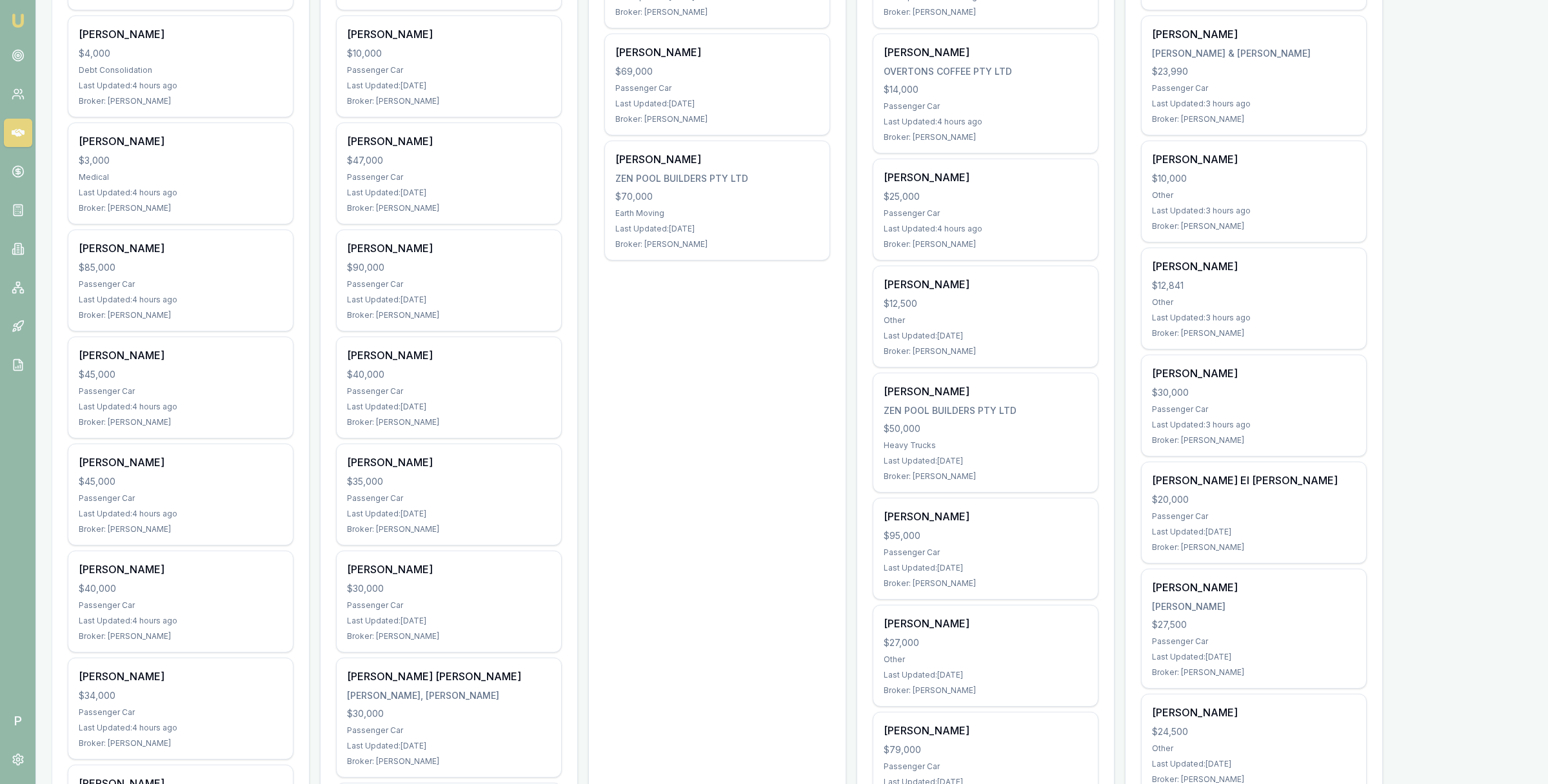
scroll to position [559, 0]
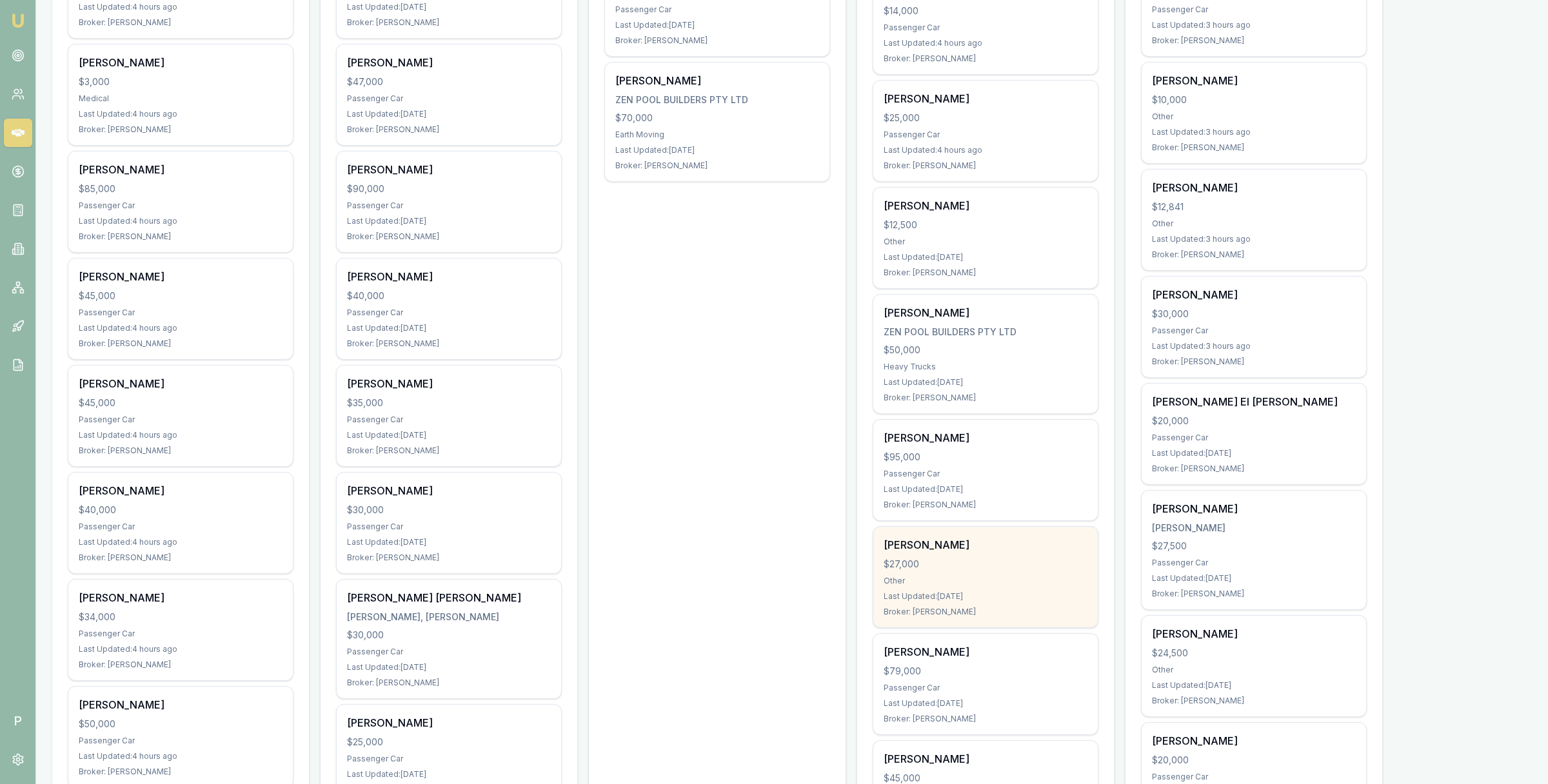
click at [1005, 560] on div "$27,000" at bounding box center [985, 564] width 204 height 13
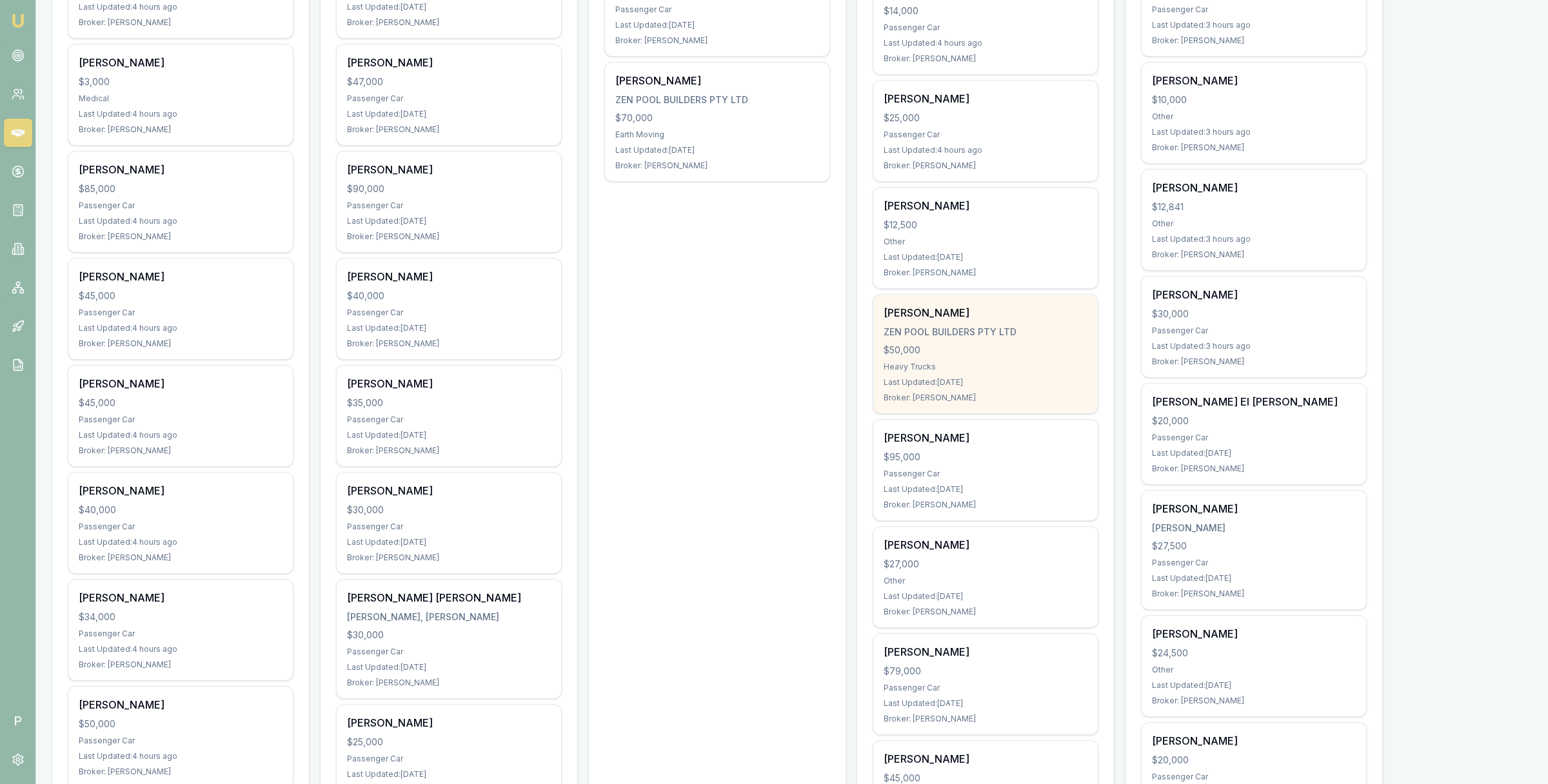
click at [1017, 312] on div "KYLE THOMPSON" at bounding box center [985, 313] width 204 height 16
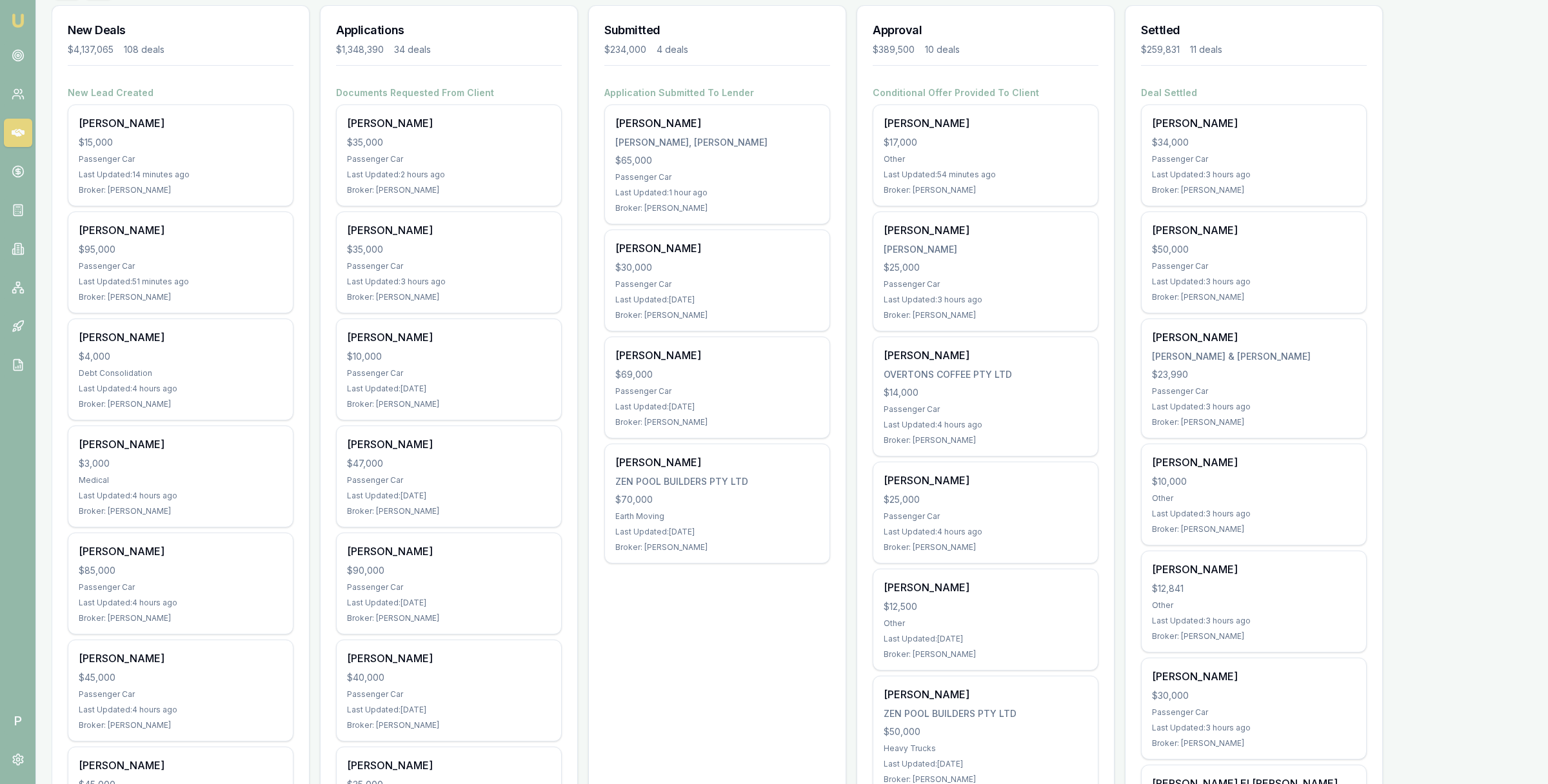
scroll to position [146, 0]
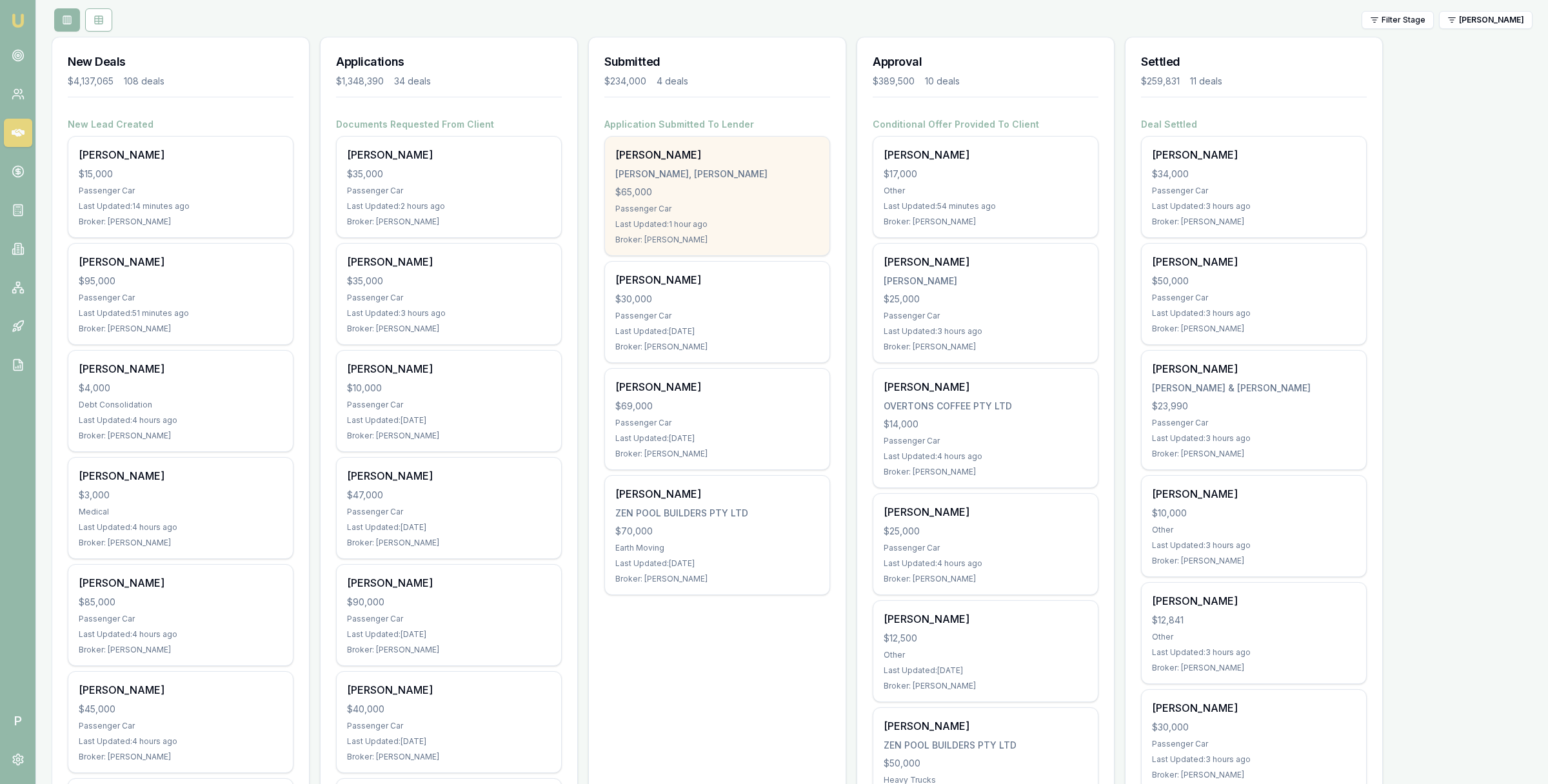
click at [737, 194] on div "$65,000" at bounding box center [717, 192] width 204 height 13
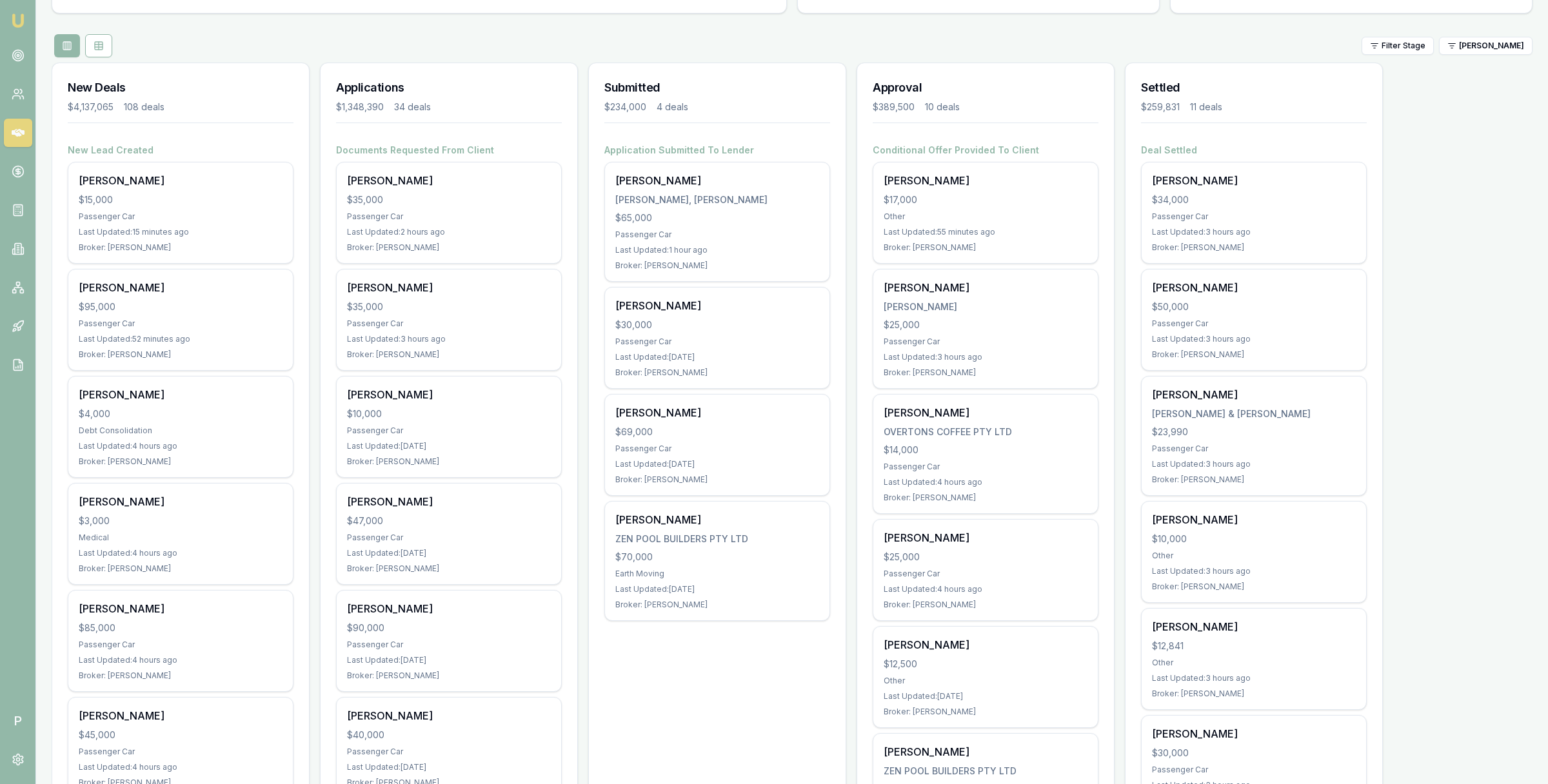
scroll to position [91, 0]
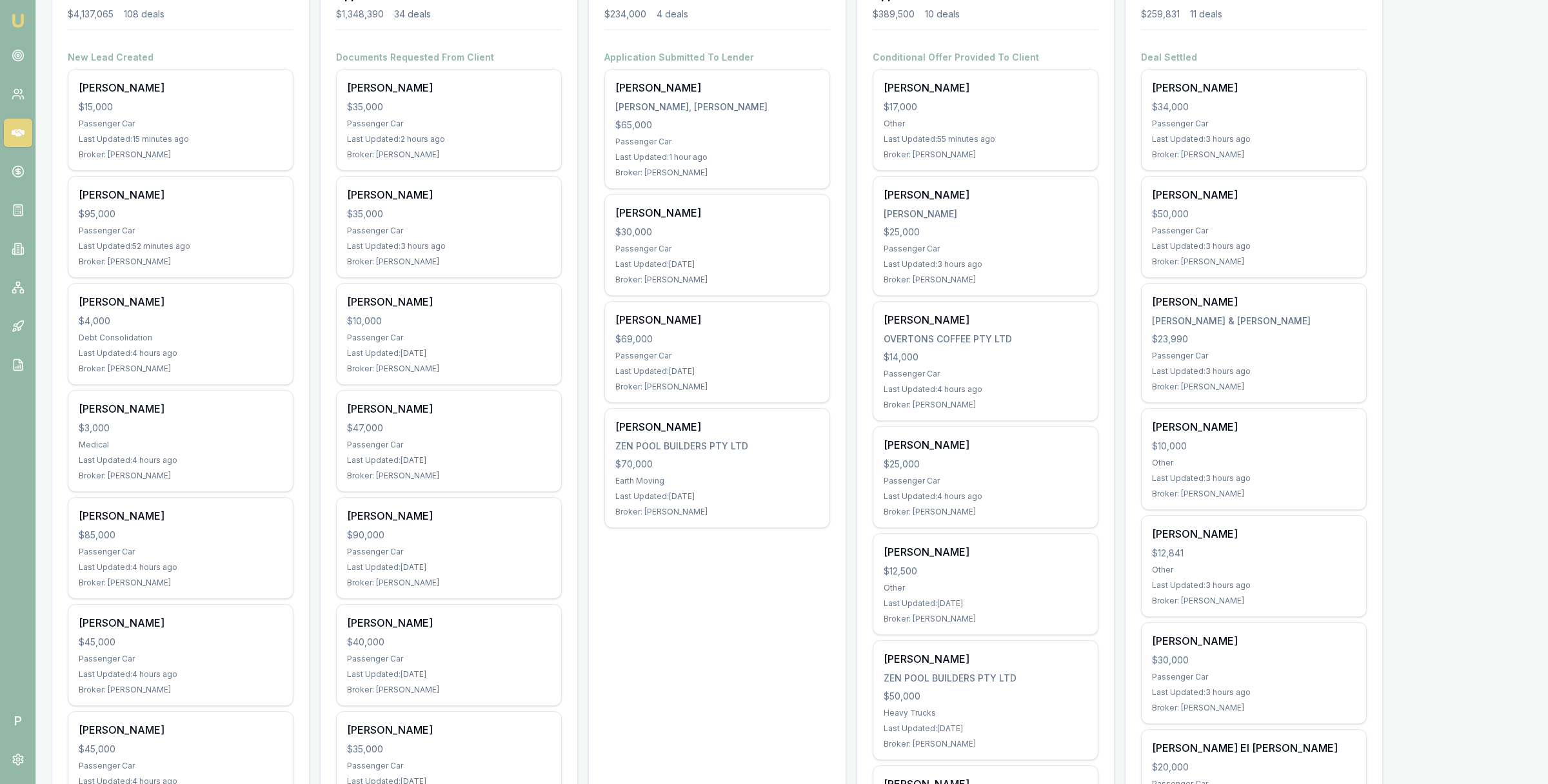
scroll to position [287, 0]
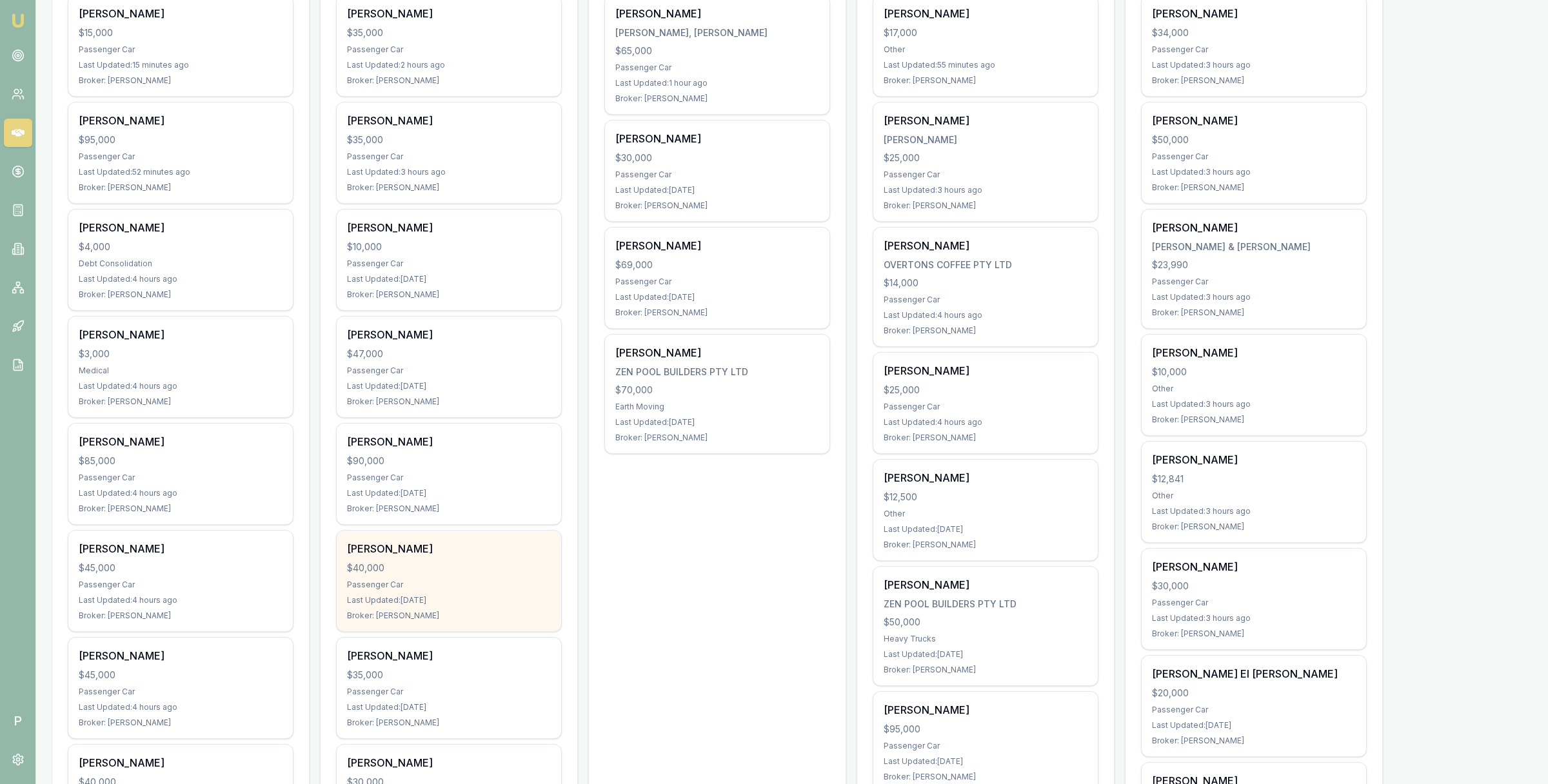
click at [483, 553] on div "SAMUEL PRIMROSE" at bounding box center [449, 549] width 204 height 16
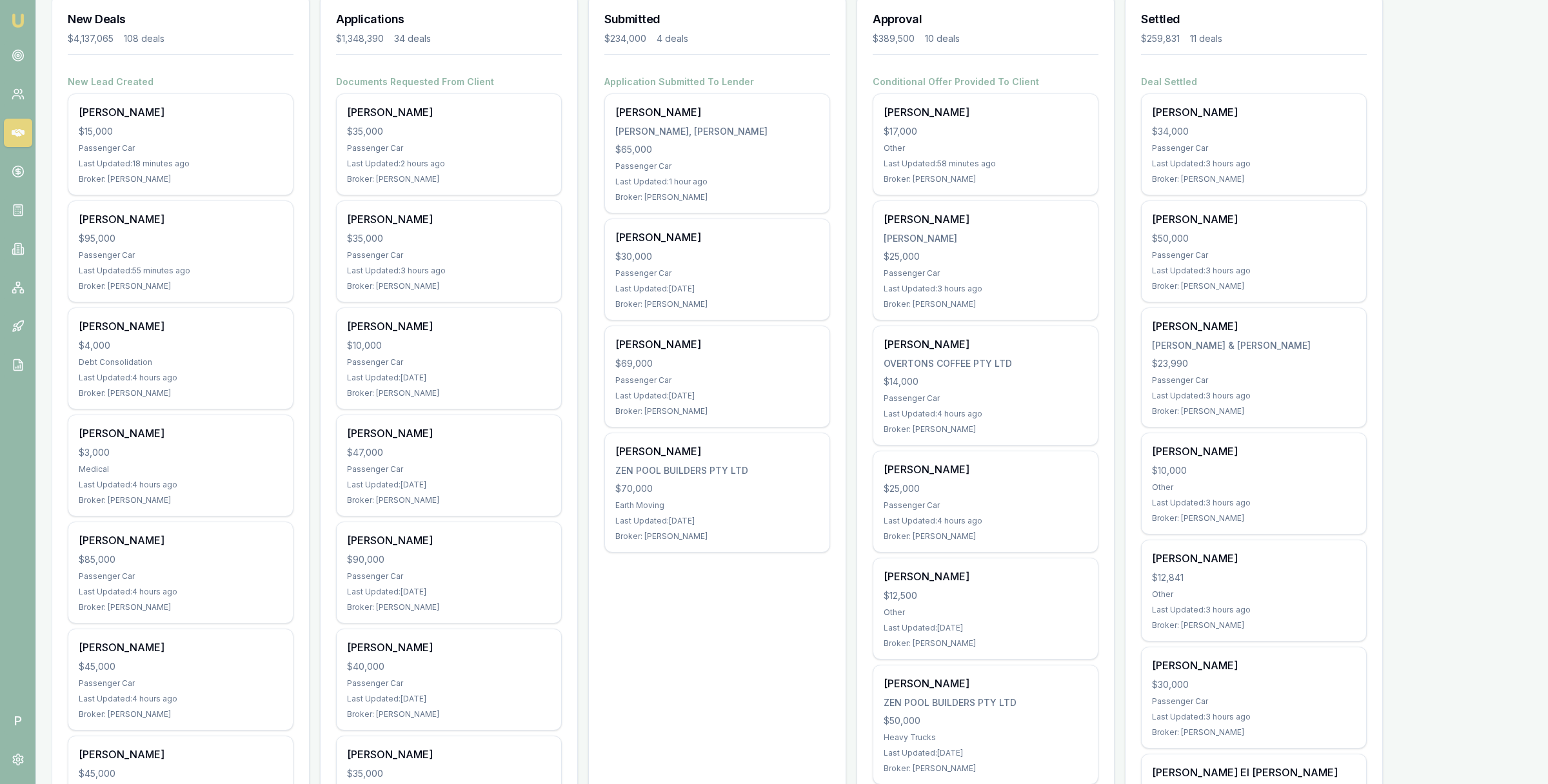
scroll to position [17, 0]
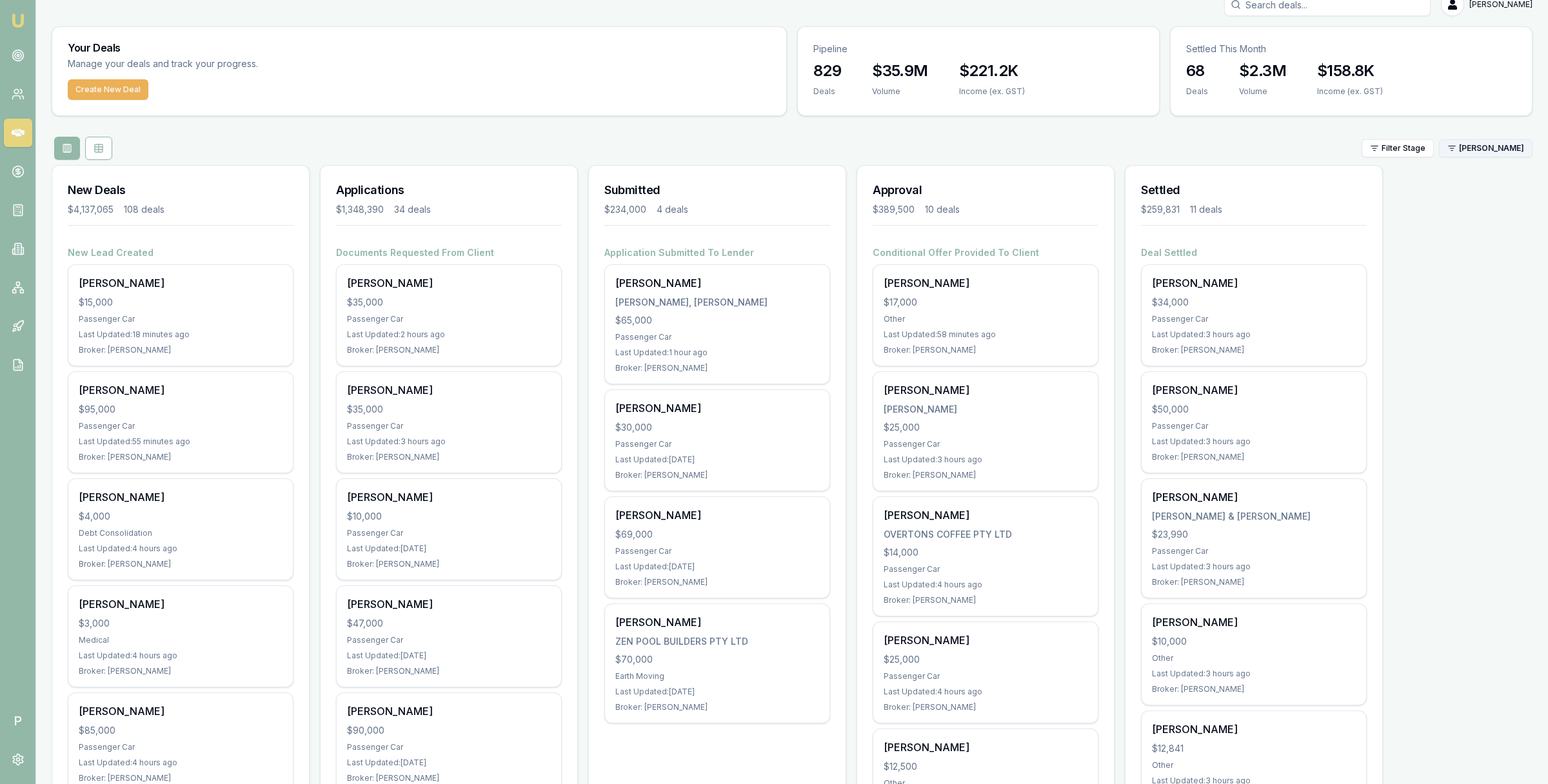
click at [1487, 153] on html "Emu Broker P Matt Leeburn Toggle Menu Your Deals Manage your deals and track yo…" at bounding box center [774, 375] width 1548 height 784
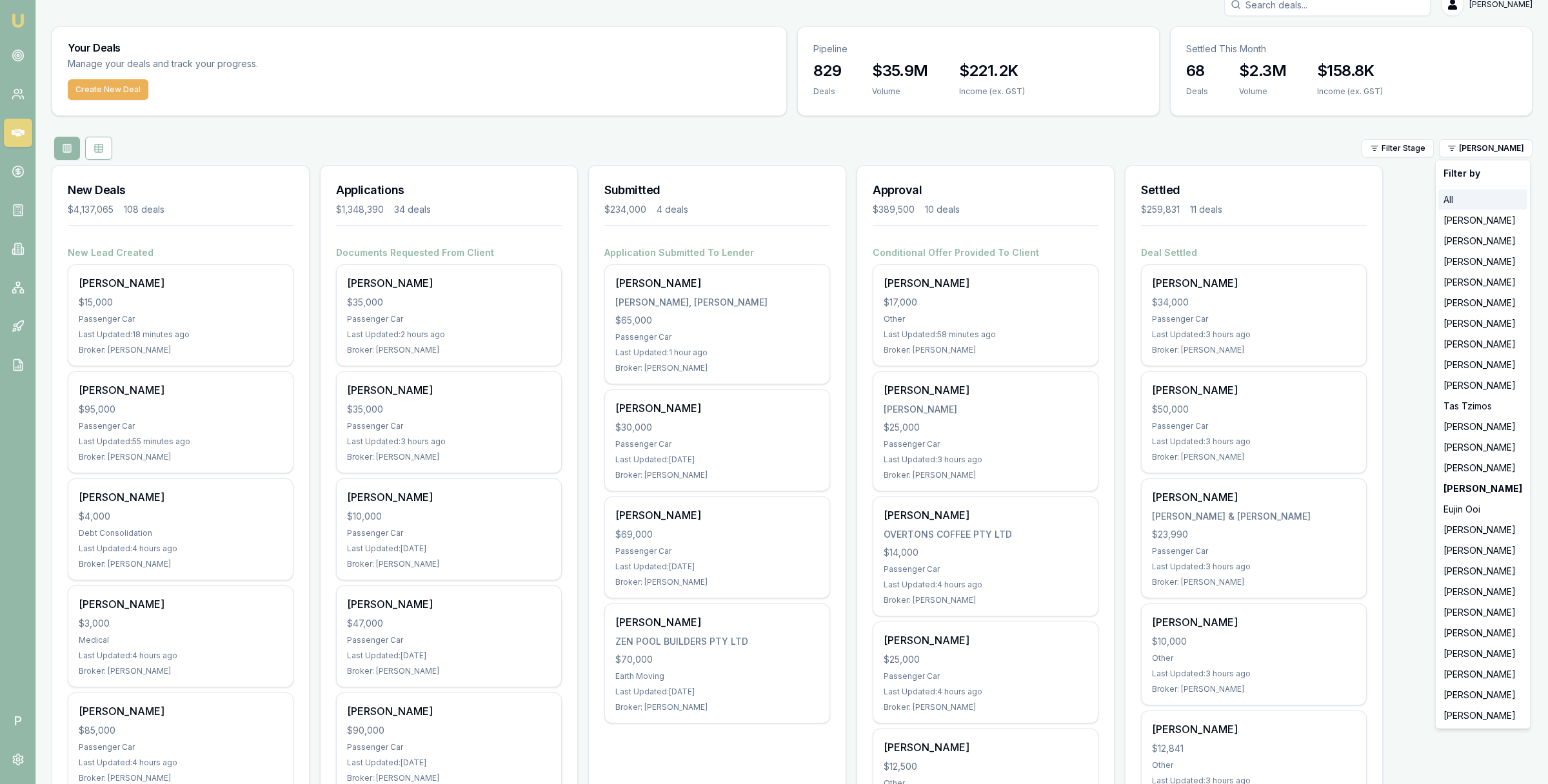
click at [1468, 199] on div "All" at bounding box center [1483, 200] width 89 height 20
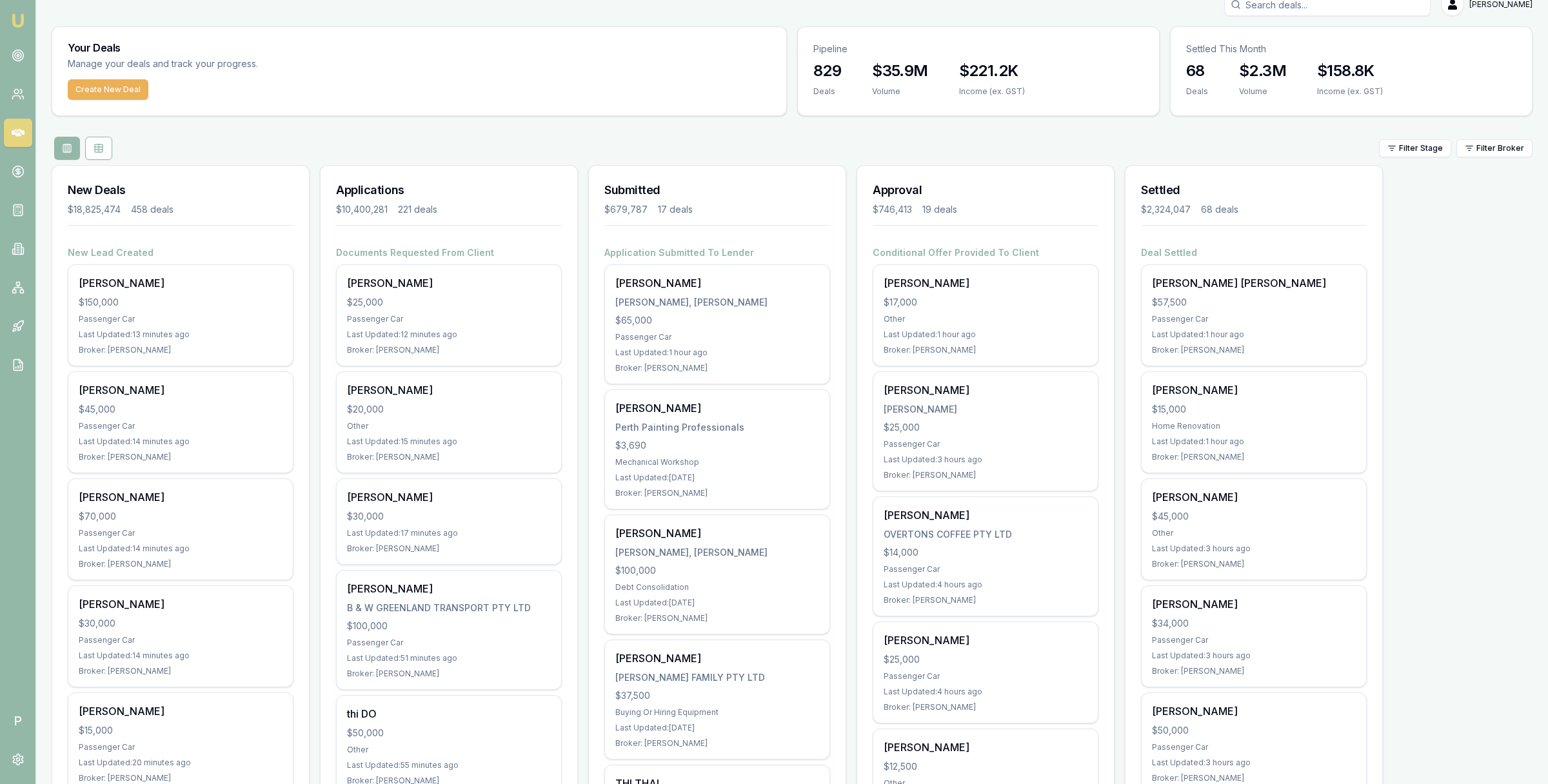
click at [1131, 138] on div "Filter Stage Filter Broker" at bounding box center [792, 148] width 1481 height 23
click at [431, 144] on div "Filter Stage Filter Broker" at bounding box center [792, 148] width 1481 height 23
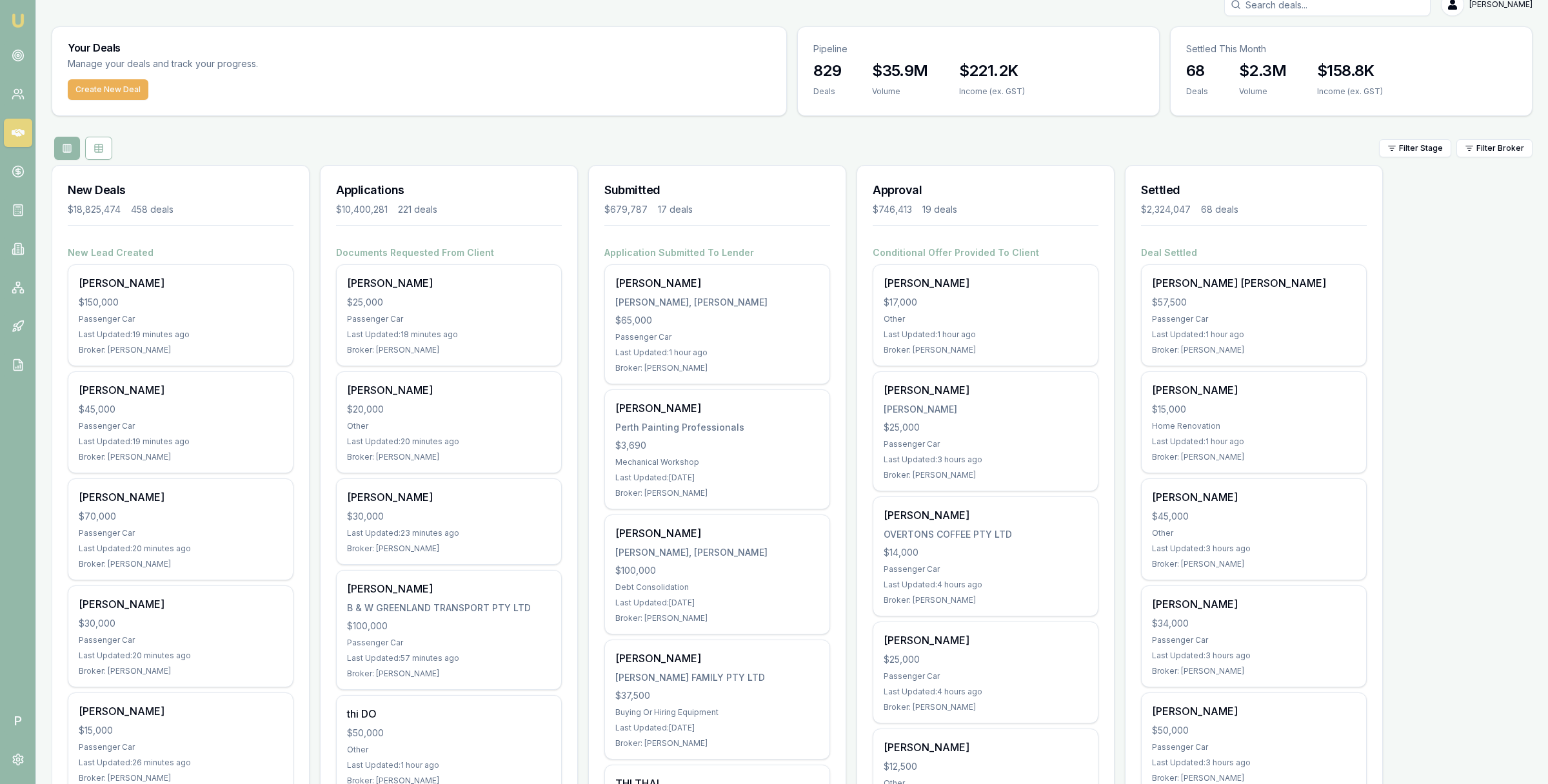
scroll to position [0, 0]
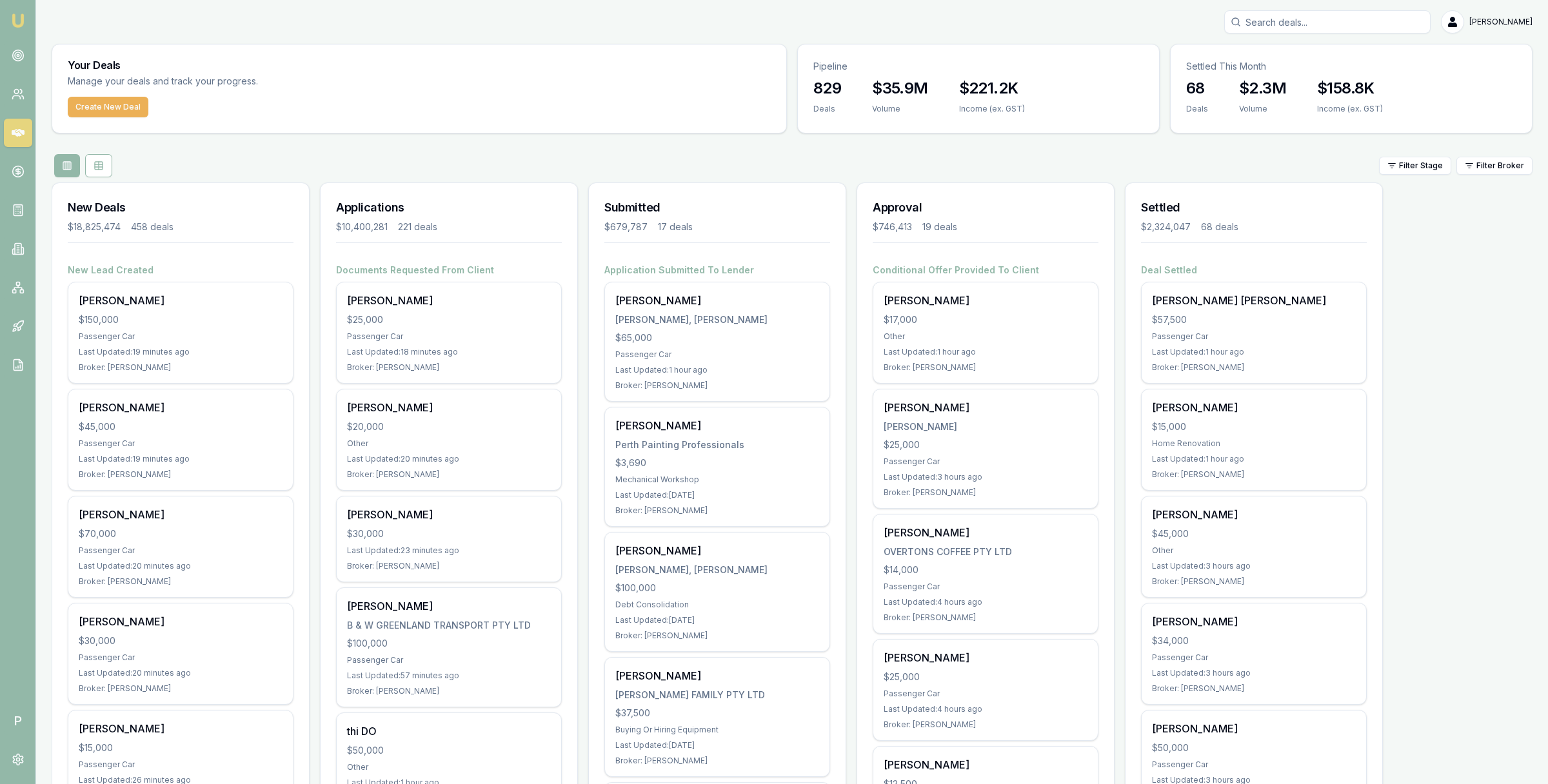
click at [25, 131] on link at bounding box center [18, 133] width 28 height 28
click at [20, 57] on circle at bounding box center [18, 55] width 6 height 6
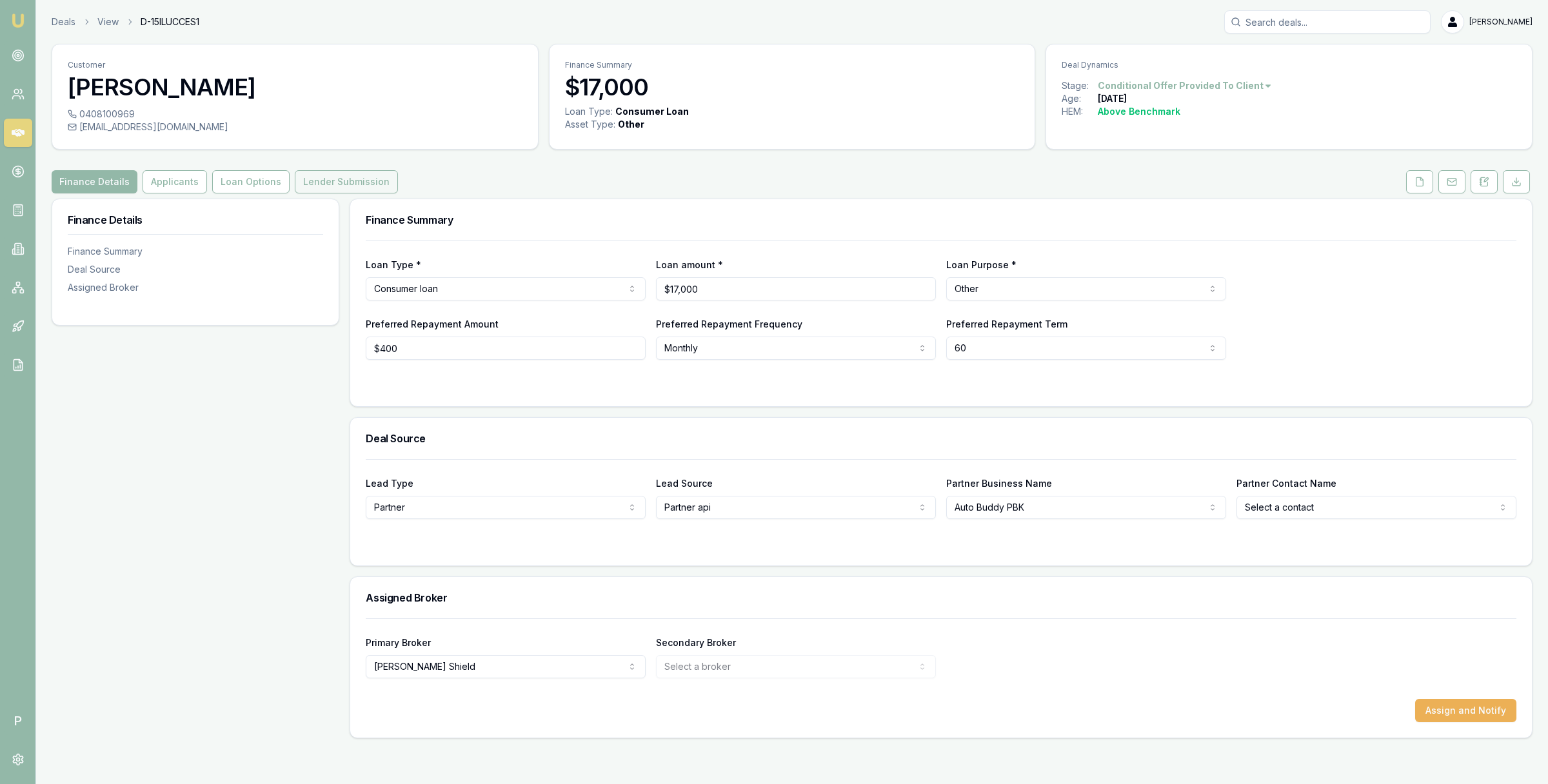
click at [359, 184] on button "Lender Submission" at bounding box center [346, 181] width 103 height 23
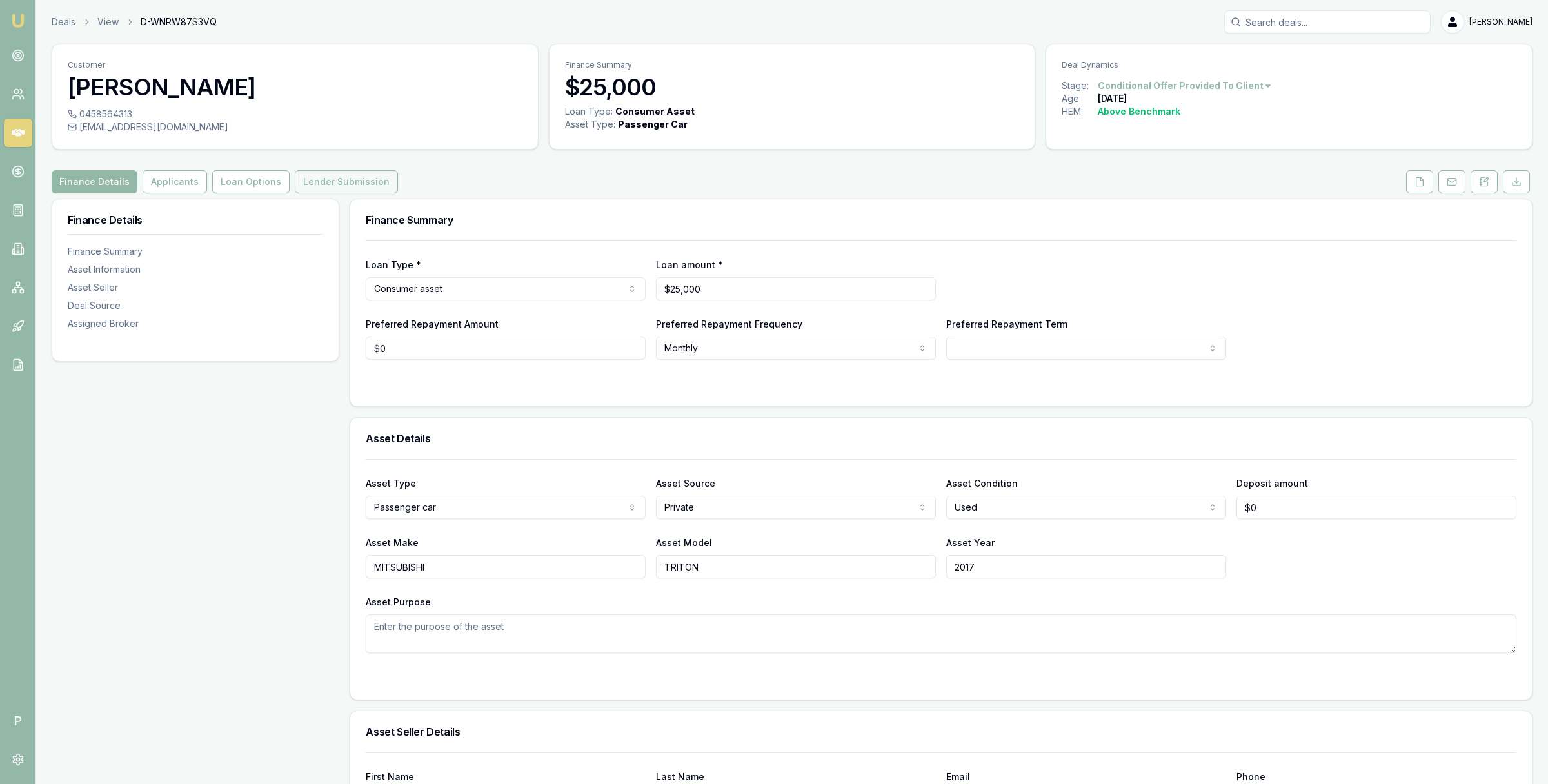
click at [333, 176] on button "Lender Submission" at bounding box center [346, 181] width 103 height 23
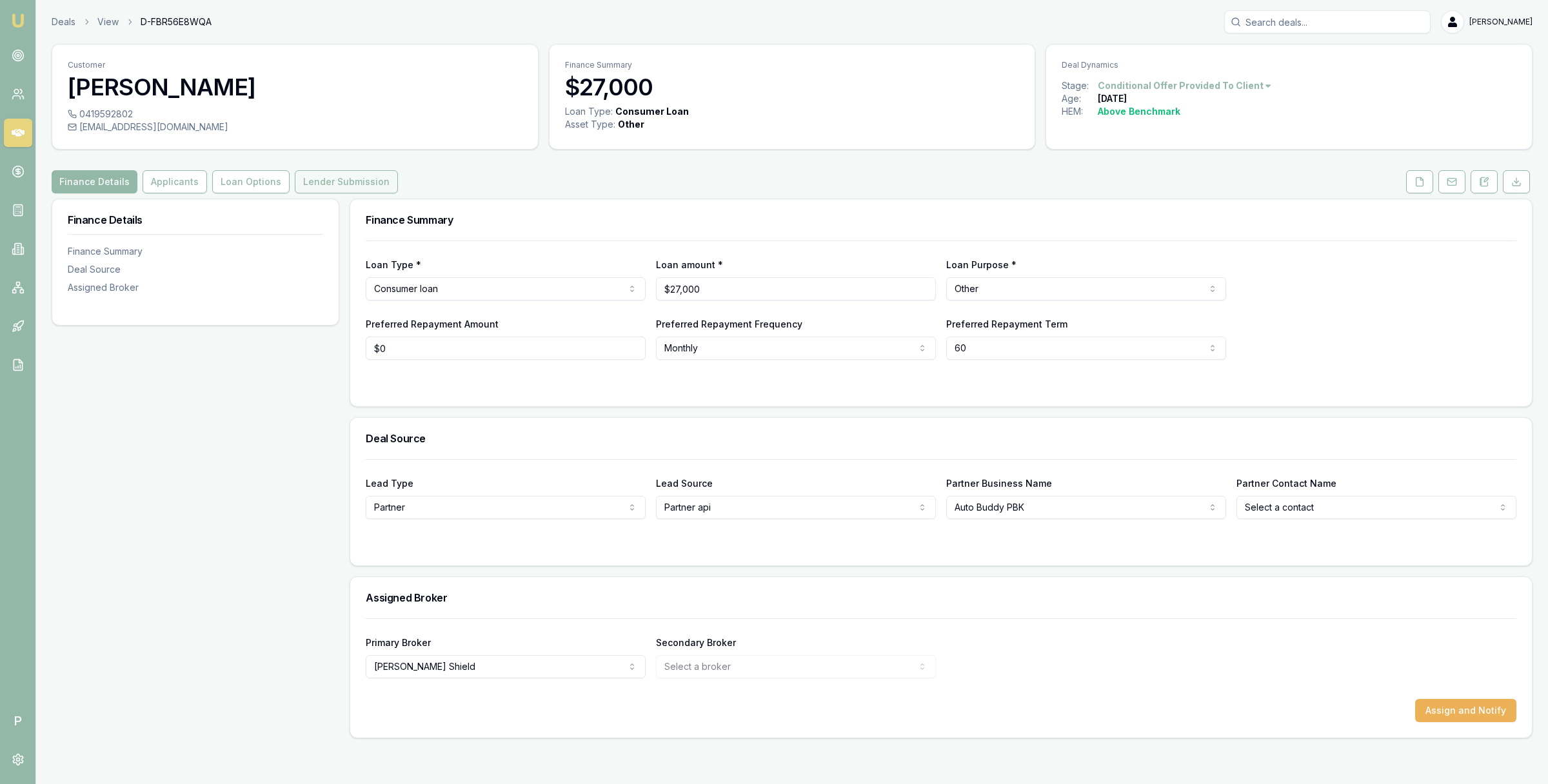
click at [320, 187] on button "Lender Submission" at bounding box center [346, 181] width 103 height 23
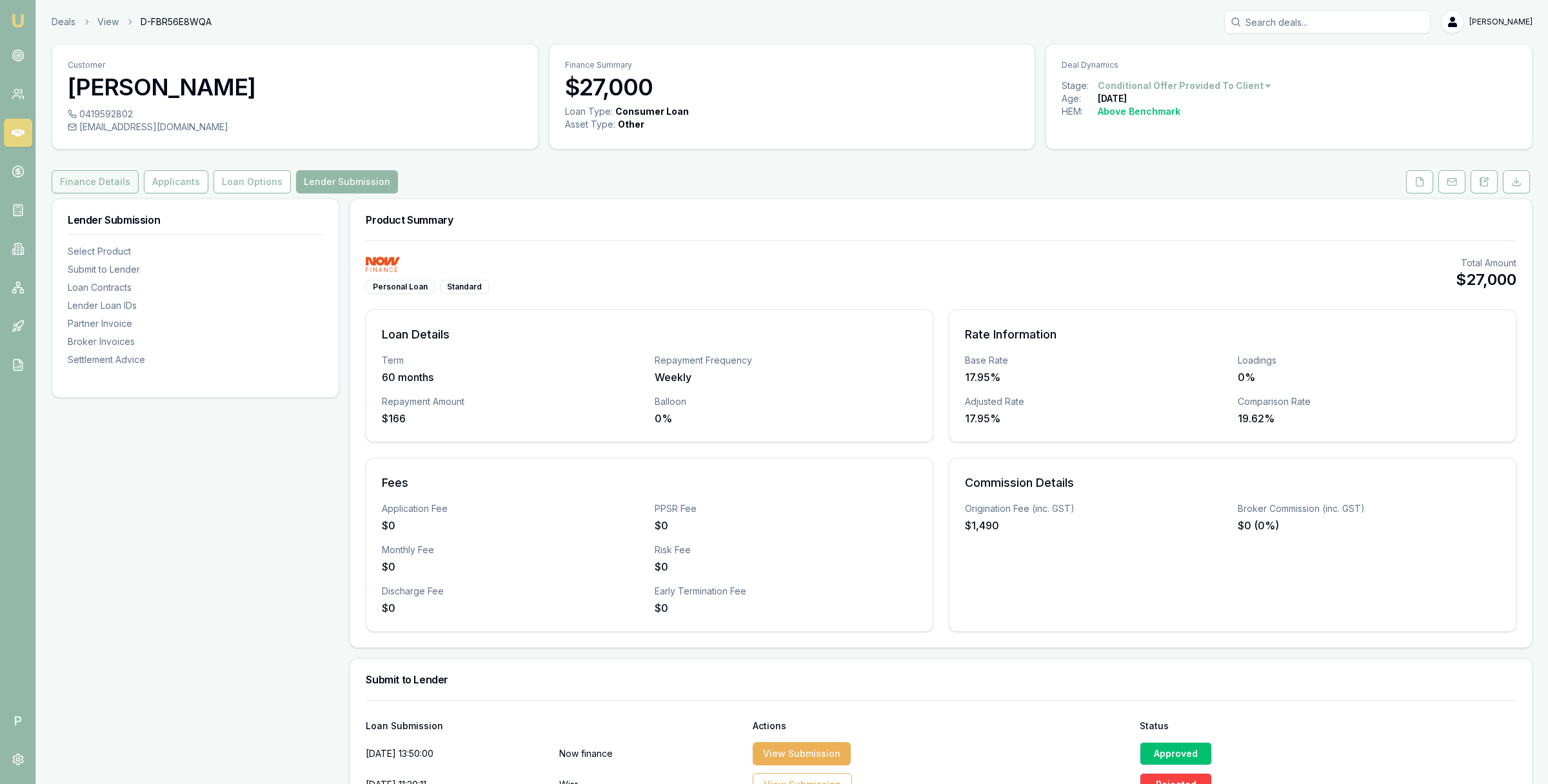
click at [113, 183] on button "Finance Details" at bounding box center [95, 181] width 87 height 23
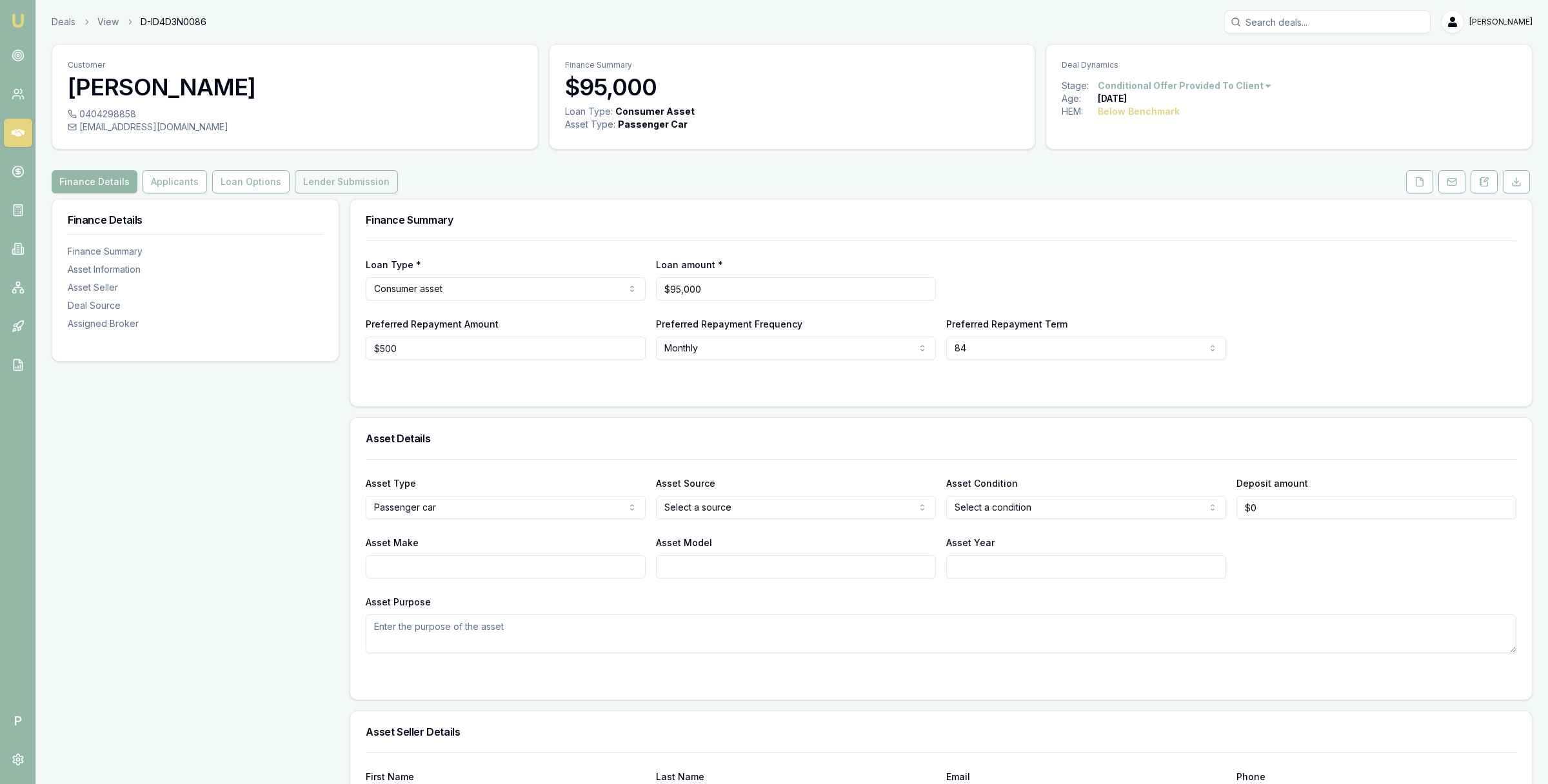
click at [305, 182] on button "Lender Submission" at bounding box center [346, 181] width 103 height 23
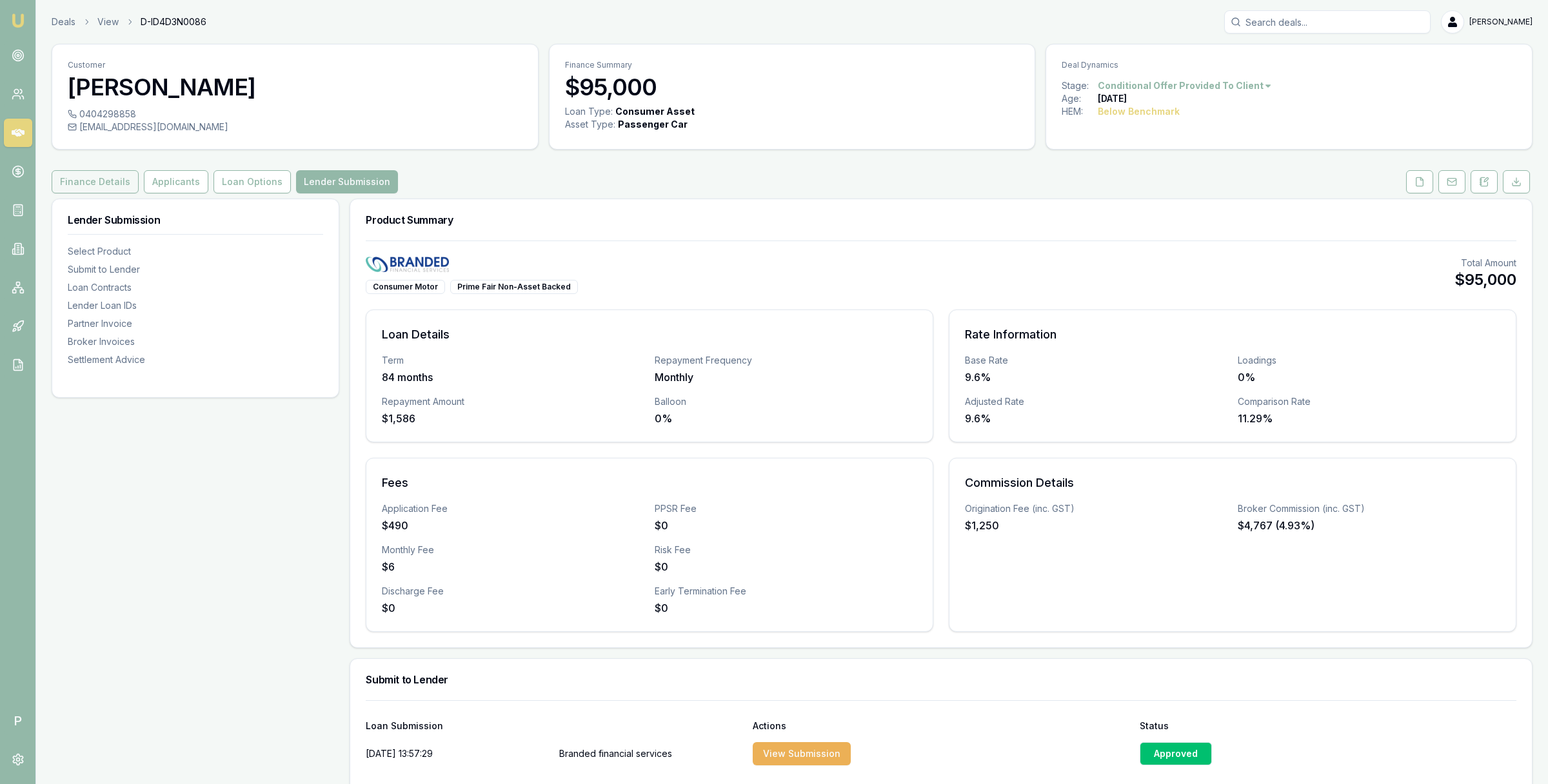
click at [120, 189] on button "Finance Details" at bounding box center [95, 181] width 87 height 23
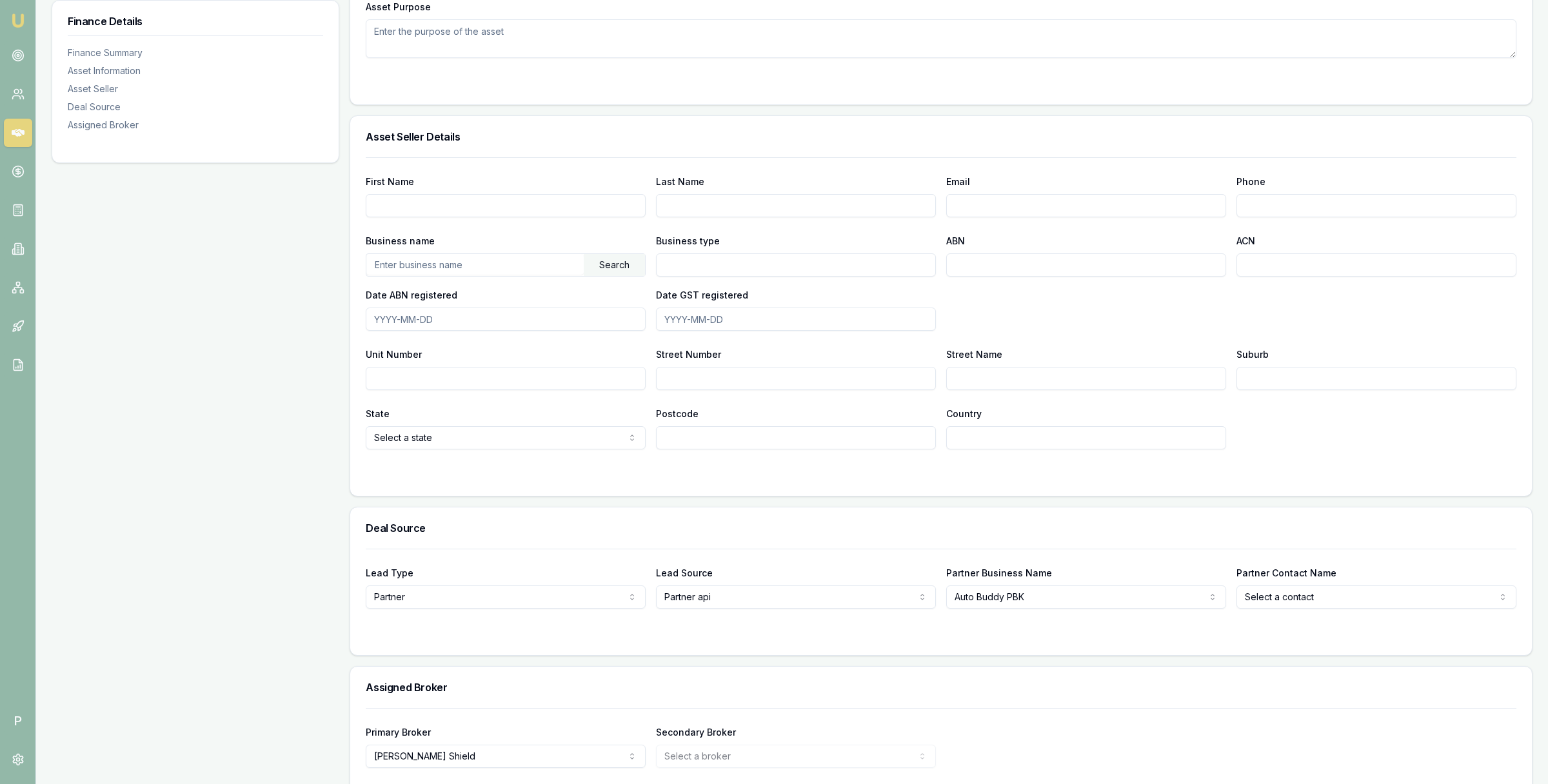
scroll to position [650, 0]
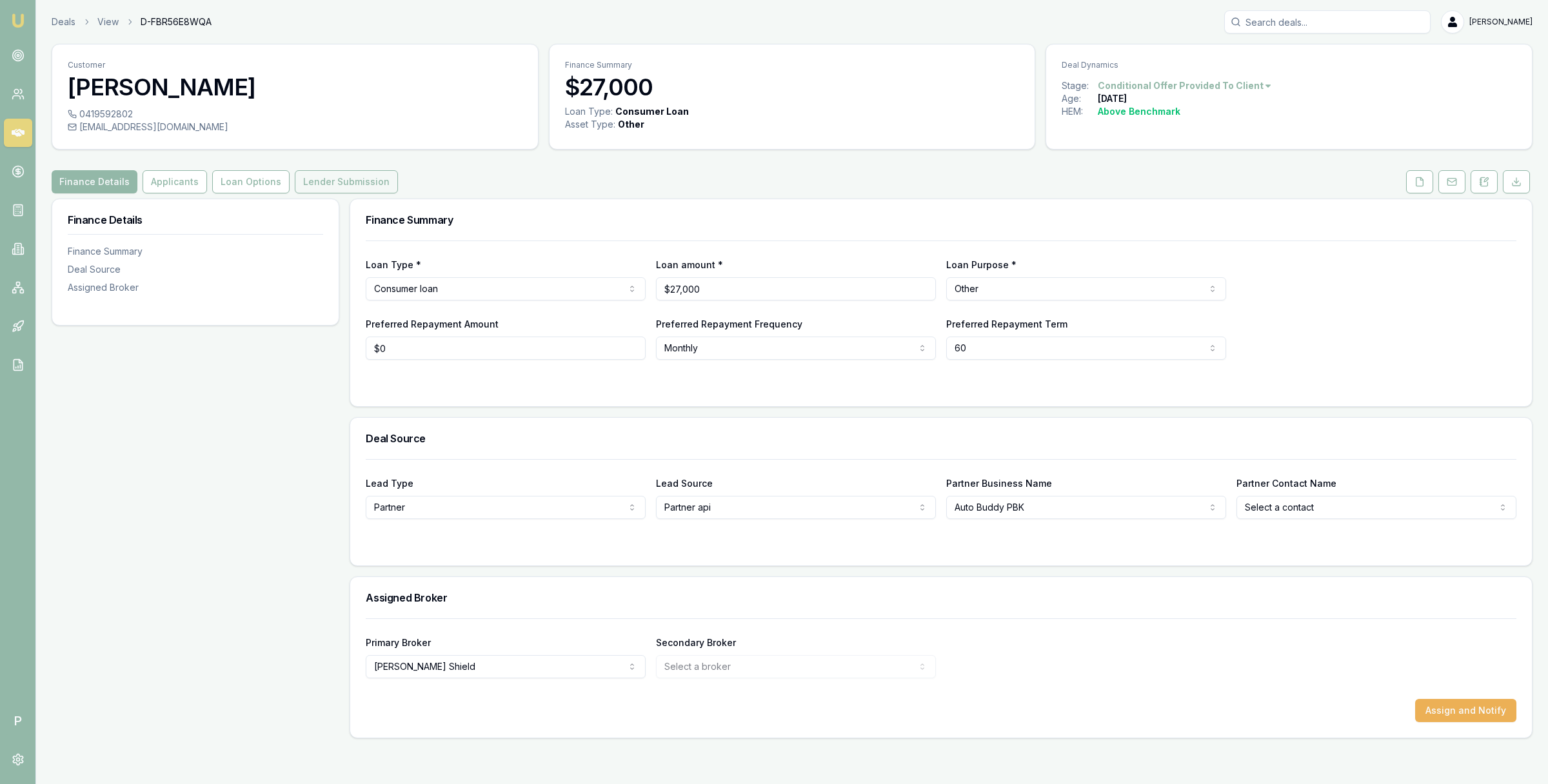
click at [348, 180] on button "Lender Submission" at bounding box center [346, 181] width 103 height 23
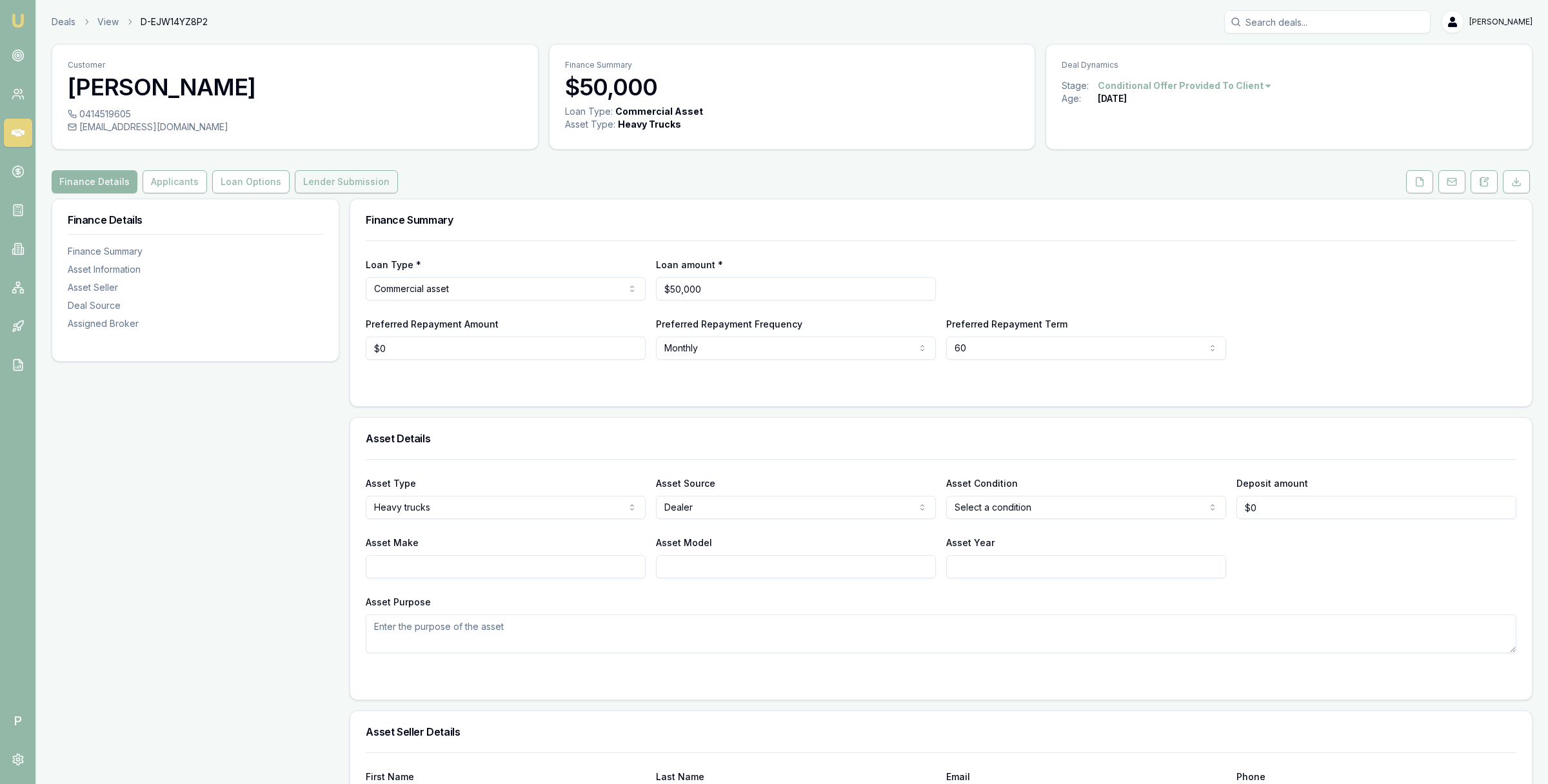
click at [324, 178] on button "Lender Submission" at bounding box center [346, 181] width 103 height 23
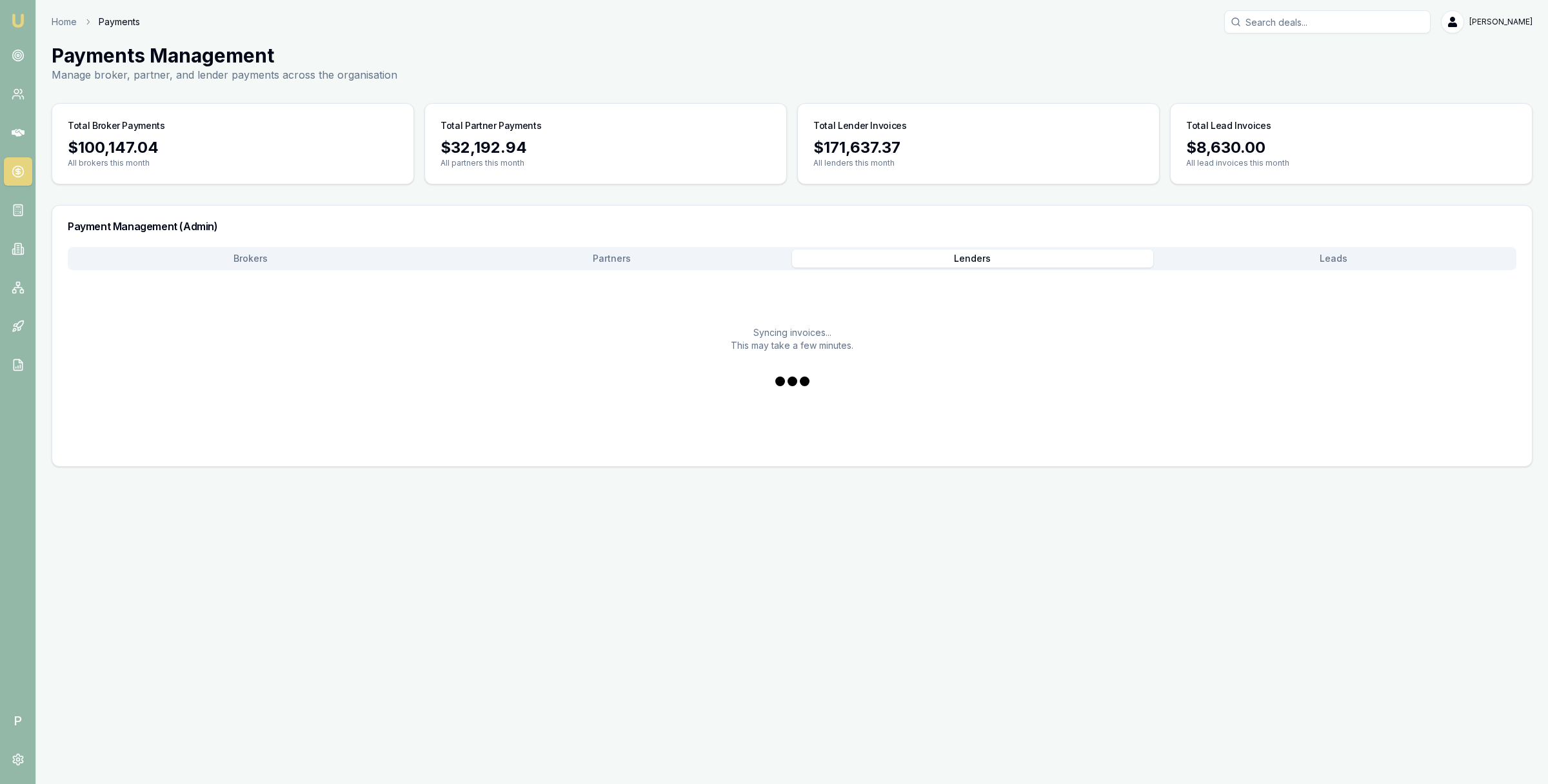
click at [968, 259] on button "Lenders" at bounding box center [972, 258] width 361 height 18
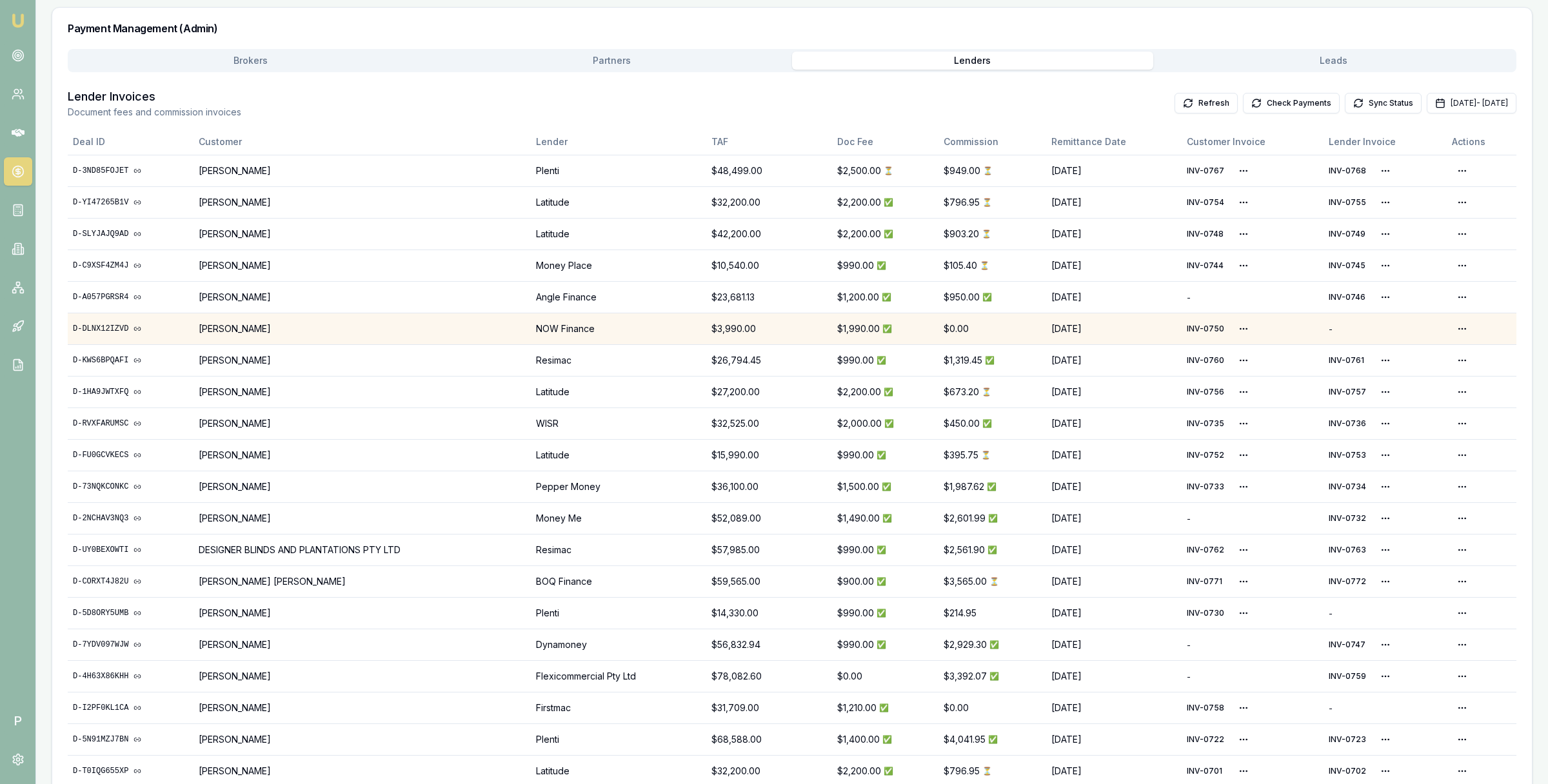
scroll to position [213, 0]
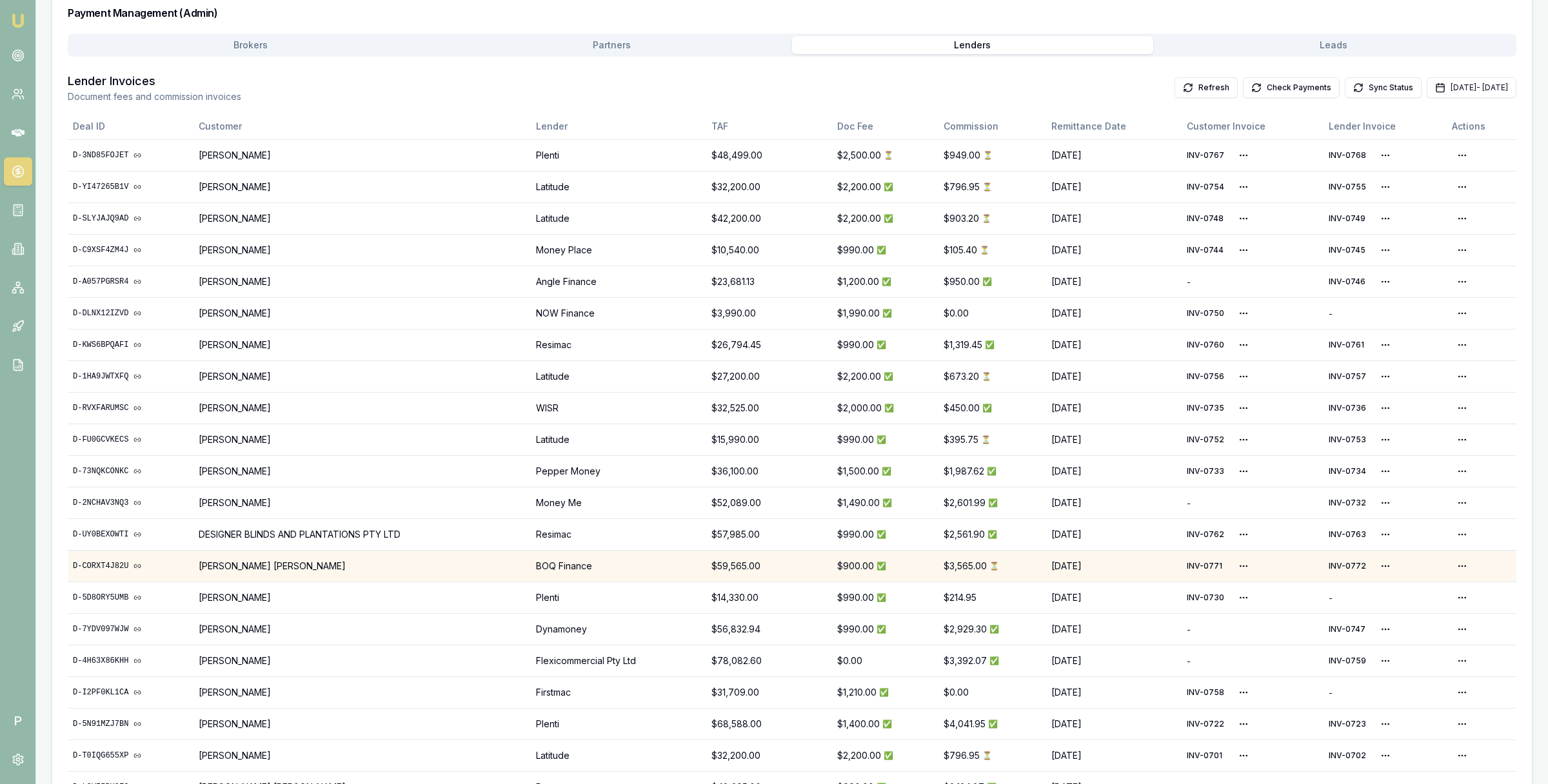
click at [109, 565] on link "D-CORXT4J82U" at bounding box center [131, 566] width 116 height 10
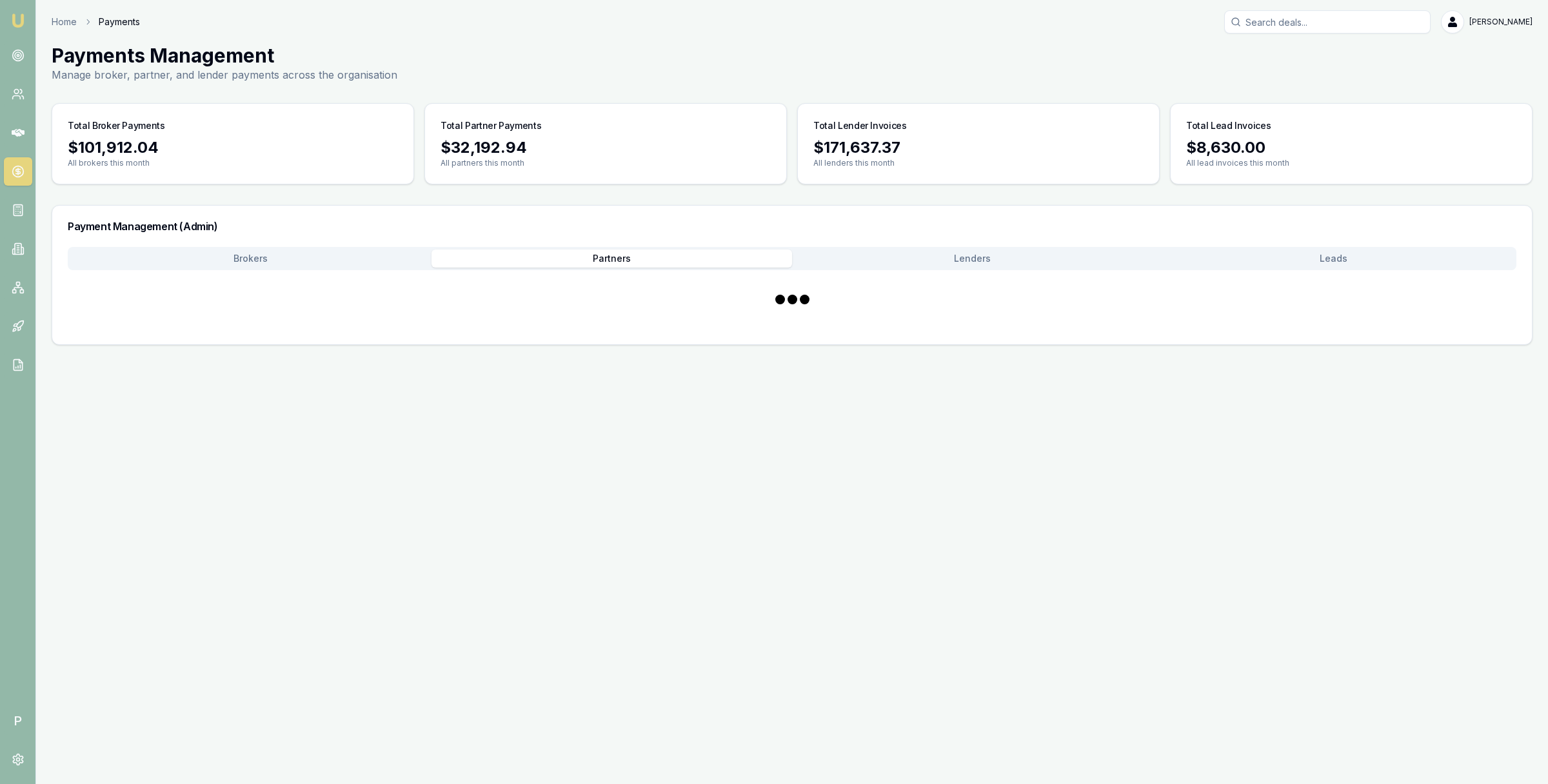
click at [609, 45] on main "Payments Management Manage broker, partner, and lender payments across the orga…" at bounding box center [792, 194] width 1512 height 301
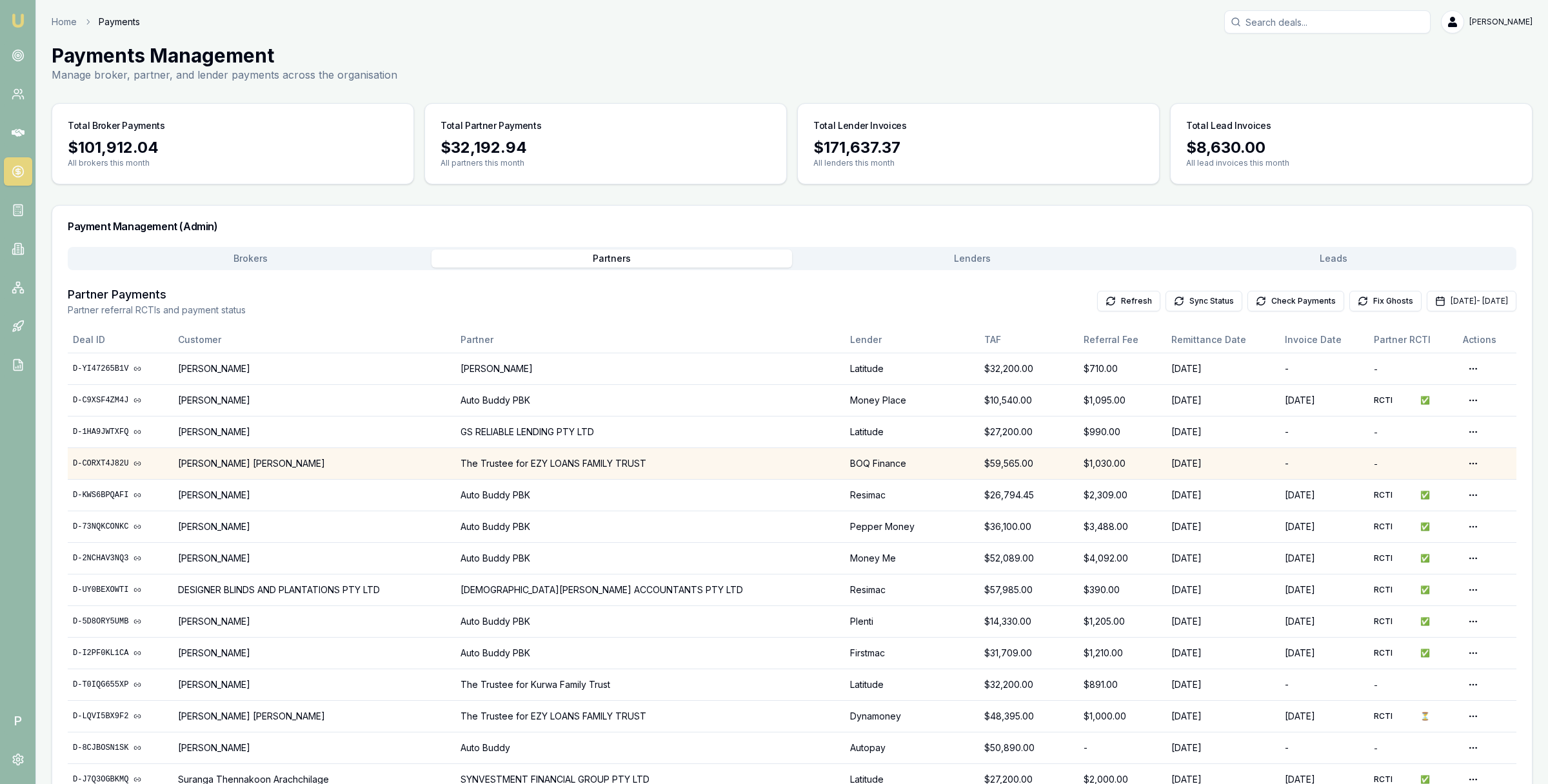
scroll to position [91, 0]
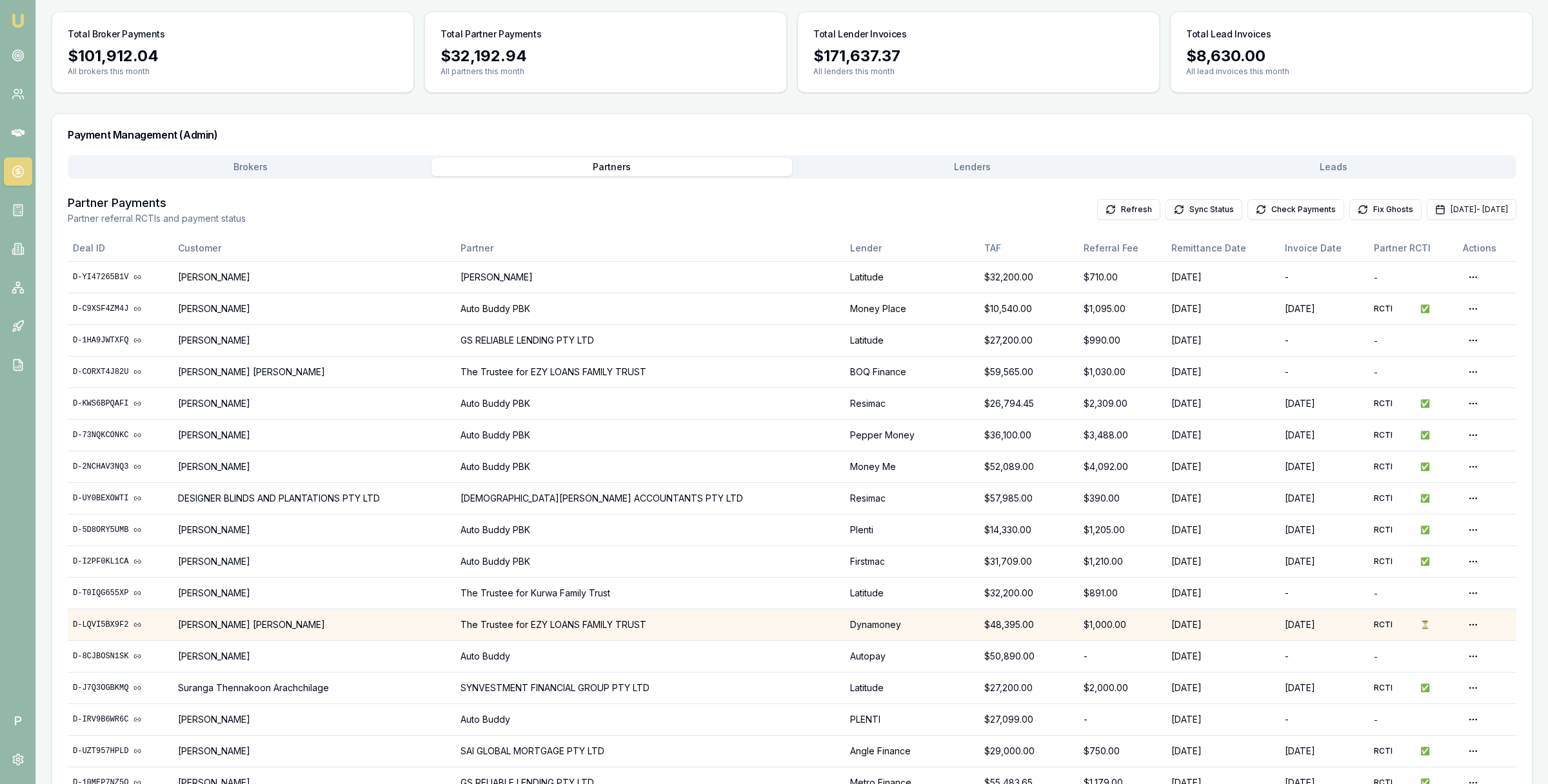
drag, startPoint x: 72, startPoint y: 625, endPoint x: 461, endPoint y: 627, distance: 389.0
click at [461, 627] on tr "D-LQVI5BX9F2 Kalpeshkumar Rameshbhai Patel The Trustee for EZY LOANS FAMILY TRU…" at bounding box center [792, 624] width 1449 height 31
click at [708, 627] on td "The Trustee for EZY LOANS FAMILY TRUST" at bounding box center [650, 624] width 390 height 31
copy tr "D-LQVI5BX9F2 Kalpeshkumar Rameshbhai Patel The Trustee for EZY LOANS FAMILY TRU…"
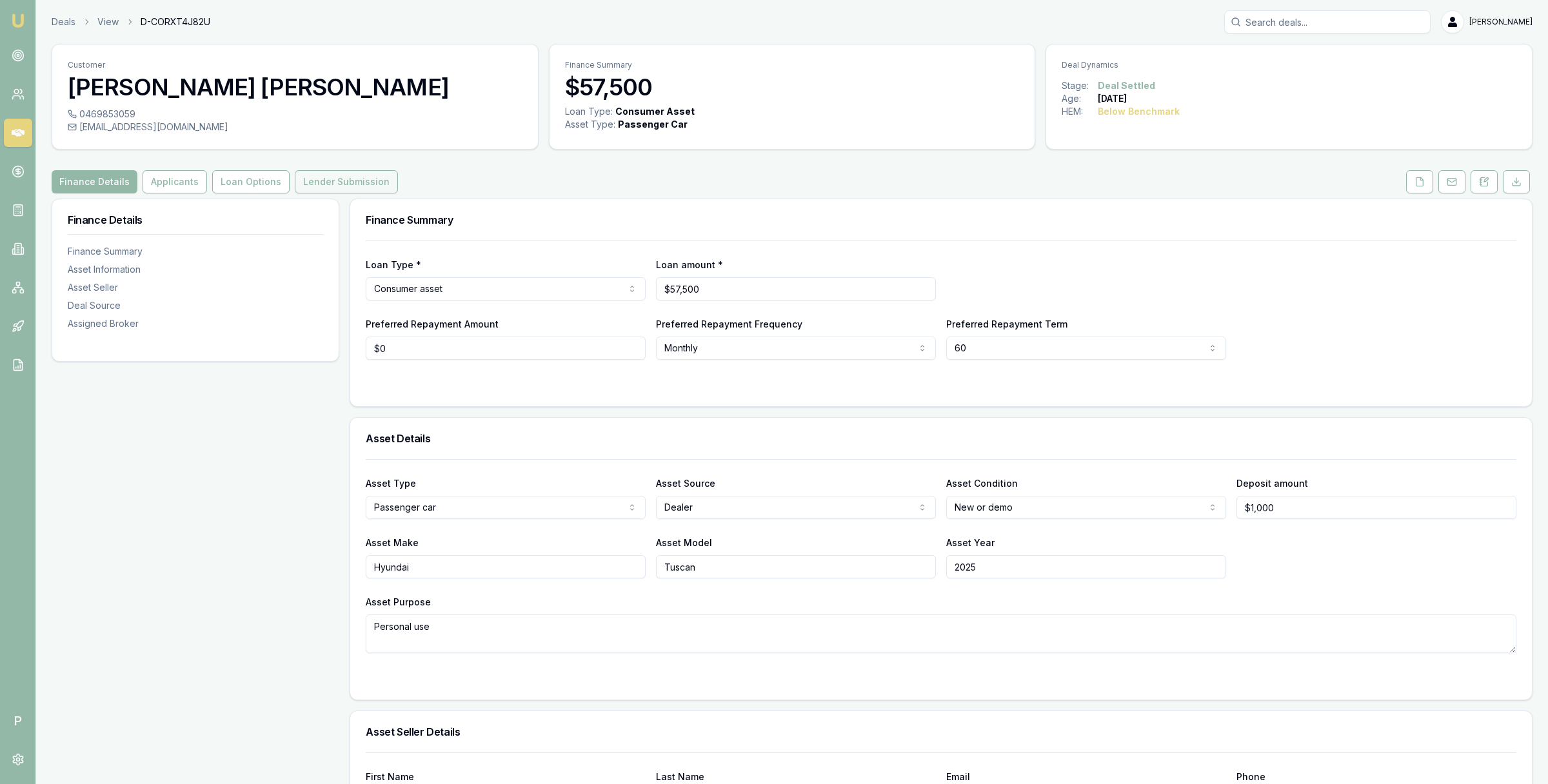
click at [341, 187] on button "Lender Submission" at bounding box center [346, 181] width 103 height 23
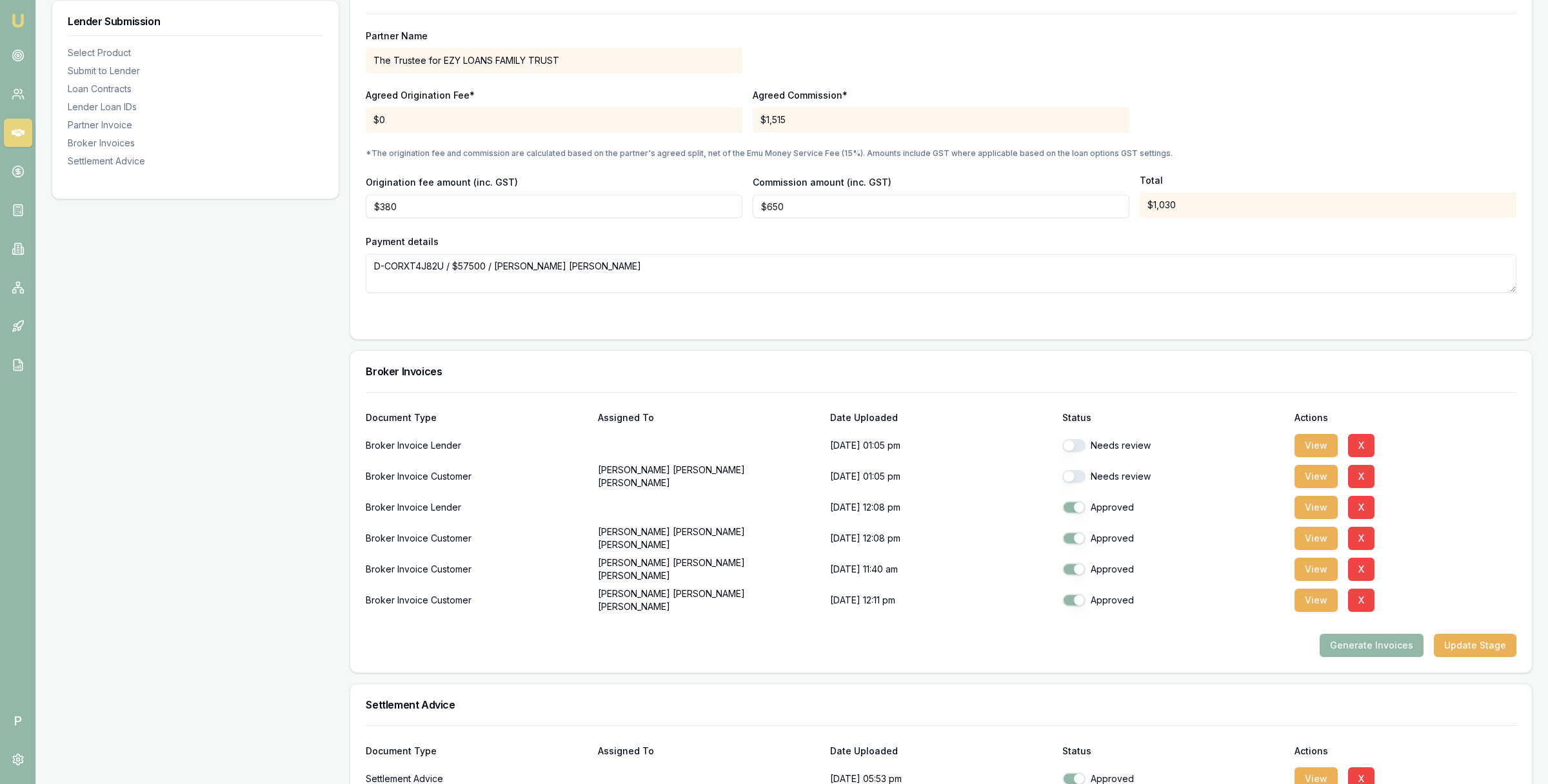
scroll to position [1320, 0]
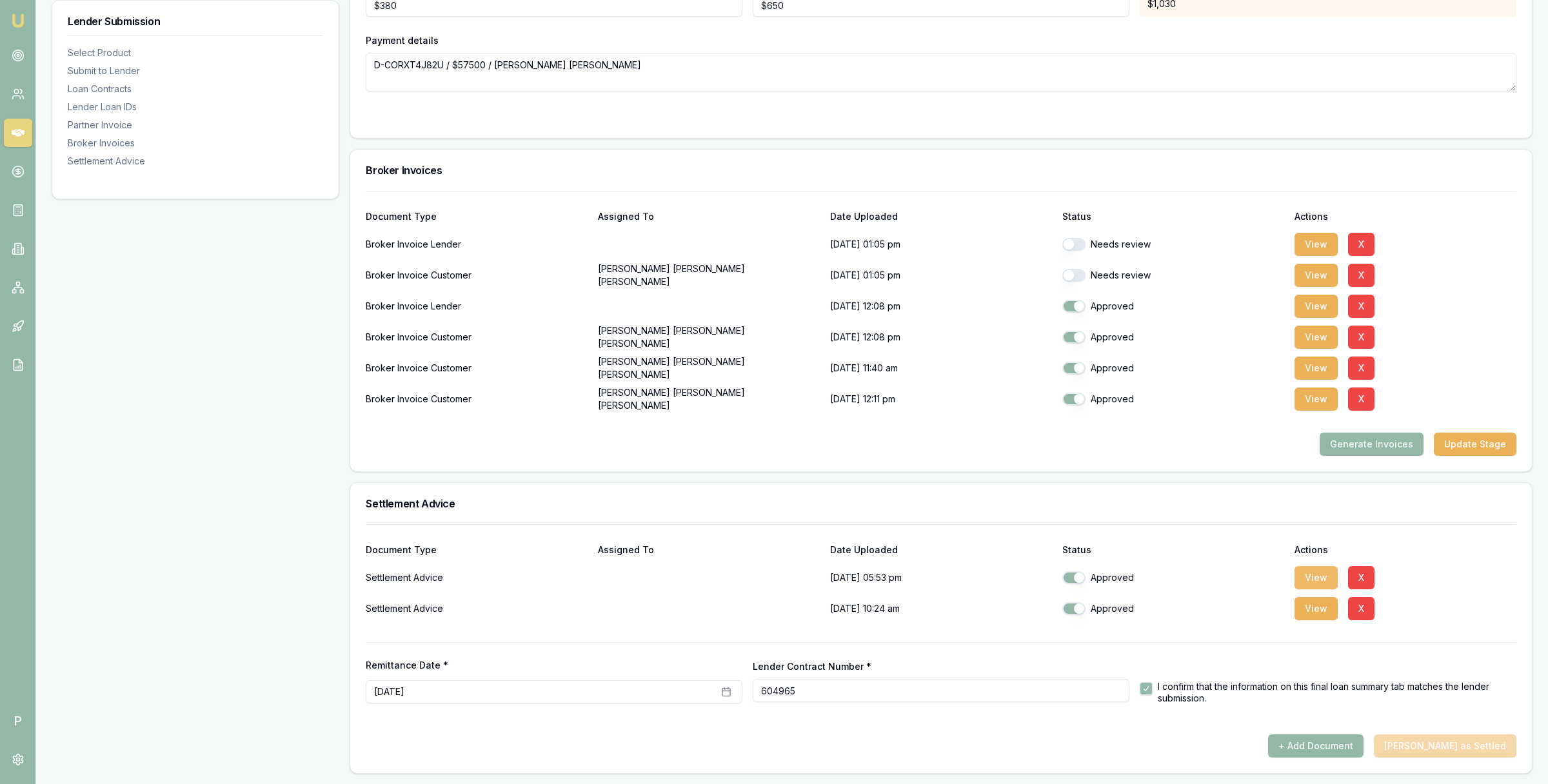
click at [1316, 579] on button "View" at bounding box center [1316, 577] width 43 height 23
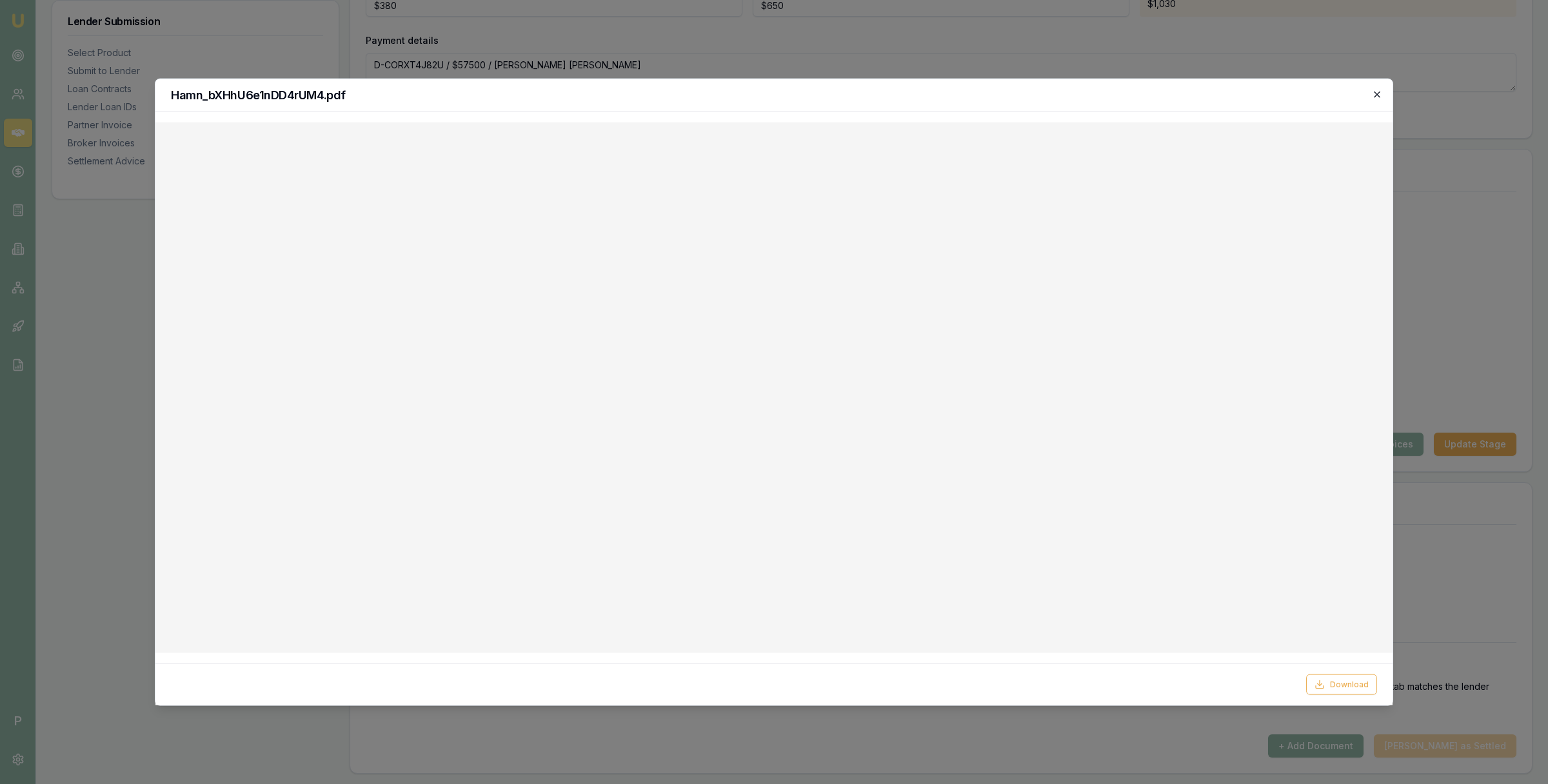
click at [1380, 90] on icon "button" at bounding box center [1377, 94] width 10 height 10
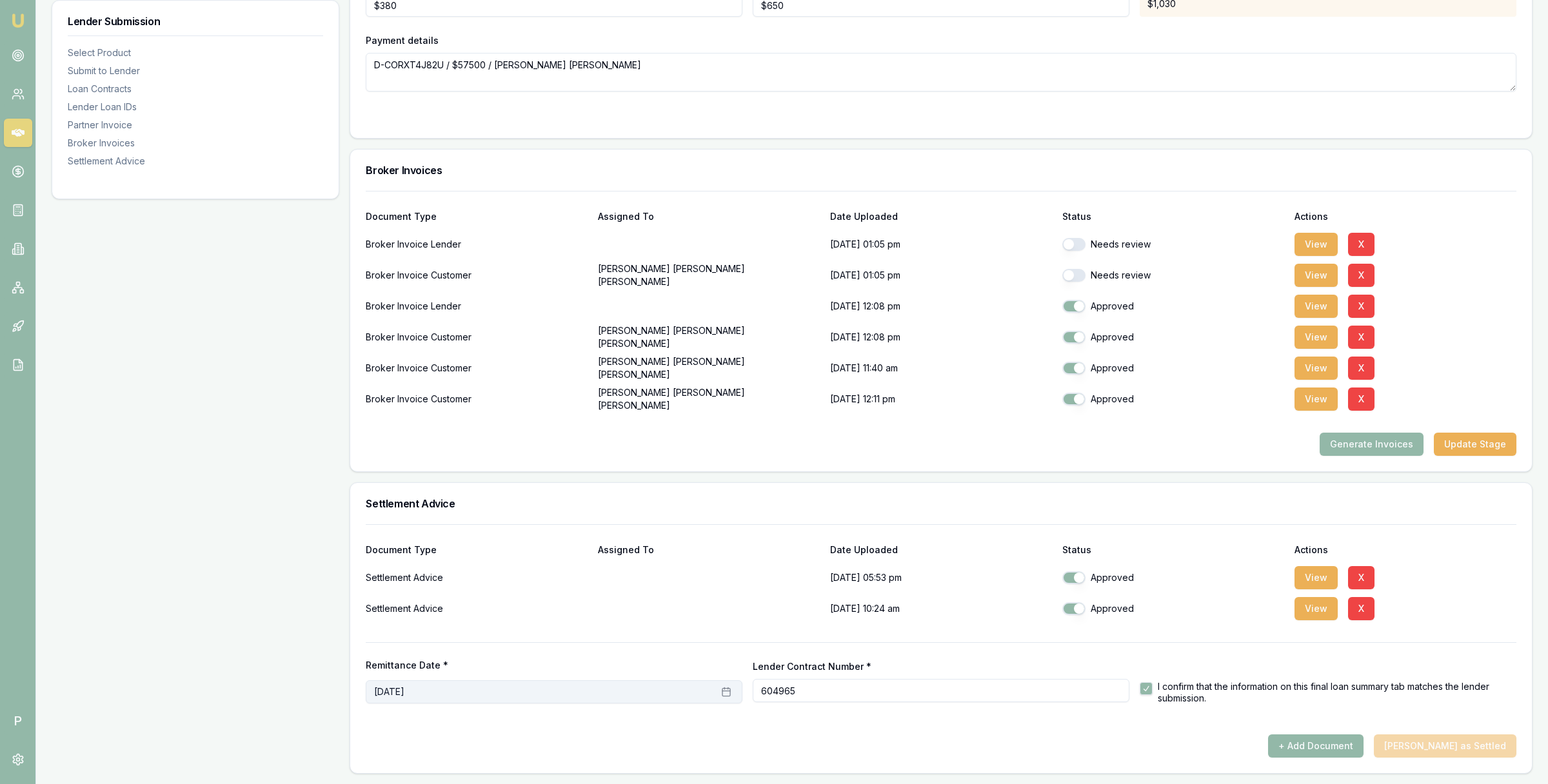
click at [524, 684] on button "September 23rd, 2025" at bounding box center [554, 691] width 376 height 23
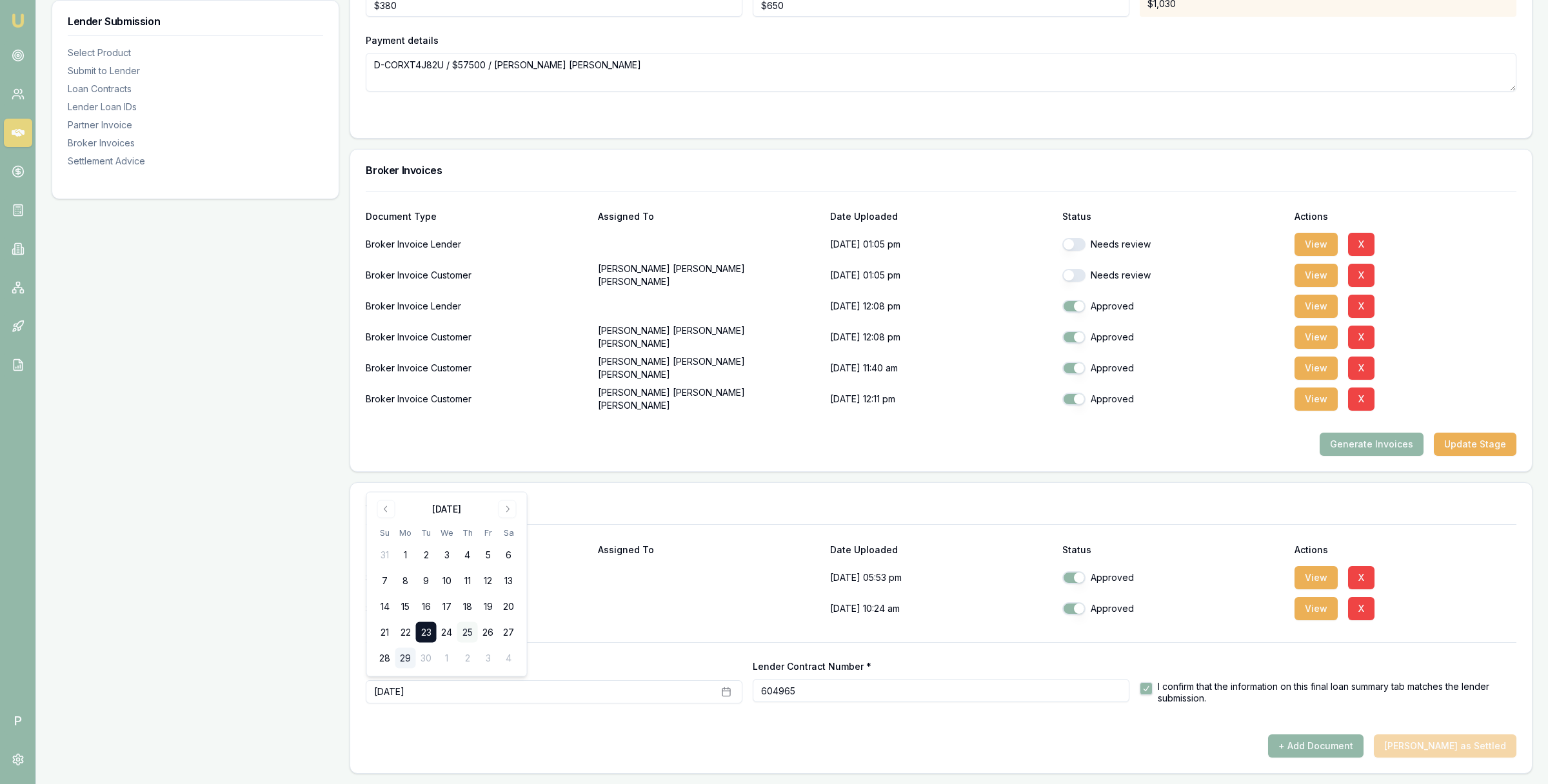
click at [470, 631] on button "25" at bounding box center [468, 633] width 20 height 20
click at [627, 616] on p at bounding box center [709, 608] width 222 height 26
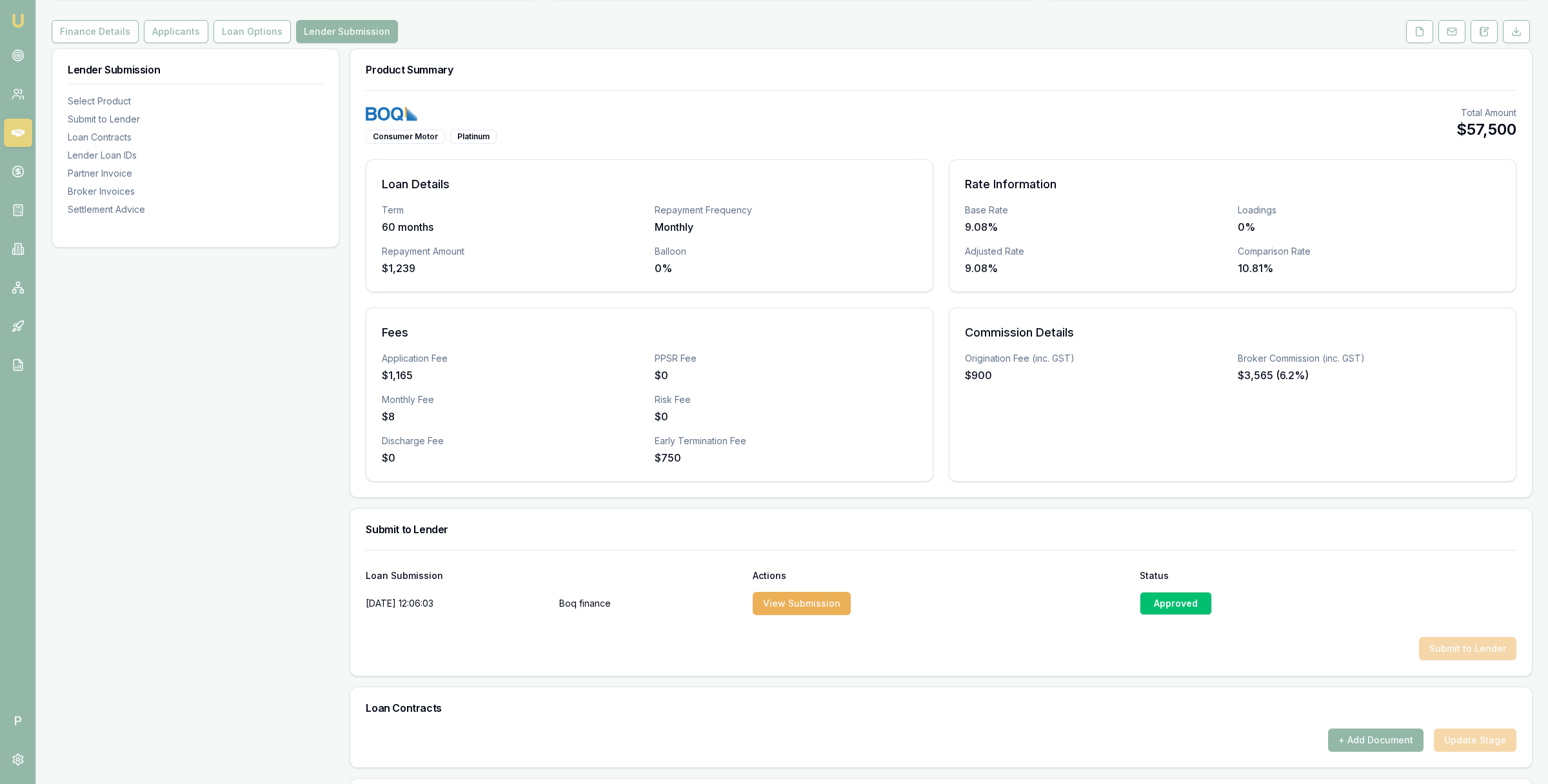
scroll to position [0, 0]
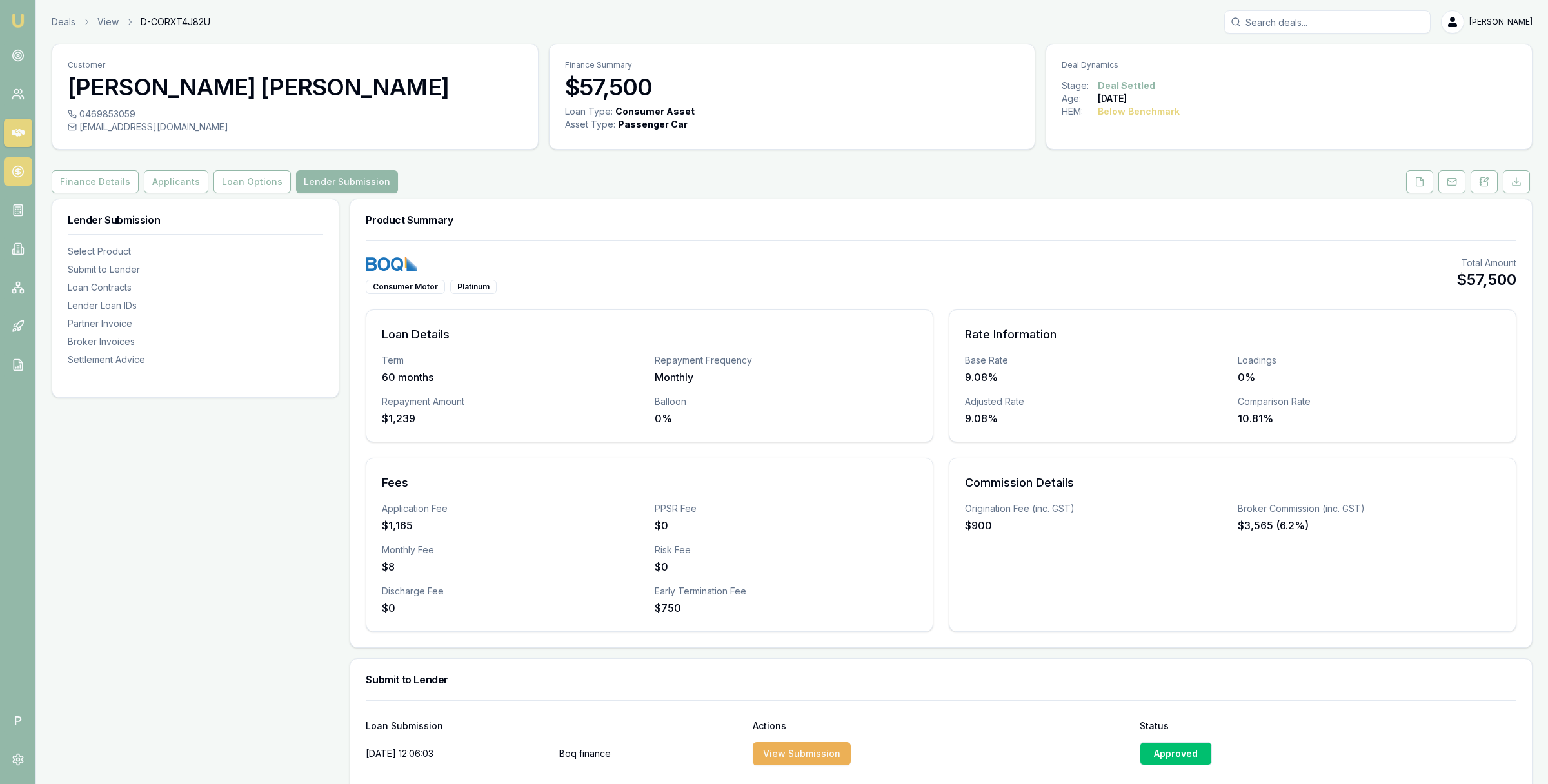
click at [17, 172] on icon at bounding box center [18, 172] width 13 height 13
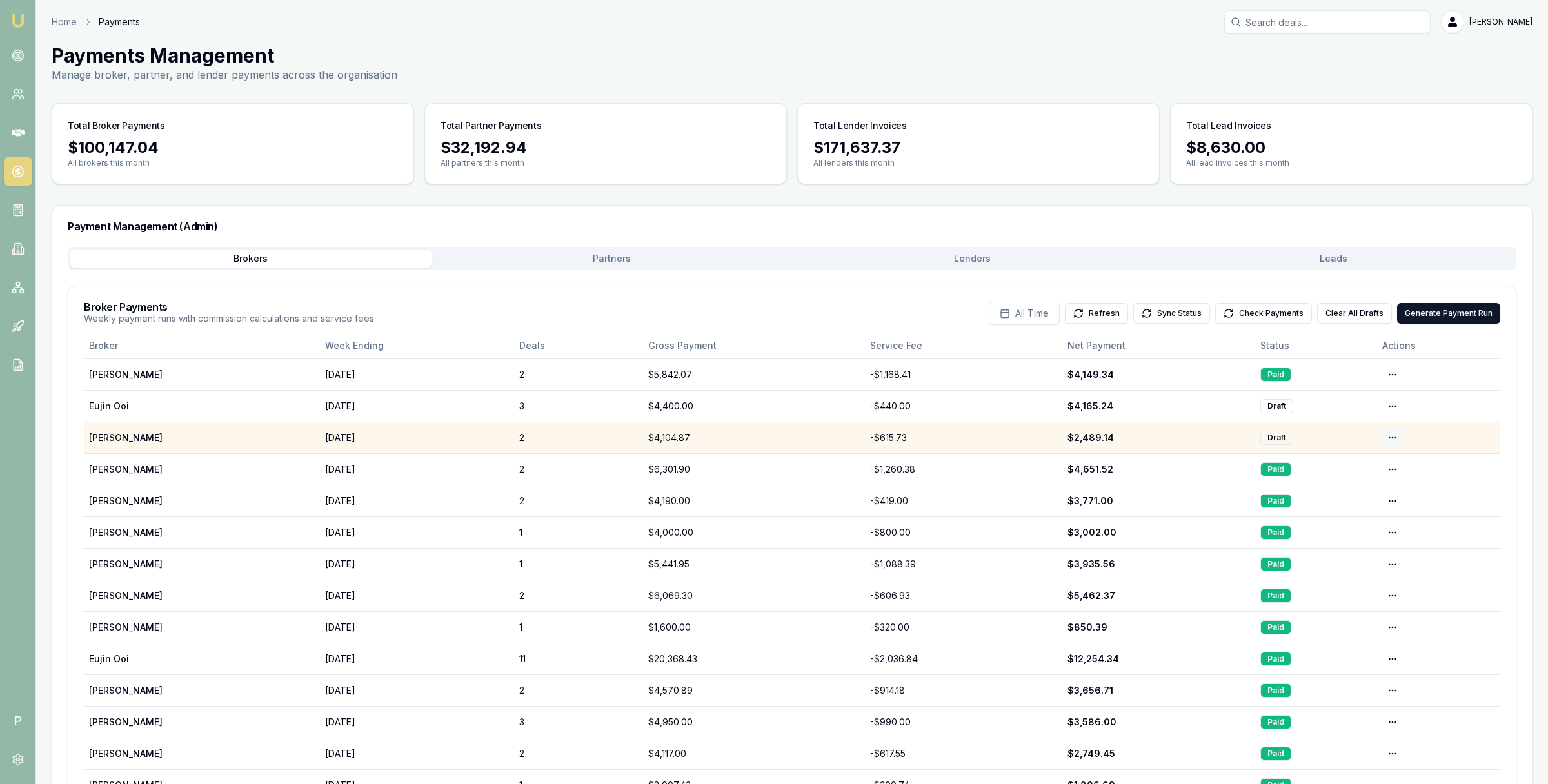
click at [1390, 440] on html "Emu Broker P Home Payments Matt Leeburn Toggle Menu Payments Management Manage …" at bounding box center [774, 392] width 1548 height 784
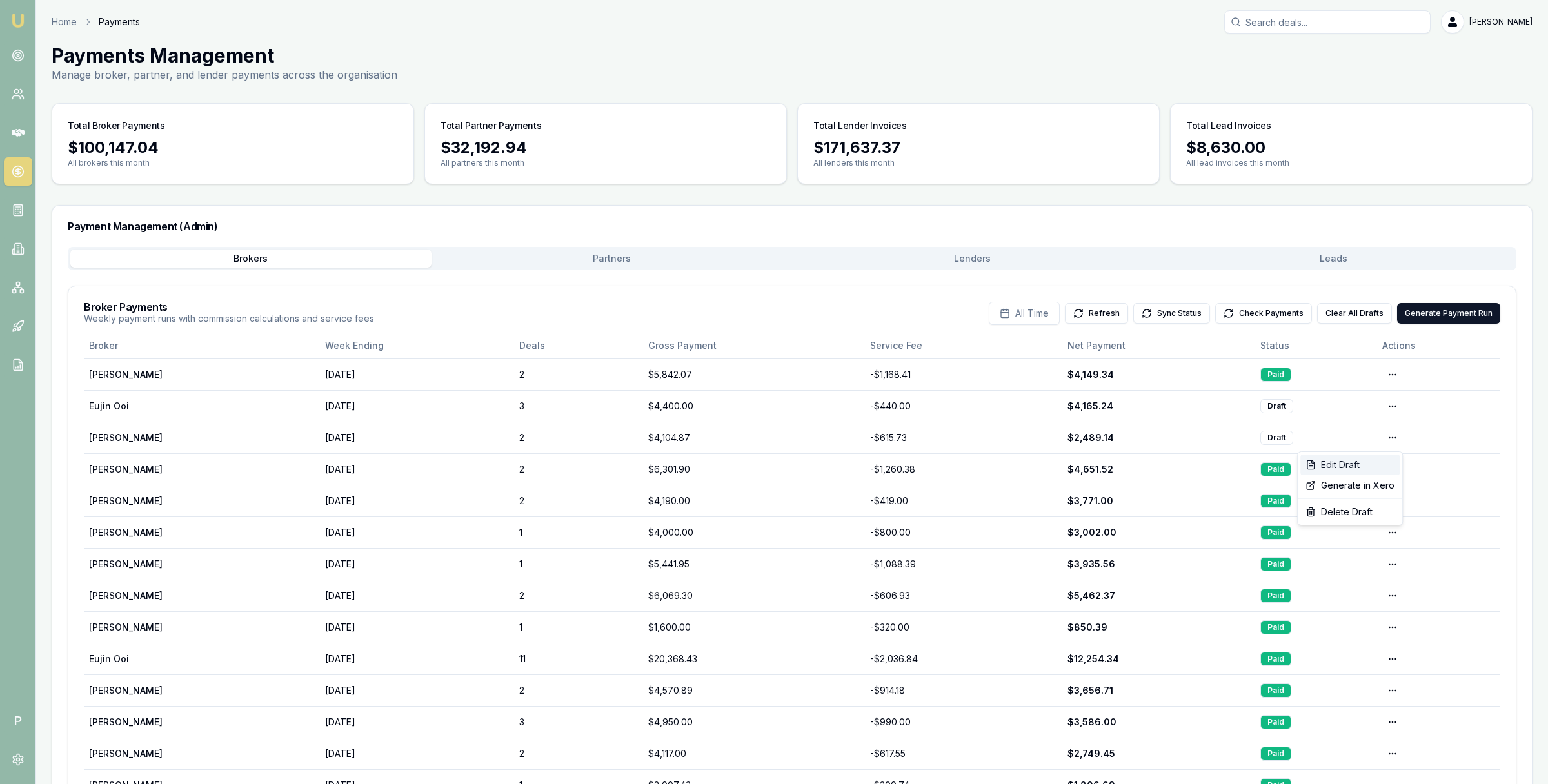
click at [1365, 463] on div "Edit Draft" at bounding box center [1350, 465] width 99 height 20
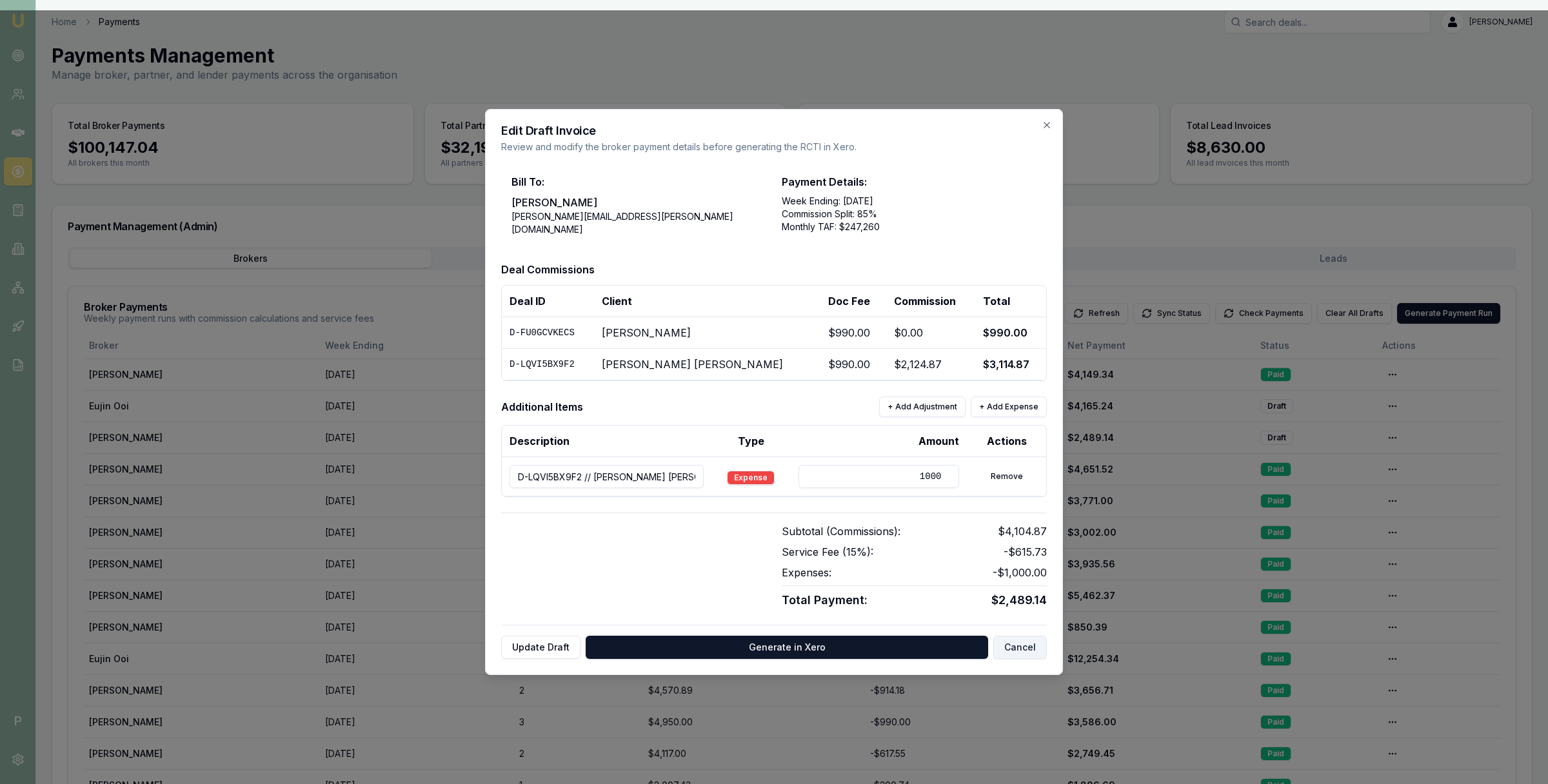
click at [1028, 650] on button "Cancel" at bounding box center [1020, 647] width 54 height 23
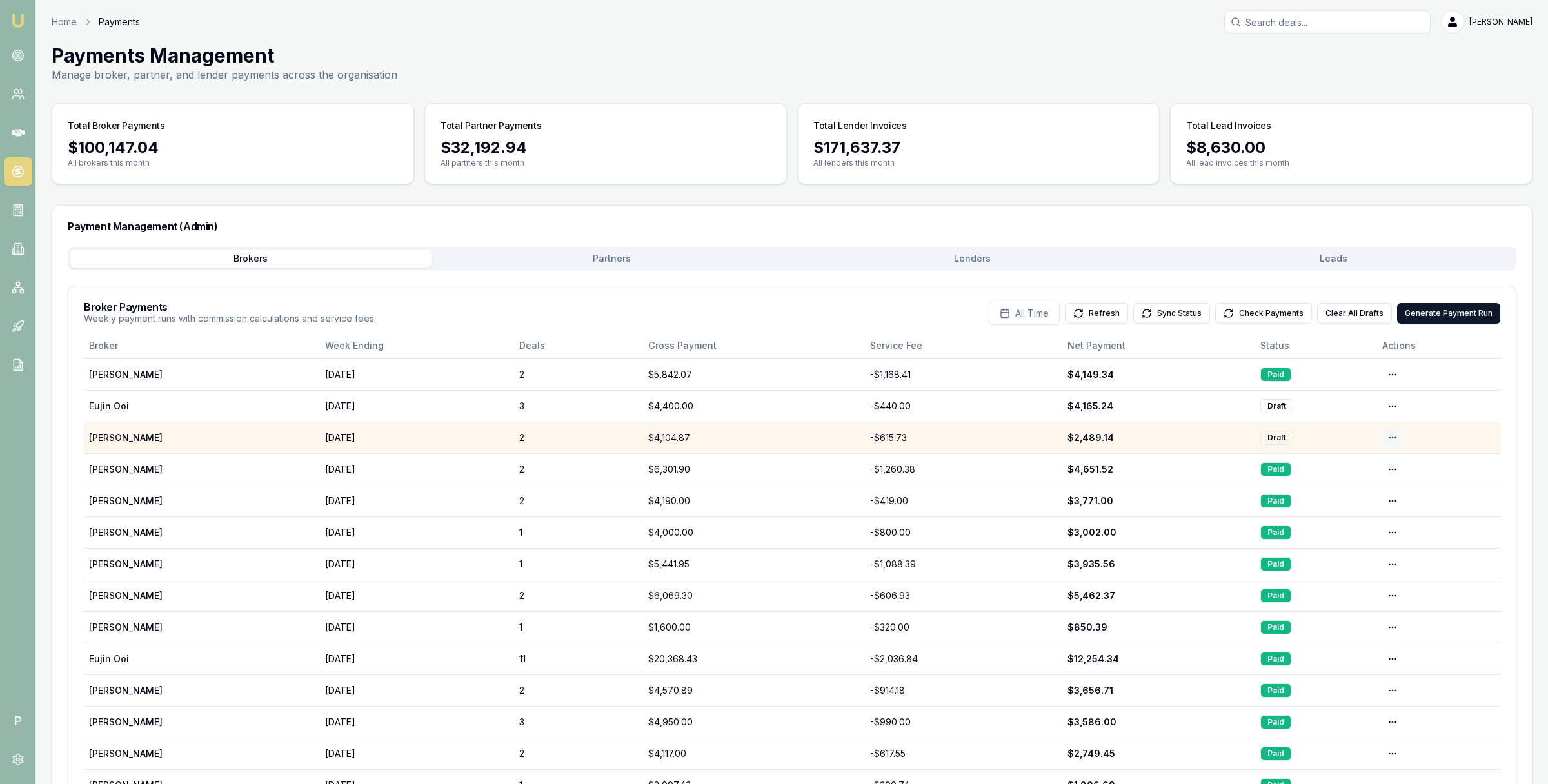
click at [1392, 436] on html "Emu Broker P Home Payments Matt Leeburn Toggle Menu Payments Management Manage …" at bounding box center [774, 392] width 1548 height 784
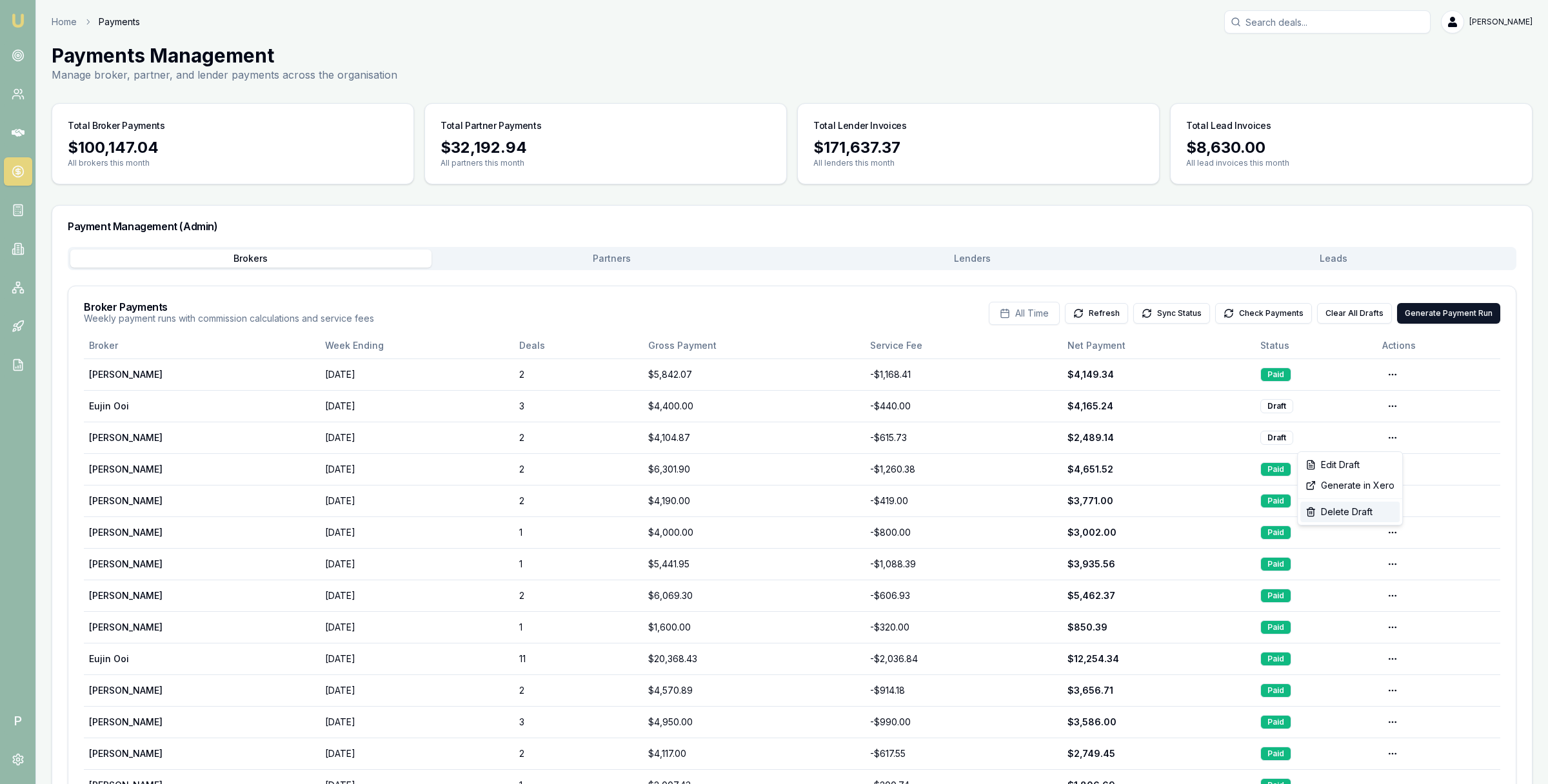
click at [1361, 508] on div "Delete Draft" at bounding box center [1350, 512] width 99 height 20
click at [1182, 320] on button "Sync Status" at bounding box center [1172, 313] width 76 height 20
click at [1267, 320] on button "Check Payments" at bounding box center [1264, 313] width 97 height 20
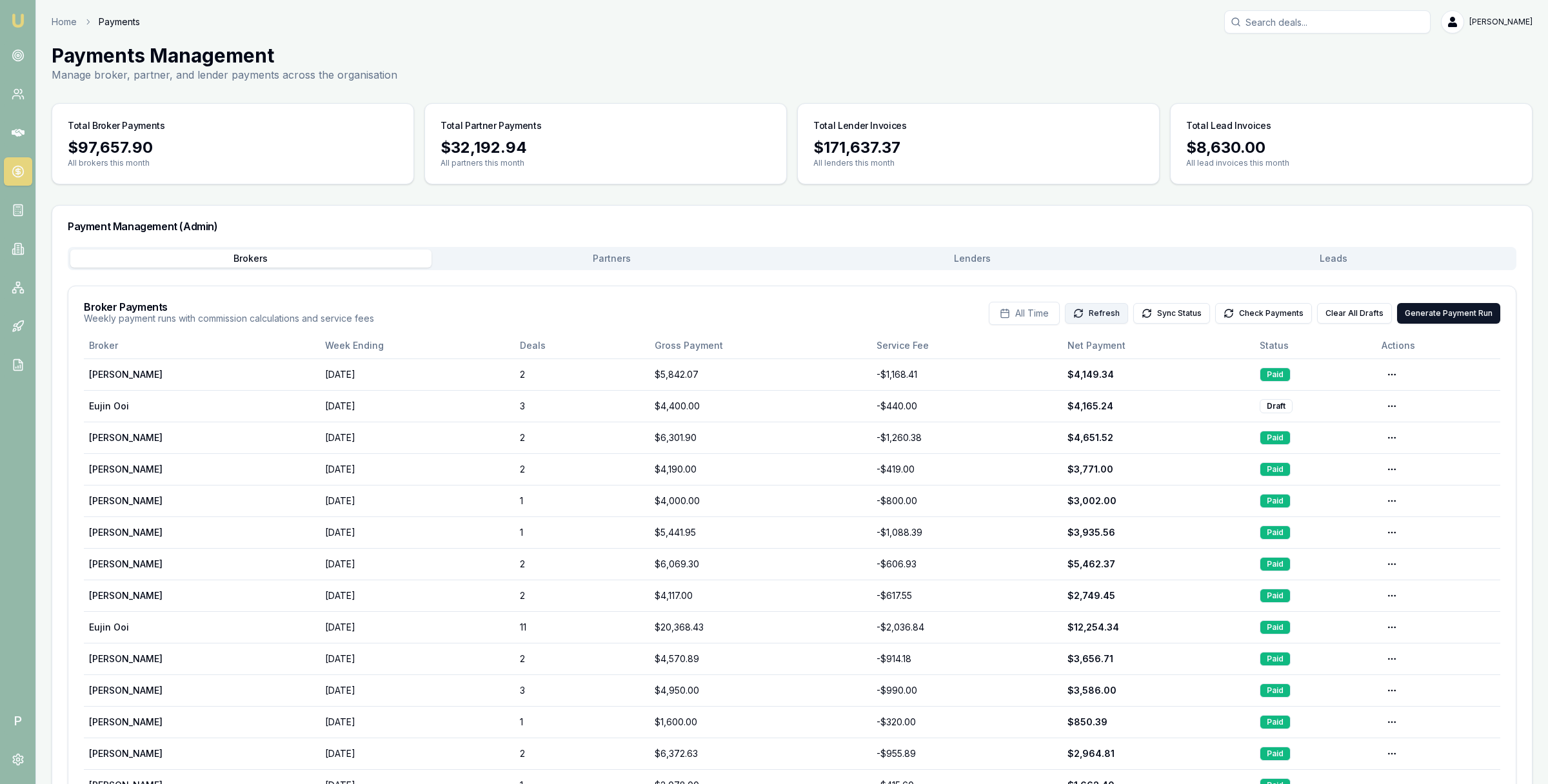
click at [1114, 309] on button "Refresh" at bounding box center [1097, 313] width 63 height 20
click at [1436, 312] on button "Generate Payment Run" at bounding box center [1449, 313] width 103 height 20
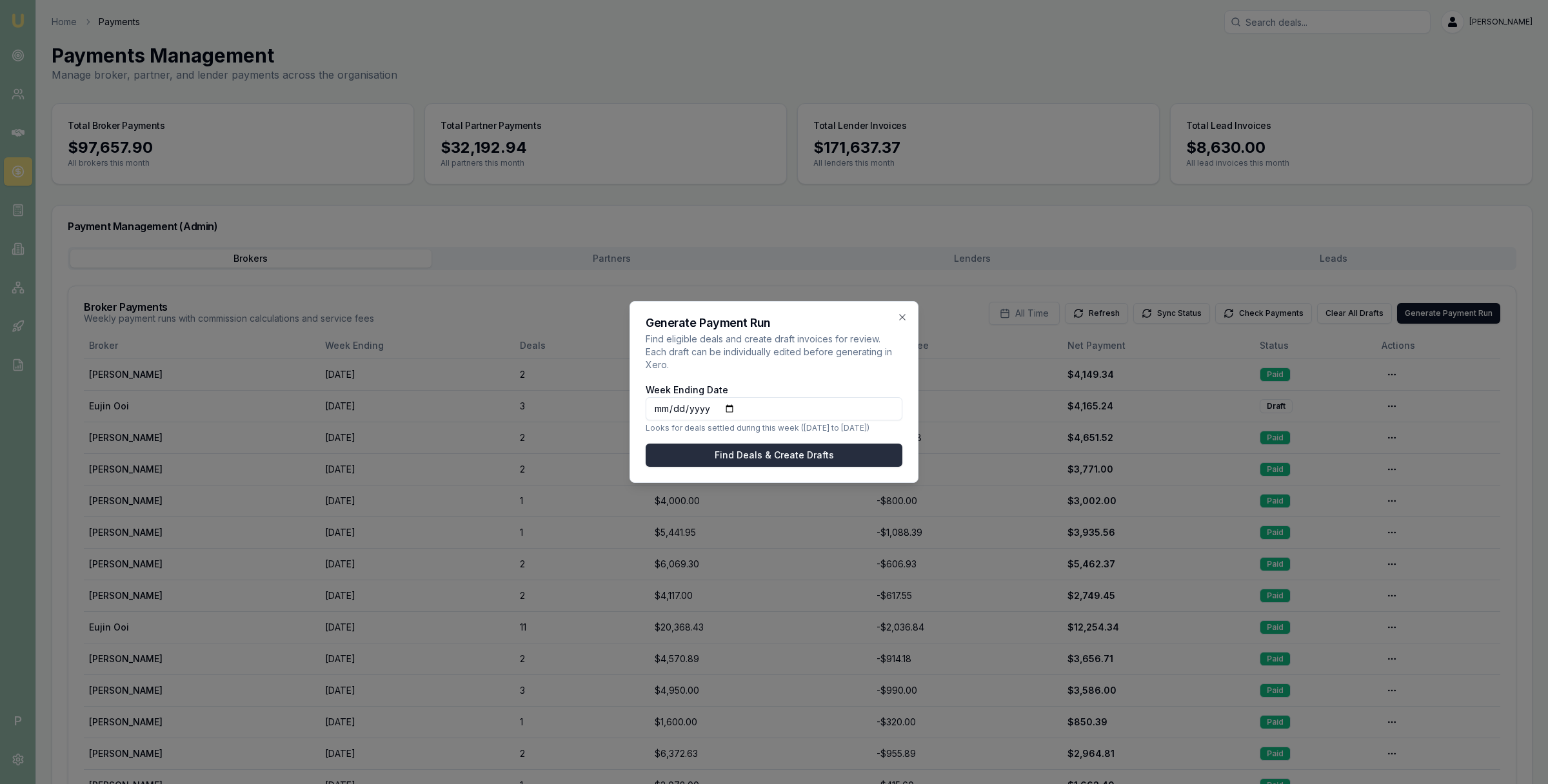
click at [762, 459] on button "Find Deals & Create Drafts" at bounding box center [774, 455] width 257 height 23
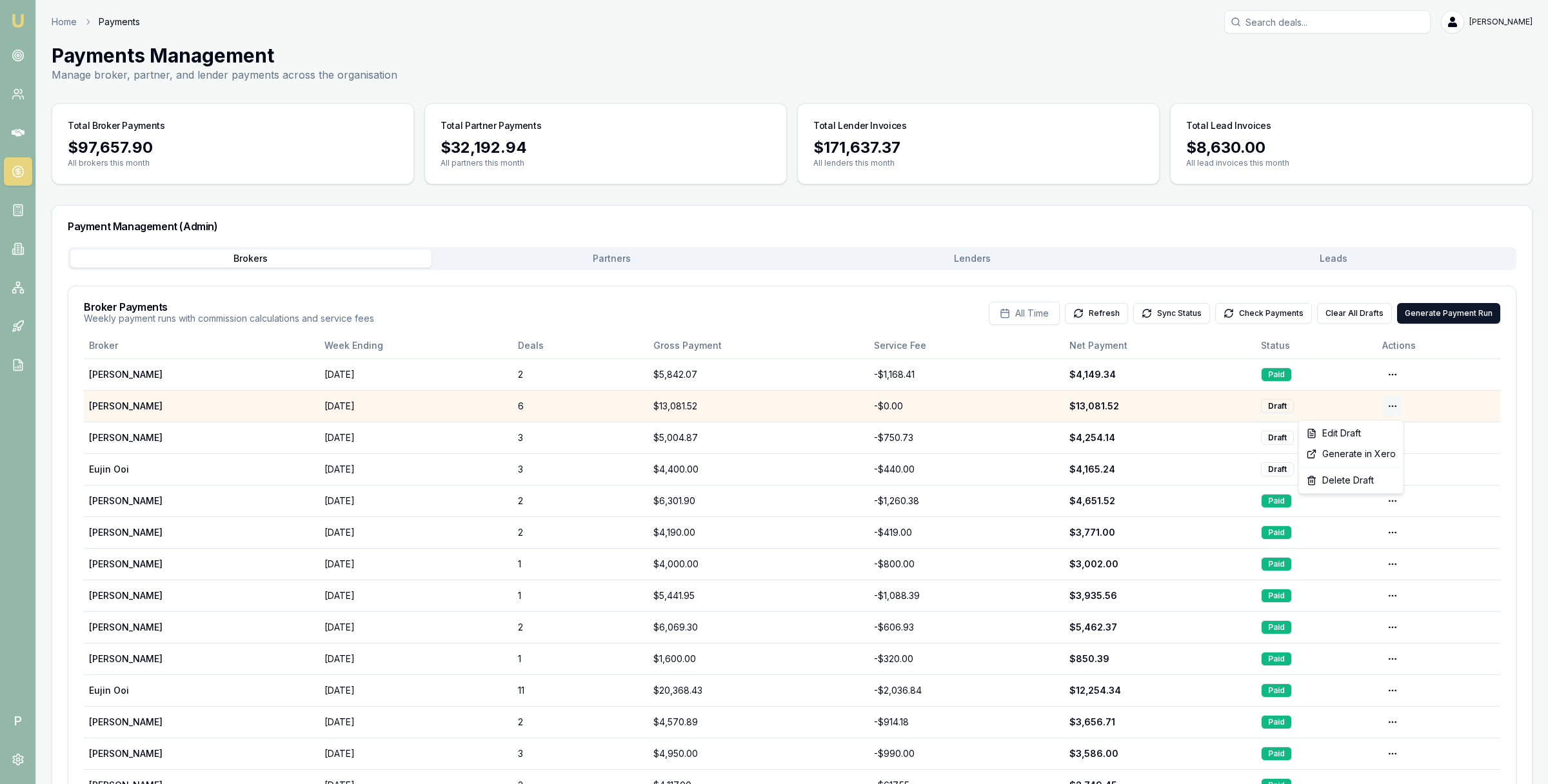
click at [1396, 406] on html "Emu Broker P Home Payments Matt Leeburn Toggle Menu Payments Management Manage …" at bounding box center [774, 392] width 1548 height 784
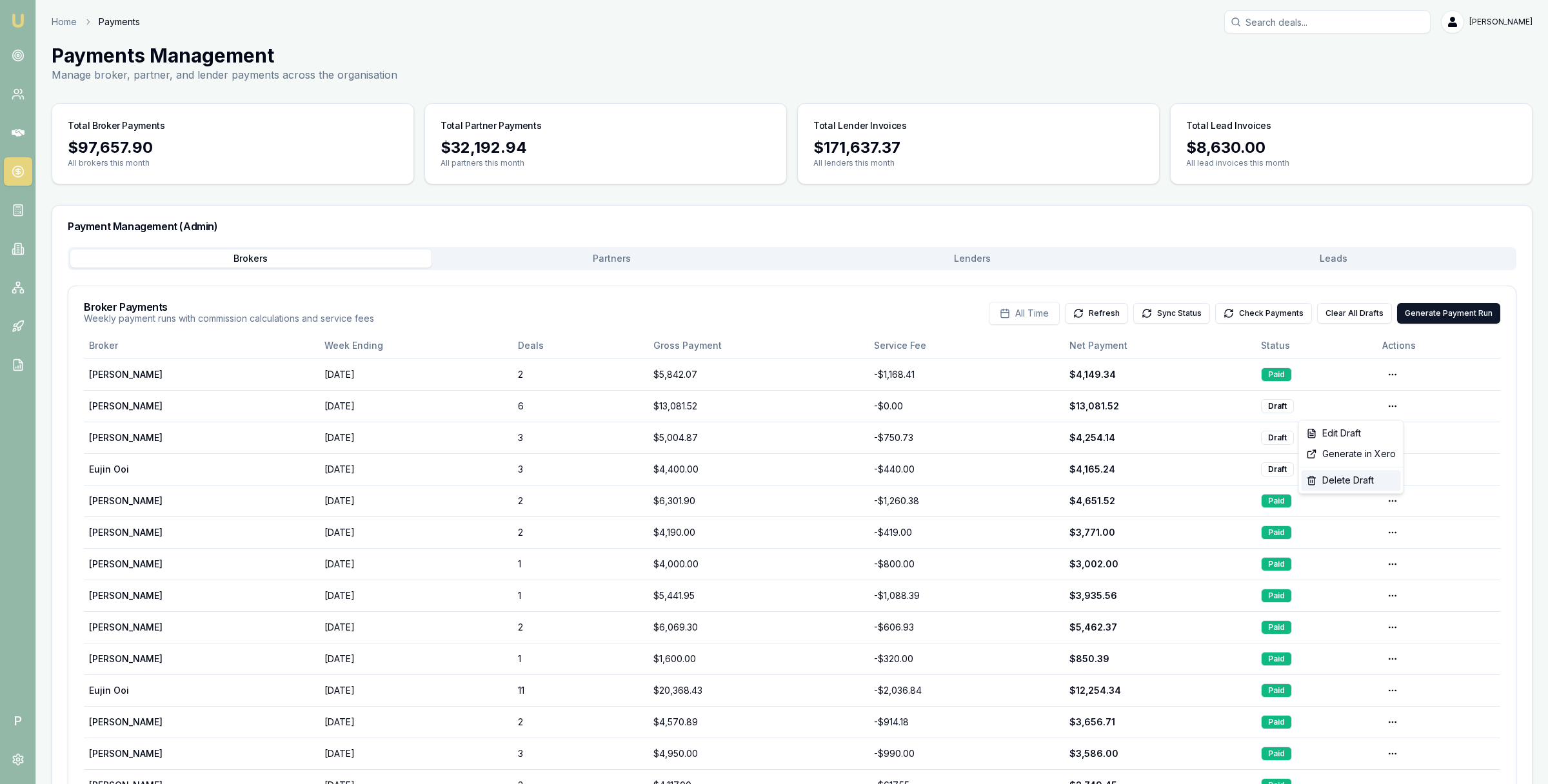
click at [1365, 484] on div "Delete Draft" at bounding box center [1351, 480] width 99 height 20
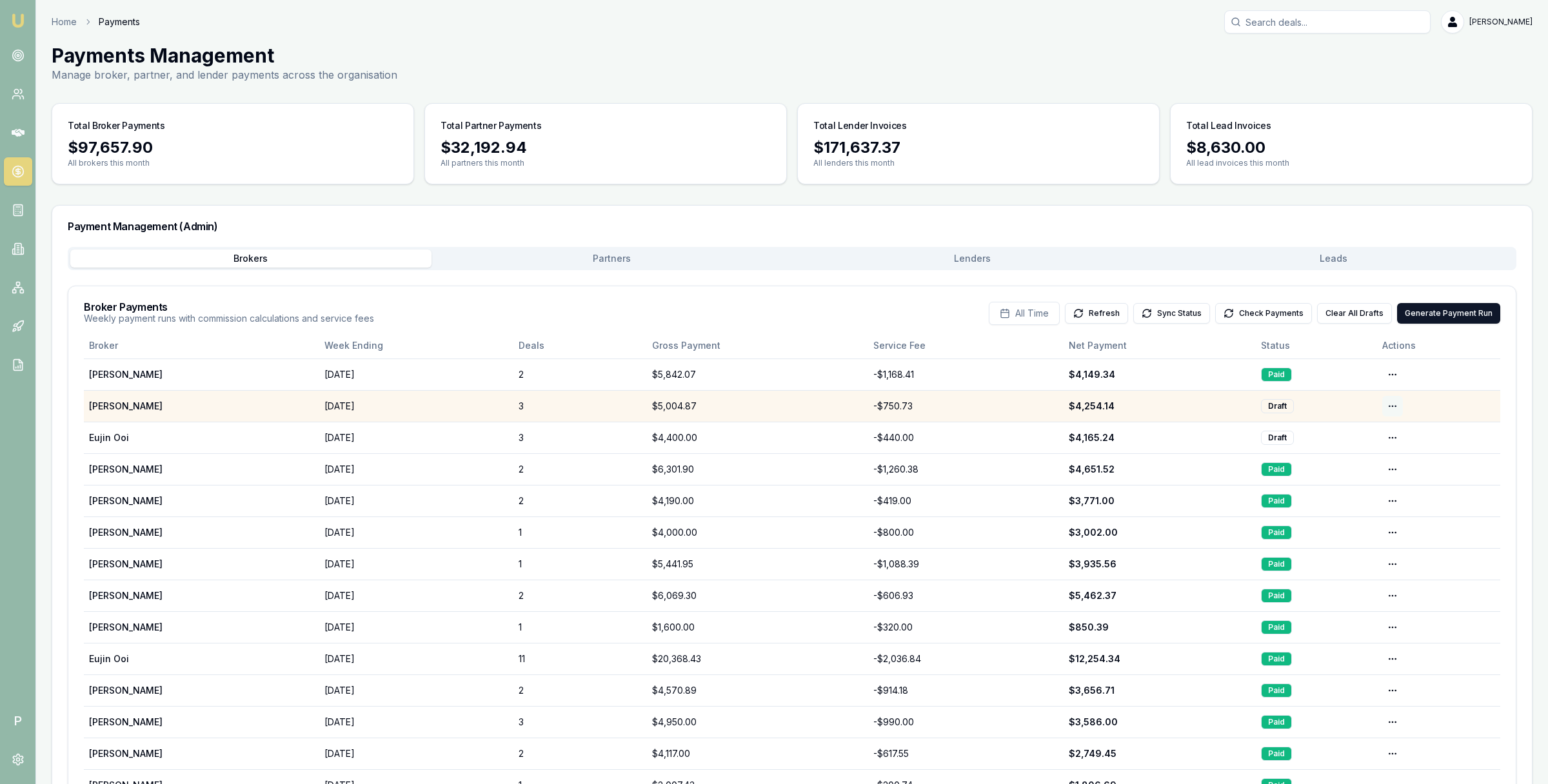
click at [1392, 407] on html "Emu Broker P Home Payments Matt Leeburn Toggle Menu Payments Management Manage …" at bounding box center [774, 392] width 1548 height 784
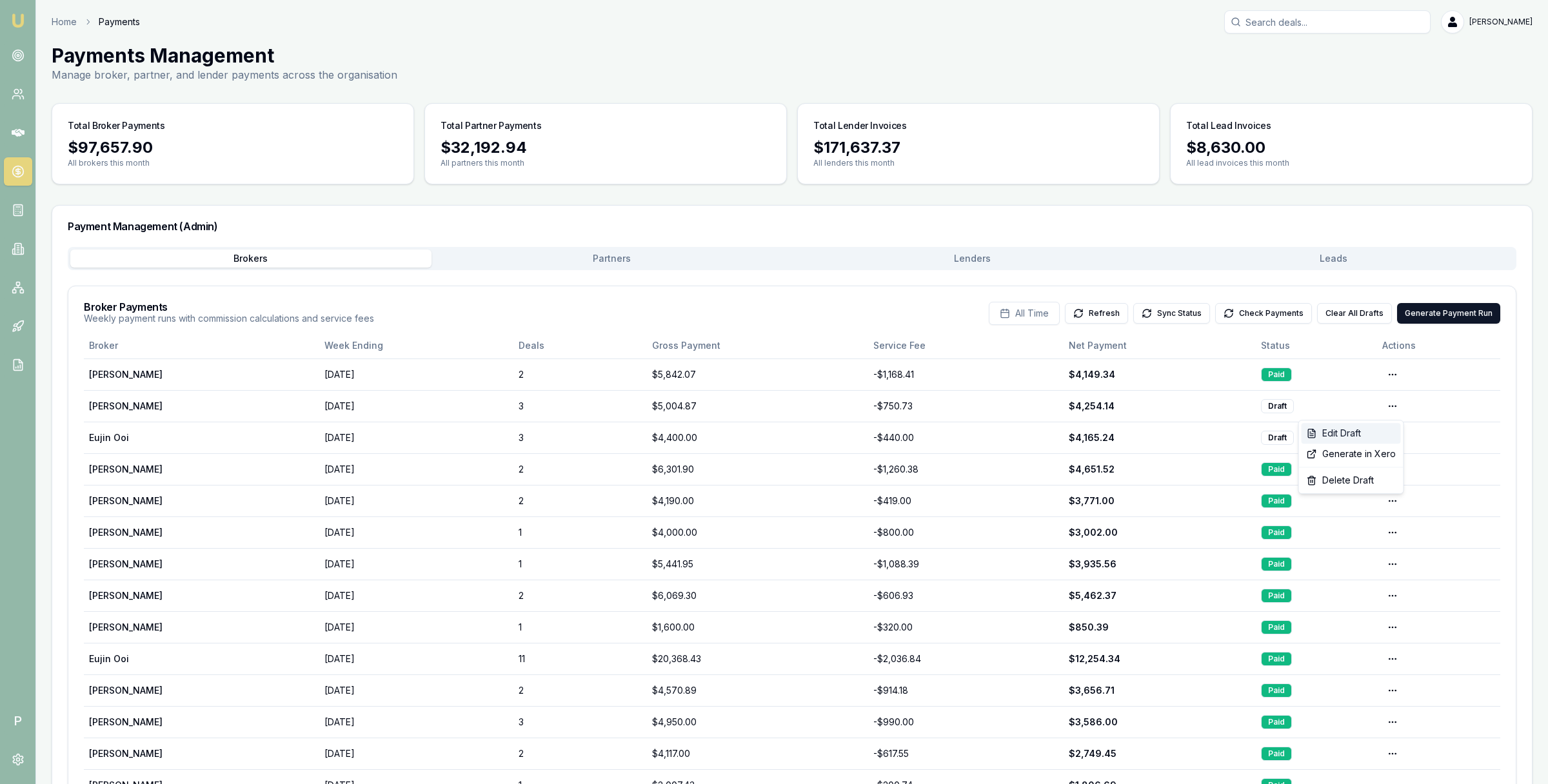
click at [1374, 431] on div "Edit Draft" at bounding box center [1351, 433] width 99 height 20
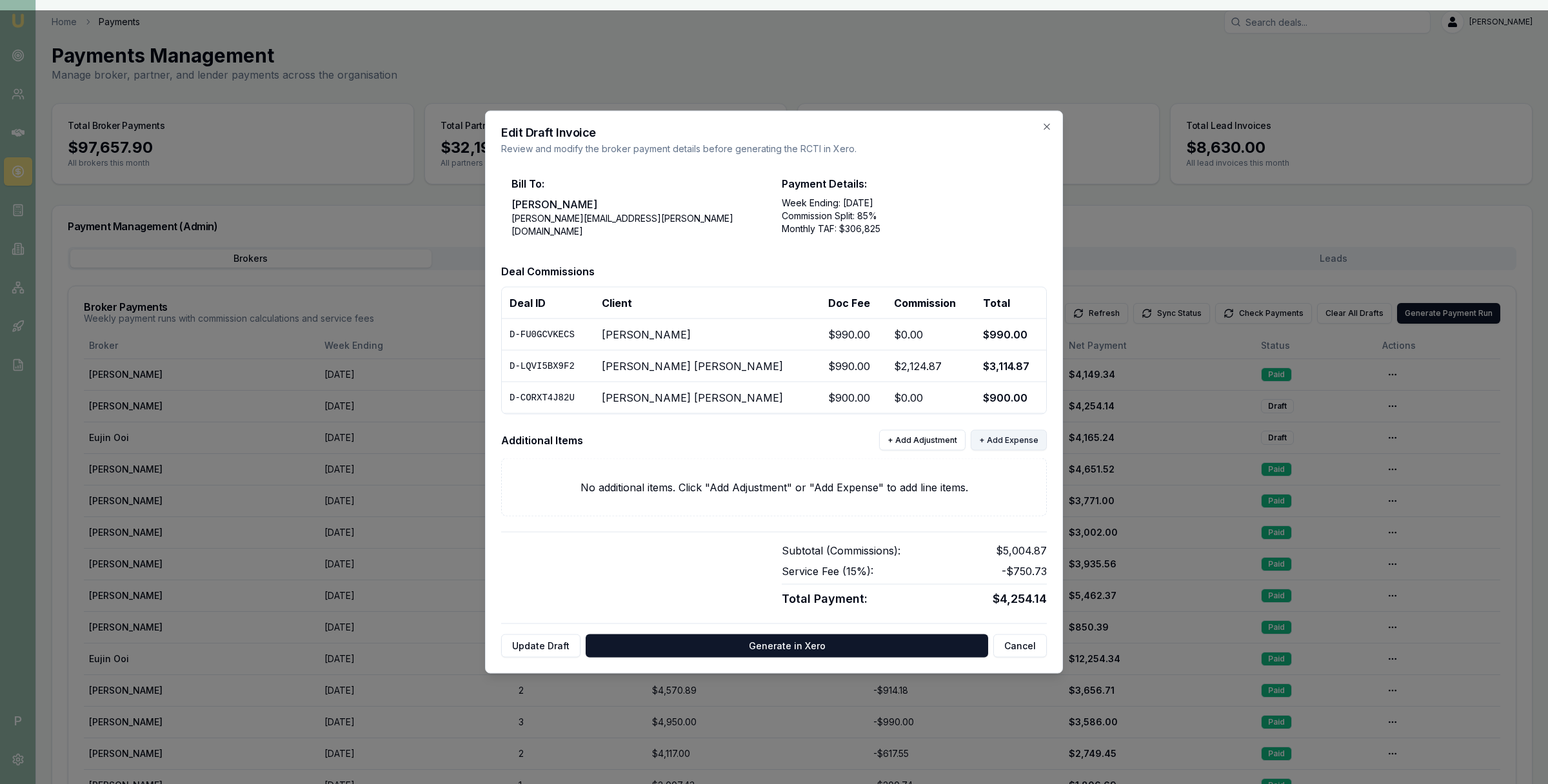
click at [1009, 436] on button "+ Add Expense" at bounding box center [1009, 440] width 76 height 20
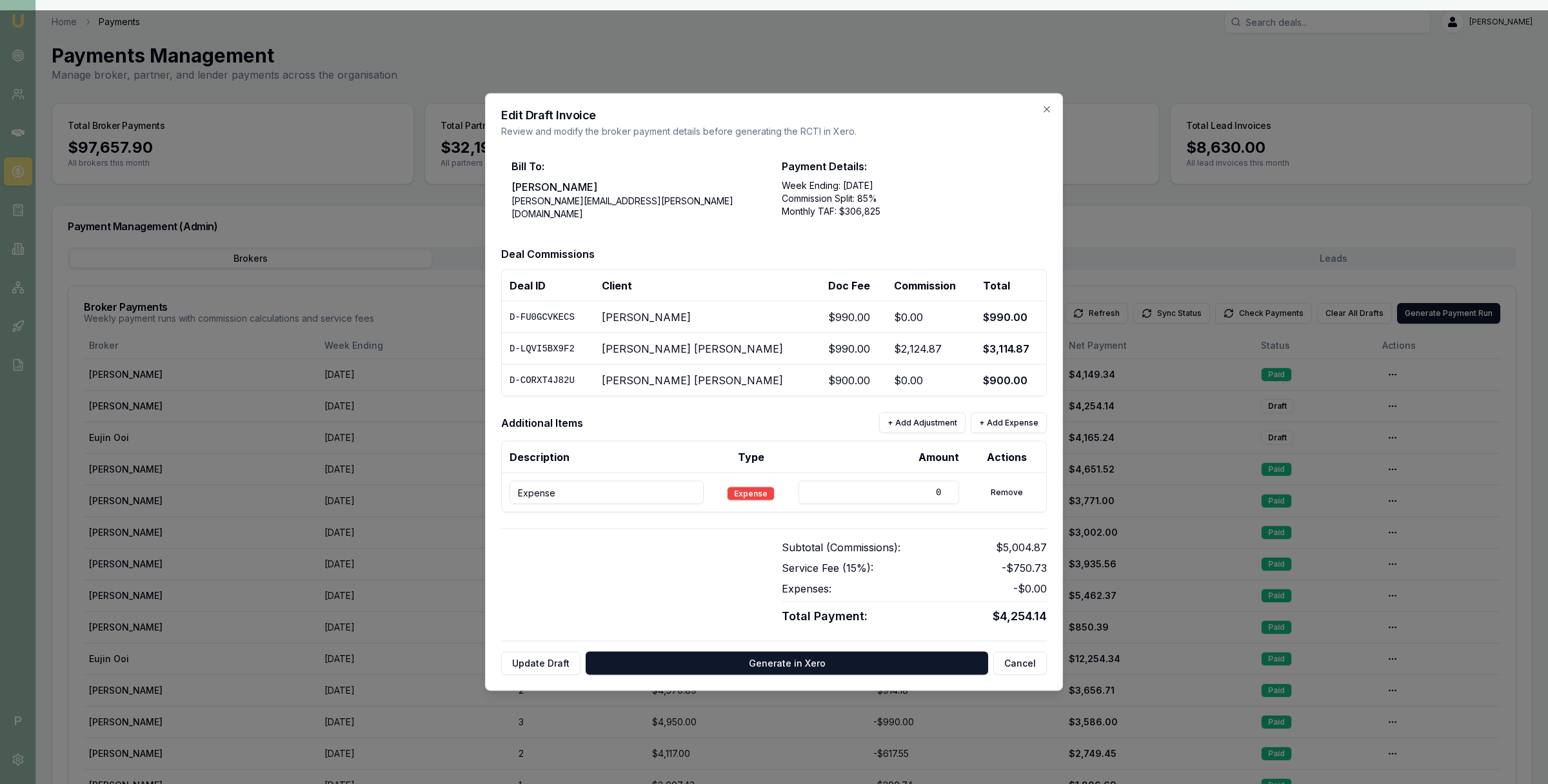
click at [577, 345] on td "D-LQVI5BX9F2" at bounding box center [547, 349] width 92 height 31
click at [591, 487] on input "Expense" at bounding box center [606, 492] width 194 height 23
paste input "D-LQVI5BX9F2 Kalpeshkumar Rameshbhai Patel The Trustee for EZY LOANS FAMILY TRU…"
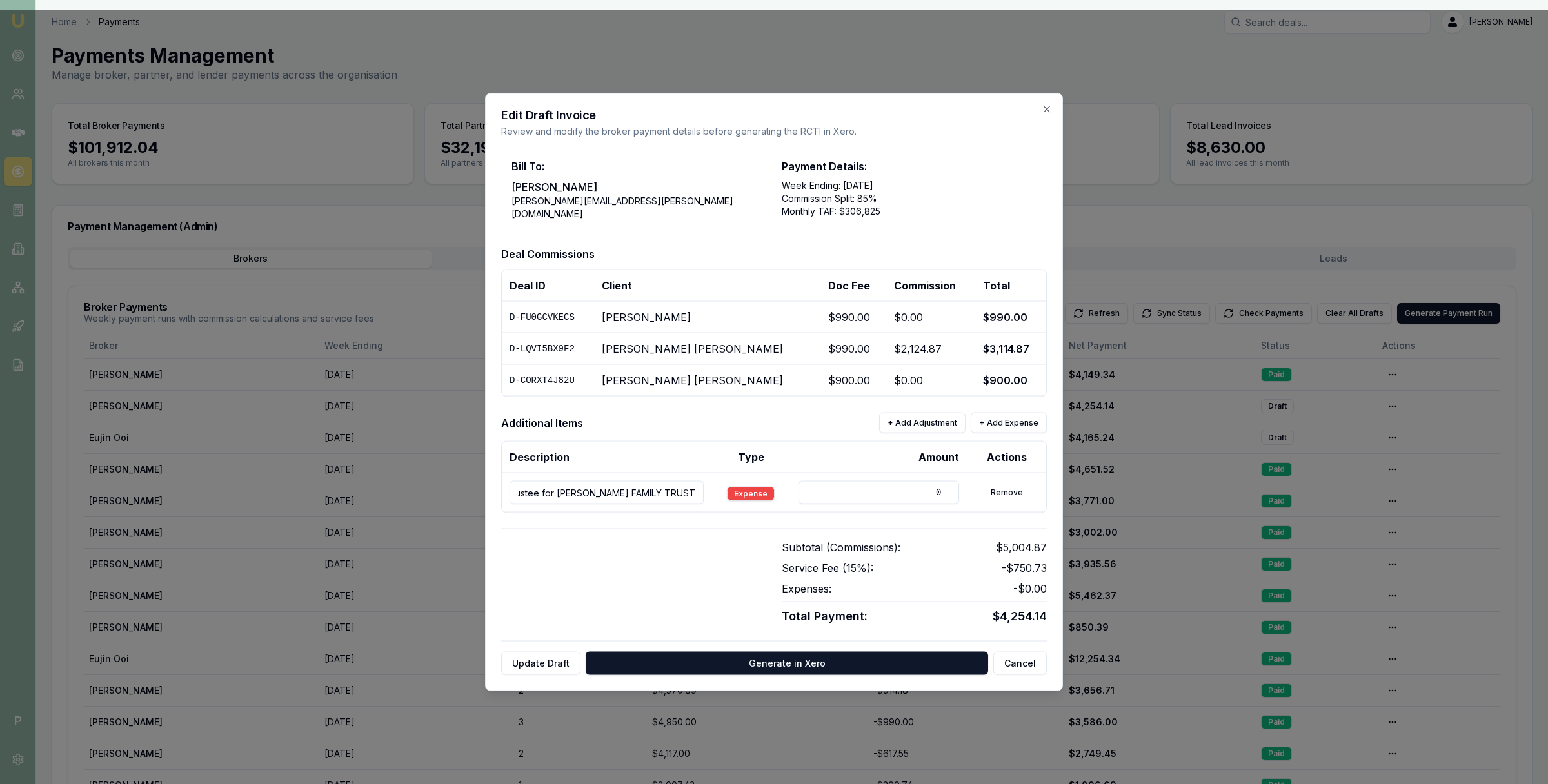
click at [542, 492] on input "D-LQVI5BX9F2 Kalpeshkumar Rameshbhai Patel The Trustee for EZY LOANS FAMILY TRU…" at bounding box center [606, 492] width 194 height 23
type input "D-LQVI5BX9F2 // [PERSON_NAME] [PERSON_NAME] // The Trustee for EZY LOANS FAMILY…"
drag, startPoint x: 917, startPoint y: 489, endPoint x: 944, endPoint y: 490, distance: 27.0
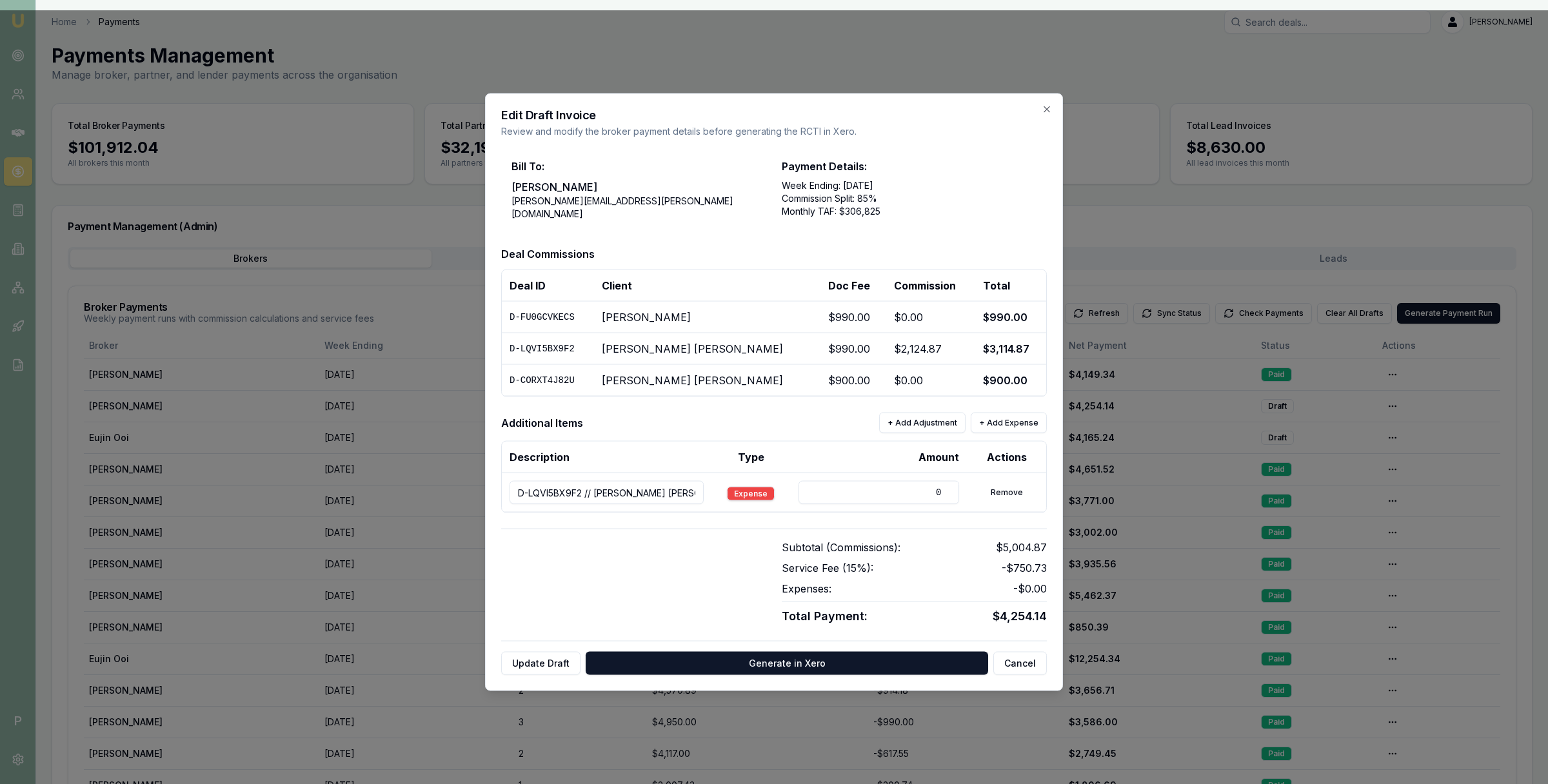
click at [944, 490] on input "0" at bounding box center [879, 492] width 161 height 23
type input "1000"
click at [537, 662] on button "Update Draft" at bounding box center [541, 663] width 80 height 23
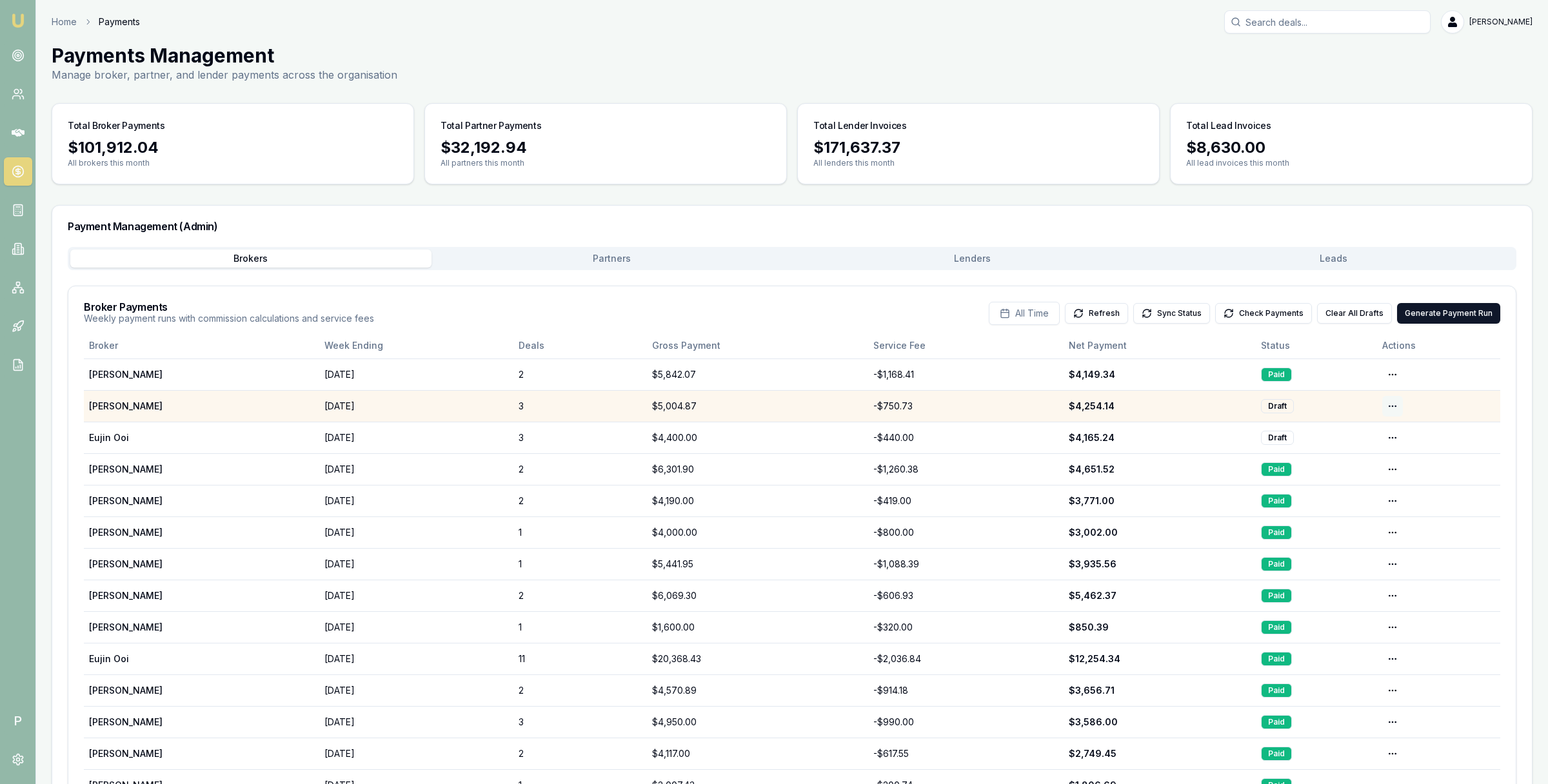
click at [1399, 404] on html "Emu Broker P Home Payments Matt Leeburn Toggle Menu Payments Management Manage …" at bounding box center [774, 392] width 1548 height 784
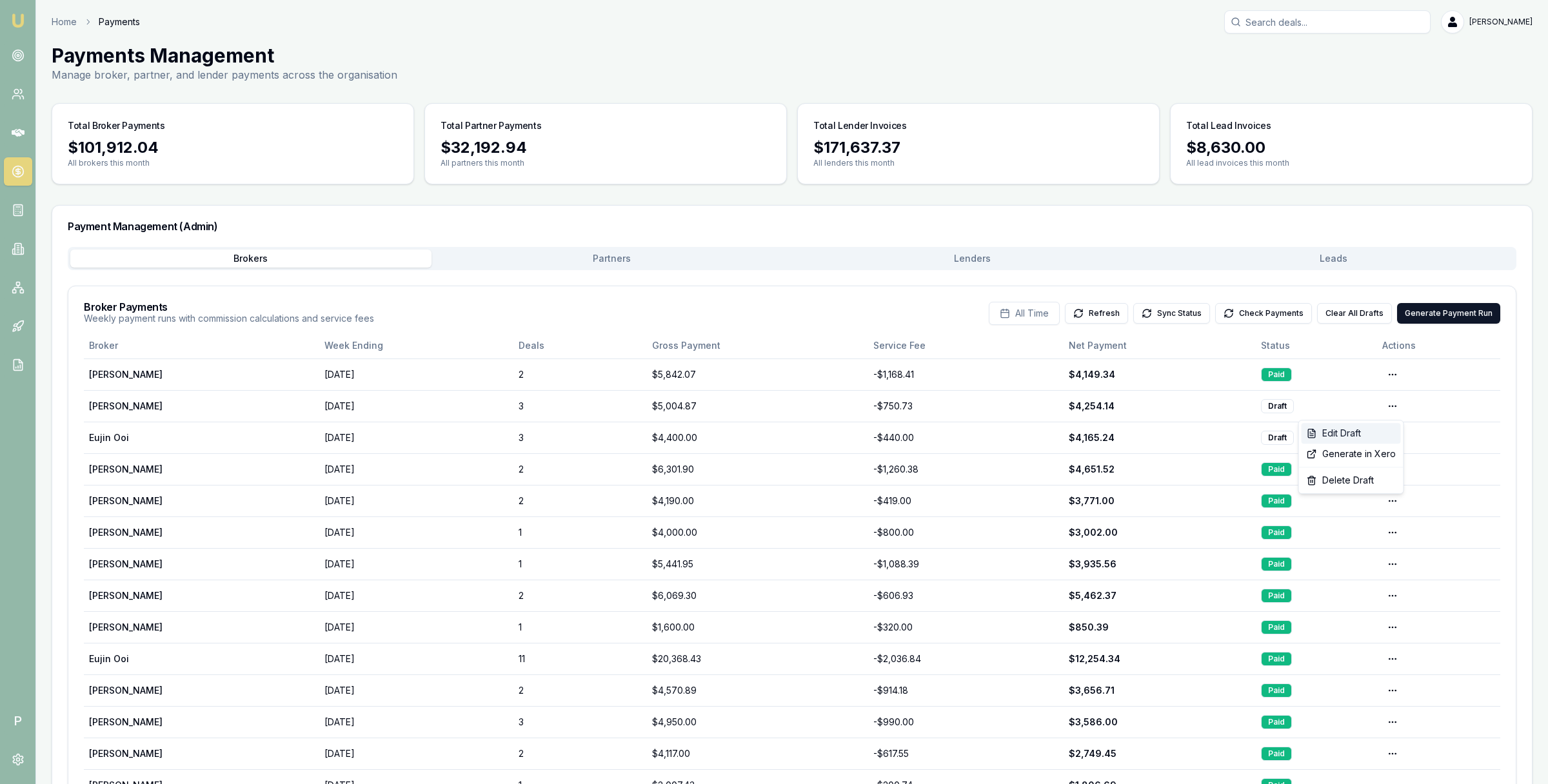
click at [1368, 433] on div "Edit Draft" at bounding box center [1351, 433] width 99 height 20
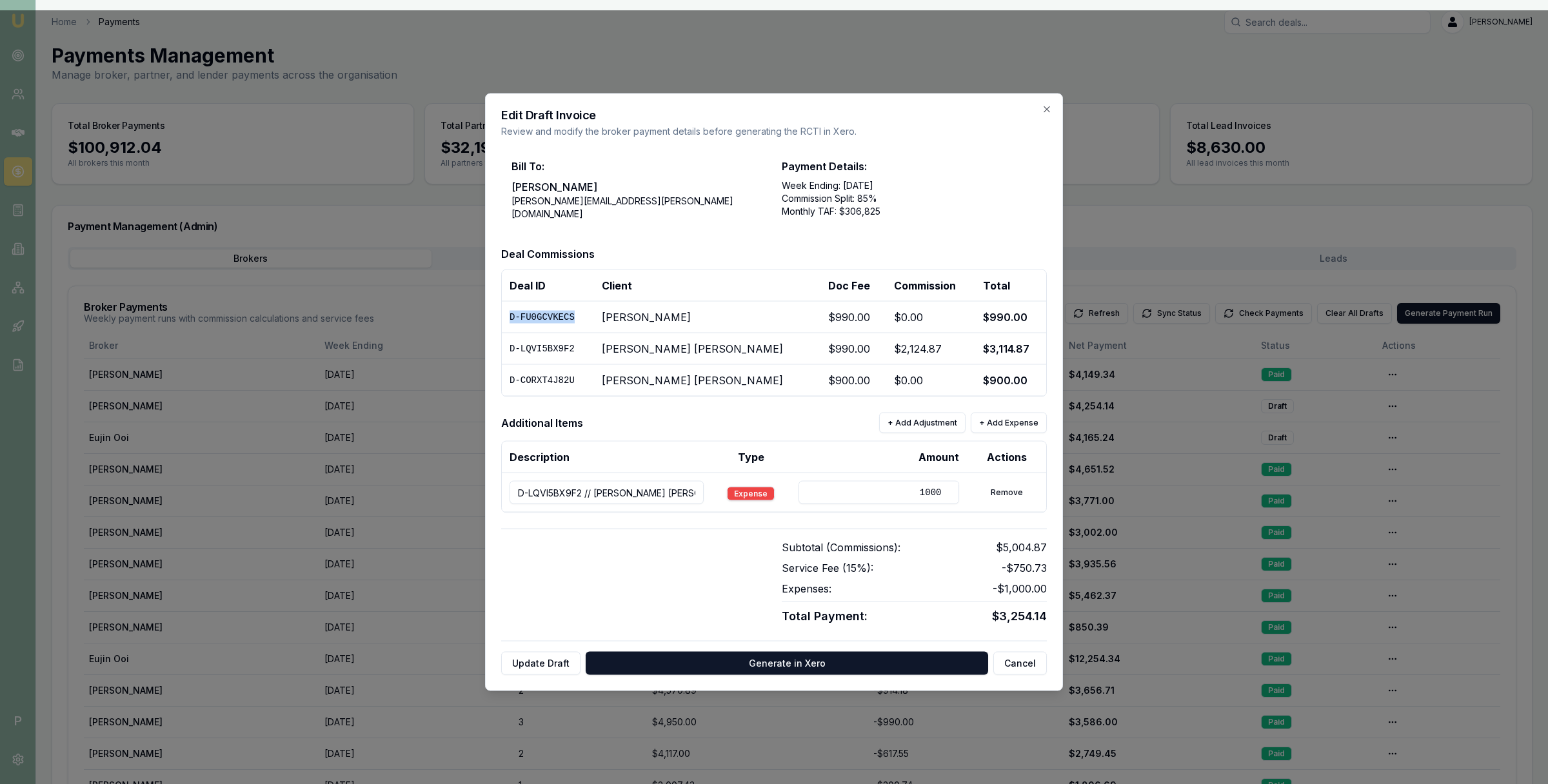
drag, startPoint x: 583, startPoint y: 312, endPoint x: 513, endPoint y: 312, distance: 70.0
click at [513, 312] on td "D-FU0GCVKECS" at bounding box center [547, 317] width 92 height 31
copy td "D-FU0GCVKECS"
click at [561, 376] on td "D-CORXT4J82U" at bounding box center [547, 380] width 92 height 31
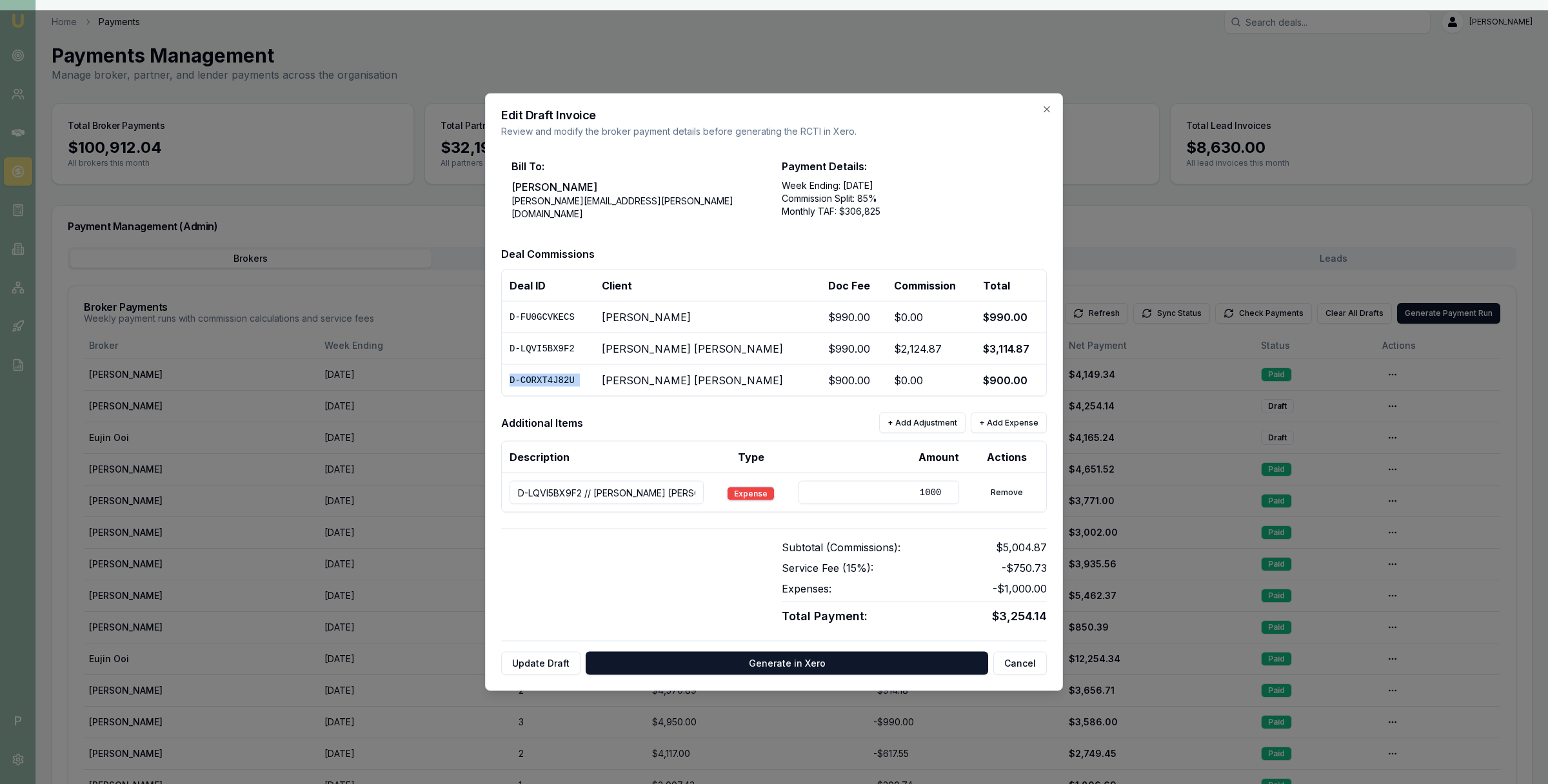
click at [561, 376] on td "D-CORXT4J82U" at bounding box center [547, 380] width 92 height 31
copy td "D-CORXT4J82U"
click at [666, 548] on div at bounding box center [634, 582] width 265 height 86
click at [536, 662] on button "Update Draft" at bounding box center [541, 663] width 80 height 23
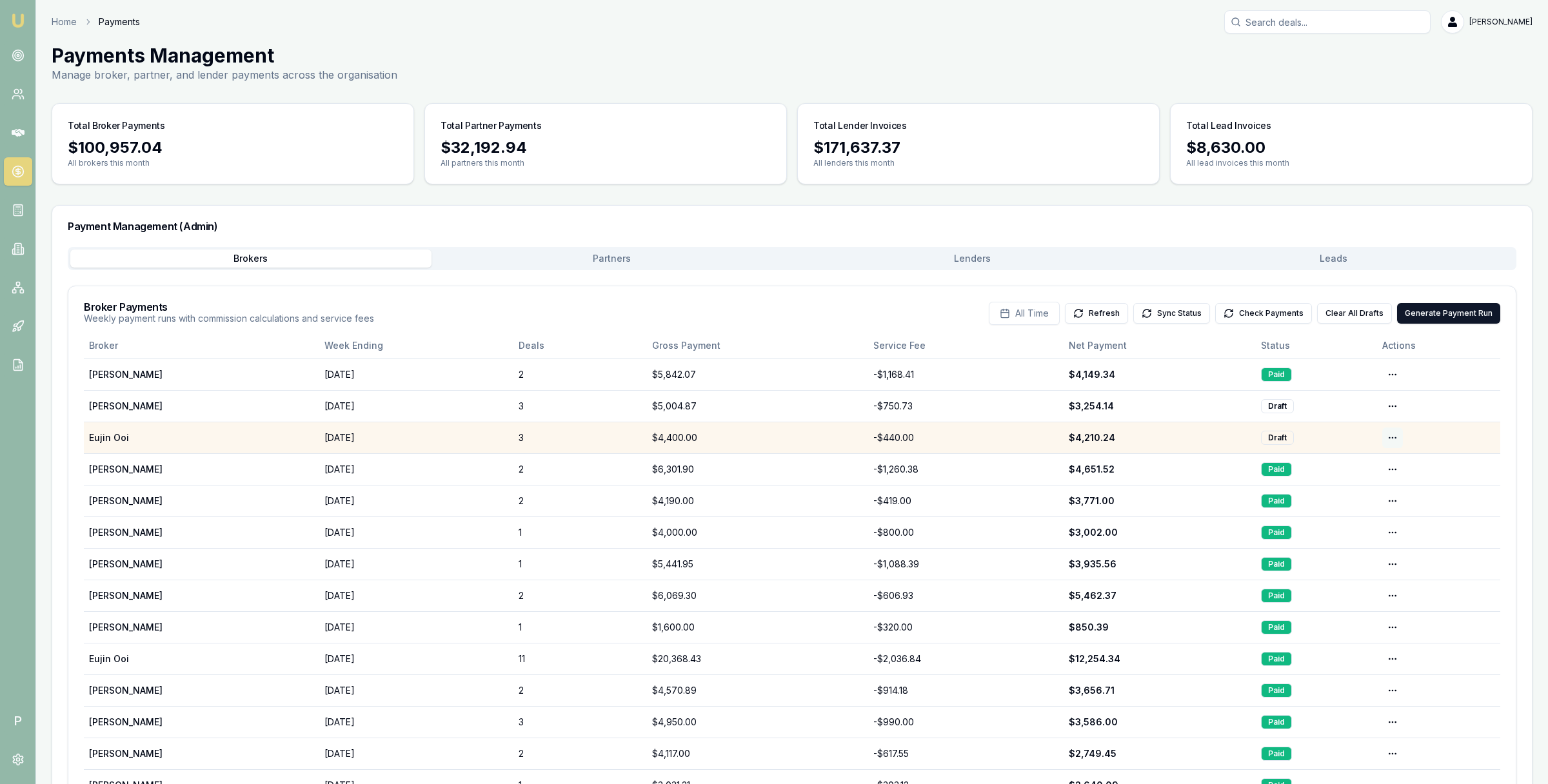
click at [1391, 435] on html "Emu Broker P Home Payments [PERSON_NAME] Toggle Menu Payments Management Manage…" at bounding box center [774, 392] width 1548 height 784
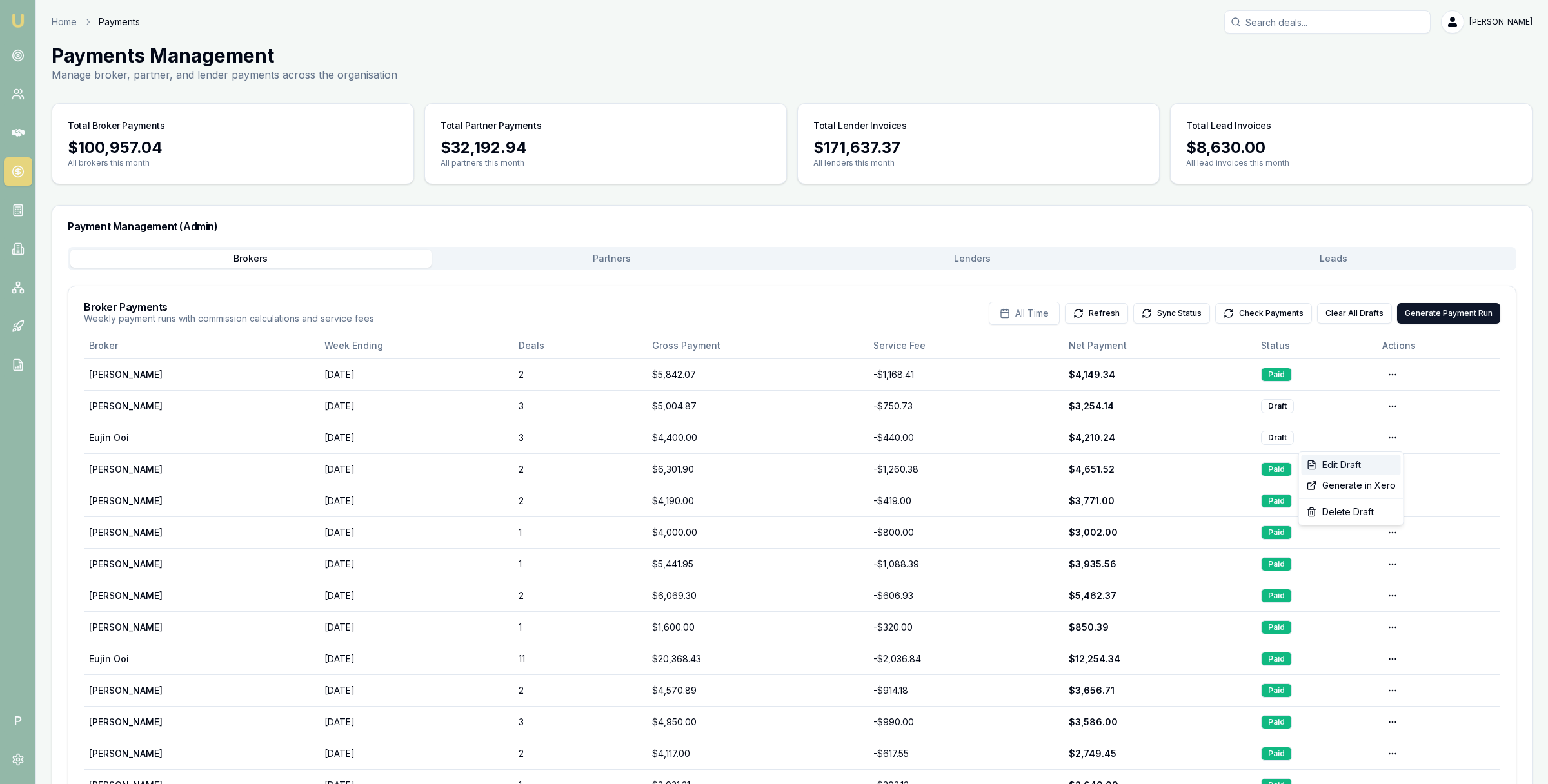
click at [1372, 460] on div "Edit Draft" at bounding box center [1351, 465] width 99 height 20
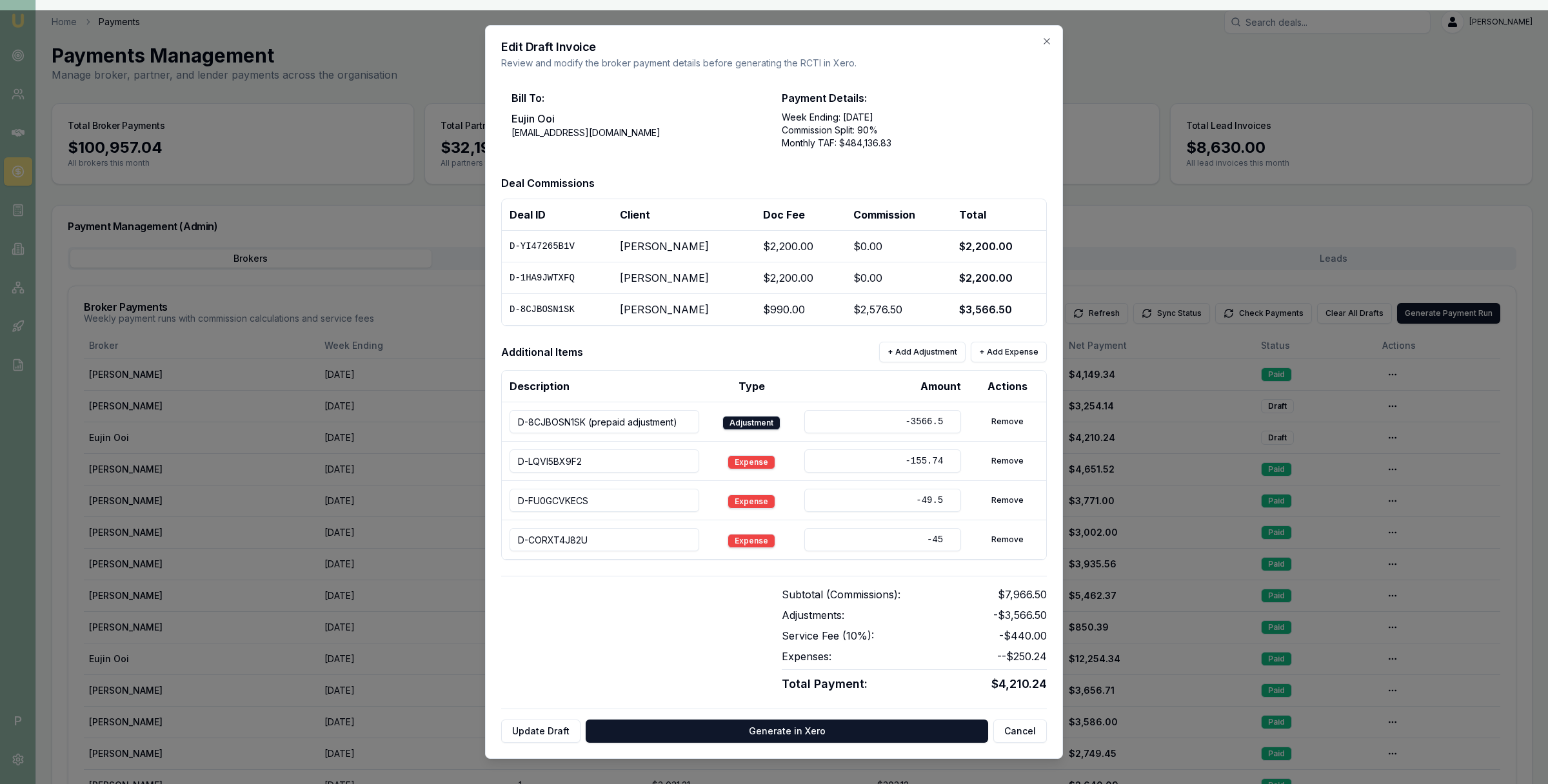
click at [609, 466] on input "D-LQVI5BX9F2" at bounding box center [604, 460] width 190 height 23
type input "D-LQVI5BX9F2 // Mentor Fee"
click at [610, 499] on input "D-FU0GCVKECS" at bounding box center [604, 500] width 190 height 23
type input "D-FU0GCVKECS // Mentor Fee"
click at [603, 536] on input "D-CORXT4J82U" at bounding box center [604, 539] width 190 height 23
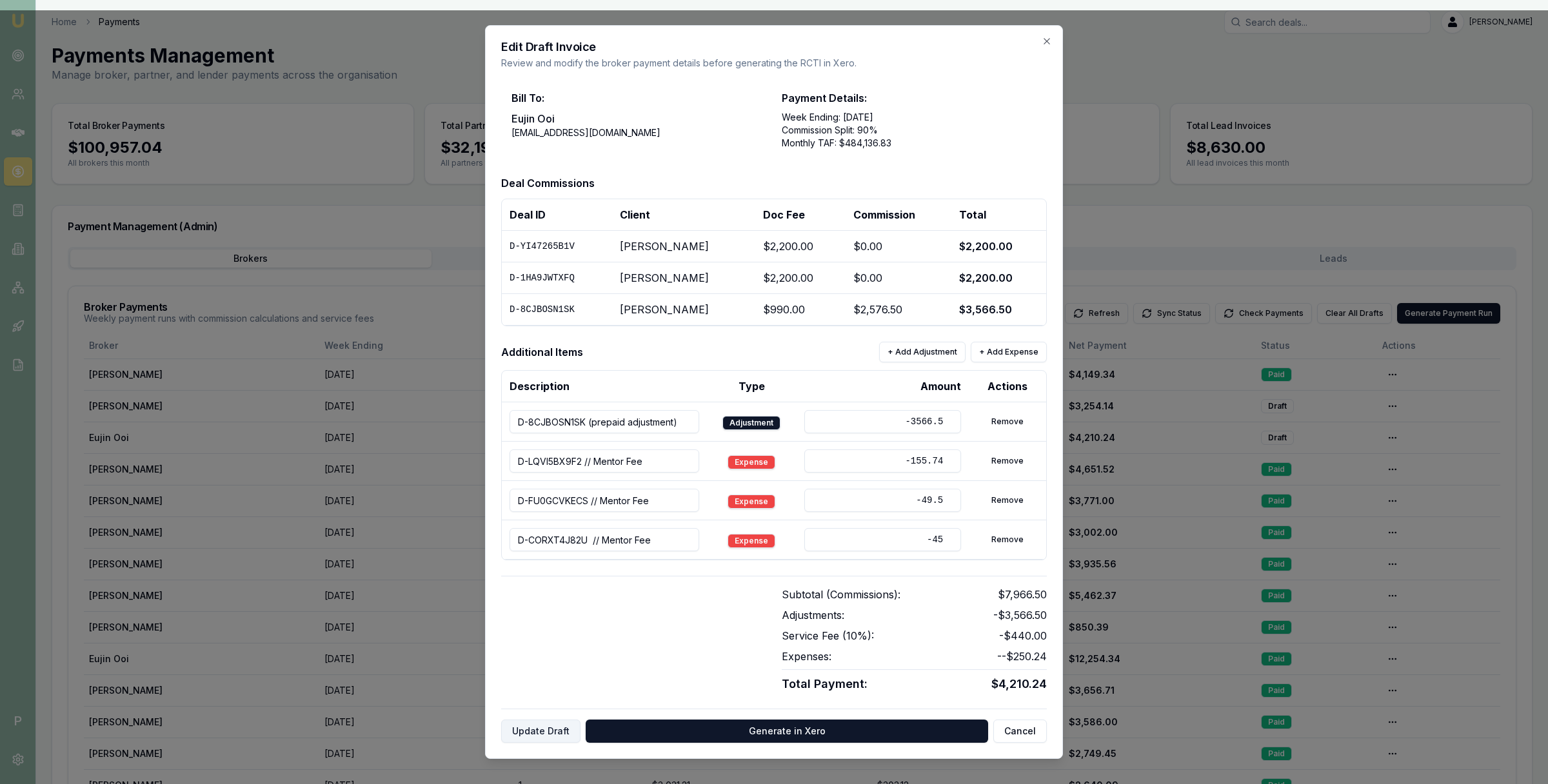
type input "D-CORXT4J82U // Mentor Fee"
click at [553, 730] on button "Update Draft" at bounding box center [541, 730] width 80 height 23
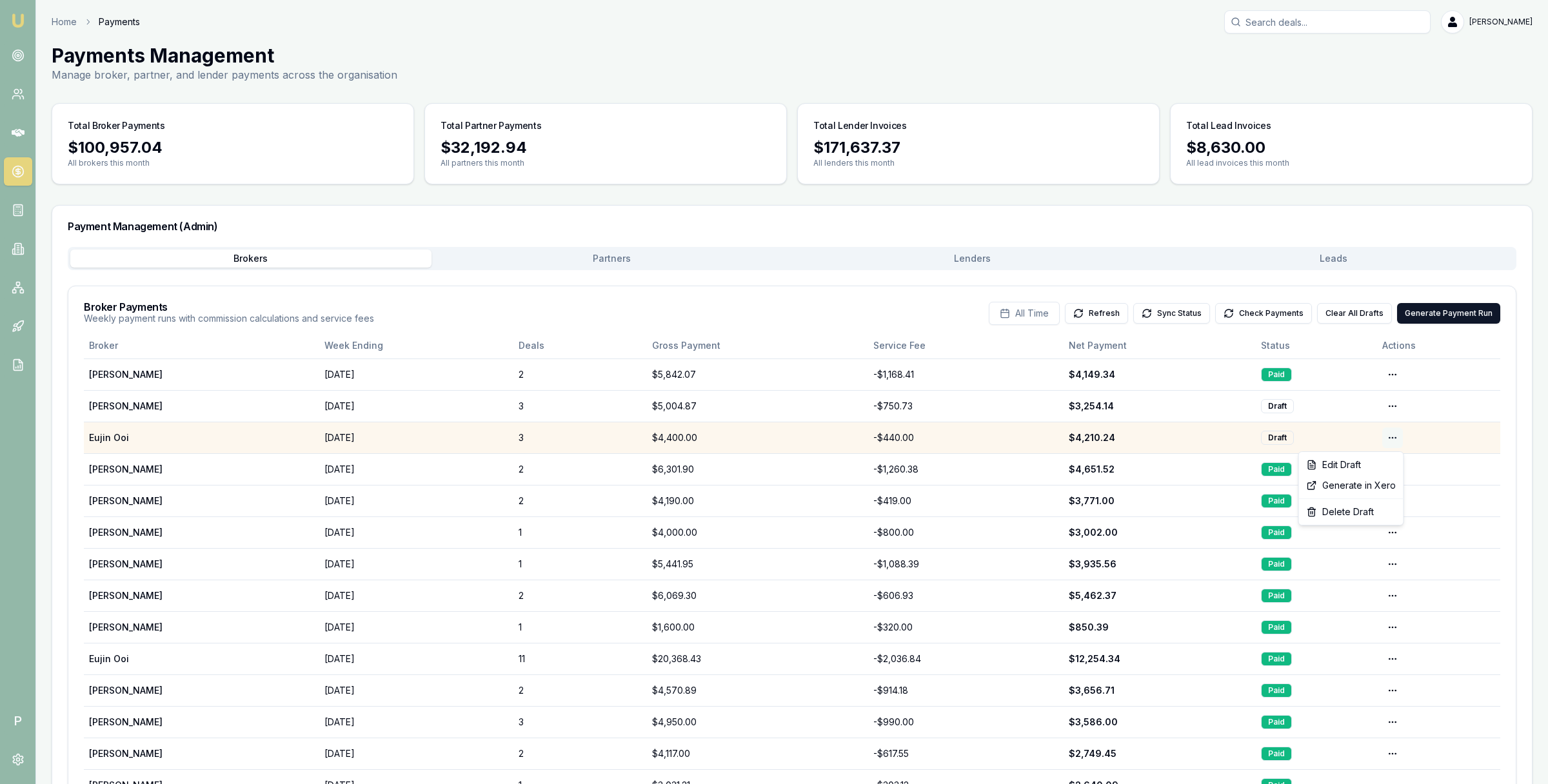
click at [1394, 437] on html "Emu Broker P Home Payments [PERSON_NAME] Toggle Menu Payments Management Manage…" at bounding box center [774, 392] width 1548 height 784
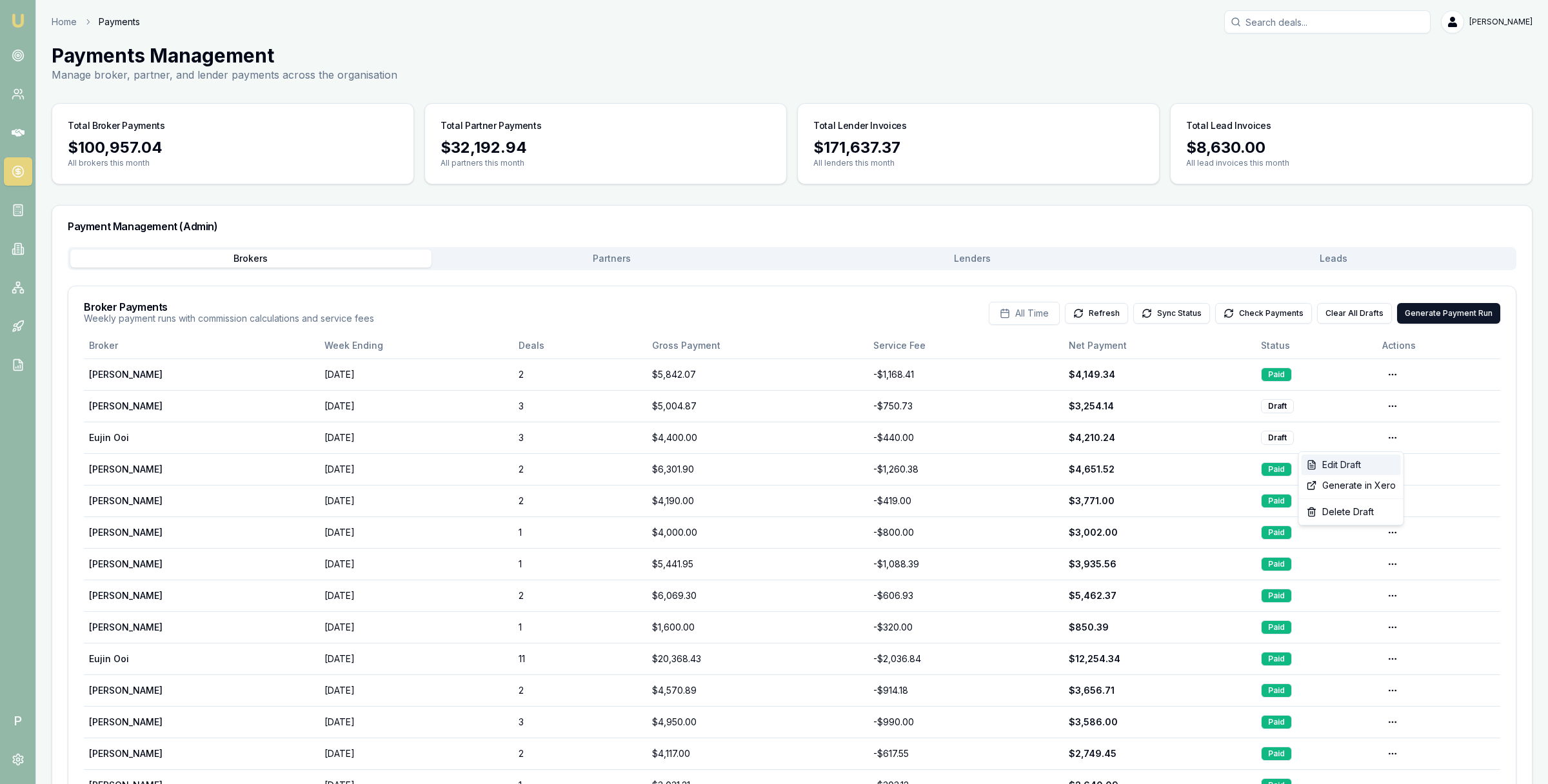
click at [1368, 465] on div "Edit Draft" at bounding box center [1351, 465] width 99 height 20
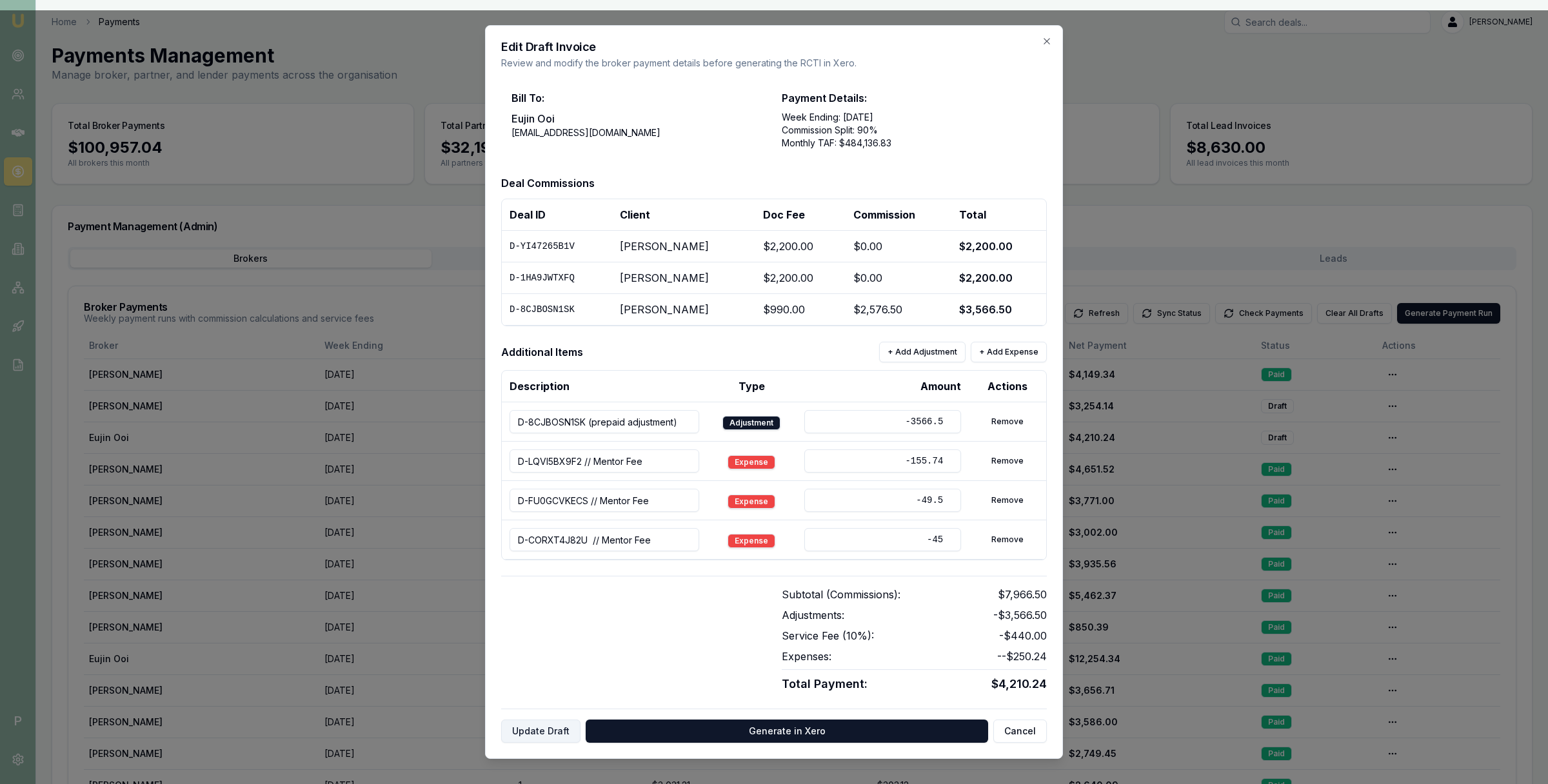
click at [534, 741] on button "Update Draft" at bounding box center [541, 730] width 80 height 23
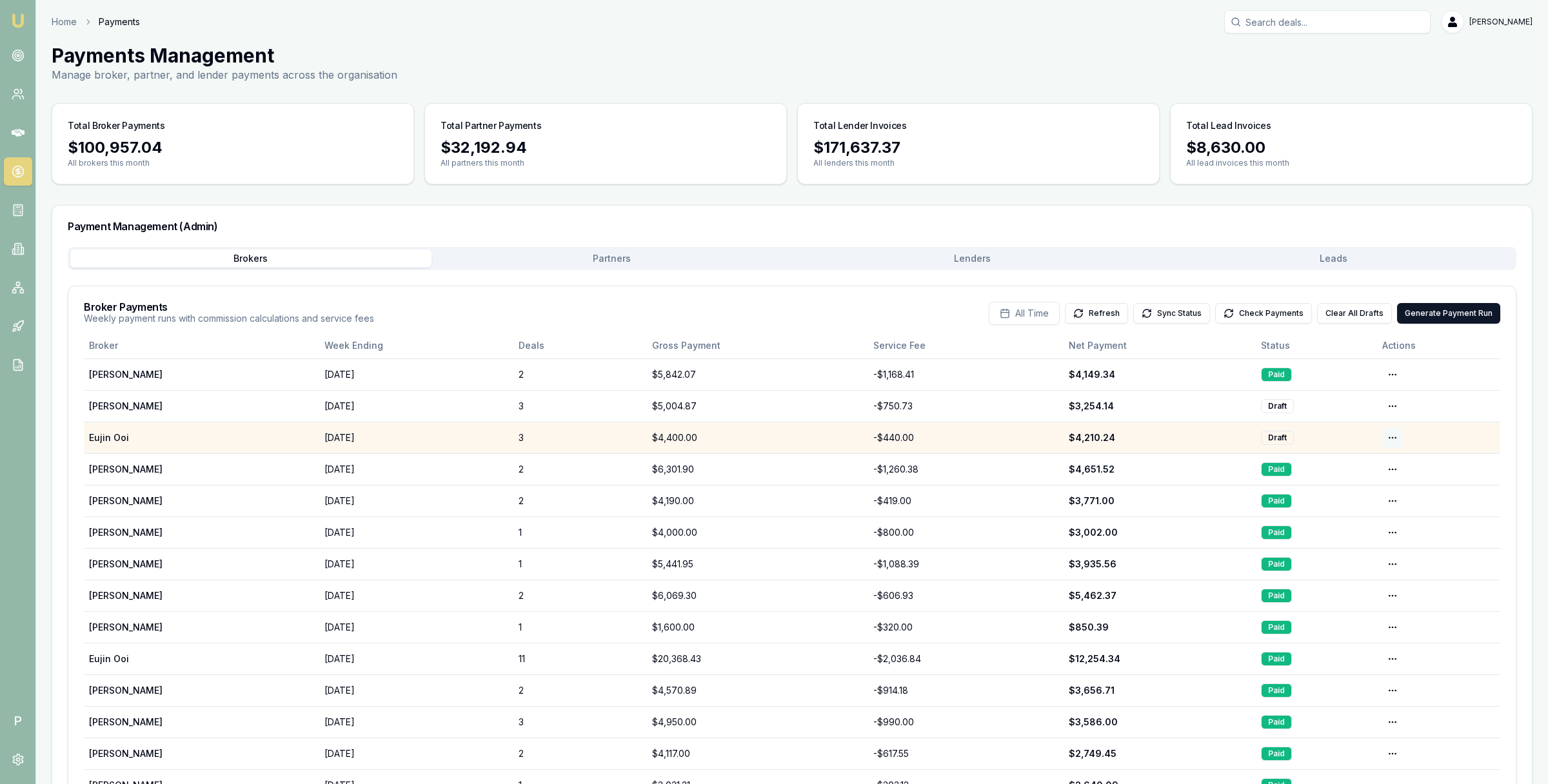
click at [1392, 434] on html "Emu Broker P Home Payments Matt Leeburn Toggle Menu Payments Management Manage …" at bounding box center [774, 392] width 1548 height 784
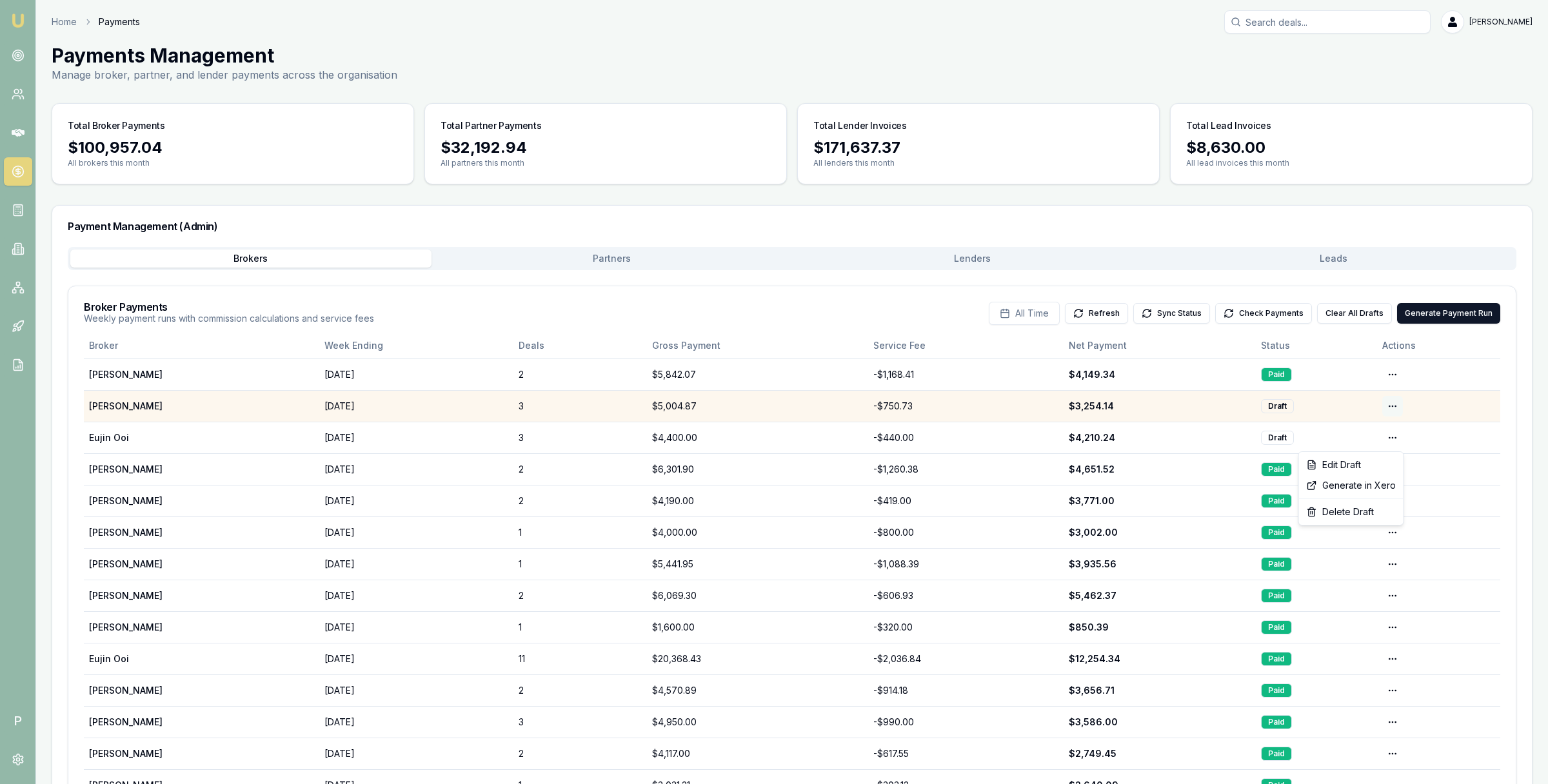
click at [1394, 405] on html "Emu Broker P Home Payments Matt Leeburn Toggle Menu Payments Management Manage …" at bounding box center [774, 392] width 1548 height 784
click at [1394, 405] on html "Emu Broker P Home Payments Matt Leeburn Toggle Menu Payments Management Manage …" at bounding box center [774, 392] width 1548 height 784
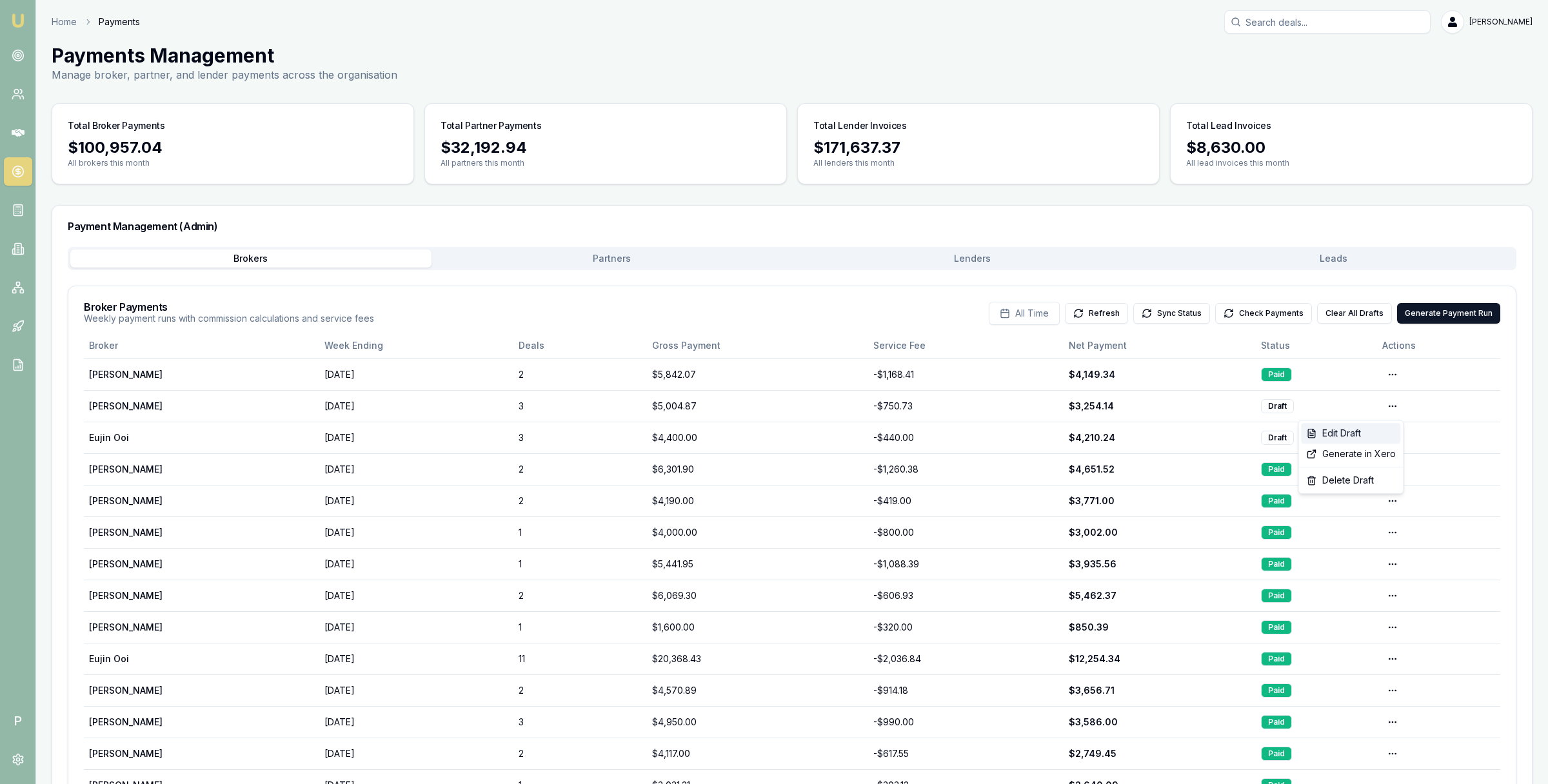
click at [1362, 431] on div "Edit Draft" at bounding box center [1351, 433] width 99 height 20
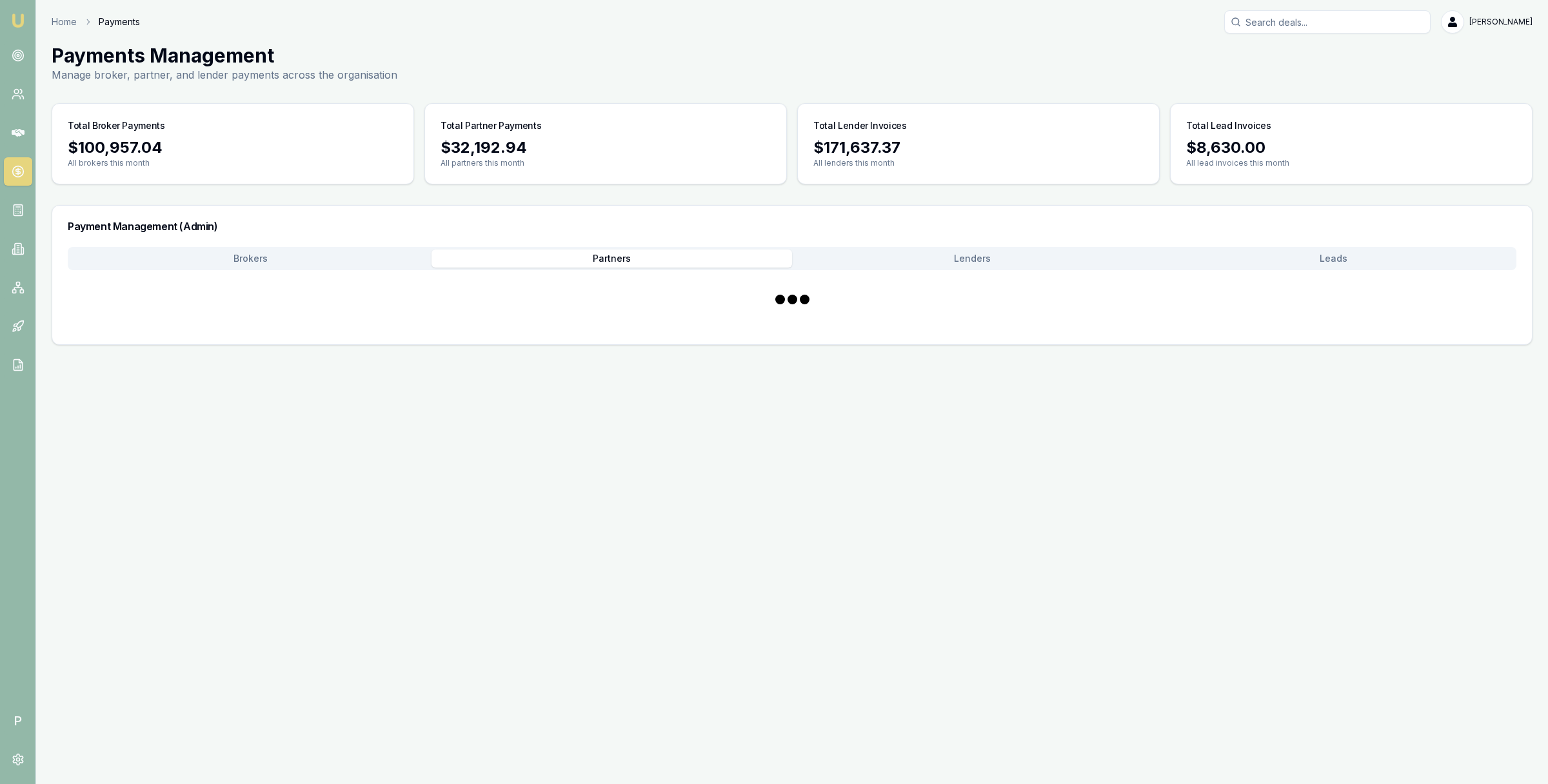
click at [624, 258] on button "Partners" at bounding box center [612, 258] width 361 height 18
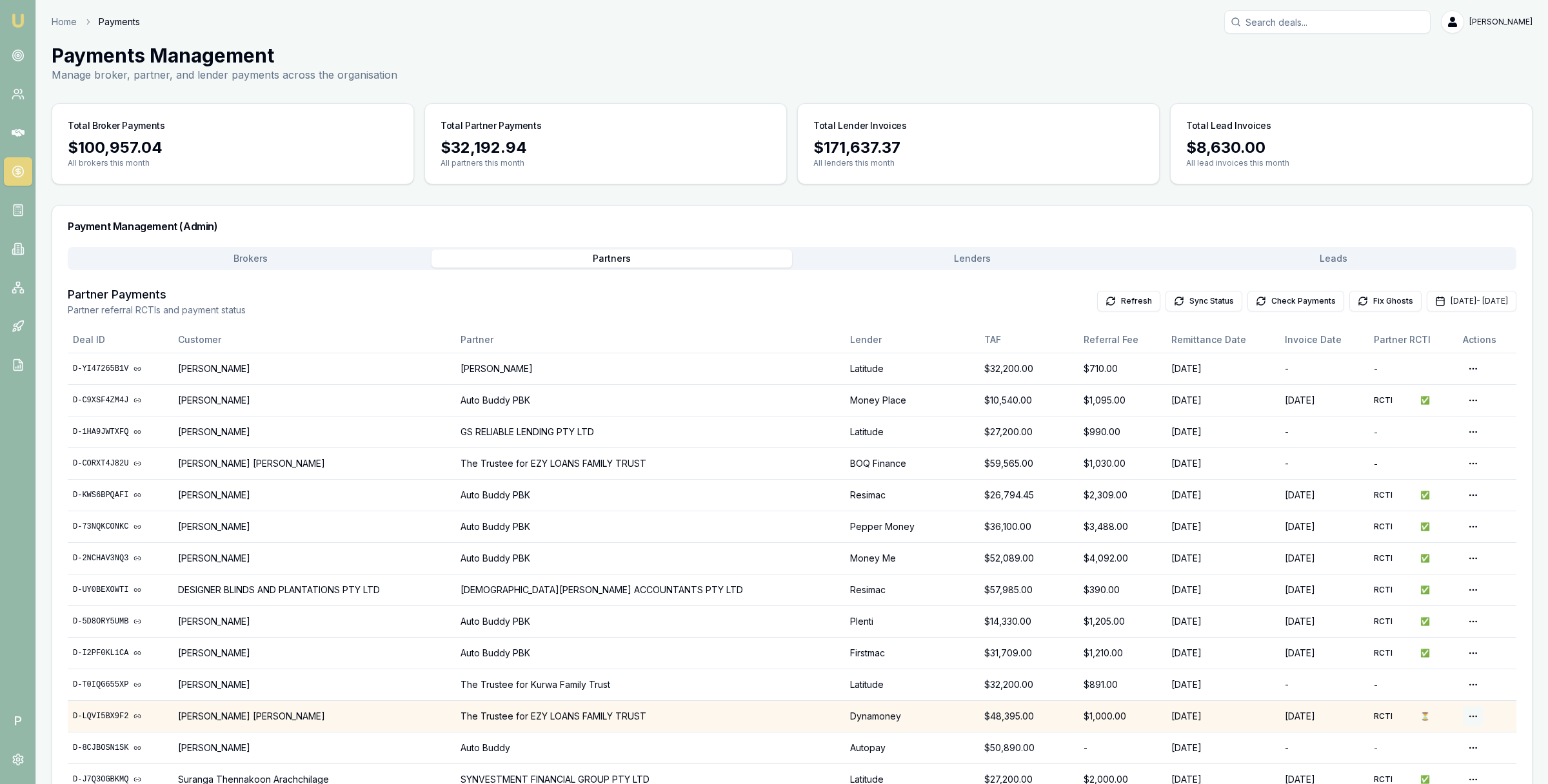
click at [1462, 719] on html "Emu Broker P Home Payments [PERSON_NAME] Toggle Menu Payments Management Manage…" at bounding box center [774, 392] width 1548 height 784
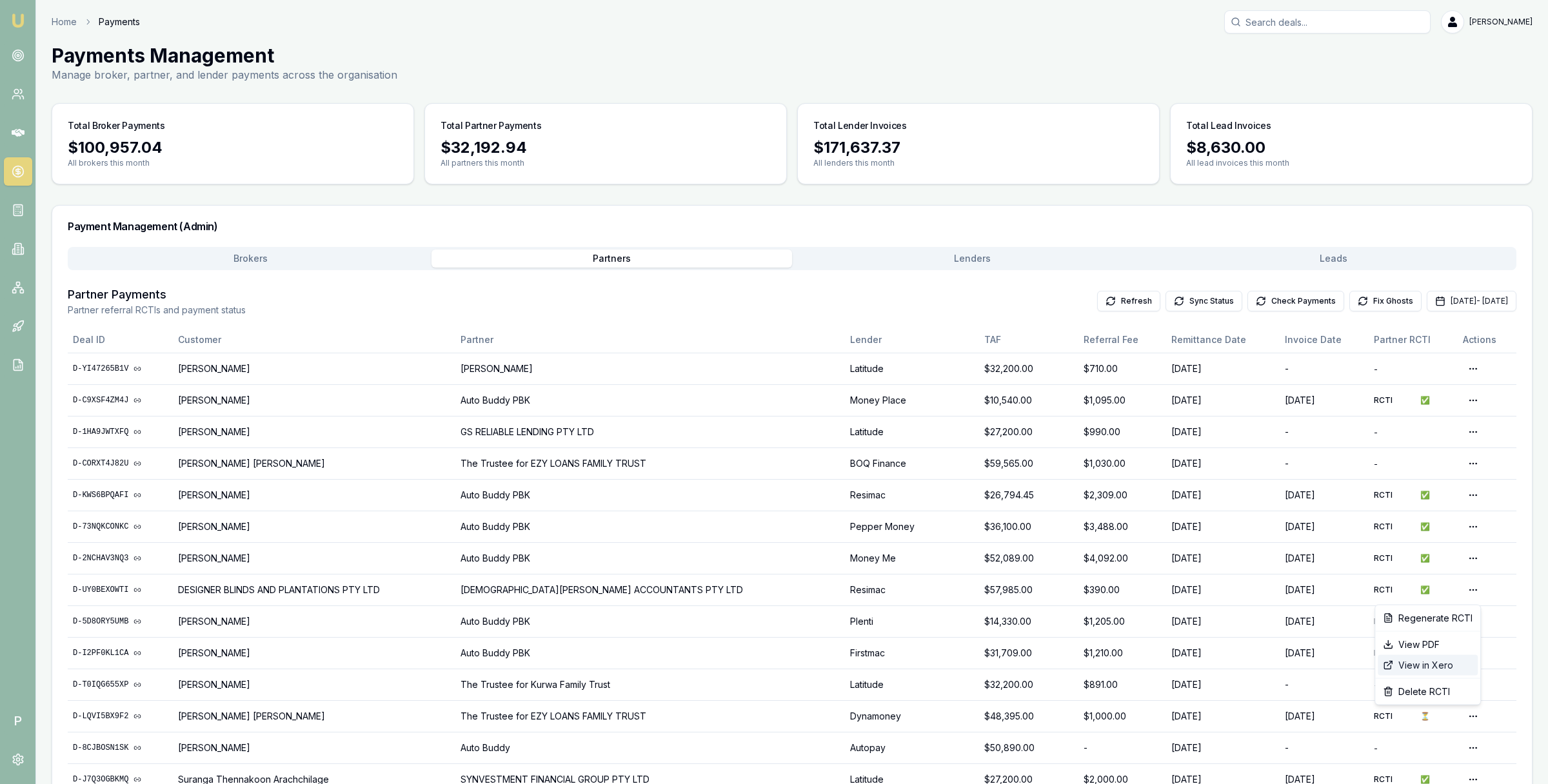
click at [1433, 667] on div "View in Xero" at bounding box center [1428, 665] width 100 height 20
click at [1272, 298] on button "Check Payments" at bounding box center [1296, 301] width 97 height 20
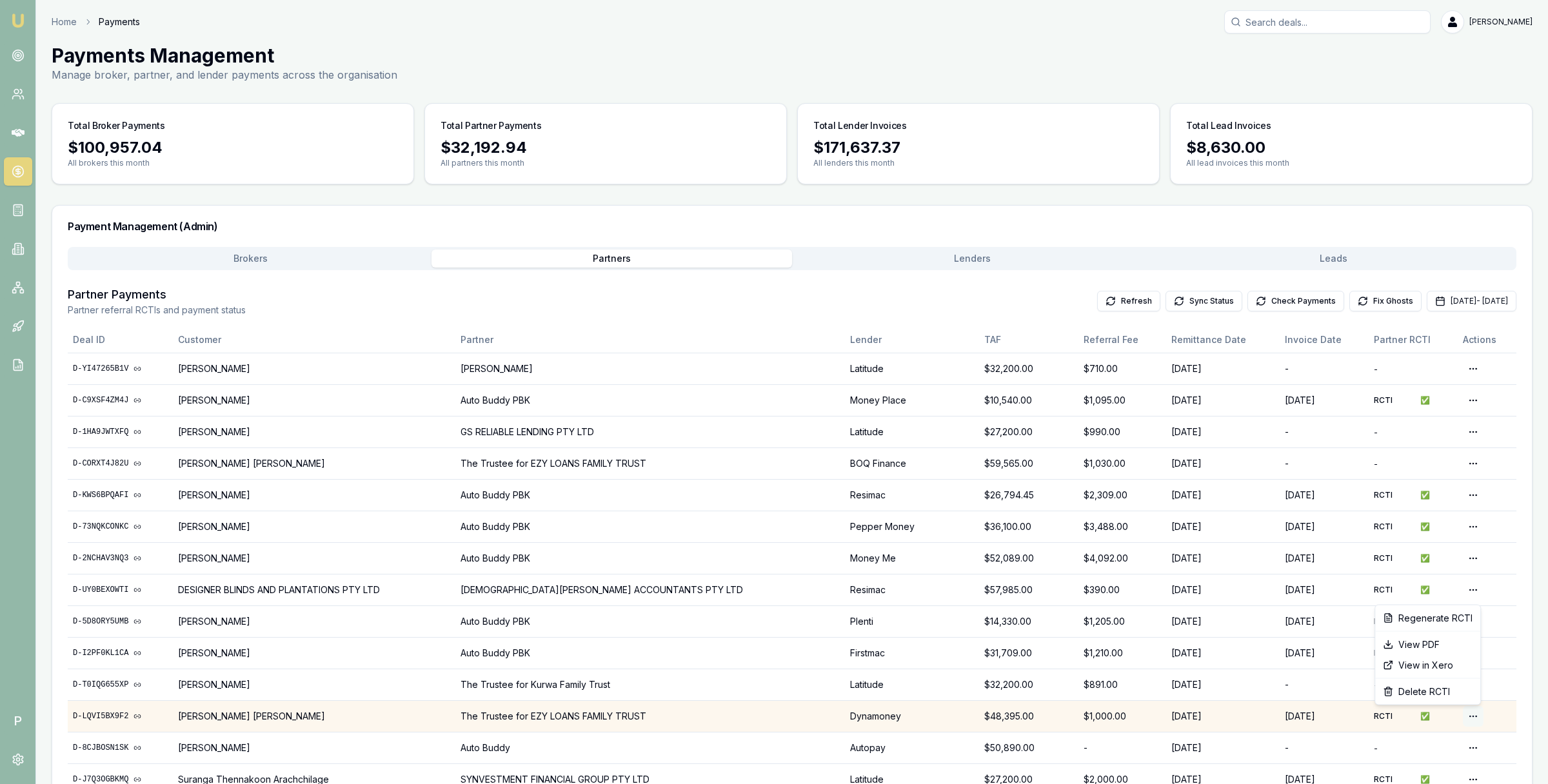
click at [1462, 714] on html "Emu Broker P Home Payments [PERSON_NAME] Toggle Menu Payments Management Manage…" at bounding box center [774, 392] width 1548 height 784
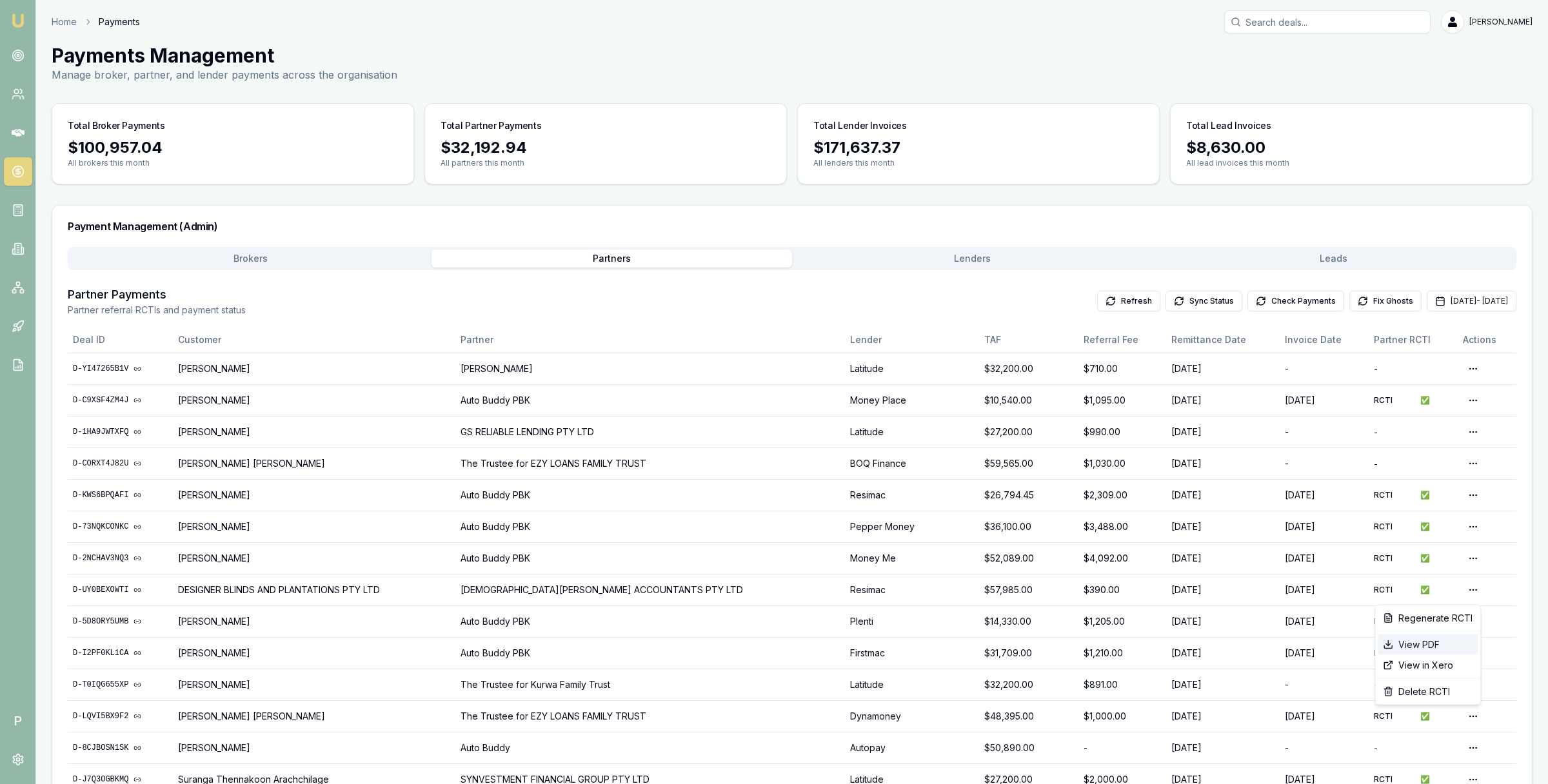
click at [1442, 645] on div "View PDF" at bounding box center [1428, 645] width 100 height 20
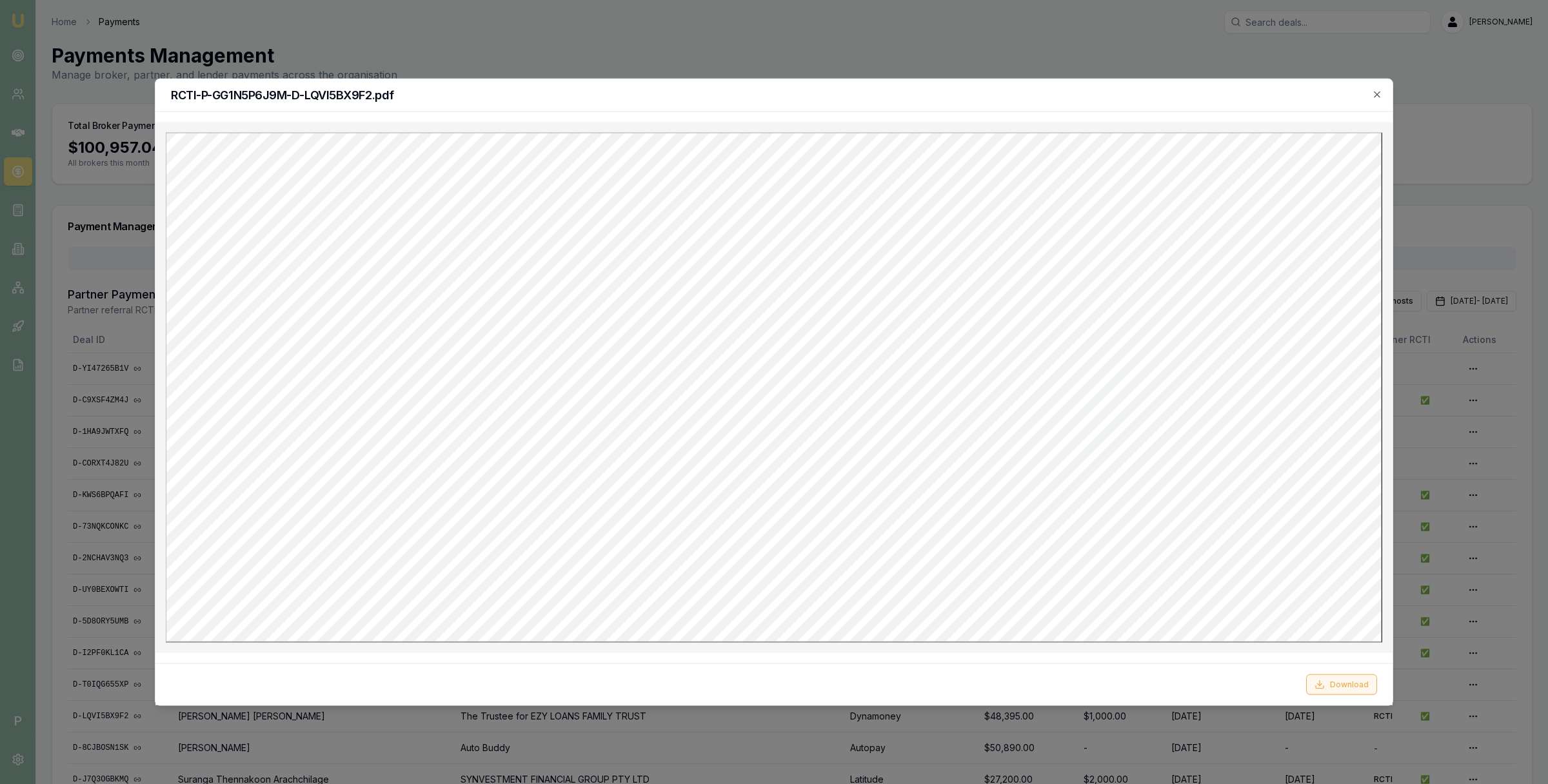
click at [1333, 687] on button "Download" at bounding box center [1342, 684] width 71 height 20
click at [1381, 94] on icon "button" at bounding box center [1377, 94] width 10 height 10
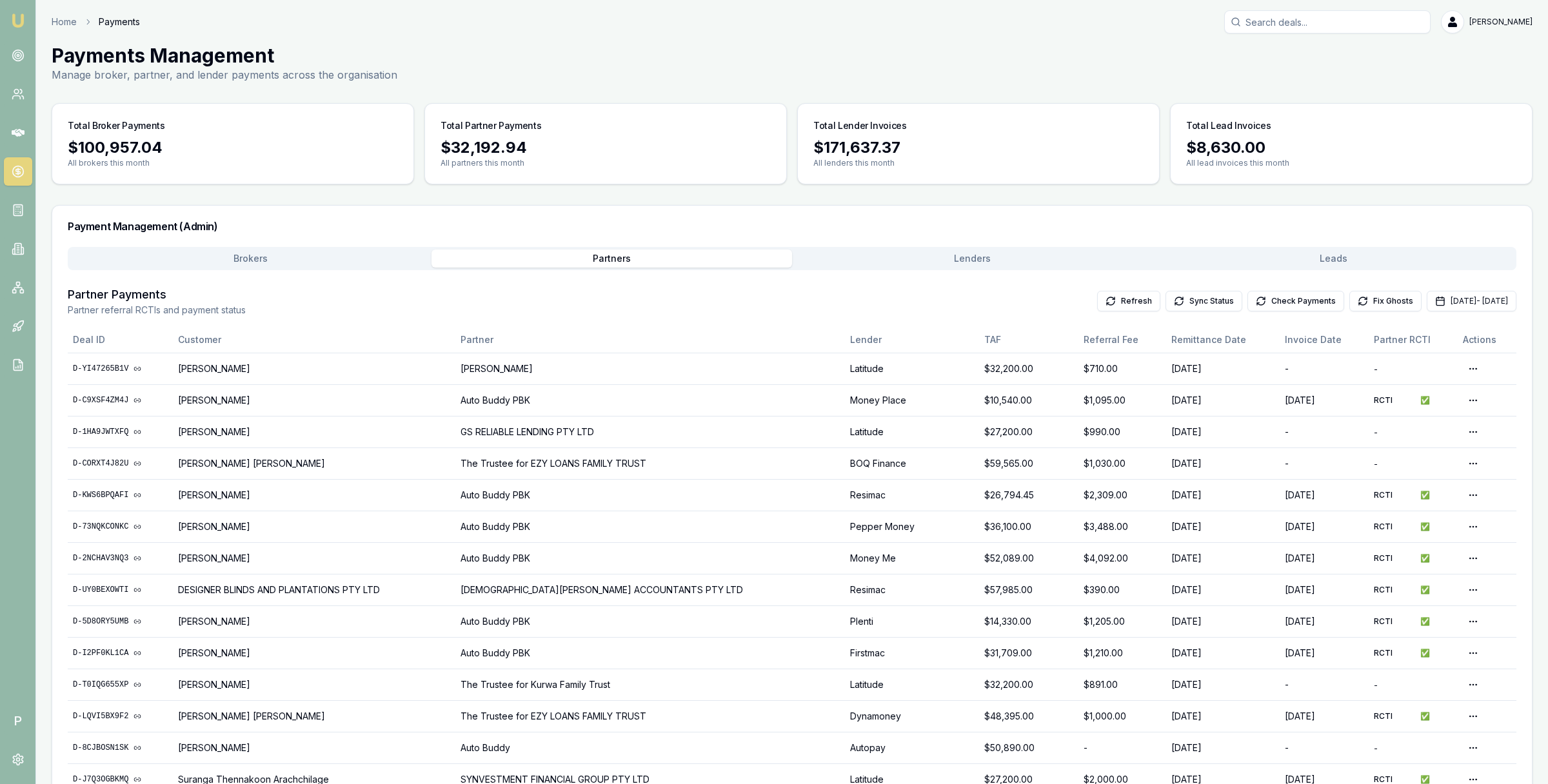
click at [293, 258] on button "Brokers" at bounding box center [250, 258] width 361 height 18
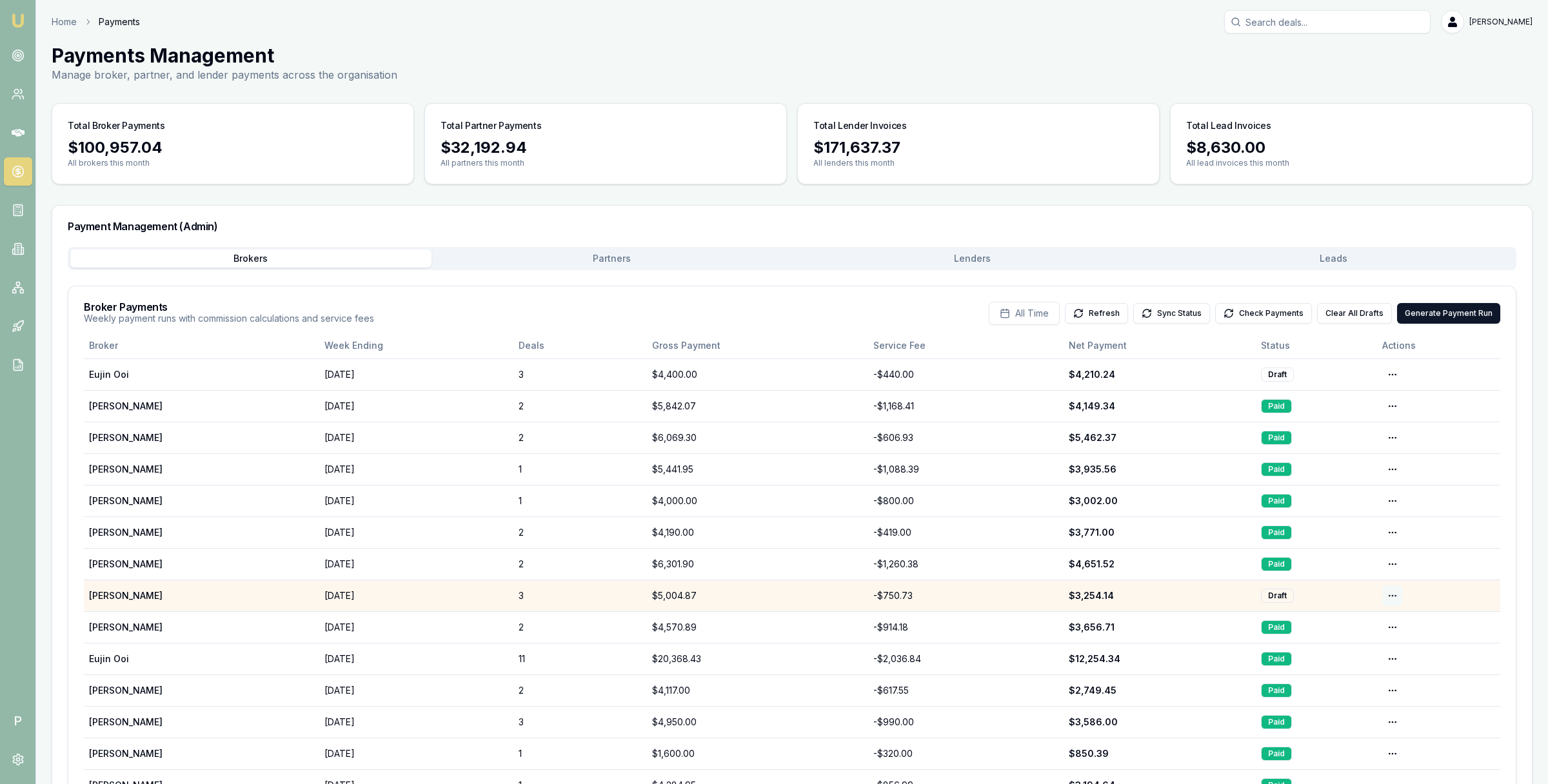
click at [1384, 595] on html "Emu Broker P Home Payments [PERSON_NAME] Toggle Menu Payments Management Manage…" at bounding box center [774, 392] width 1548 height 784
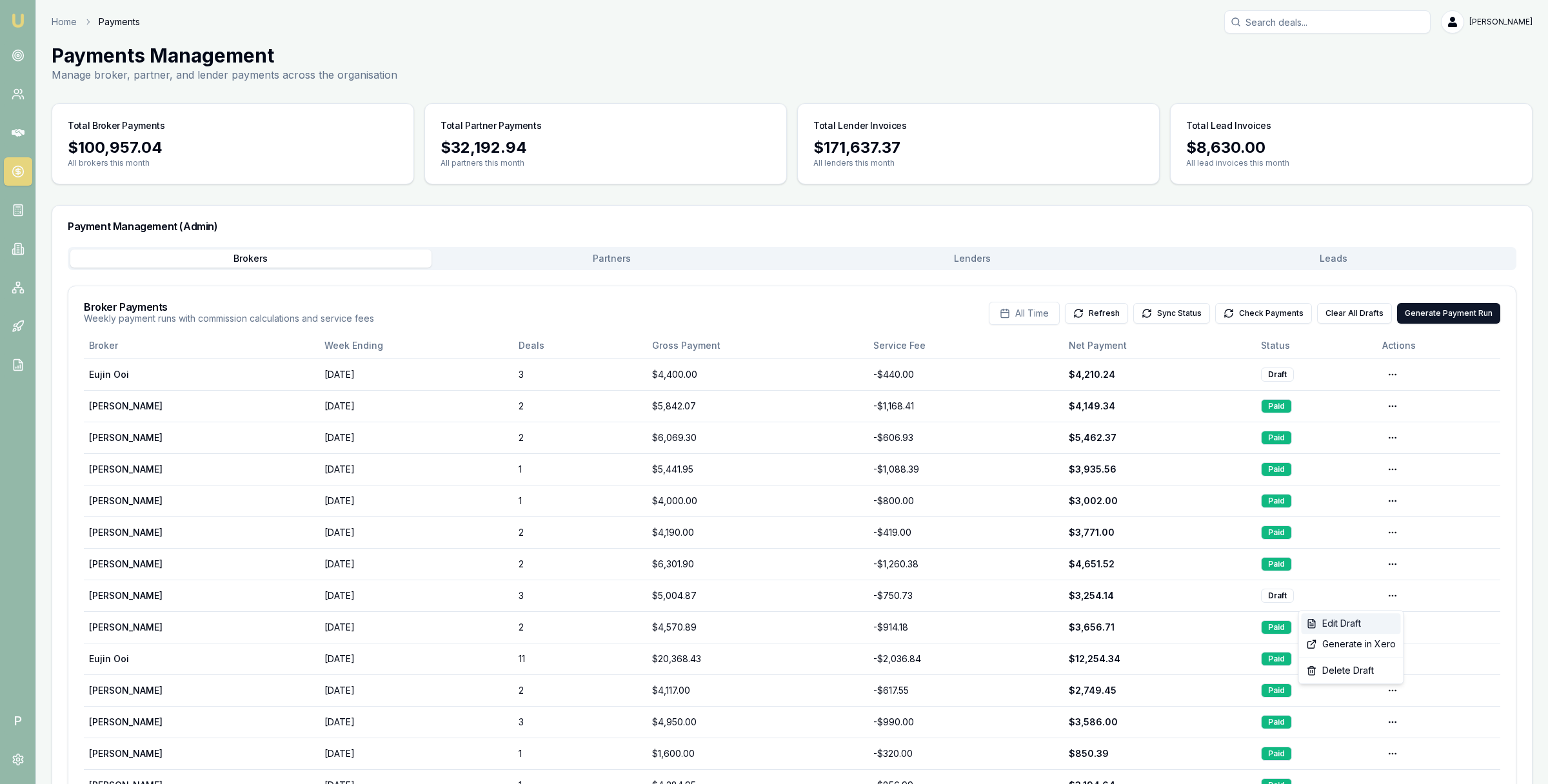
click at [1372, 624] on div "Edit Draft" at bounding box center [1351, 623] width 99 height 20
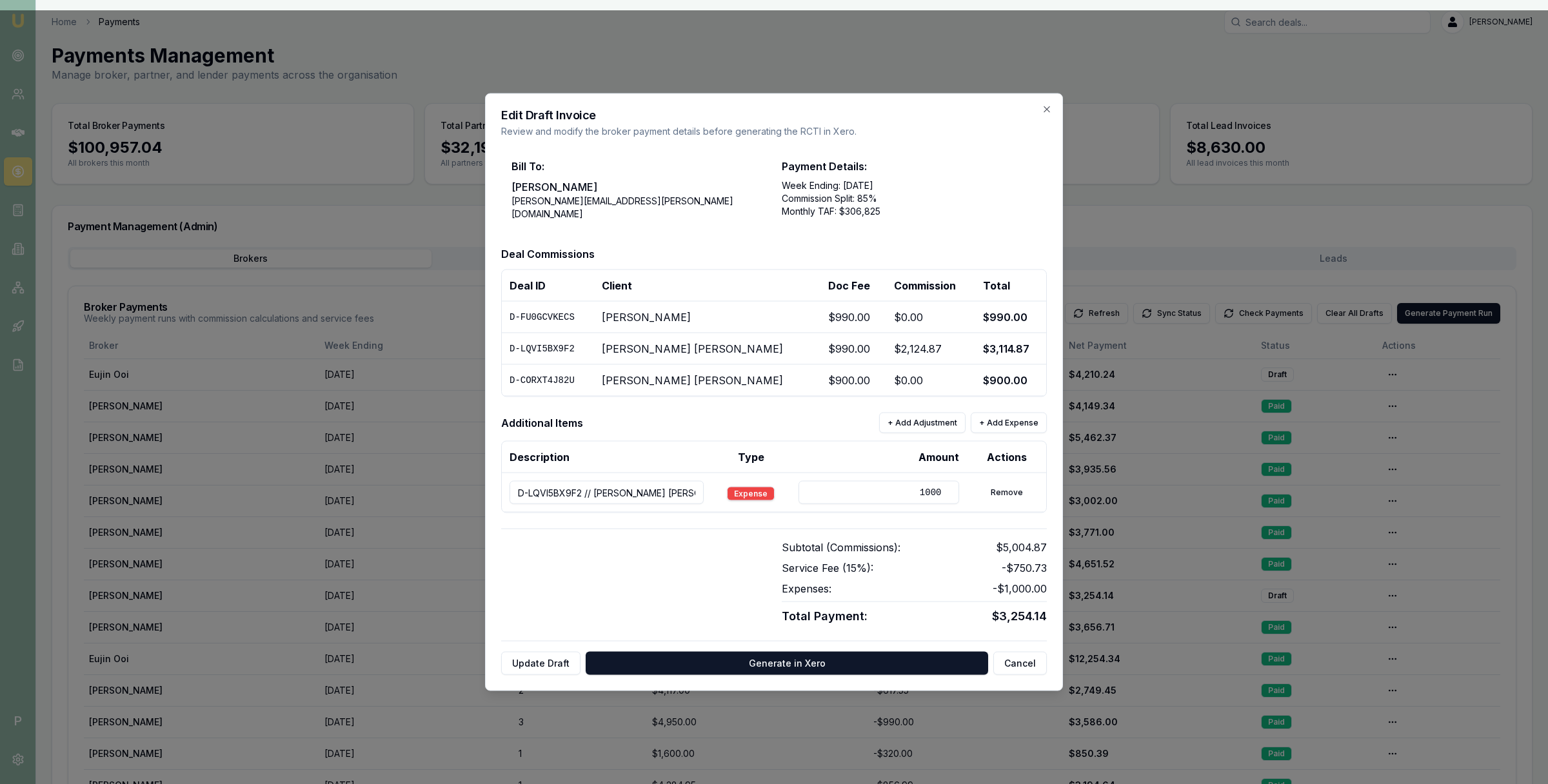
drag, startPoint x: 616, startPoint y: 490, endPoint x: 676, endPoint y: 490, distance: 60.0
click at [676, 490] on input "D-LQVI5BX9F2 // [PERSON_NAME] [PERSON_NAME] // The Trustee for EZY LOANS FAMILY…" at bounding box center [606, 492] width 194 height 23
drag, startPoint x: 639, startPoint y: 490, endPoint x: 694, endPoint y: 490, distance: 55.0
click at [694, 490] on tr "D-LQVI5BX9F2 // [PERSON_NAME] [PERSON_NAME] // The Trustee for EZY LOANS FAMILY…" at bounding box center [773, 493] width 544 height 39
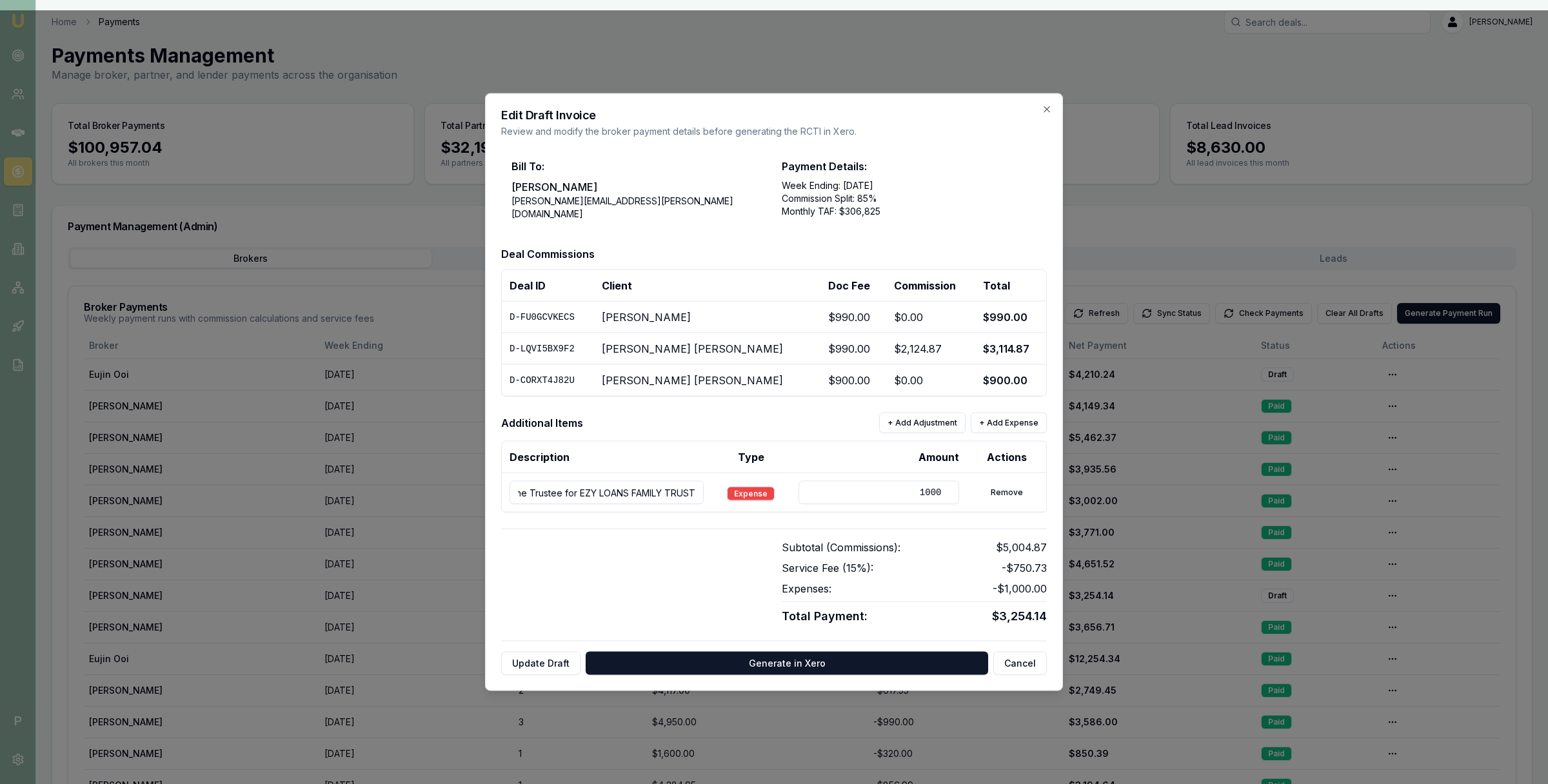
click at [623, 490] on input "D-LQVI5BX9F2 // [PERSON_NAME] [PERSON_NAME] // The Trustee for EZY LOANS FAMILY…" at bounding box center [606, 492] width 194 height 23
click at [644, 432] on div "Additional Items + Add Adjustment + Add Expense Description Type Amount Actions…" at bounding box center [774, 463] width 546 height 101
click at [728, 659] on button "Generate in Xero" at bounding box center [787, 663] width 402 height 23
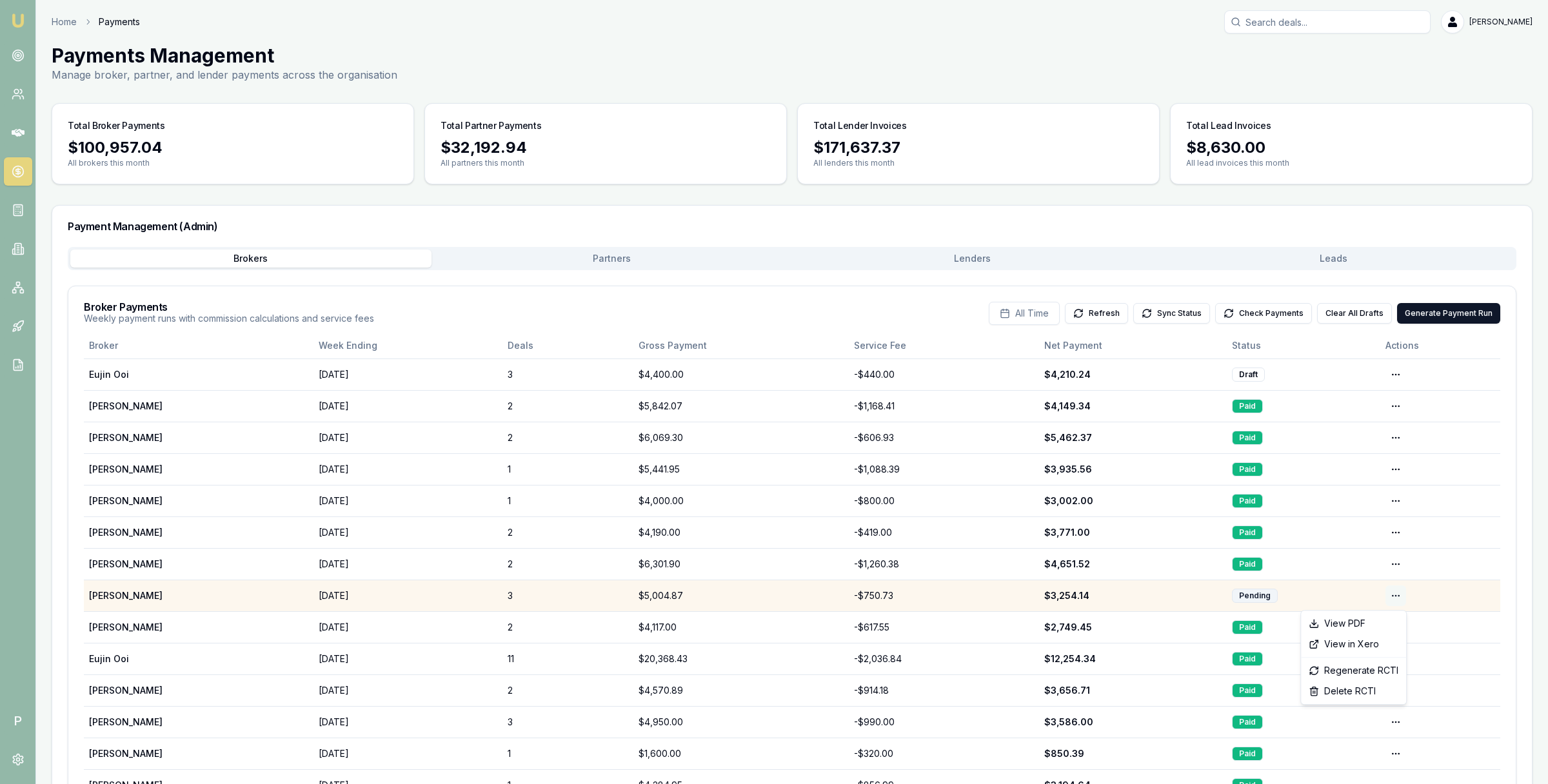
click at [1392, 594] on html "Emu Broker P Home Payments [PERSON_NAME] Toggle Menu Payments Management Manage…" at bounding box center [774, 392] width 1548 height 784
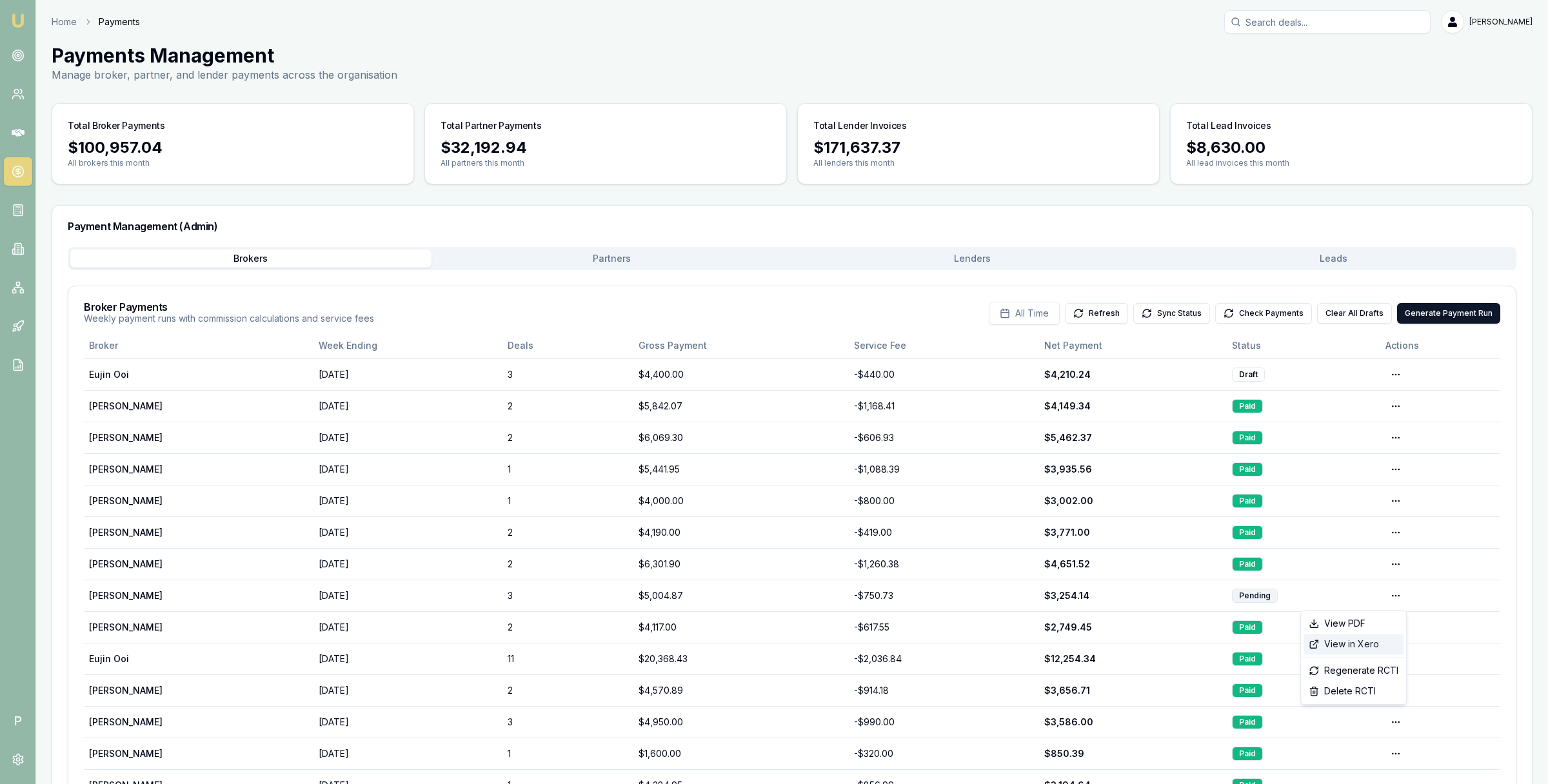
click at [1365, 648] on div "View in Xero" at bounding box center [1354, 644] width 100 height 20
click at [1276, 312] on button "Check Payments" at bounding box center [1264, 313] width 97 height 20
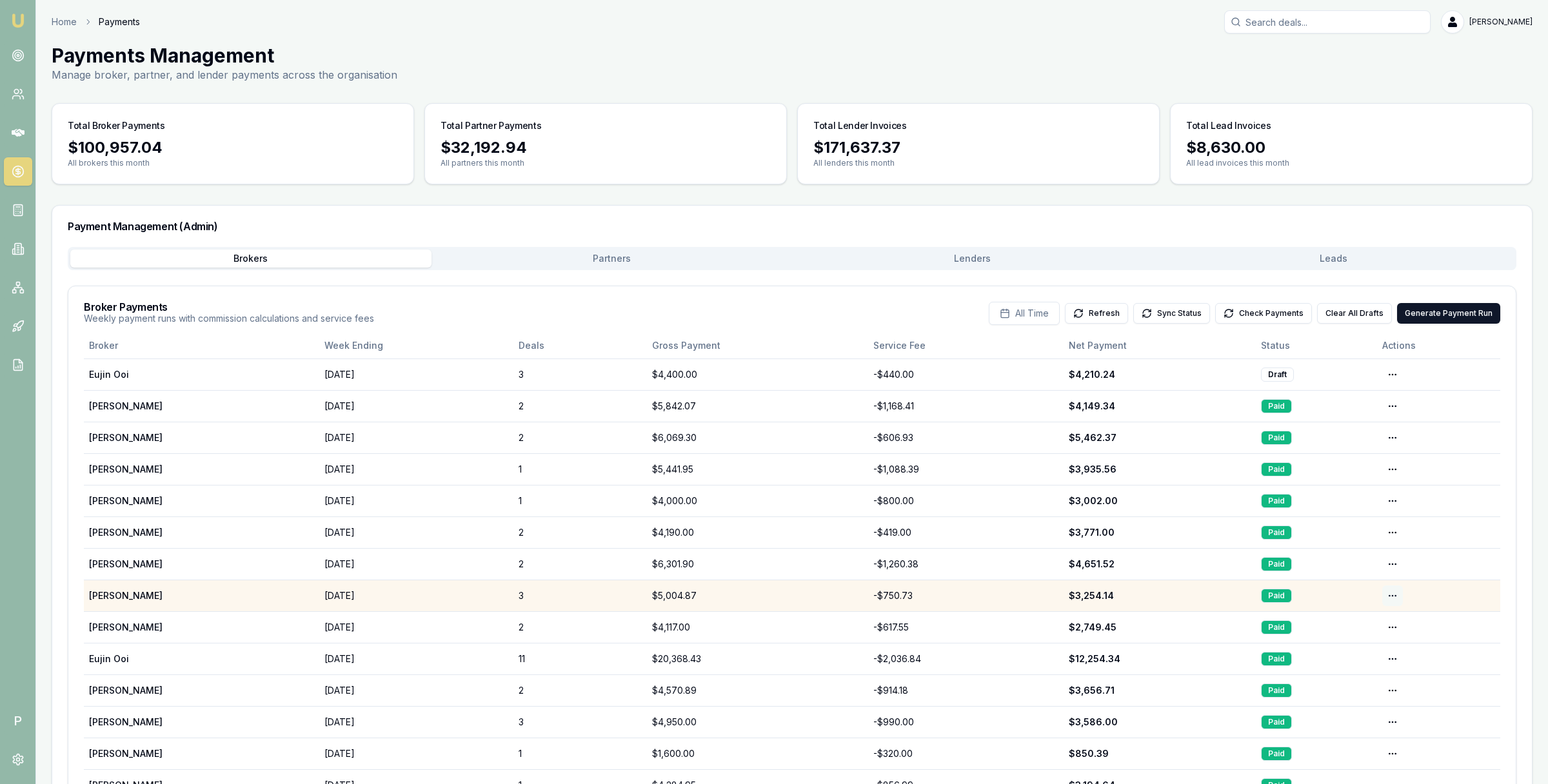
click at [1395, 596] on html "Emu Broker P Home Payments [PERSON_NAME] Toggle Menu Payments Management Manage…" at bounding box center [774, 392] width 1548 height 784
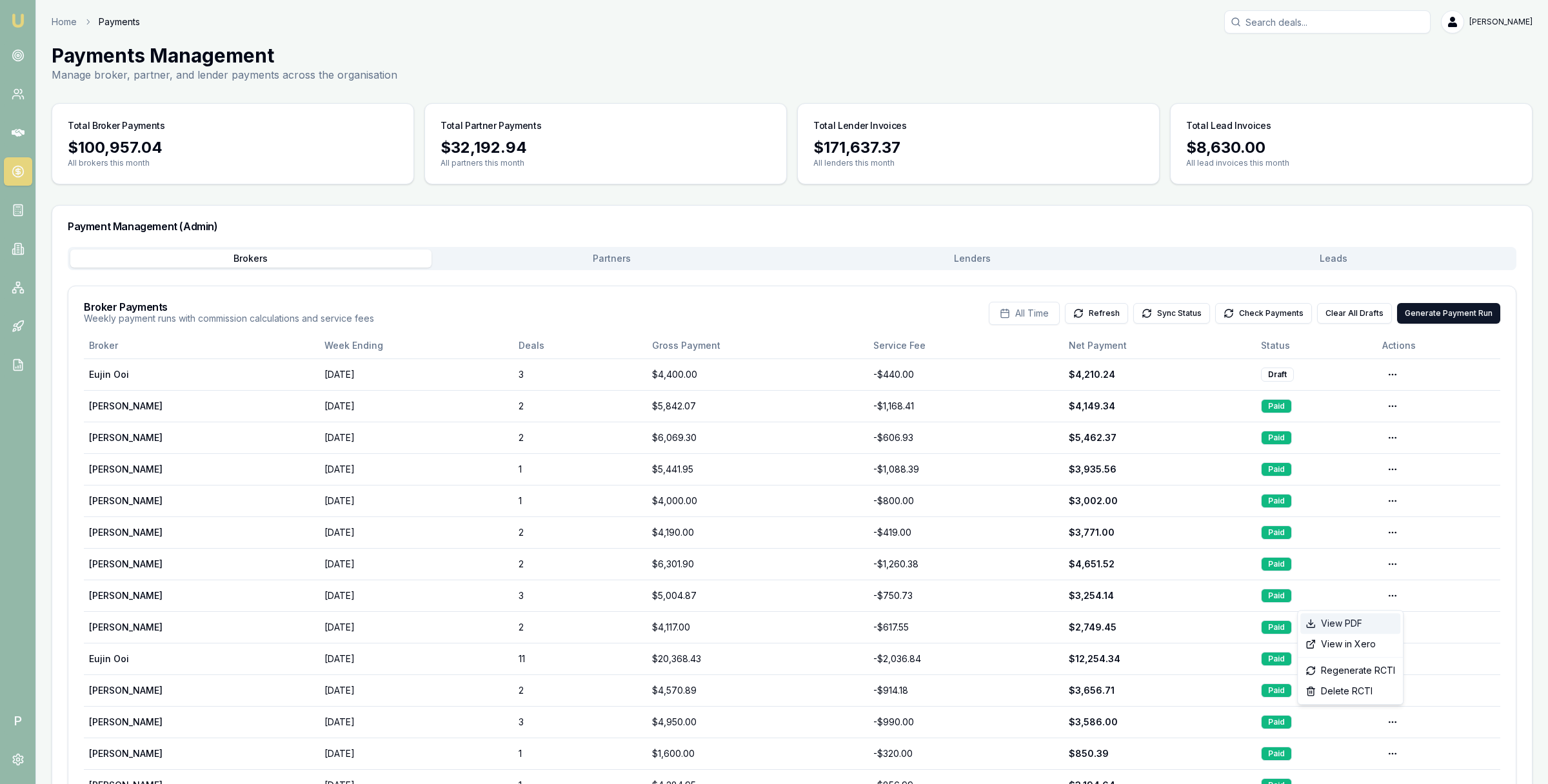
click at [1362, 619] on div "View PDF" at bounding box center [1350, 623] width 100 height 20
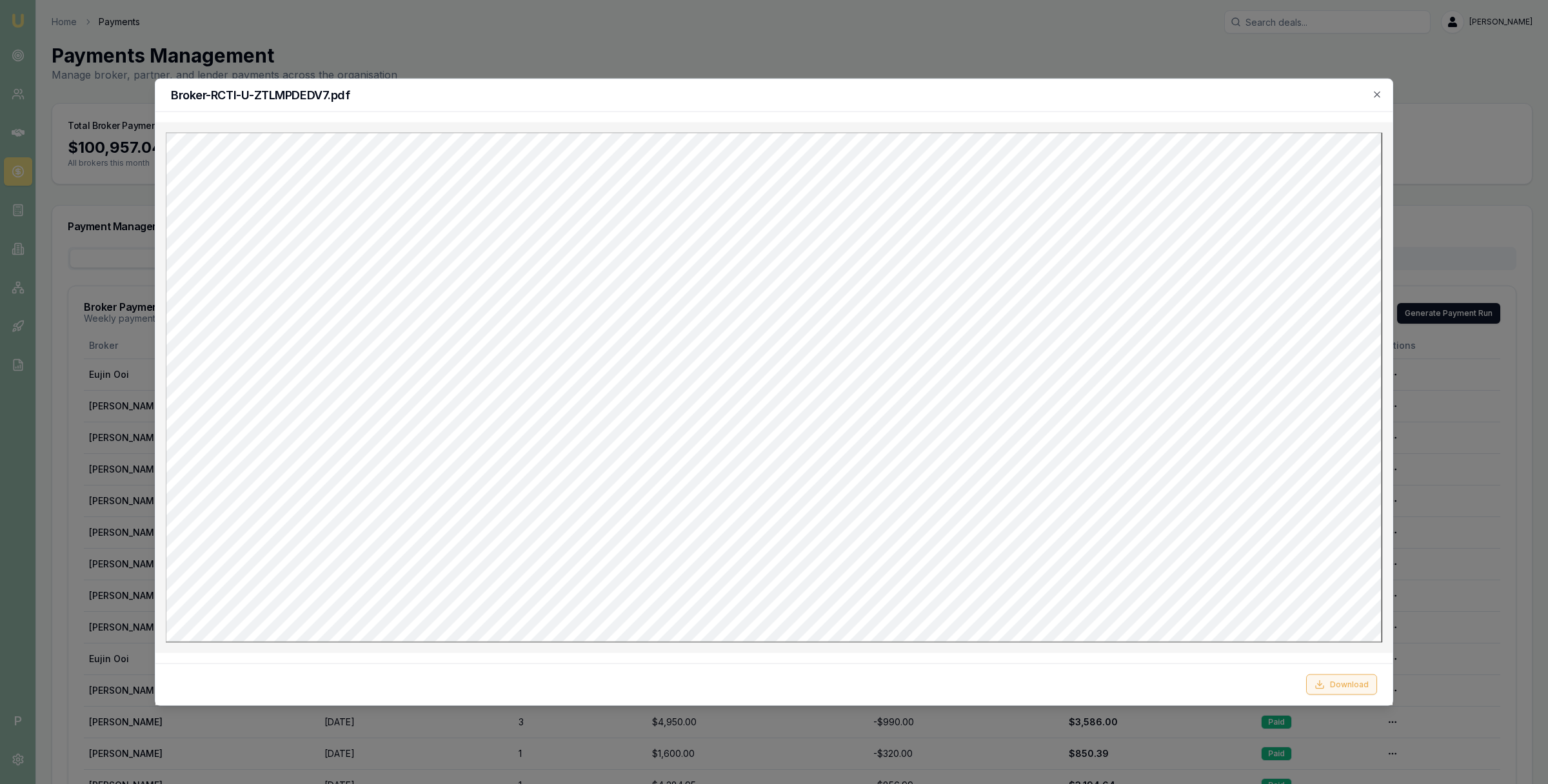
click at [1341, 687] on button "Download" at bounding box center [1342, 684] width 71 height 20
click at [1381, 91] on icon "button" at bounding box center [1377, 94] width 10 height 10
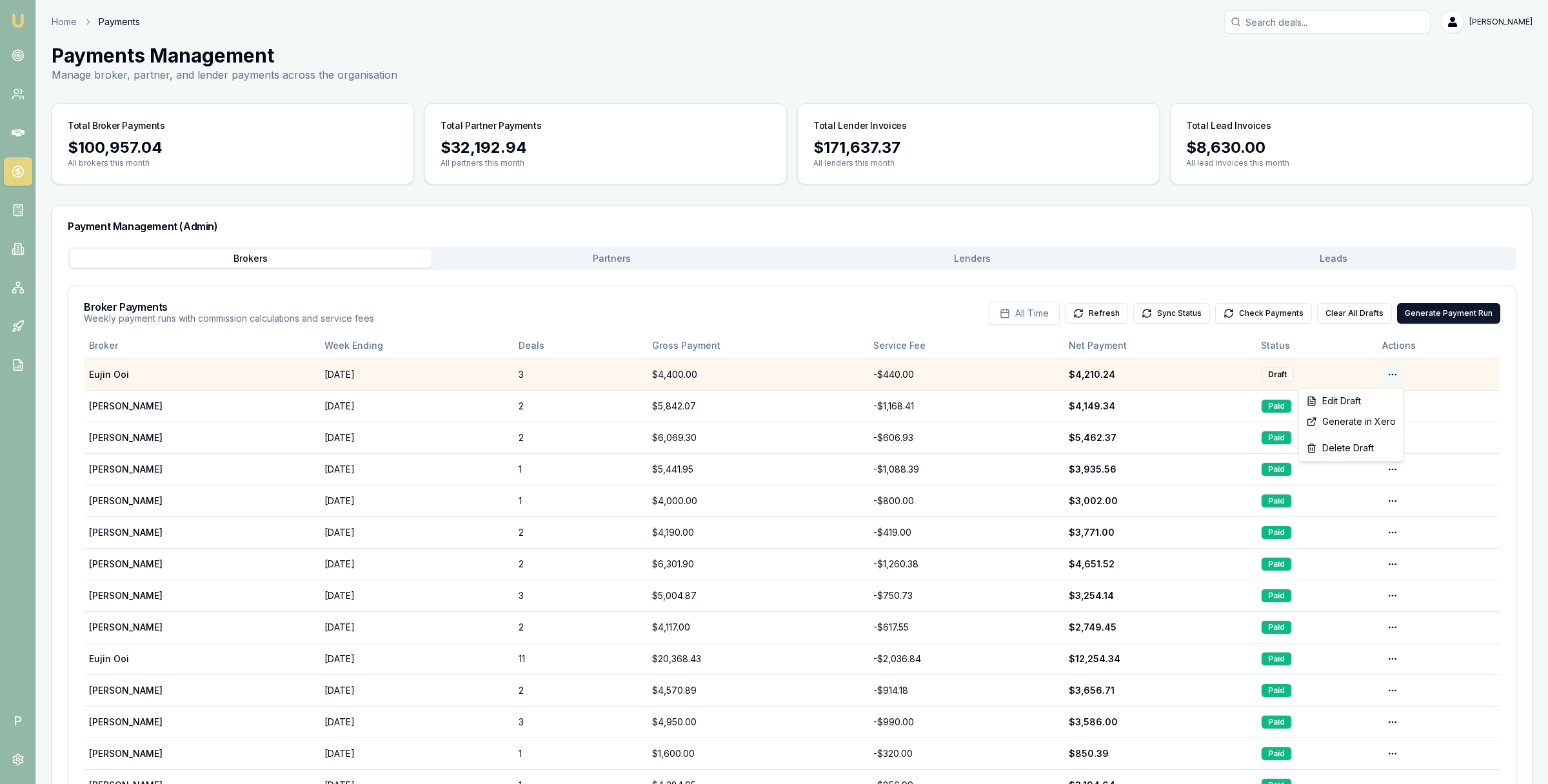
click at [1394, 374] on html "Emu Broker P Home Payments [PERSON_NAME] Toggle Menu Payments Management Manage…" at bounding box center [774, 392] width 1548 height 784
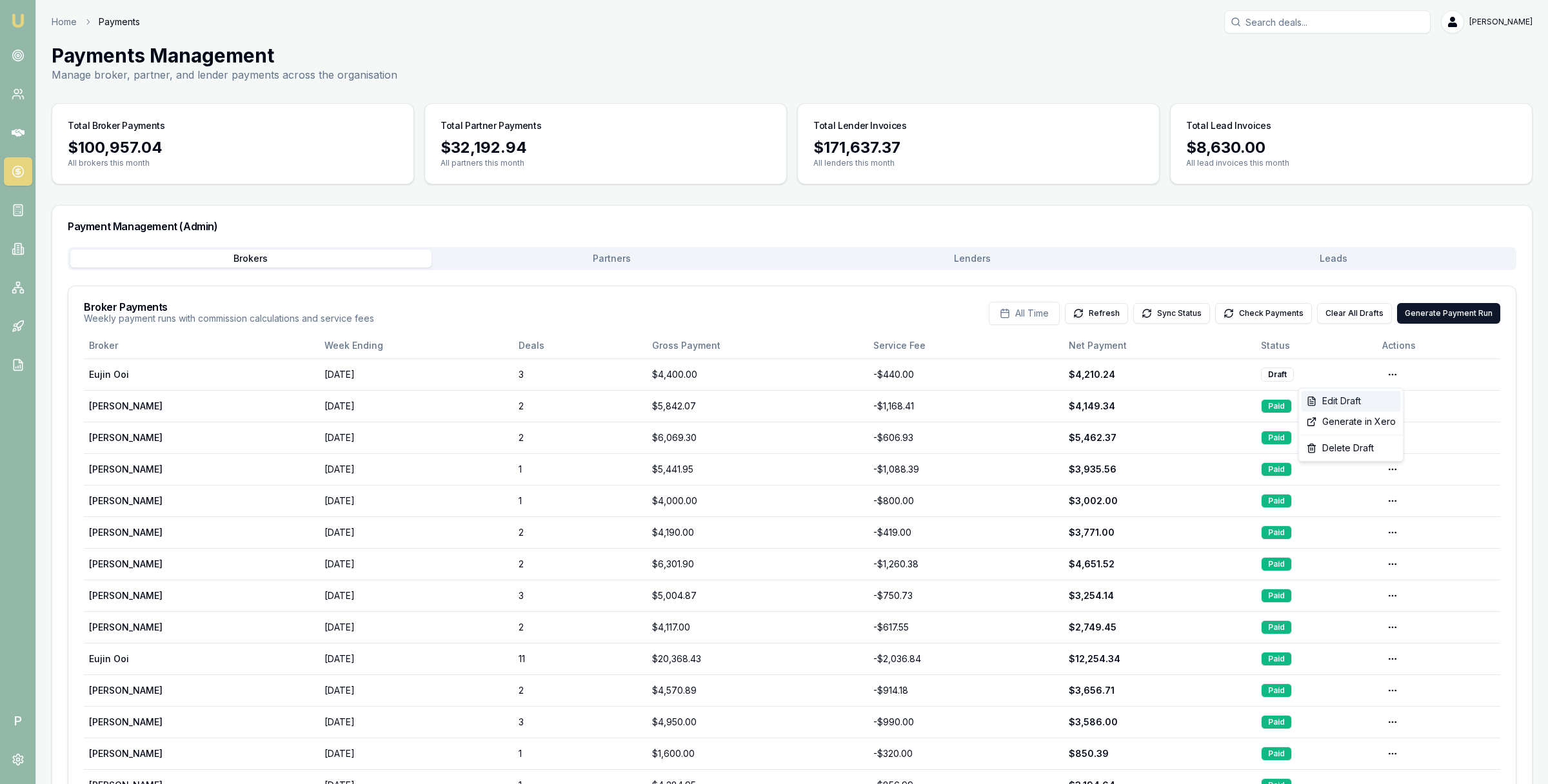
click at [1369, 401] on div "Edit Draft" at bounding box center [1351, 401] width 99 height 20
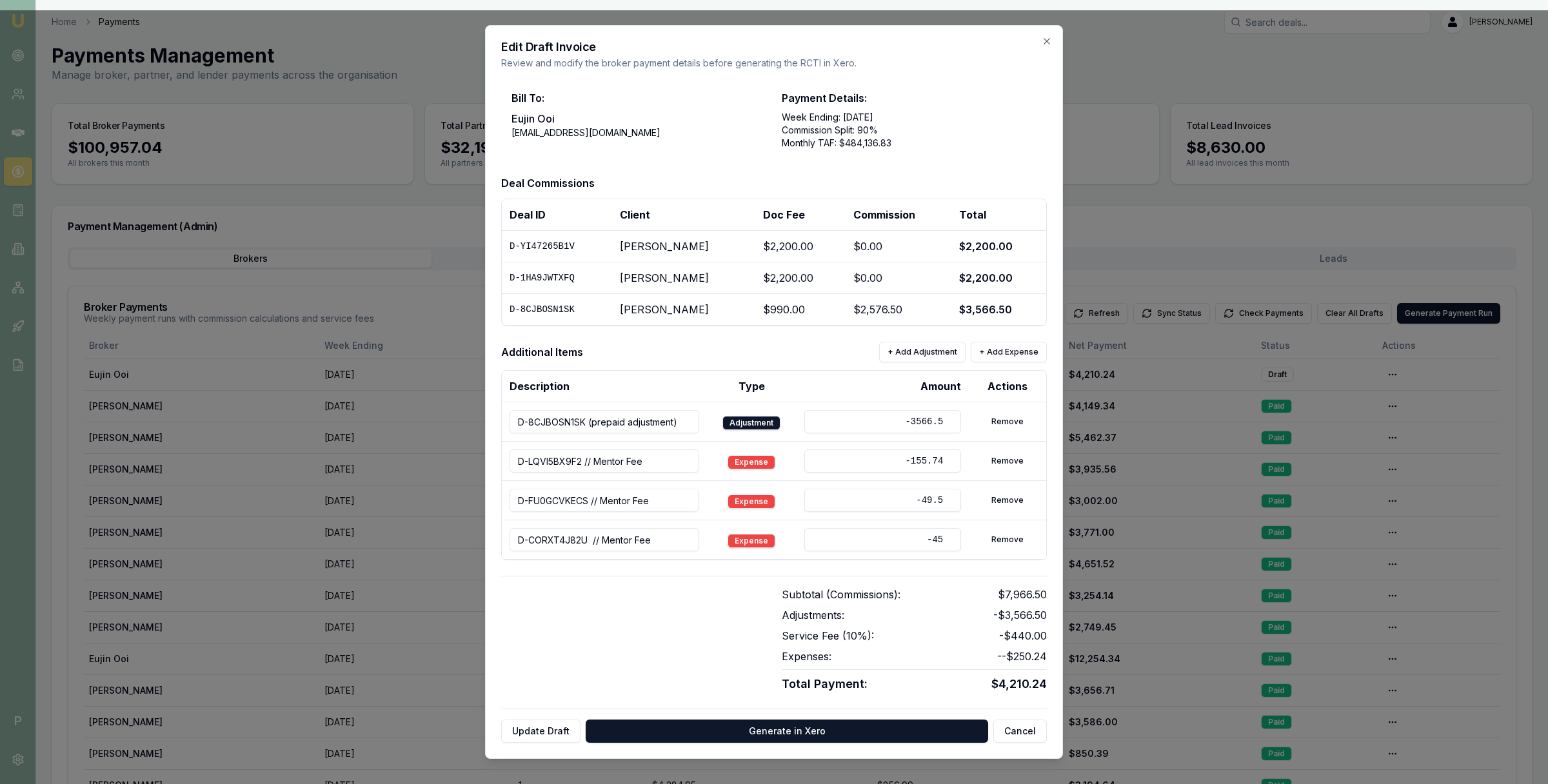
click at [671, 652] on div at bounding box center [634, 640] width 265 height 106
click at [703, 729] on button "Generate in Xero" at bounding box center [787, 730] width 402 height 23
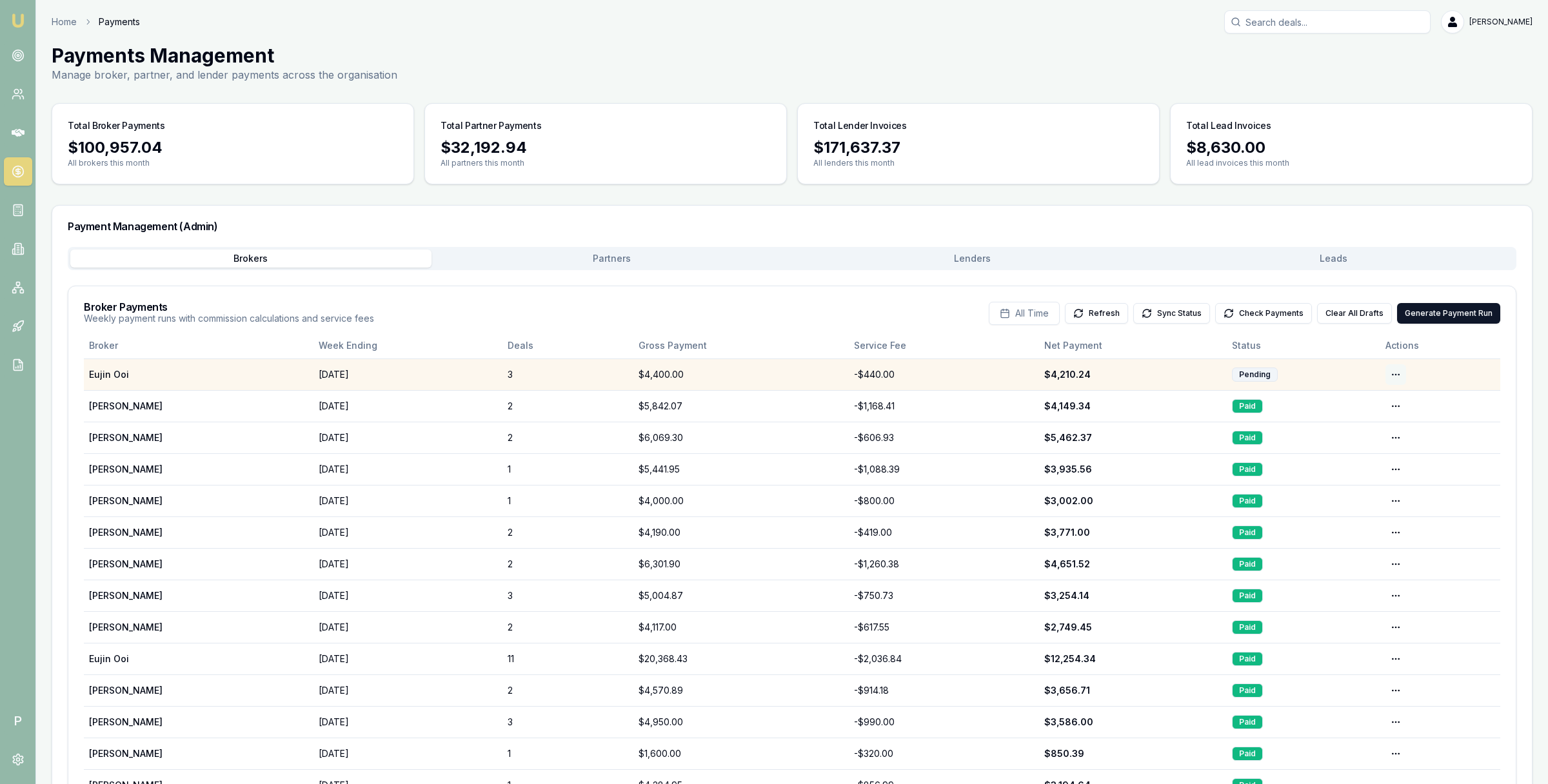
click at [1397, 368] on html "Emu Broker P Home Payments [PERSON_NAME] Toggle Menu Payments Management Manage…" at bounding box center [774, 392] width 1548 height 784
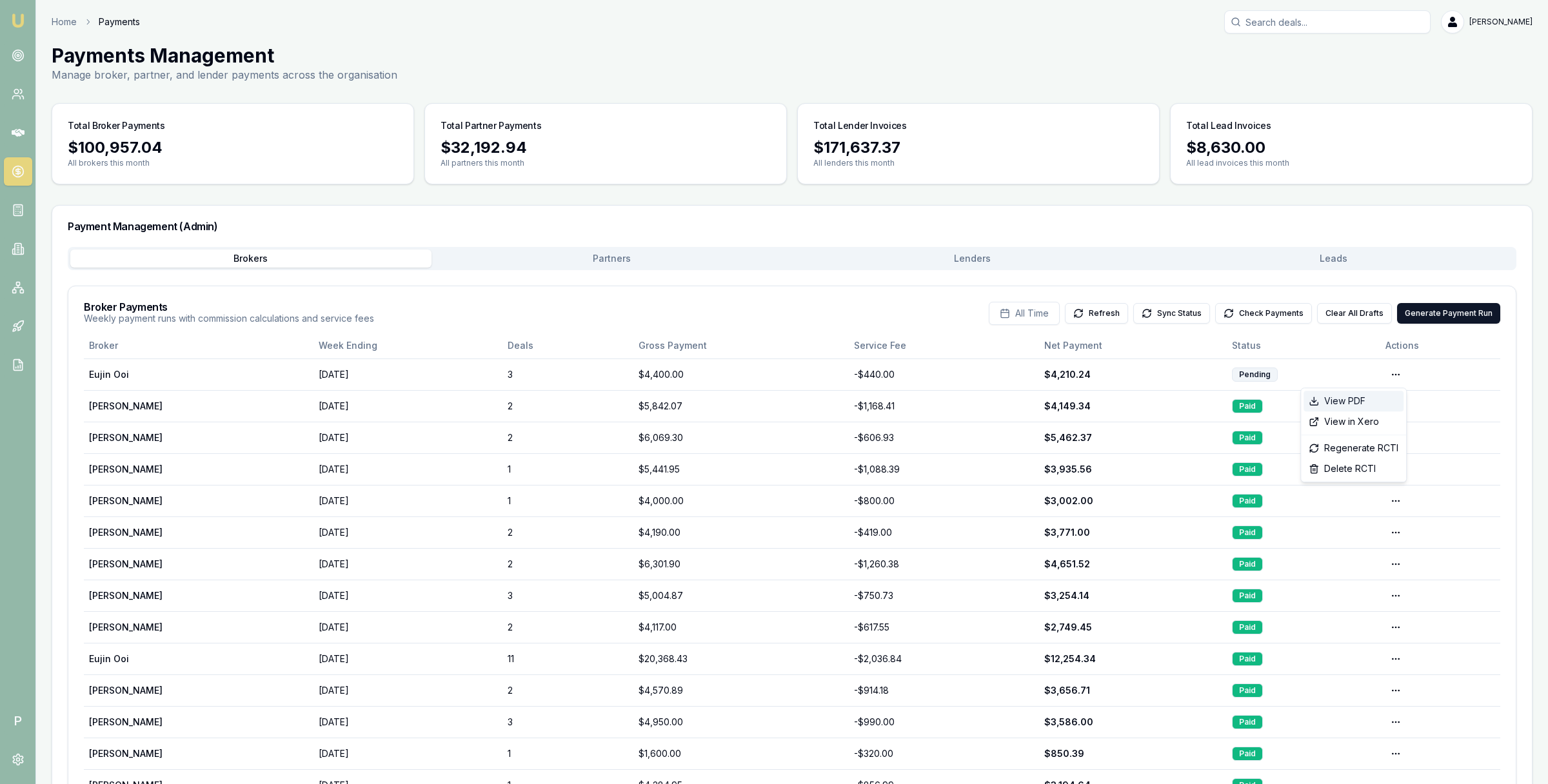
click at [1375, 398] on div "View PDF" at bounding box center [1354, 401] width 100 height 20
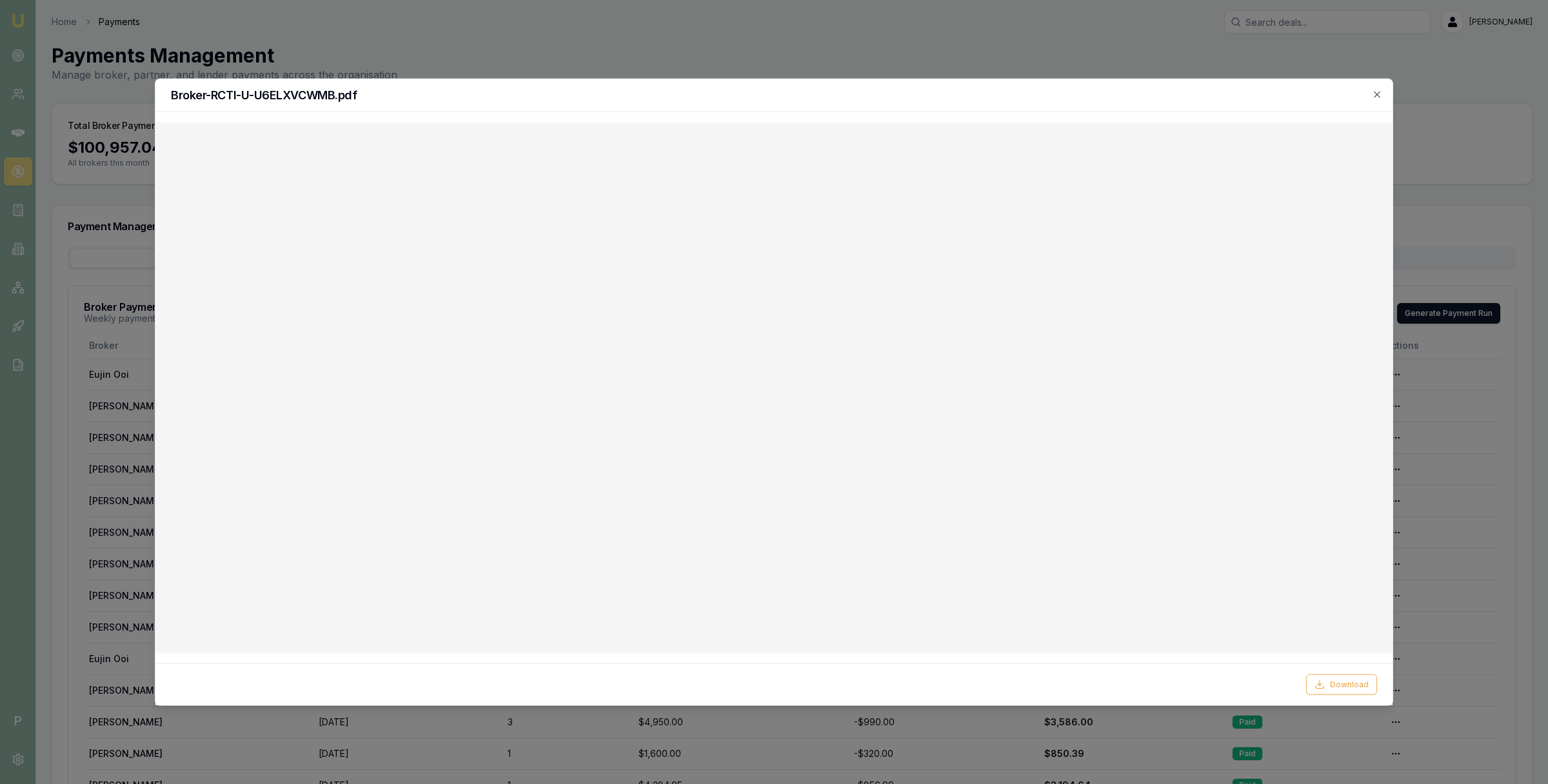
click at [1372, 102] on div "Broker-RCTI-U-U6ELXVCWMB.pdf" at bounding box center [773, 96] width 1237 height 33
click at [1377, 96] on icon "button" at bounding box center [1377, 94] width 10 height 10
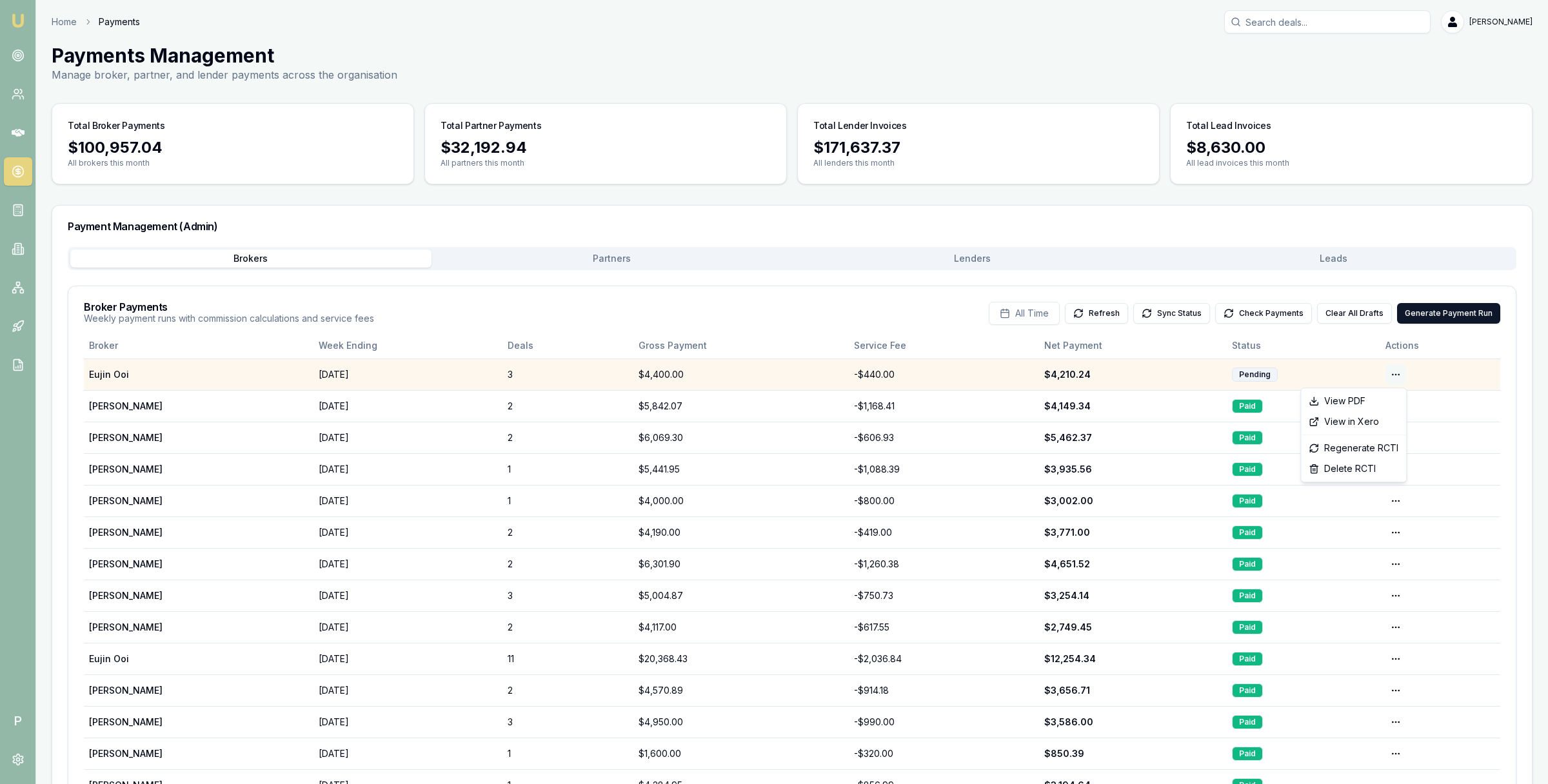
click at [1394, 380] on html "Emu Broker P Home Payments [PERSON_NAME] Toggle Menu Payments Management Manage…" at bounding box center [774, 392] width 1548 height 784
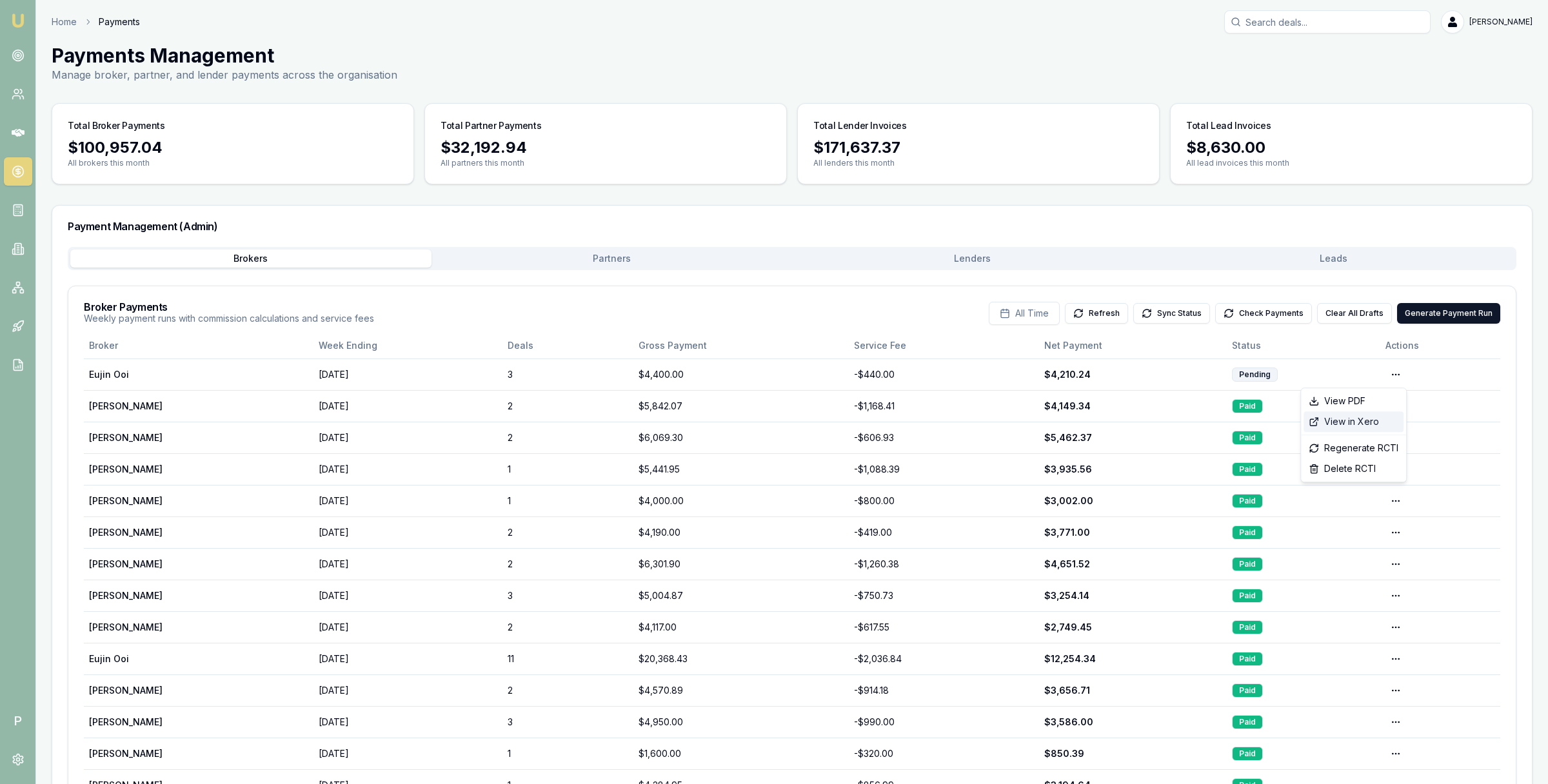
click at [1368, 419] on div "View in Xero" at bounding box center [1354, 422] width 100 height 20
click at [1283, 309] on button "Check Payments" at bounding box center [1264, 313] width 97 height 20
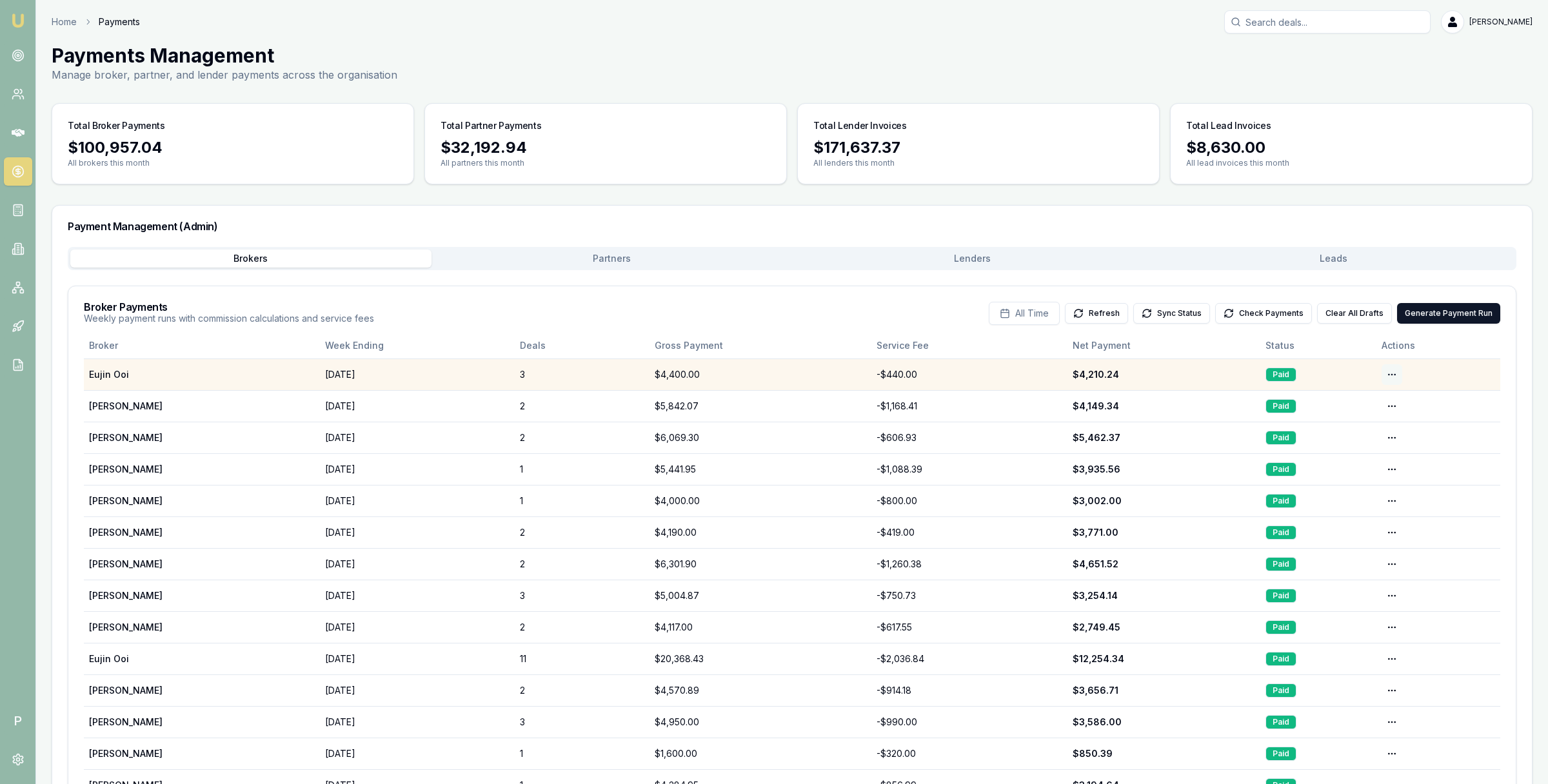
click at [1394, 375] on html "Emu Broker P Home Payments [PERSON_NAME] Toggle Menu Payments Management Manage…" at bounding box center [774, 392] width 1548 height 784
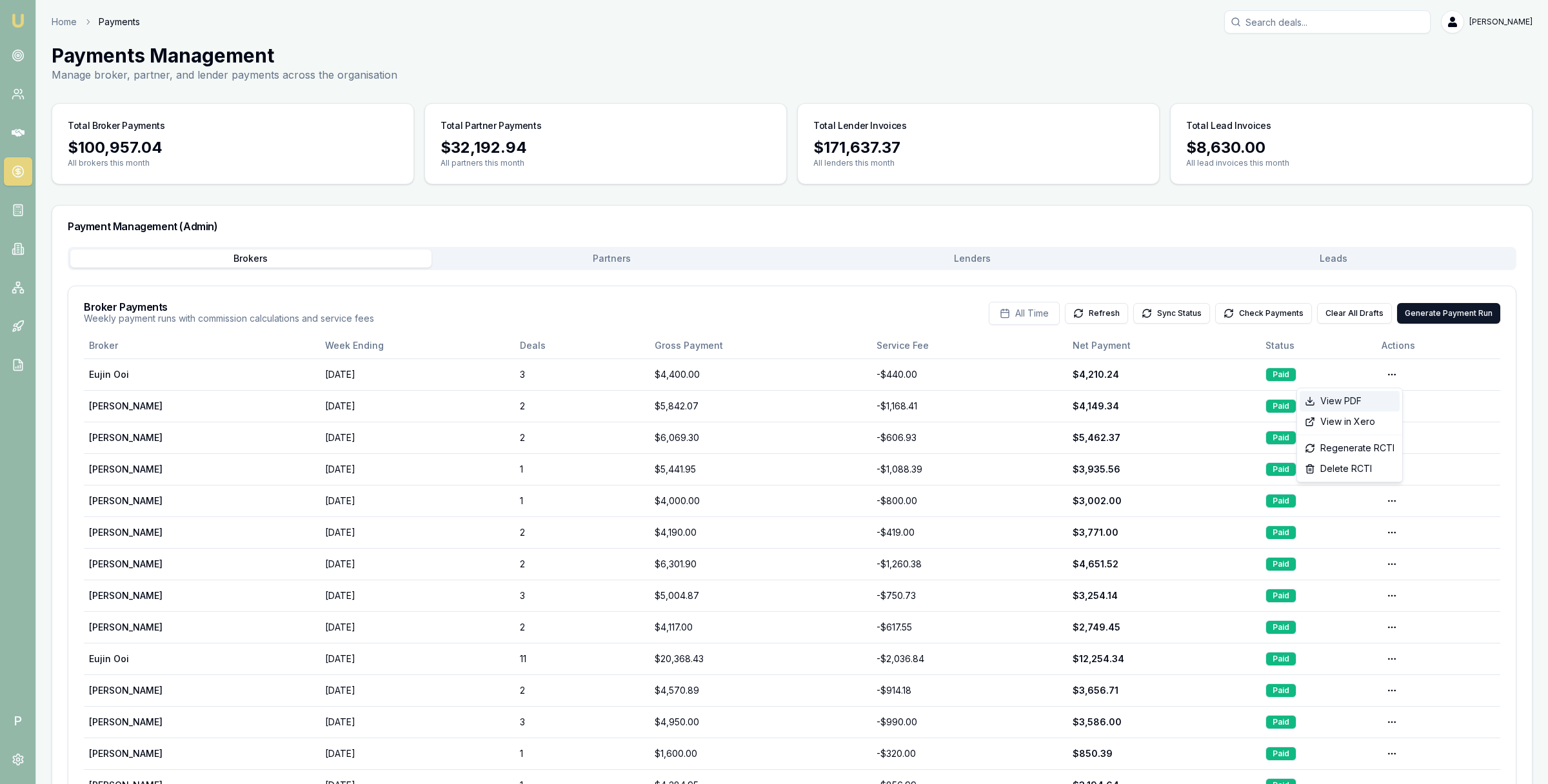
click at [1372, 401] on div "View PDF" at bounding box center [1350, 401] width 100 height 20
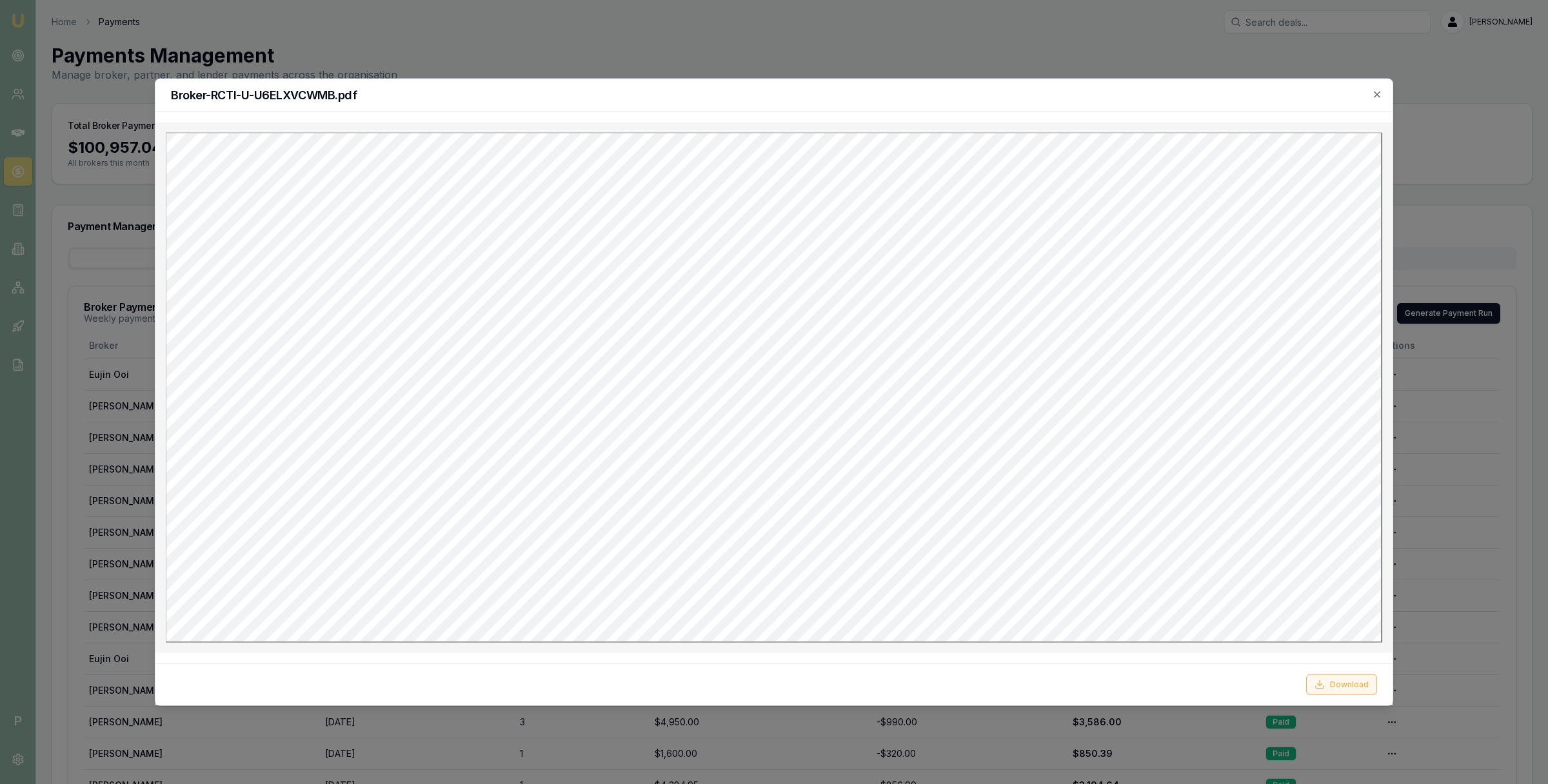
click at [1324, 686] on icon at bounding box center [1320, 684] width 10 height 10
click at [1378, 97] on icon "button" at bounding box center [1377, 94] width 10 height 10
